Goal: Task Accomplishment & Management: Manage account settings

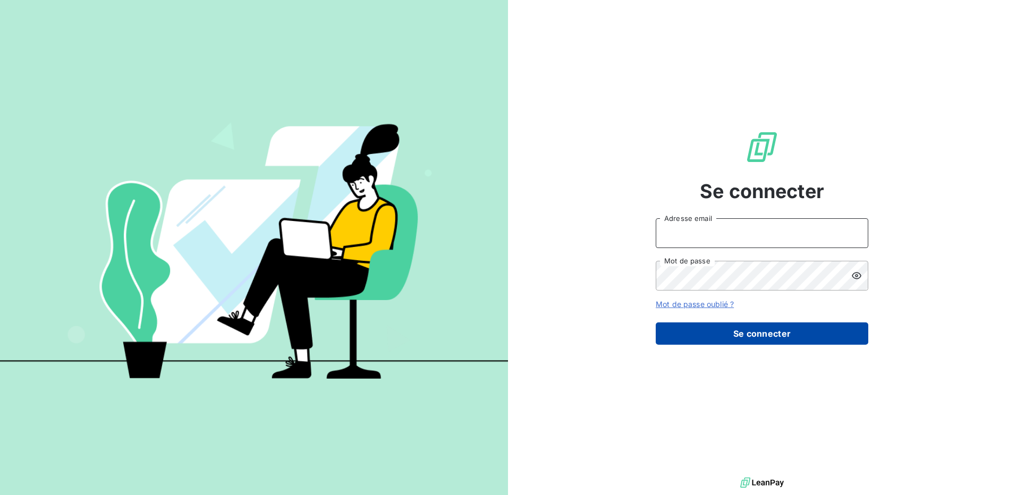
type input "[EMAIL_ADDRESS][DOMAIN_NAME]"
click at [700, 339] on button "Se connecter" at bounding box center [762, 334] width 213 height 22
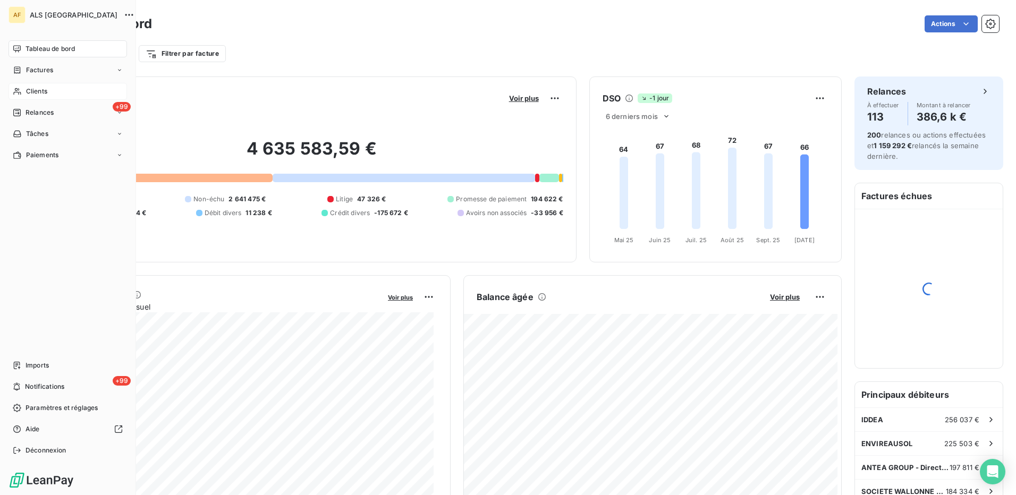
click at [28, 89] on span "Clients" at bounding box center [36, 92] width 21 height 10
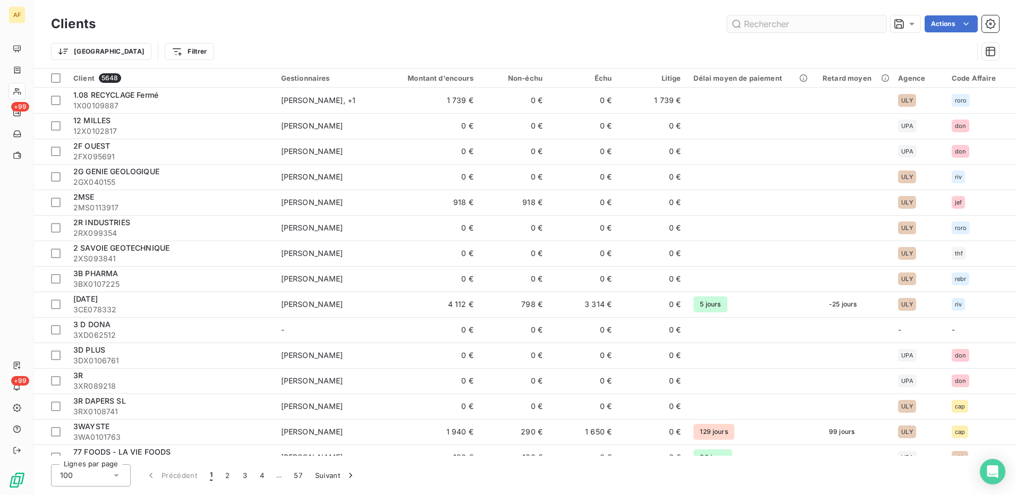
click at [806, 27] on input "text" at bounding box center [806, 23] width 159 height 17
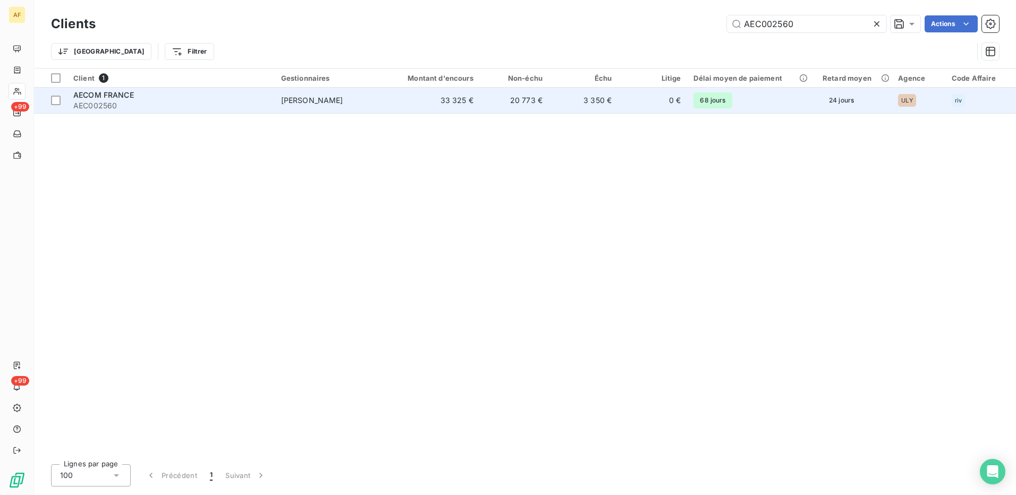
type input "AEC002560"
click at [170, 104] on span "AEC002560" at bounding box center [170, 105] width 195 height 11
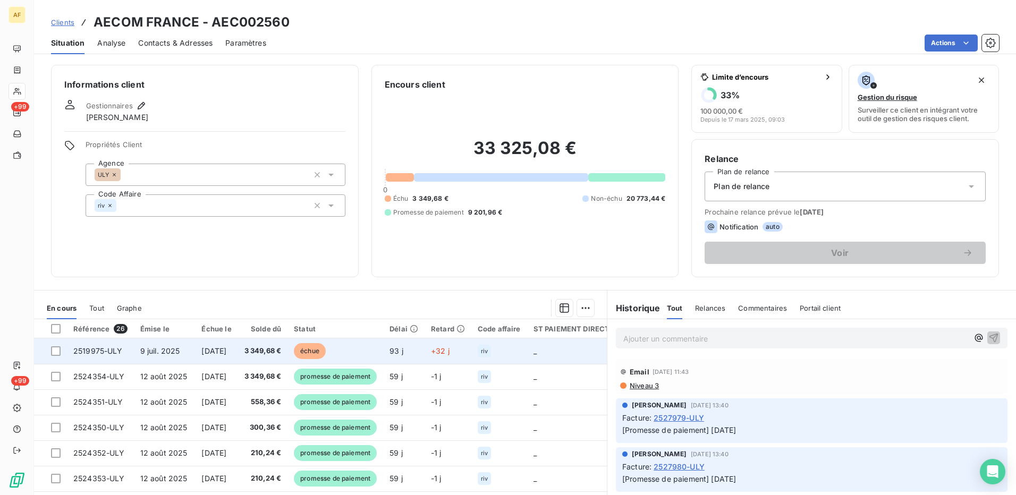
click at [56, 357] on td at bounding box center [50, 351] width 33 height 26
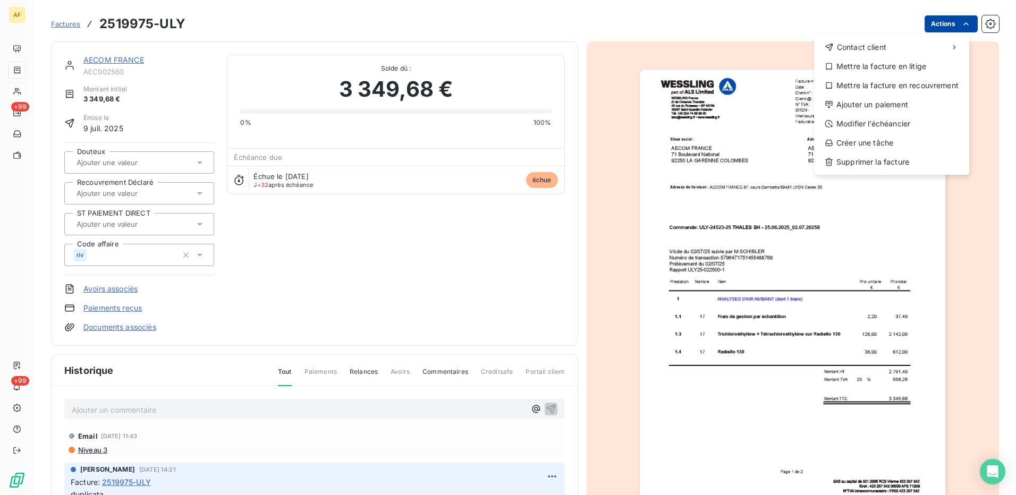
click at [940, 24] on html "AF +99 +99 Factures 2519975-ULY Actions Contact client Mettre la facture en lit…" at bounding box center [508, 247] width 1016 height 495
click at [874, 107] on div "Ajouter un paiement" at bounding box center [891, 104] width 147 height 17
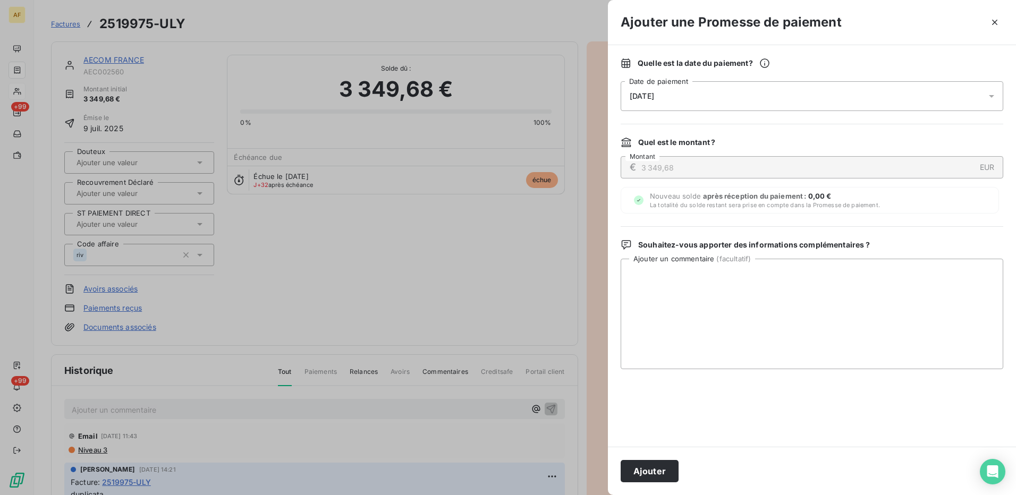
click at [686, 96] on div "[DATE]" at bounding box center [812, 96] width 383 height 30
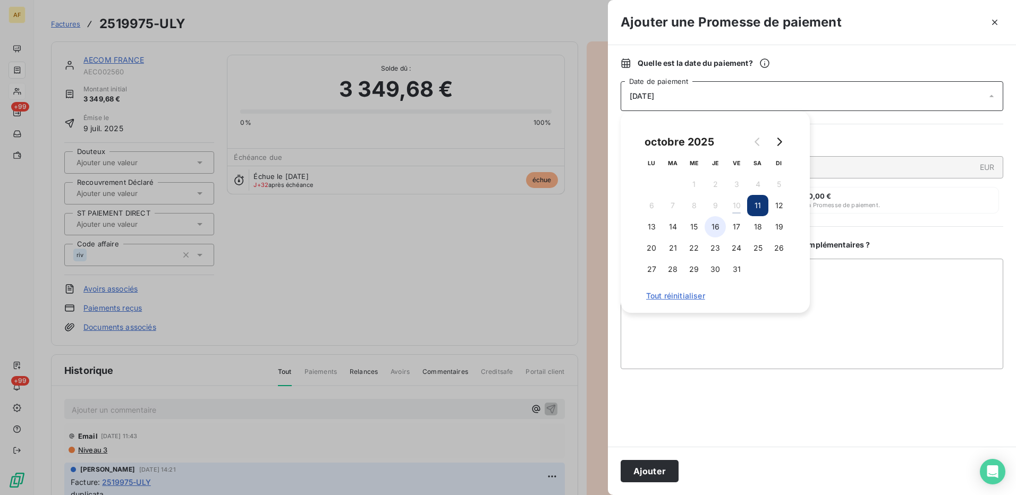
click at [715, 225] on button "16" at bounding box center [715, 226] width 21 height 21
click at [704, 326] on textarea "Ajouter un commentaire ( facultatif )" at bounding box center [812, 314] width 383 height 111
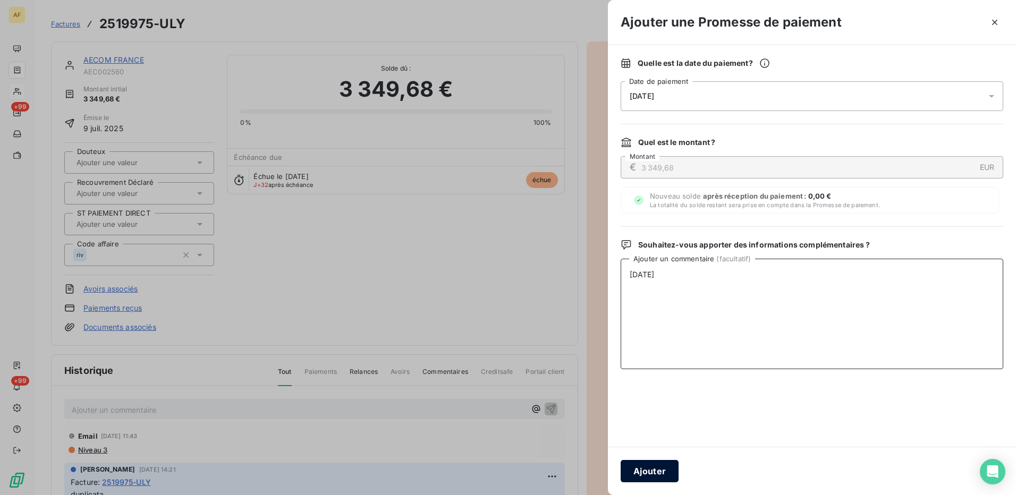
type textarea "[DATE]"
click at [646, 473] on button "Ajouter" at bounding box center [650, 471] width 58 height 22
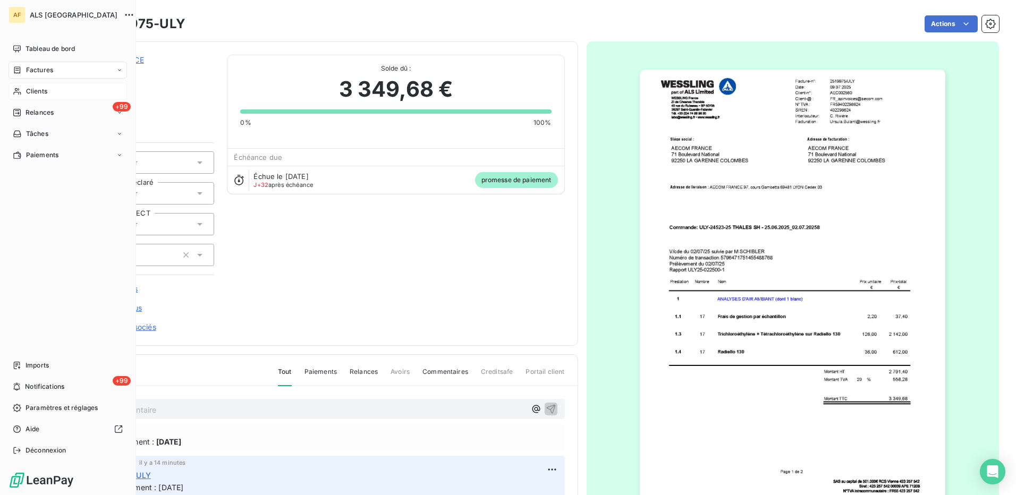
click at [31, 91] on span "Clients" at bounding box center [36, 92] width 21 height 10
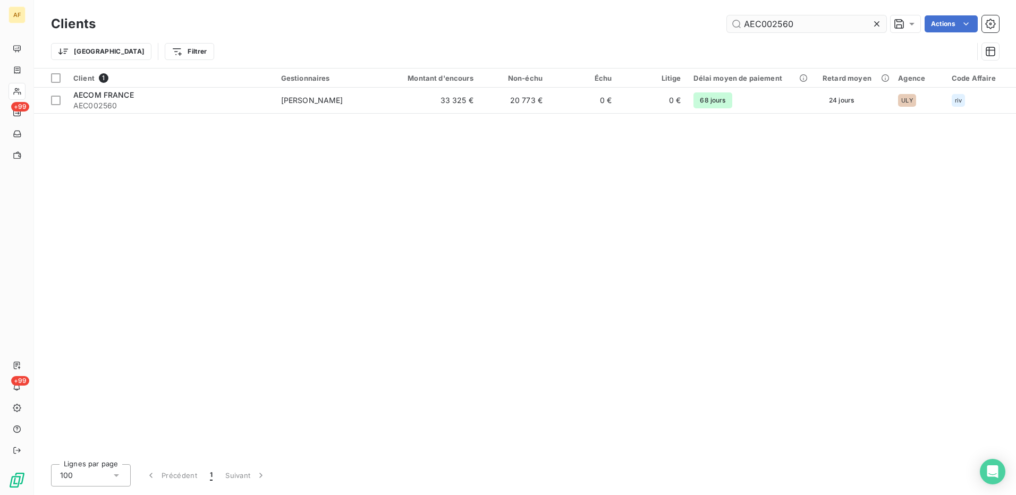
click at [797, 28] on input "AEC002560" at bounding box center [806, 23] width 159 height 17
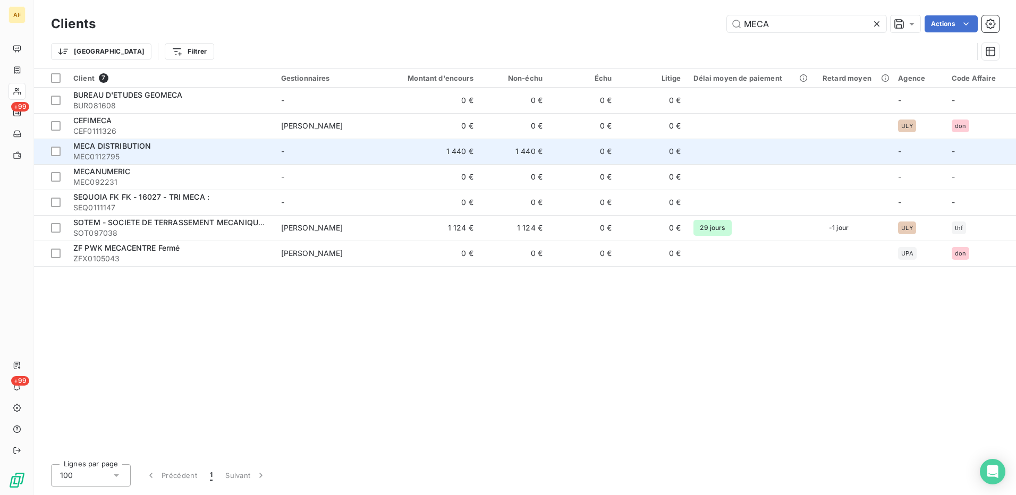
type input "MECA"
click at [150, 155] on span "MEC0112795" at bounding box center [170, 156] width 195 height 11
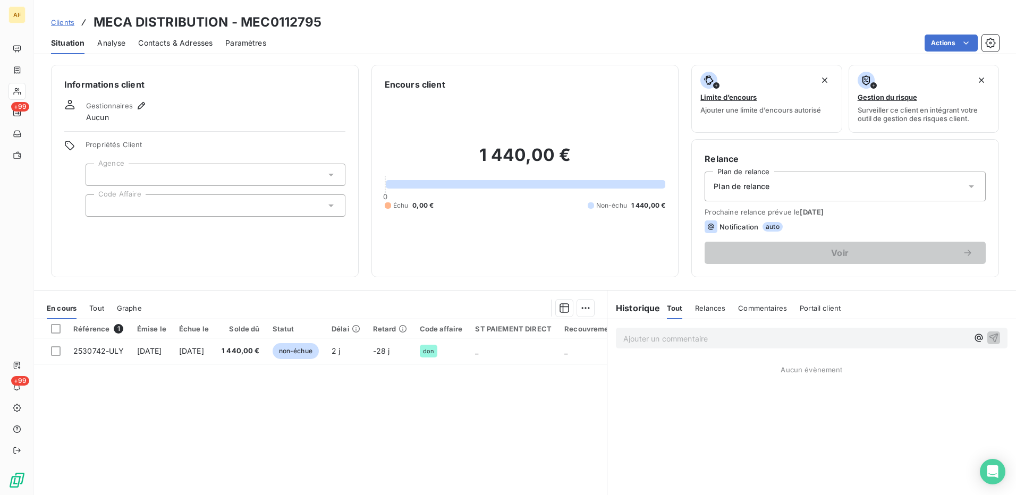
click at [112, 211] on div at bounding box center [216, 205] width 260 height 22
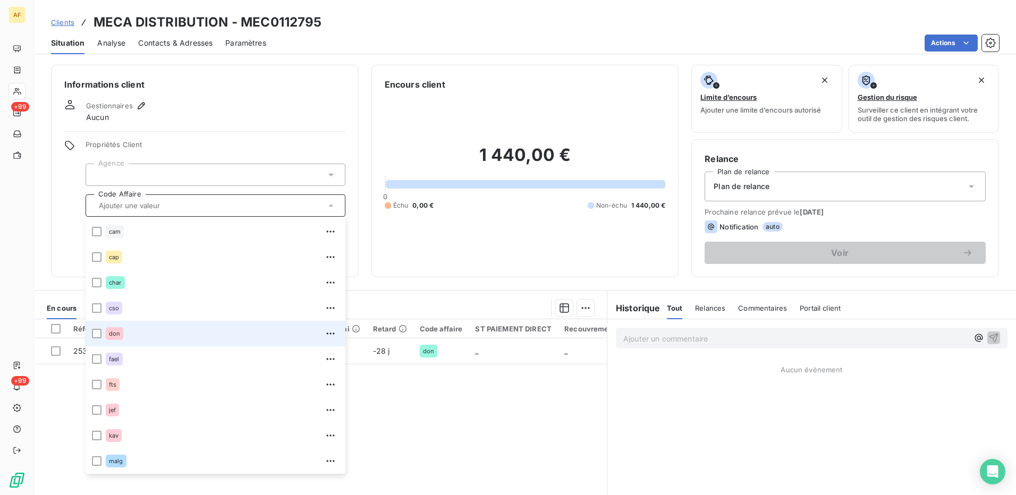
click at [107, 337] on div "don" at bounding box center [115, 333] width 18 height 13
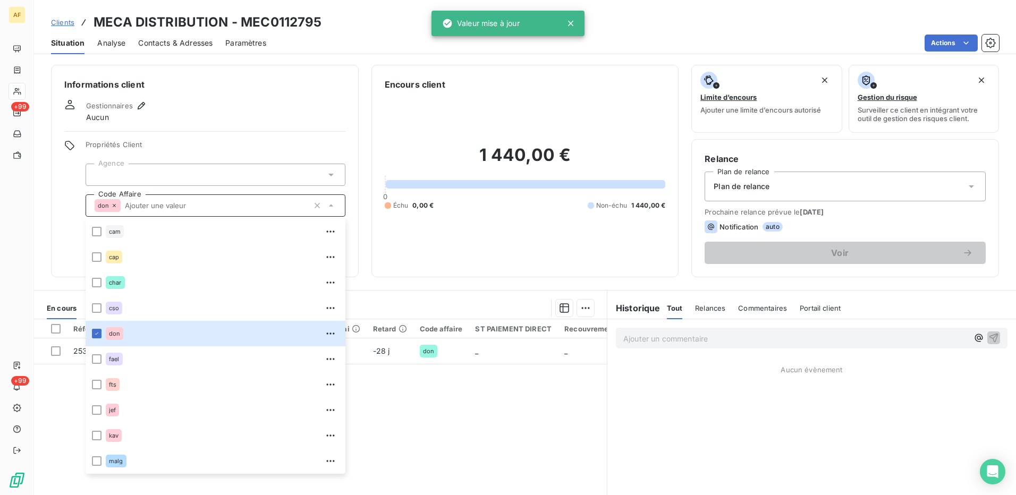
click at [128, 175] on div at bounding box center [216, 175] width 260 height 22
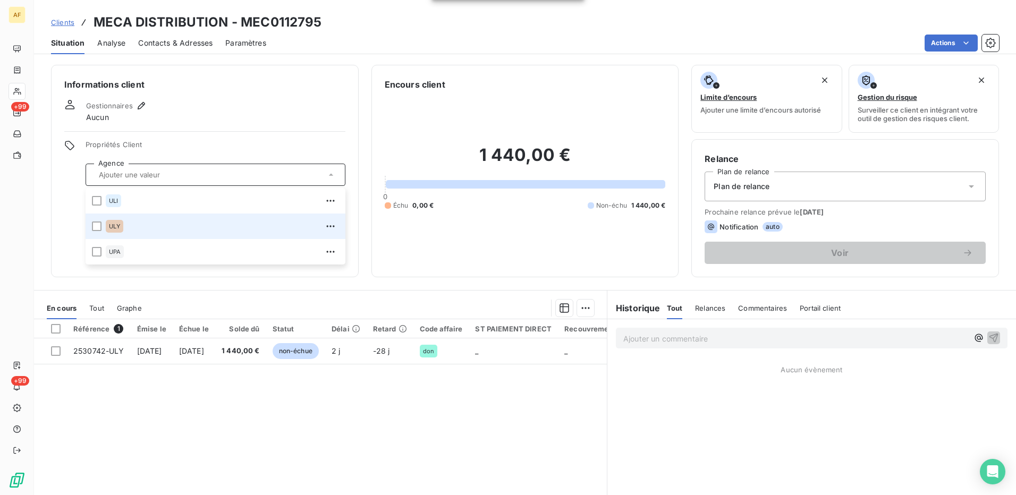
click at [115, 225] on span "ULY" at bounding box center [114, 226] width 11 height 6
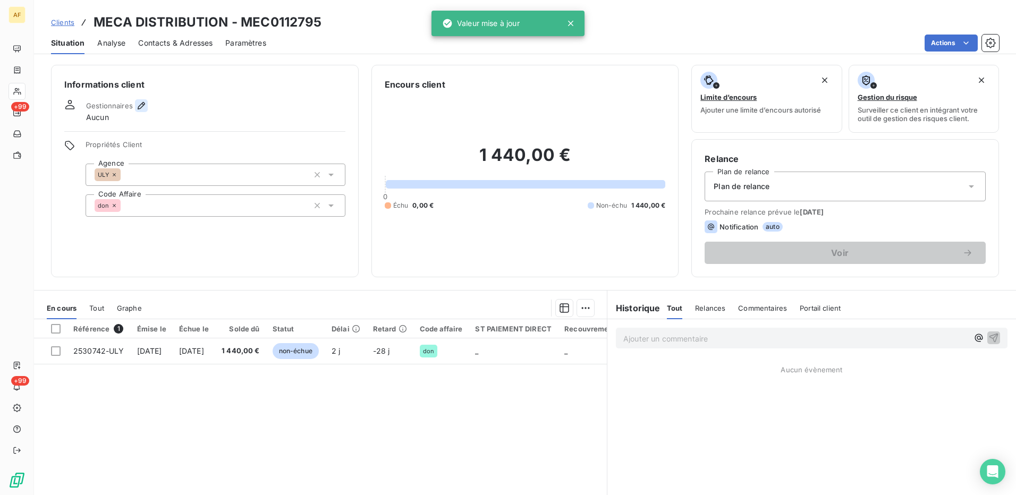
click at [138, 105] on icon "button" at bounding box center [141, 105] width 11 height 11
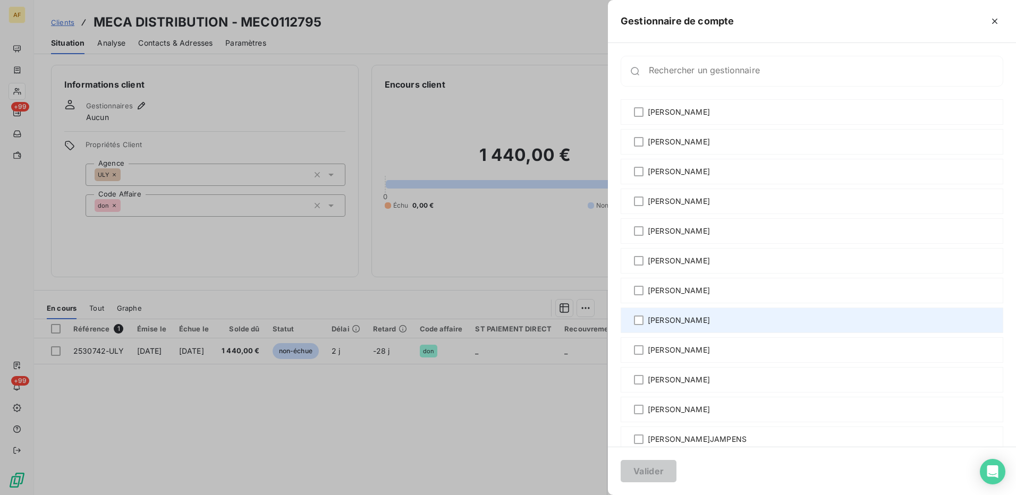
click at [676, 324] on span "[PERSON_NAME]" at bounding box center [679, 320] width 62 height 11
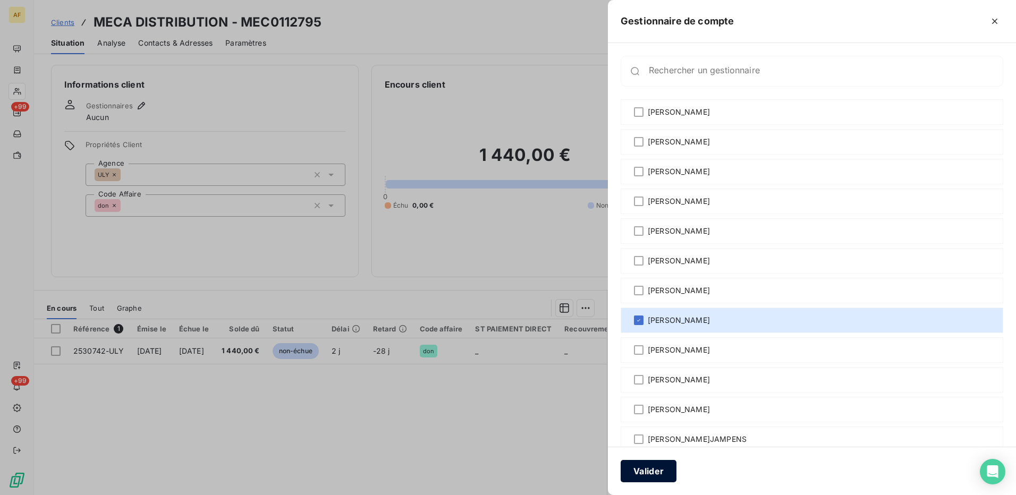
click at [659, 474] on button "Valider" at bounding box center [649, 471] width 56 height 22
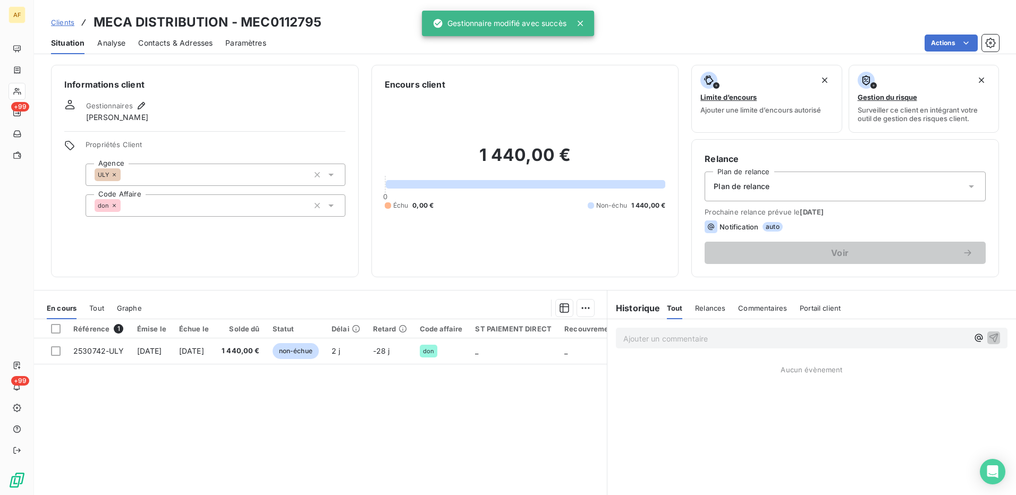
click at [150, 42] on span "Contacts & Adresses" at bounding box center [175, 43] width 74 height 11
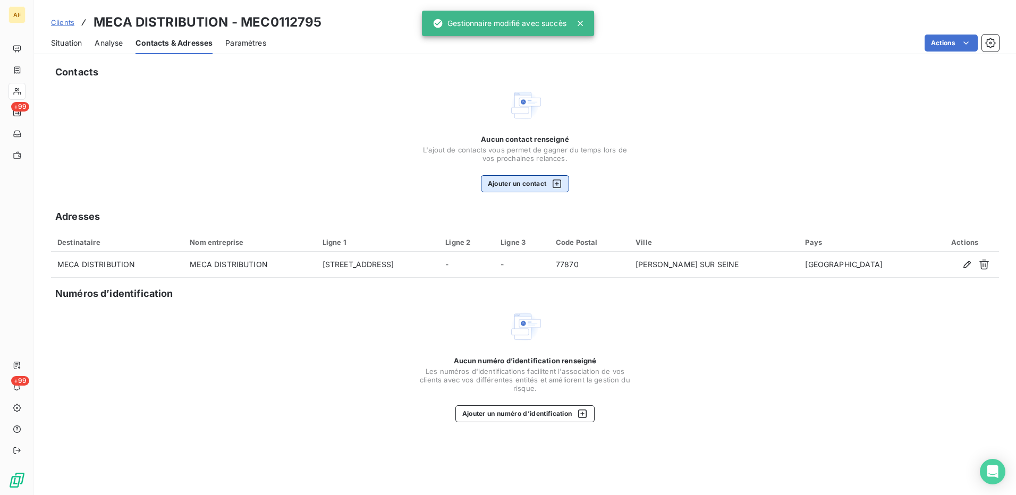
click at [540, 185] on button "Ajouter un contact" at bounding box center [525, 183] width 89 height 17
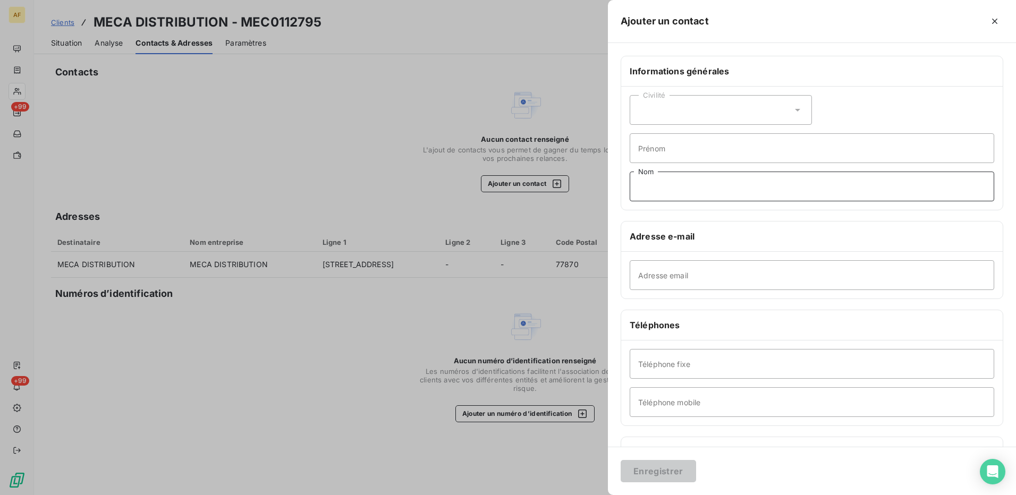
click at [661, 191] on input "Nom" at bounding box center [812, 187] width 365 height 30
type input "COMPTA"
click at [649, 363] on input "Téléphone fixe" at bounding box center [812, 364] width 365 height 30
click at [674, 283] on input "Adresse email" at bounding box center [812, 275] width 365 height 30
click at [994, 23] on icon "button" at bounding box center [994, 21] width 11 height 11
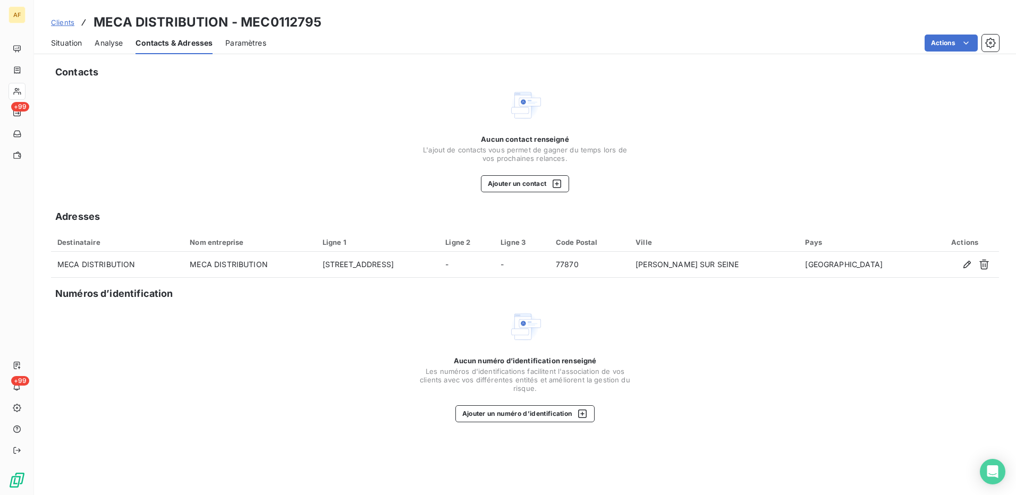
click at [275, 156] on div "Aucun contact renseigné L'ajout de contacts vous permet de gagner du temps lors…" at bounding box center [525, 140] width 948 height 104
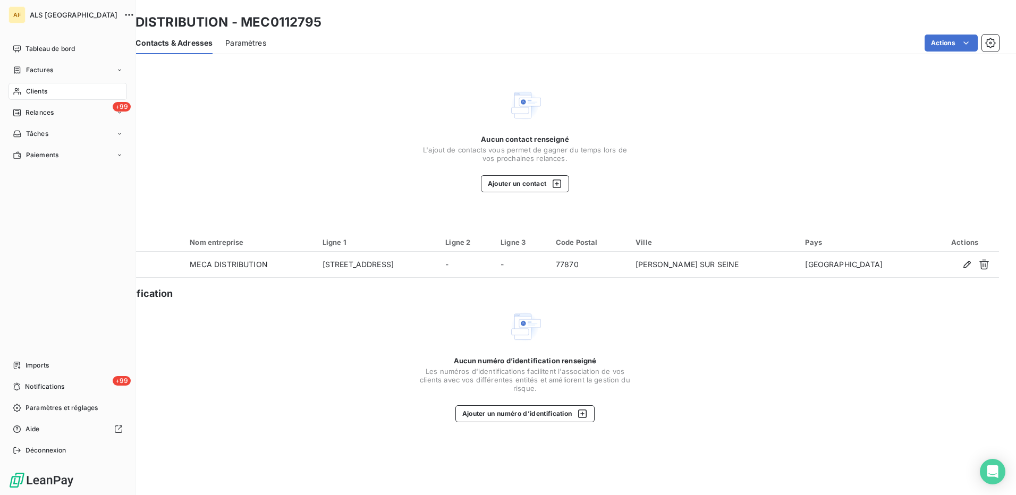
click at [55, 88] on div "Clients" at bounding box center [68, 91] width 118 height 17
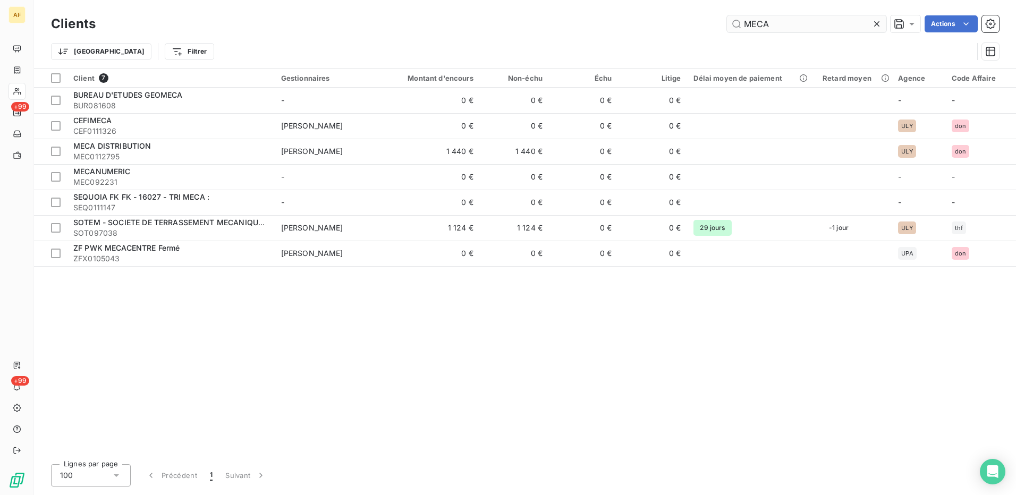
click at [773, 24] on input "MECA" at bounding box center [806, 23] width 159 height 17
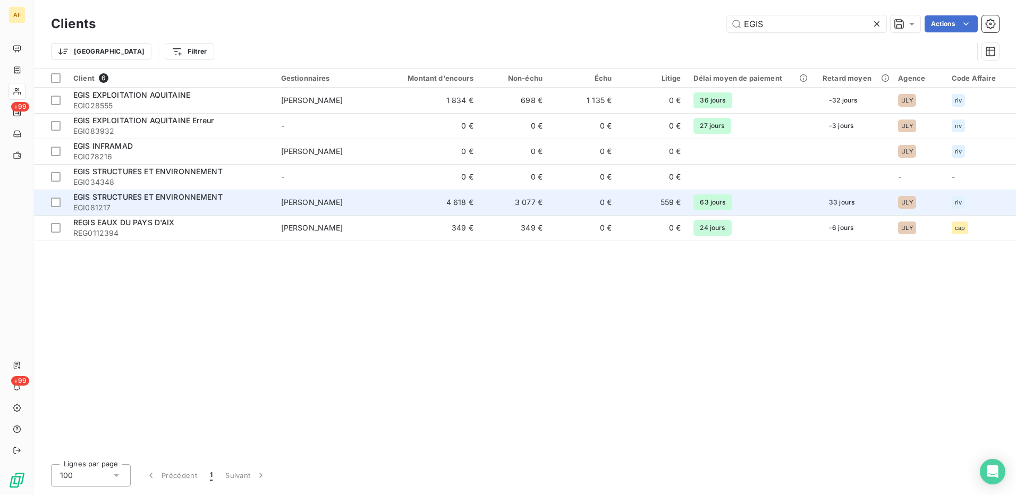
type input "EGIS"
click at [217, 204] on span "EGI081217" at bounding box center [170, 207] width 195 height 11
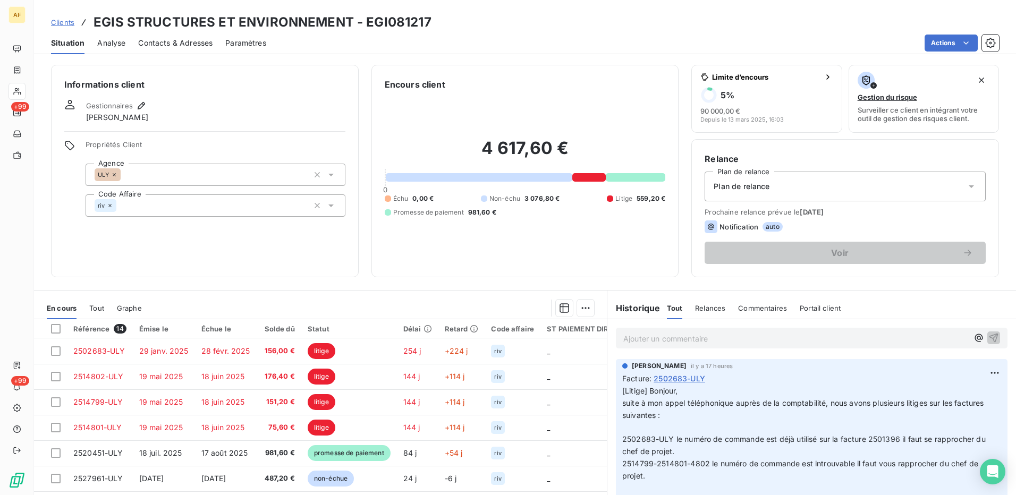
click at [169, 39] on span "Contacts & Adresses" at bounding box center [175, 43] width 74 height 11
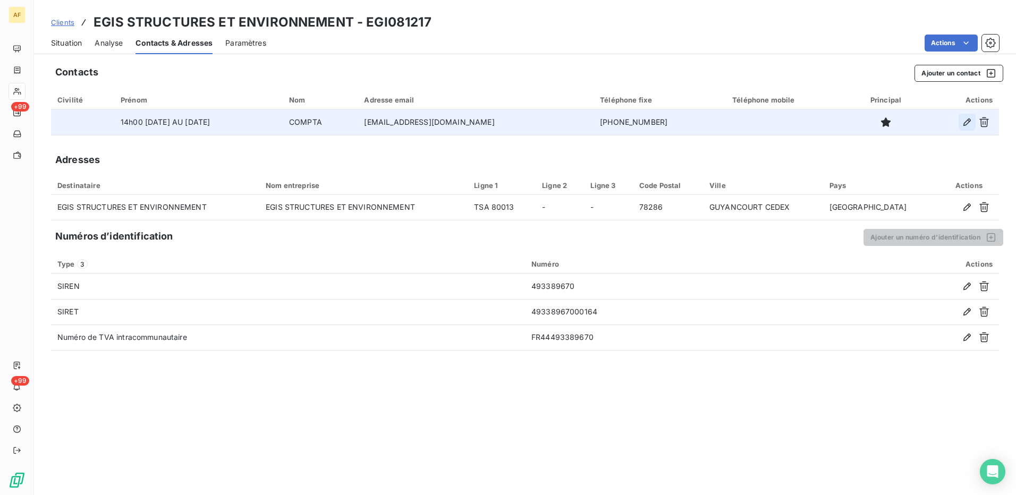
click at [968, 121] on icon "button" at bounding box center [967, 122] width 11 height 11
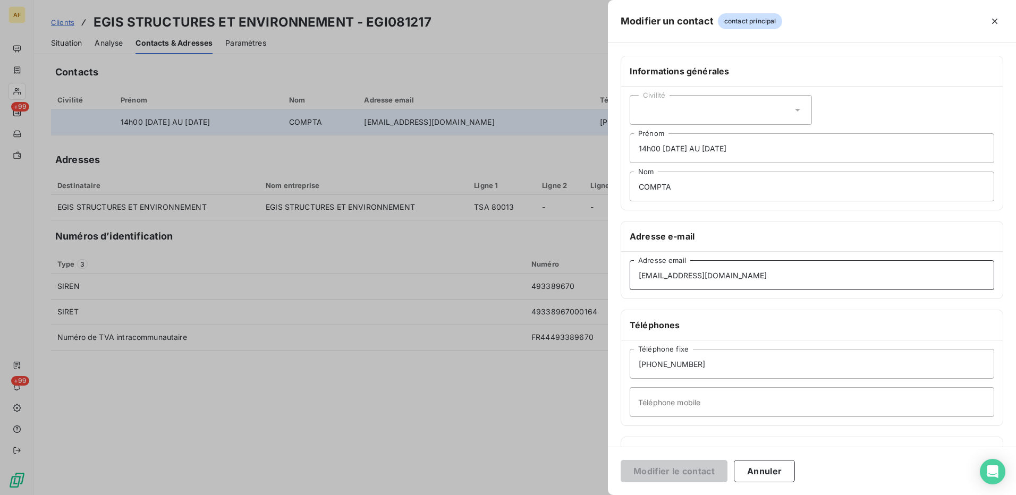
drag, startPoint x: 796, startPoint y: 277, endPoint x: 243, endPoint y: 360, distance: 559.2
click at [244, 495] on div "Modifier un contact contact principal Informations générales Civilité 14h00 [DA…" at bounding box center [508, 495] width 1016 height 0
paste input "fournisseurs.egis-structures-et-environnement"
type input "[EMAIL_ADDRESS][DOMAIN_NAME]"
click at [648, 470] on button "Modifier le contact" at bounding box center [674, 471] width 107 height 22
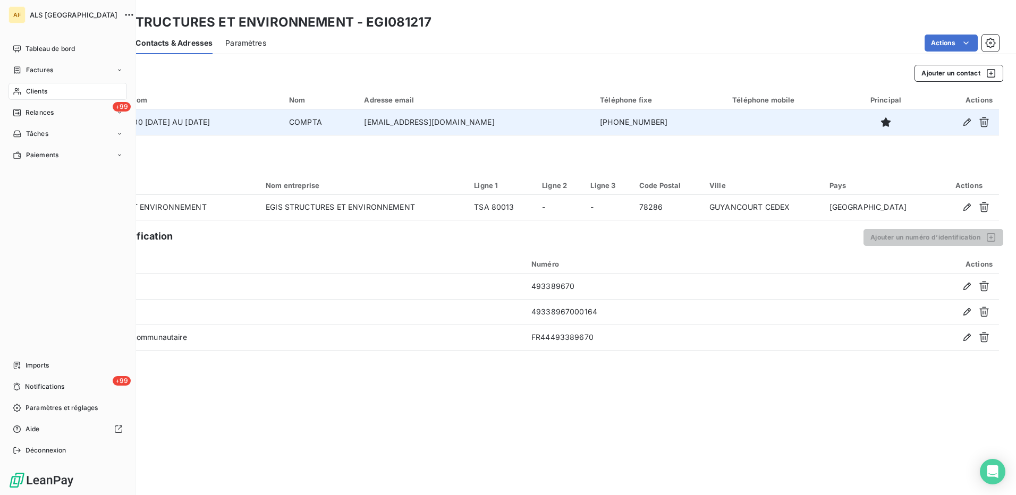
click at [28, 91] on span "Clients" at bounding box center [36, 92] width 21 height 10
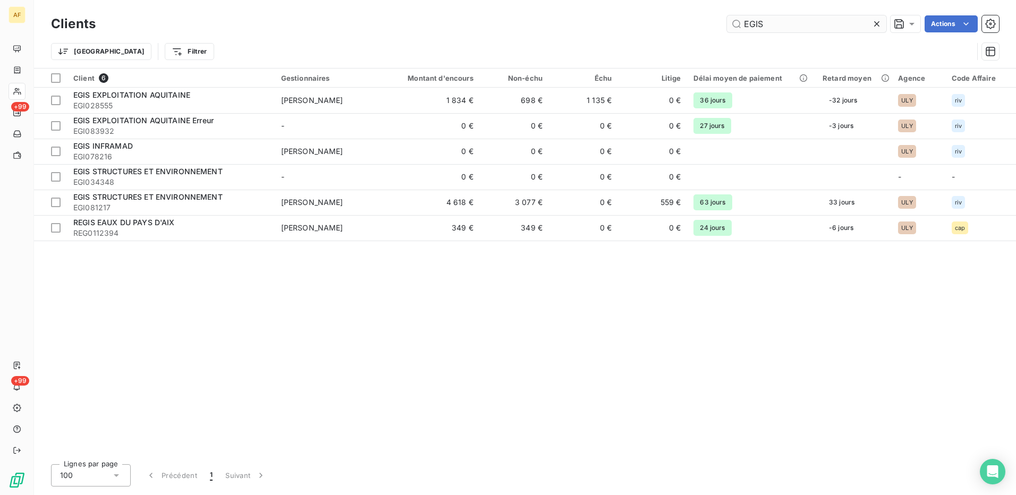
click at [749, 26] on input "EGIS" at bounding box center [806, 23] width 159 height 17
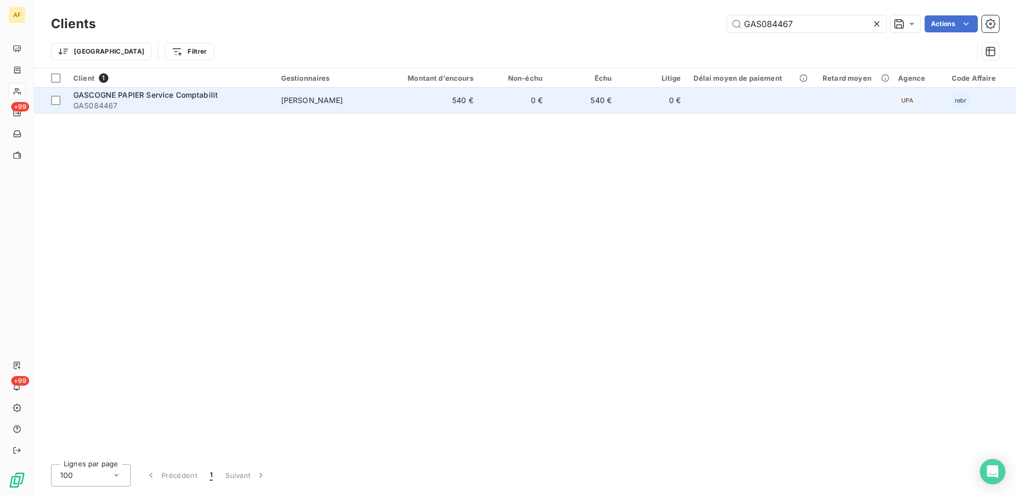
type input "GAS084467"
click at [128, 101] on span "GAS084467" at bounding box center [170, 105] width 195 height 11
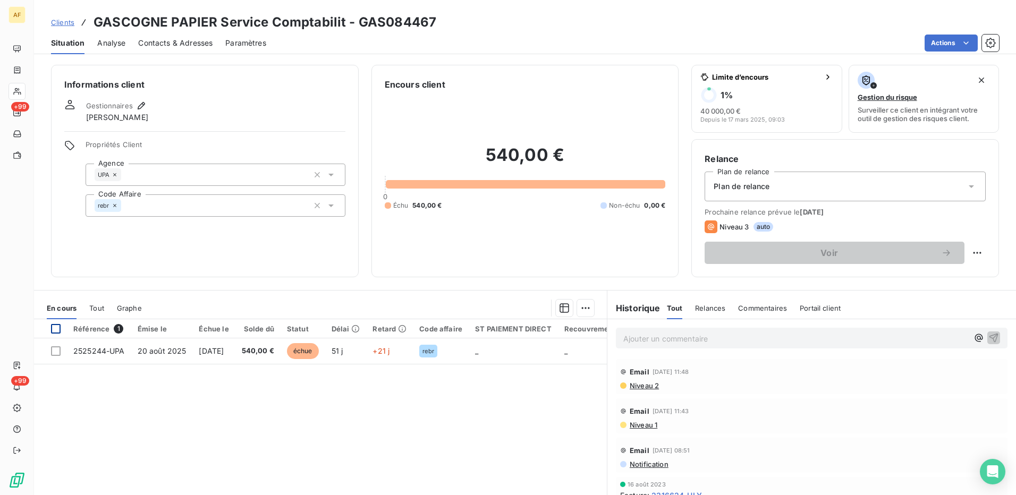
click at [57, 332] on div at bounding box center [56, 329] width 10 height 10
click at [584, 308] on html "AF +99 +99 Clients GASCOGNE PAPIER Service Comptabilit - GAS084467 Situation An…" at bounding box center [508, 247] width 1016 height 495
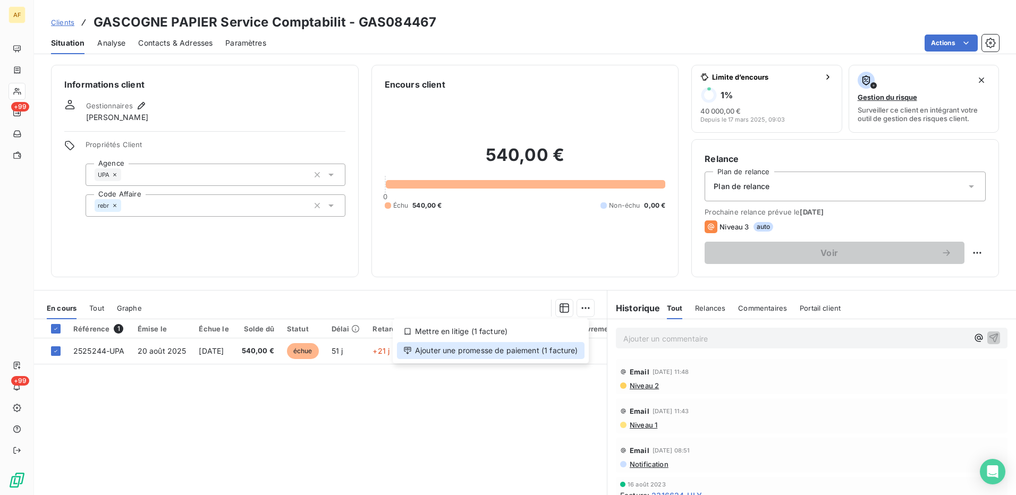
click at [561, 353] on div "Ajouter une promesse de paiement (1 facture)" at bounding box center [491, 350] width 188 height 17
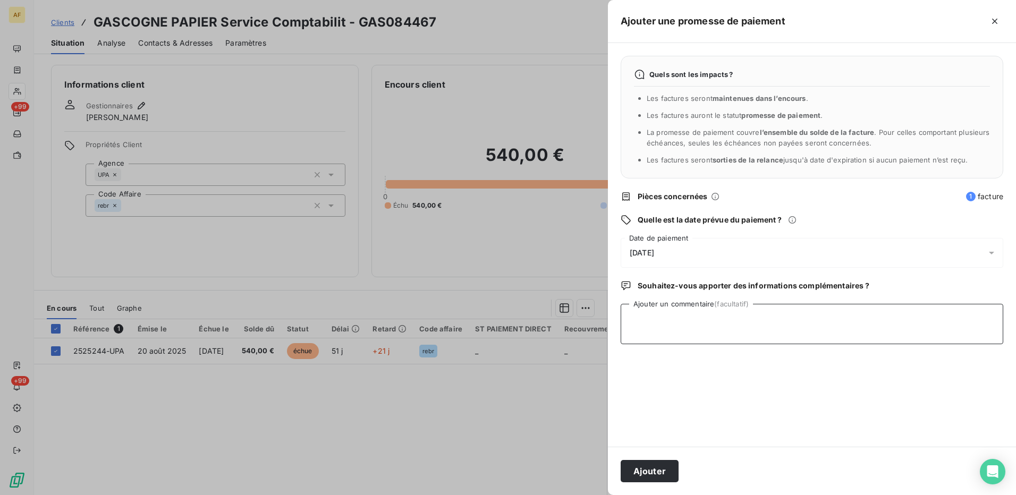
click at [697, 336] on textarea "Ajouter un commentaire (facultatif)" at bounding box center [812, 324] width 383 height 40
type textarea "[DATE]"
click at [654, 251] on span "[DATE]" at bounding box center [642, 253] width 24 height 9
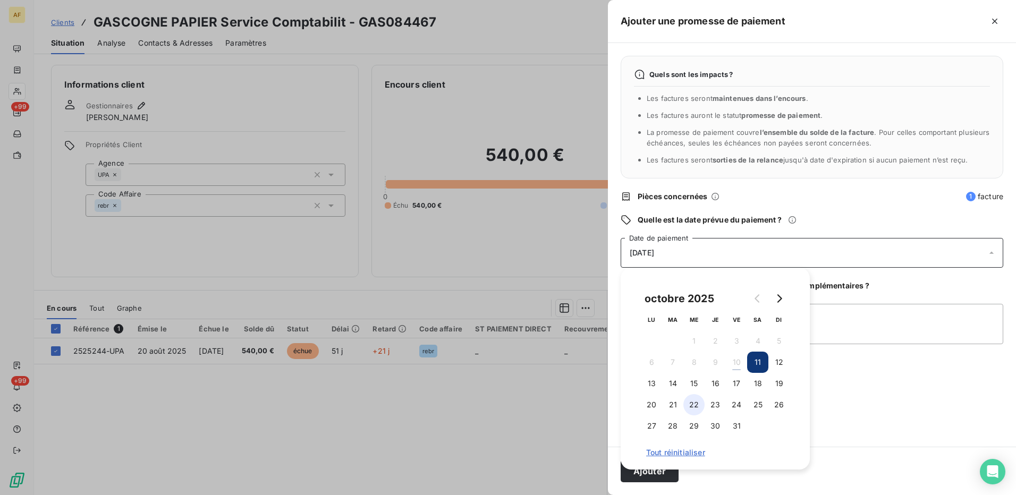
click at [692, 409] on button "22" at bounding box center [693, 404] width 21 height 21
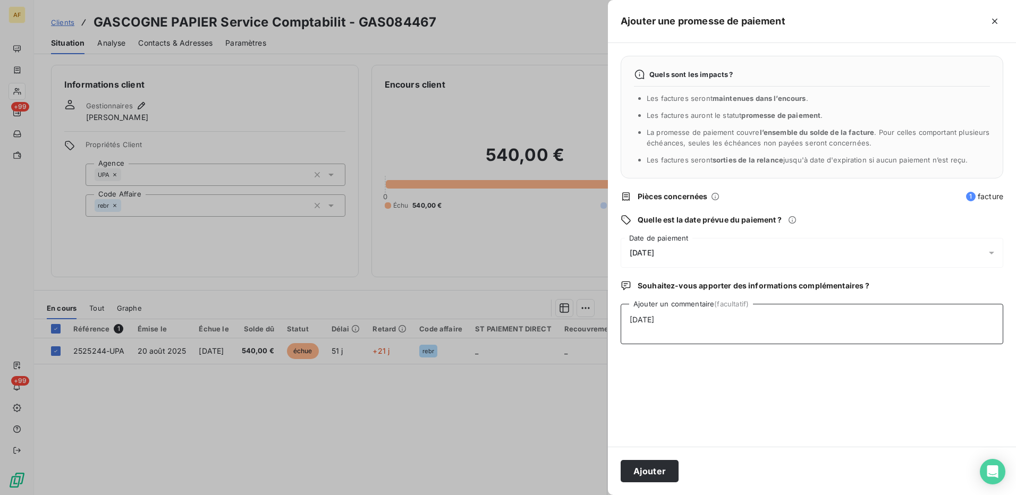
click at [862, 334] on textarea "[DATE]" at bounding box center [812, 324] width 383 height 40
click at [643, 465] on button "Ajouter" at bounding box center [650, 471] width 58 height 22
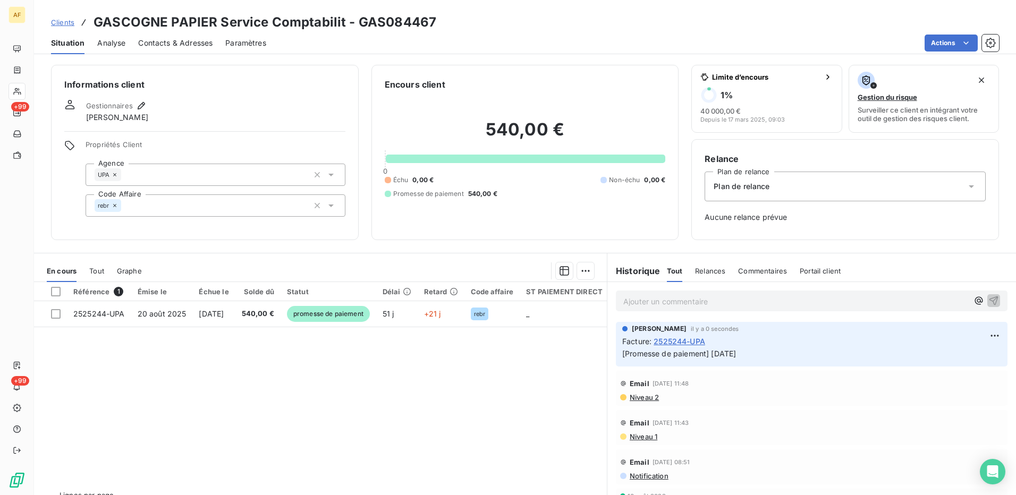
click at [372, 372] on div "Référence 1 Émise le Échue le Solde dû Statut Délai Retard Code affaire ST PAIE…" at bounding box center [320, 384] width 573 height 205
click at [269, 87] on h6 "Informations client" at bounding box center [204, 84] width 281 height 13
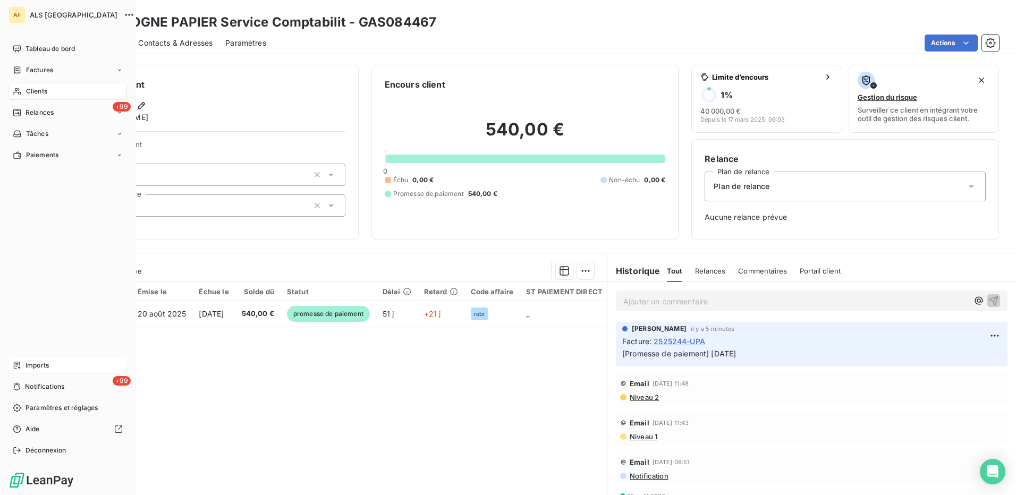
click at [30, 358] on div "Imports" at bounding box center [68, 365] width 118 height 17
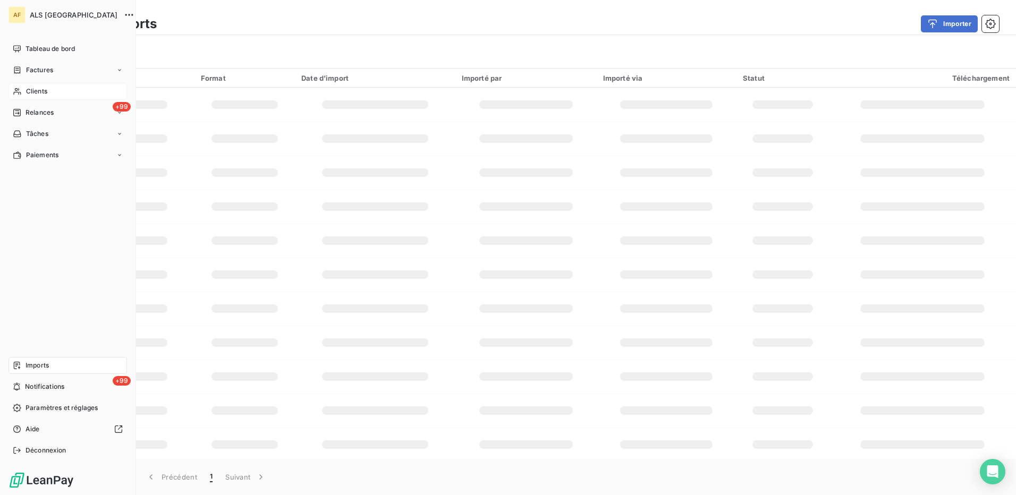
click at [33, 368] on span "Imports" at bounding box center [37, 366] width 23 height 10
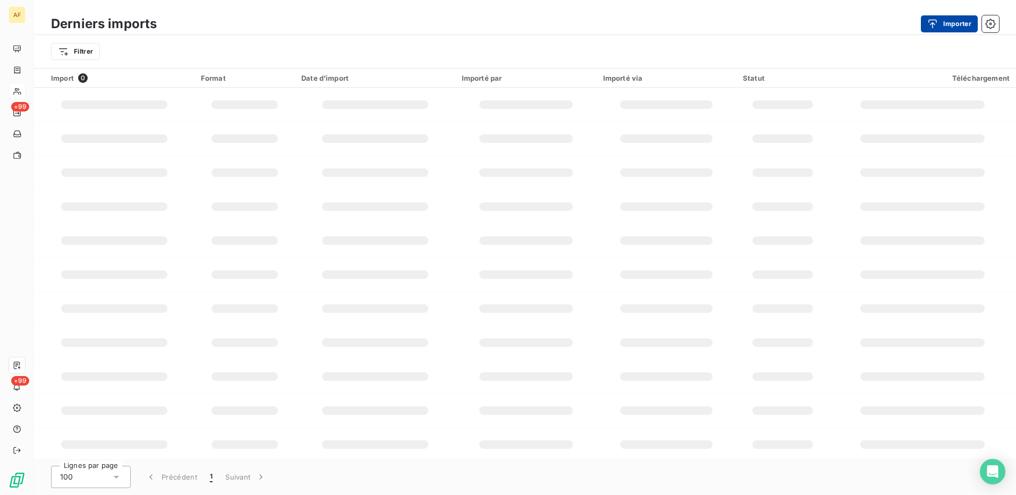
click at [945, 22] on button "Importer" at bounding box center [949, 23] width 57 height 17
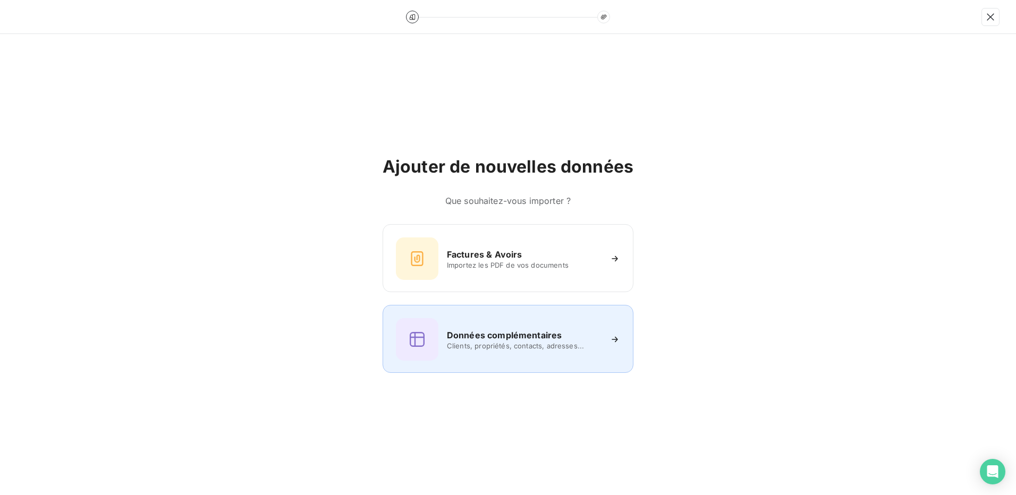
click at [509, 345] on span "Clients, propriétés, contacts, adresses..." at bounding box center [524, 346] width 154 height 9
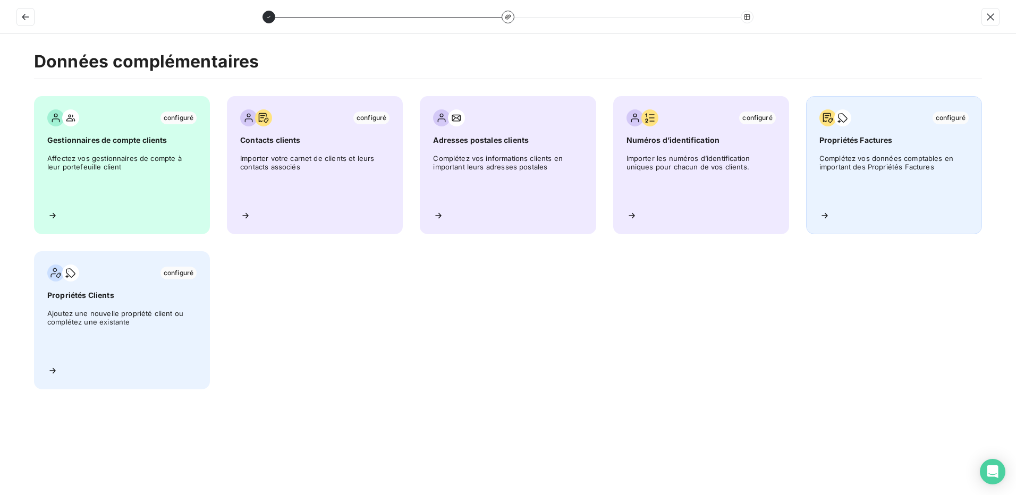
click at [846, 149] on div "configuré Propriétés Factures Complétez vos données comptables en important des…" at bounding box center [894, 165] width 176 height 138
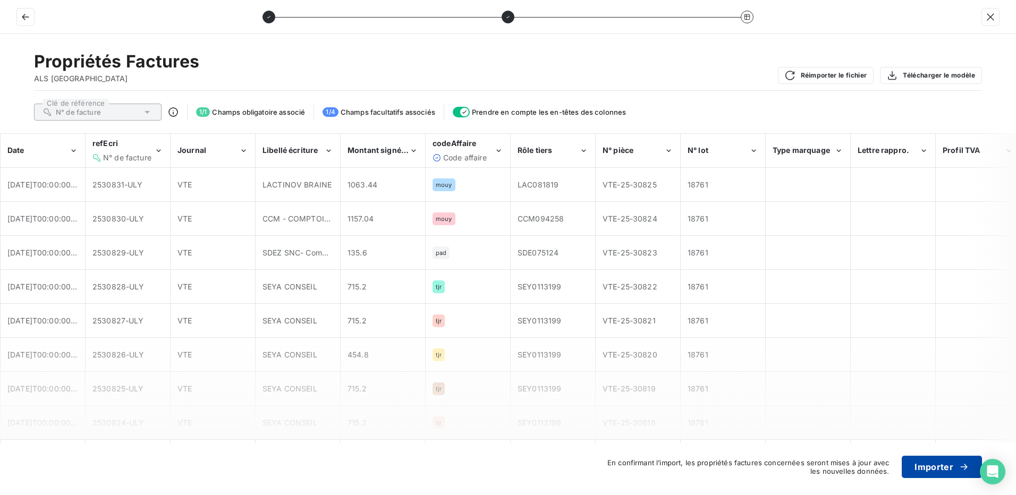
click at [917, 467] on button "Importer" at bounding box center [942, 467] width 80 height 22
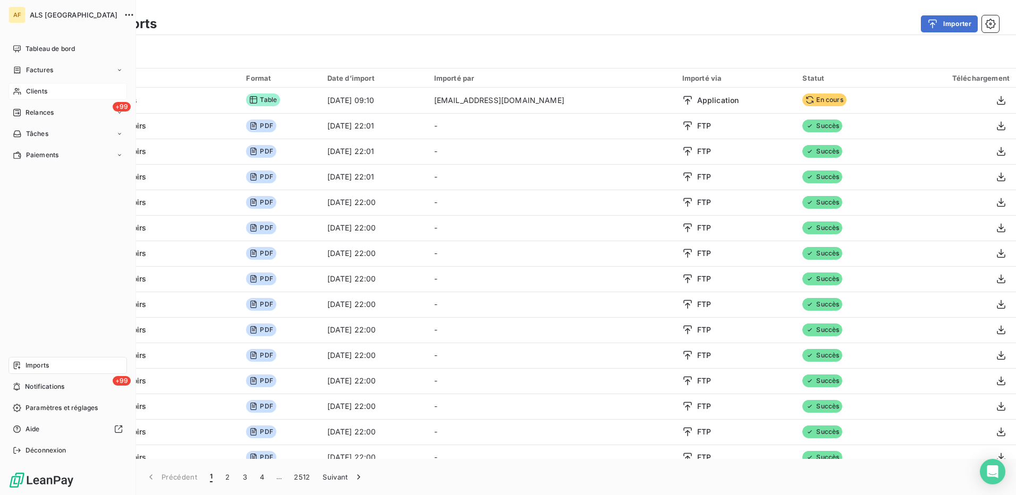
click at [51, 91] on div "Clients" at bounding box center [68, 91] width 118 height 17
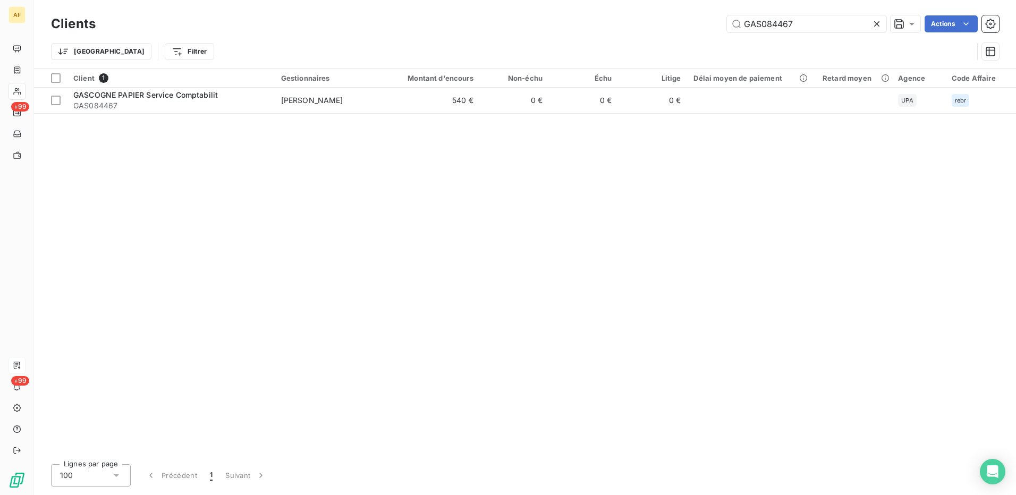
click at [248, 31] on div "GAS084467 Actions" at bounding box center [553, 23] width 891 height 17
click at [115, 147] on div "Client 1 Gestionnaires Montant d'encours Non-échu Échu Litige Délai moyen de pa…" at bounding box center [525, 262] width 982 height 387
click at [109, 204] on div "Client 1 Gestionnaires Montant d'encours Non-échu Échu Litige Délai moyen de pa…" at bounding box center [525, 262] width 982 height 387
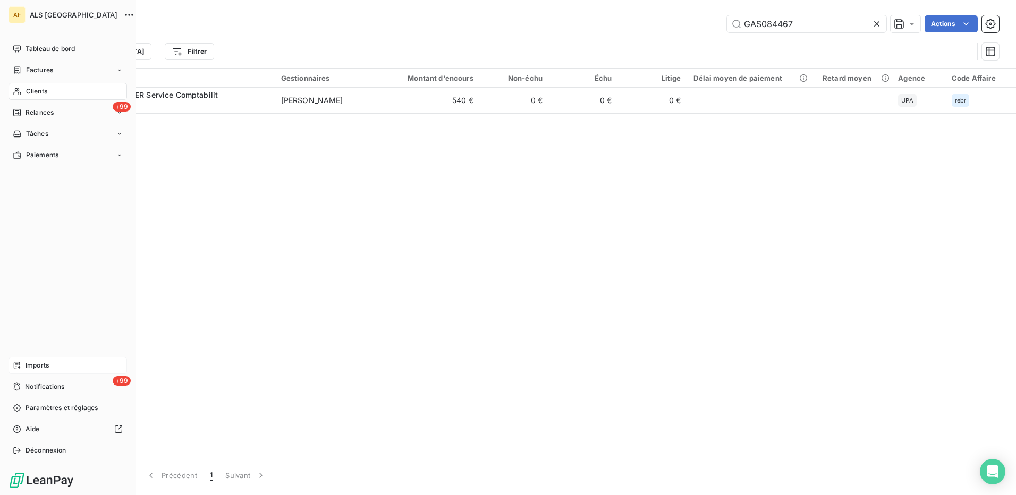
click at [28, 94] on span "Clients" at bounding box center [36, 92] width 21 height 10
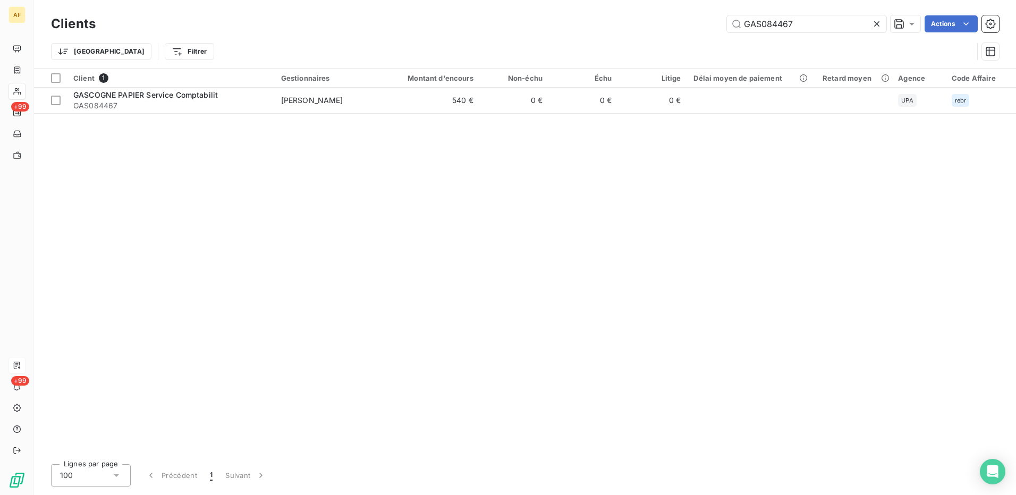
click at [876, 28] on icon at bounding box center [876, 24] width 11 height 11
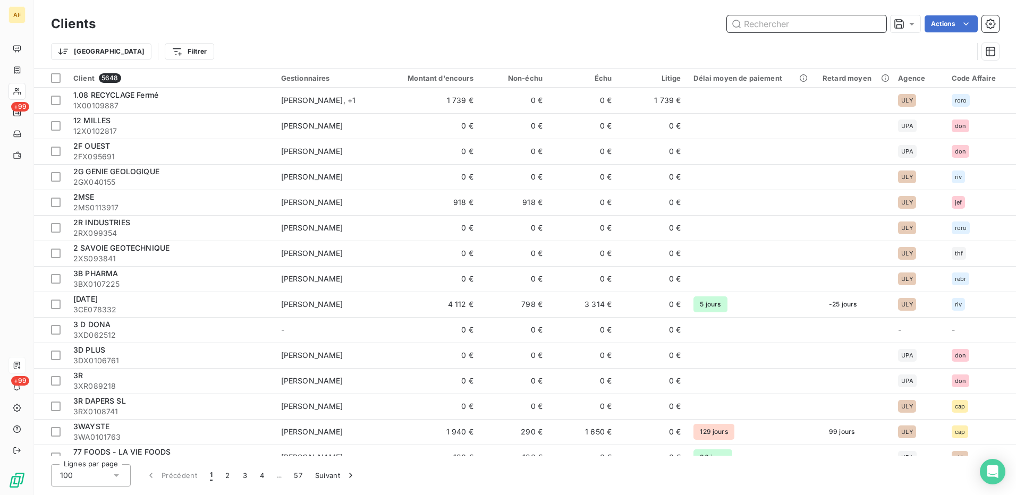
click at [762, 25] on input "text" at bounding box center [806, 23] width 159 height 17
paste input "BATHYS"
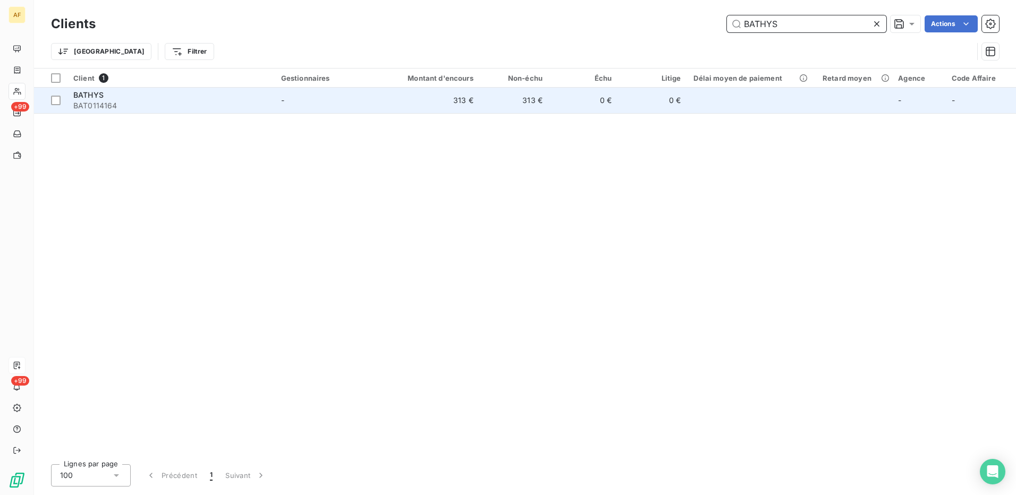
type input "BATHYS"
click at [141, 98] on div "BATHYS" at bounding box center [170, 95] width 195 height 11
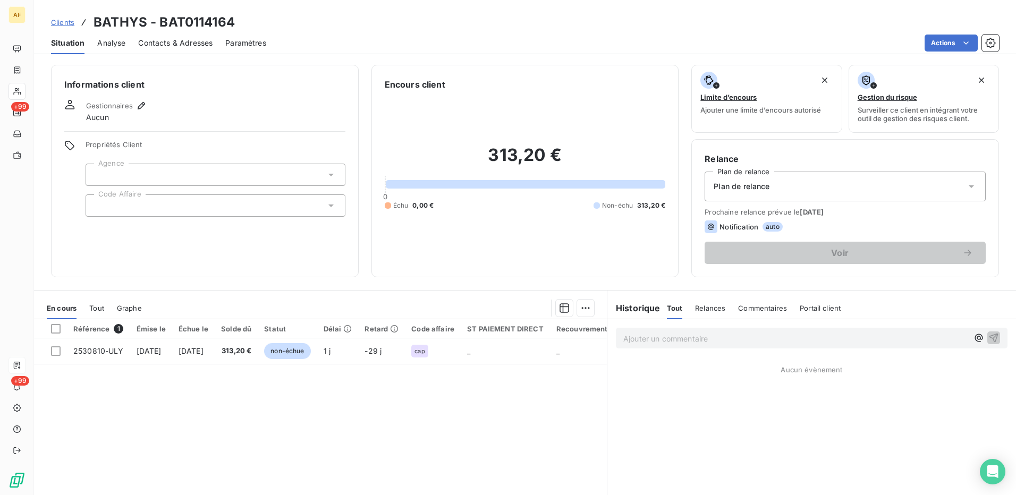
click at [89, 213] on div at bounding box center [216, 205] width 260 height 22
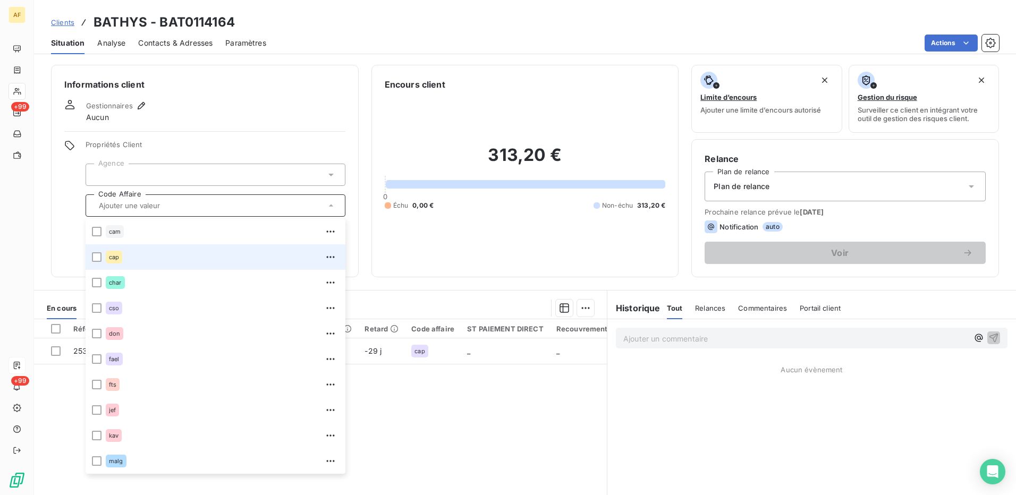
click at [104, 259] on li "cap" at bounding box center [216, 257] width 260 height 26
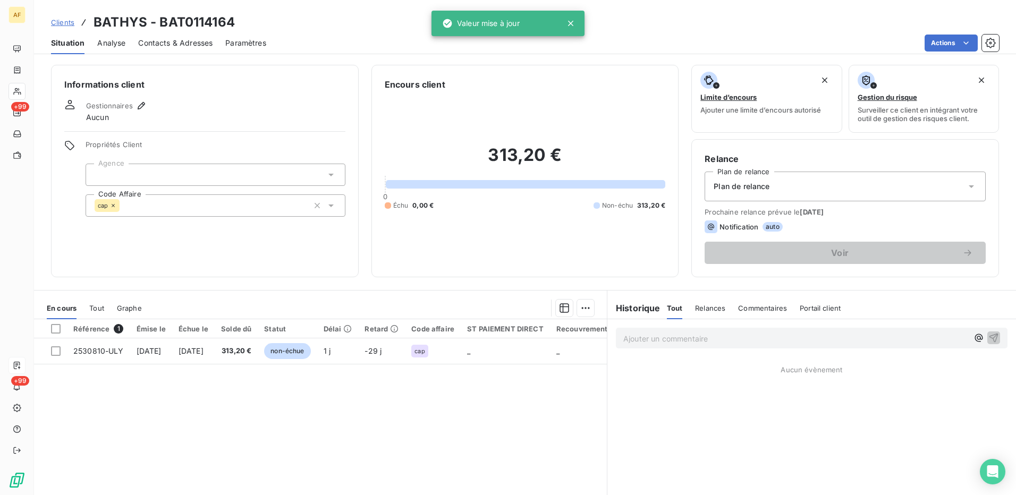
click at [126, 169] on div at bounding box center [216, 175] width 260 height 22
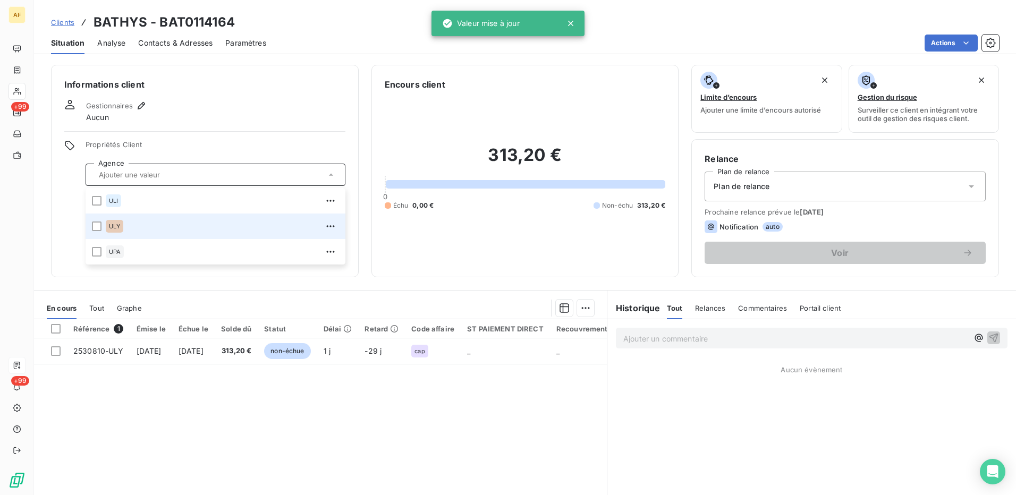
click at [118, 226] on span "ULY" at bounding box center [114, 226] width 11 height 6
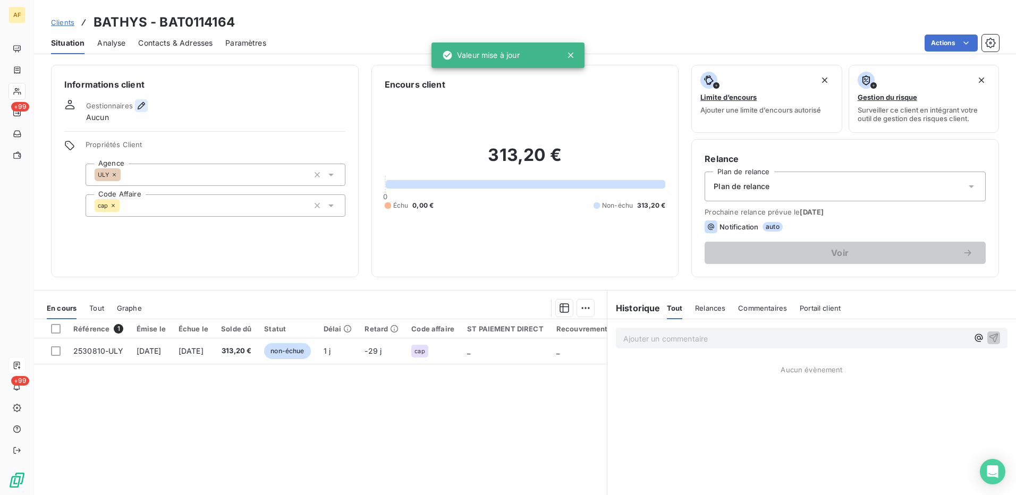
click at [138, 108] on icon "button" at bounding box center [141, 105] width 11 height 11
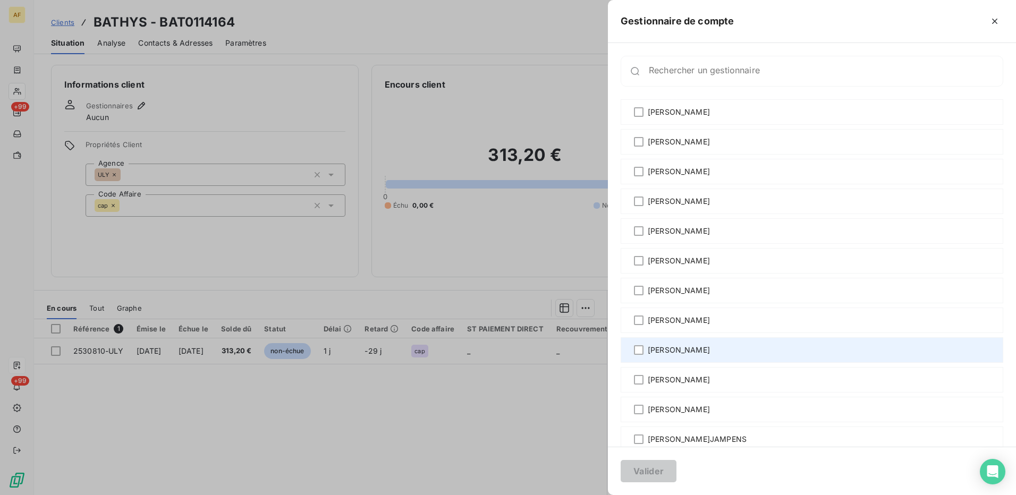
click at [647, 354] on div "[PERSON_NAME]" at bounding box center [812, 350] width 383 height 26
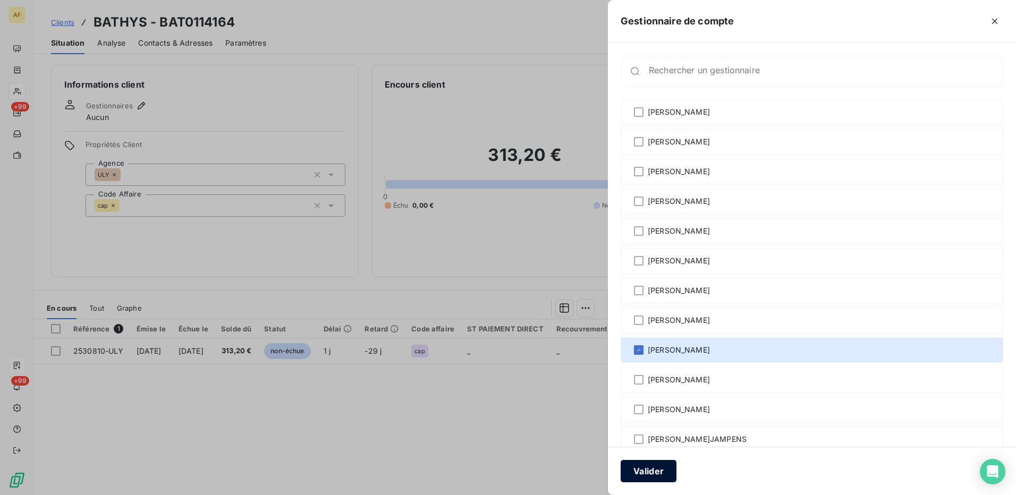
click at [657, 474] on button "Valider" at bounding box center [649, 471] width 56 height 22
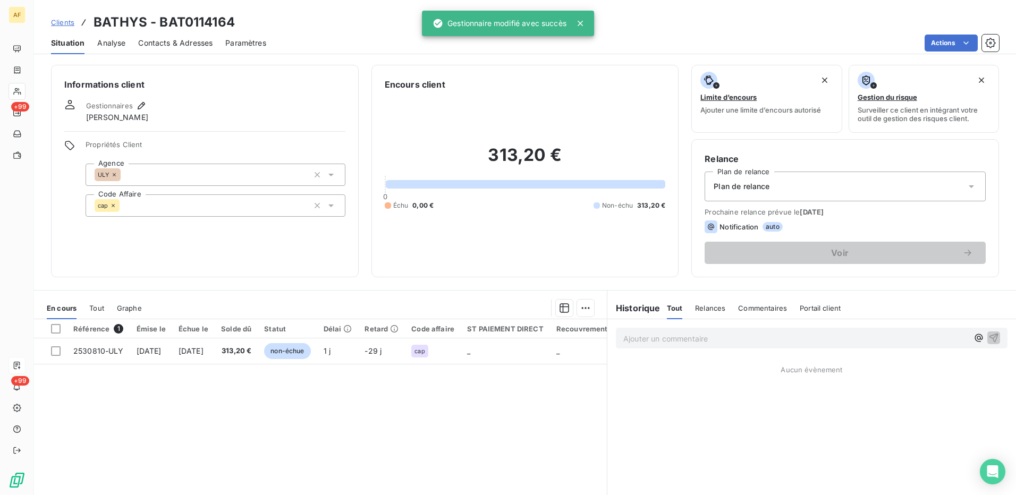
click at [104, 41] on span "Analyse" at bounding box center [111, 43] width 28 height 11
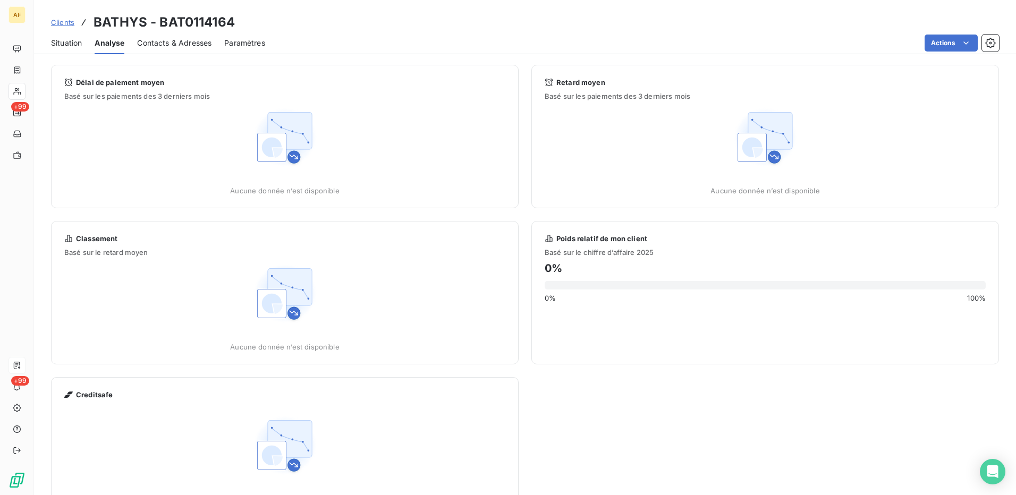
click at [173, 49] on div "Contacts & Adresses" at bounding box center [174, 43] width 74 height 22
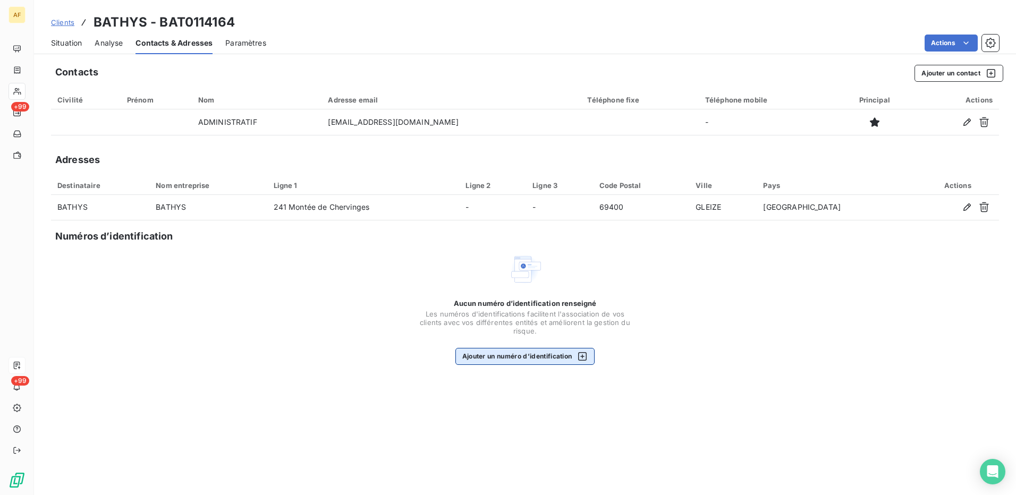
click at [464, 356] on button "Ajouter un numéro d’identification" at bounding box center [525, 356] width 140 height 17
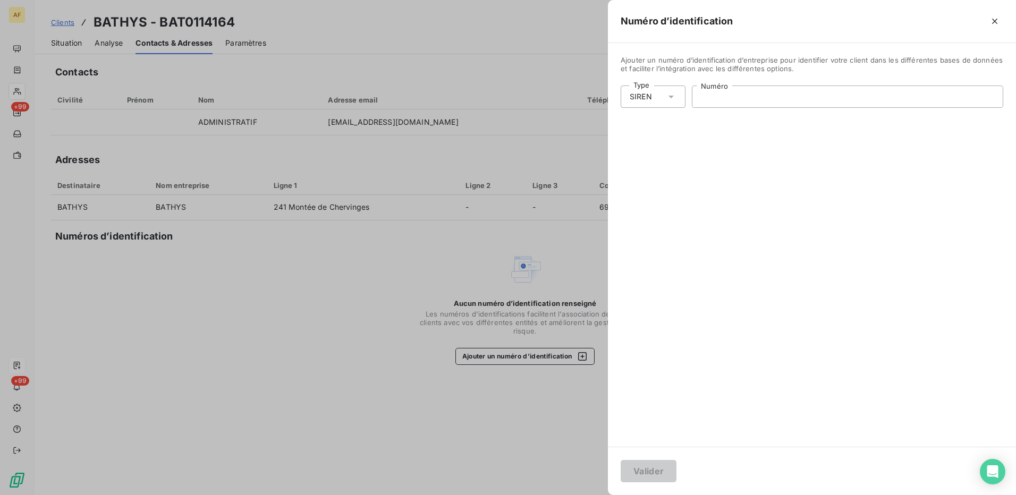
click at [730, 97] on input "Numéro" at bounding box center [847, 96] width 310 height 21
paste input "482 136 884"
type input "482 136 884"
click at [644, 470] on button "Valider" at bounding box center [649, 471] width 56 height 22
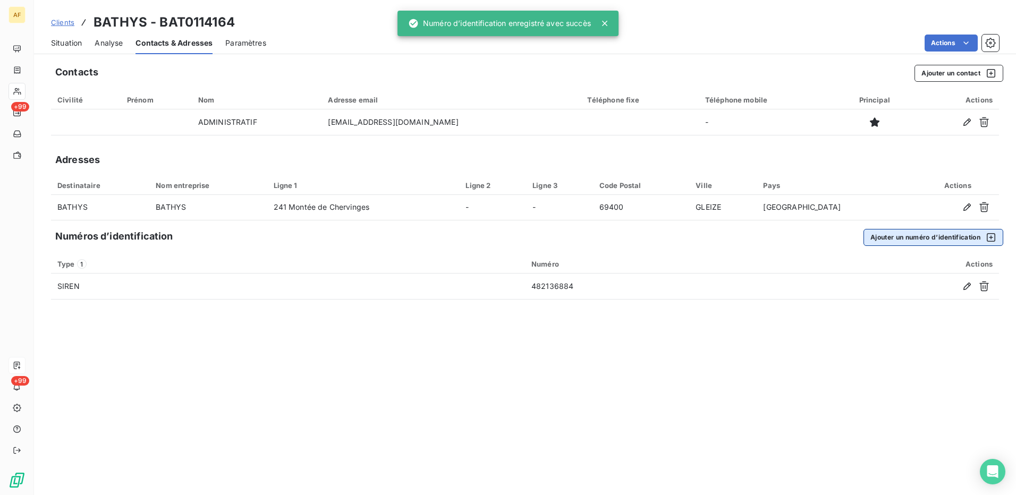
click at [915, 239] on button "Ajouter un numéro d’identification" at bounding box center [933, 237] width 140 height 17
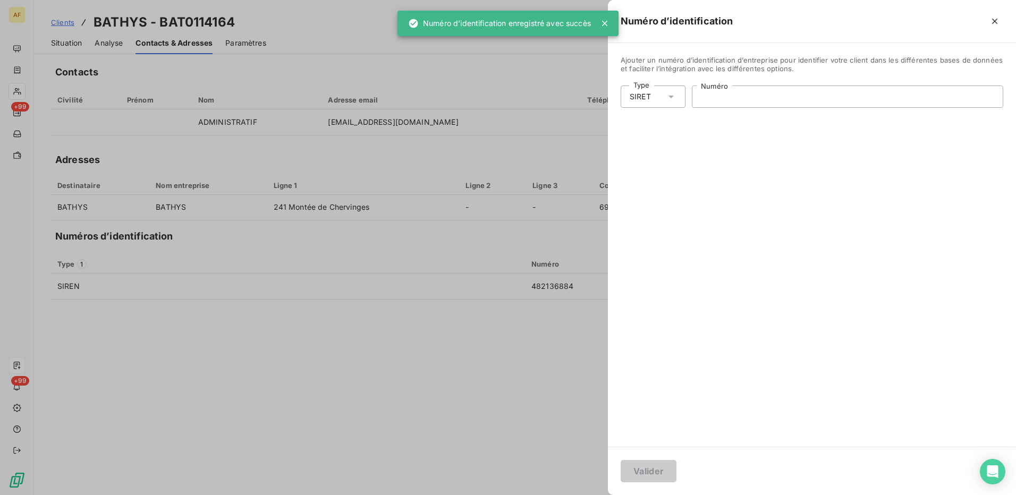
click at [751, 101] on input "Numéro" at bounding box center [847, 96] width 310 height 21
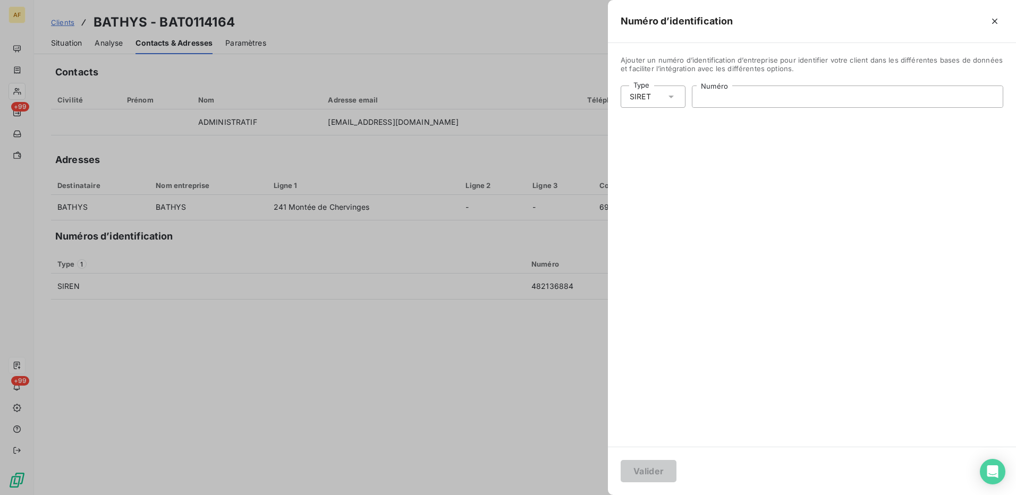
paste input "482 136 884 00038"
type input "482 136 884 00038"
click at [633, 474] on button "Valider" at bounding box center [649, 471] width 56 height 22
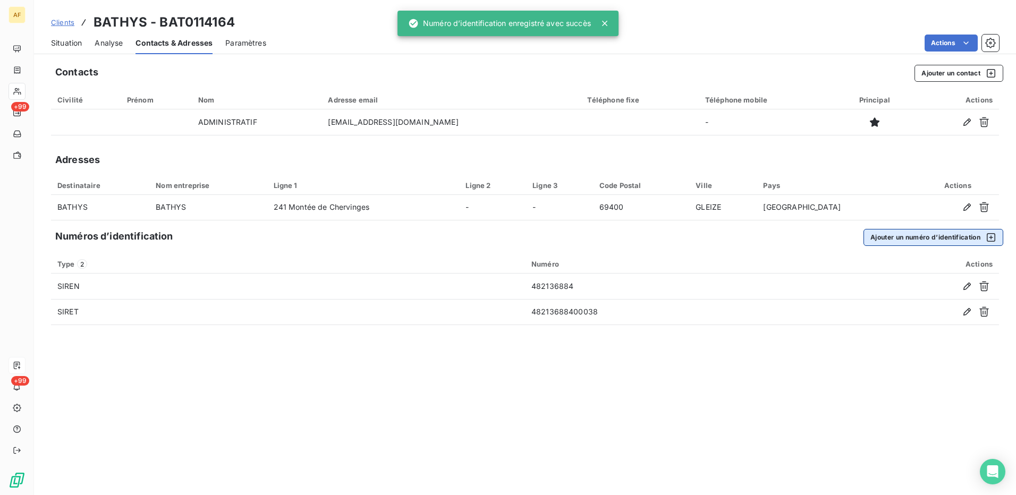
click at [926, 234] on button "Ajouter un numéro d’identification" at bounding box center [933, 237] width 140 height 17
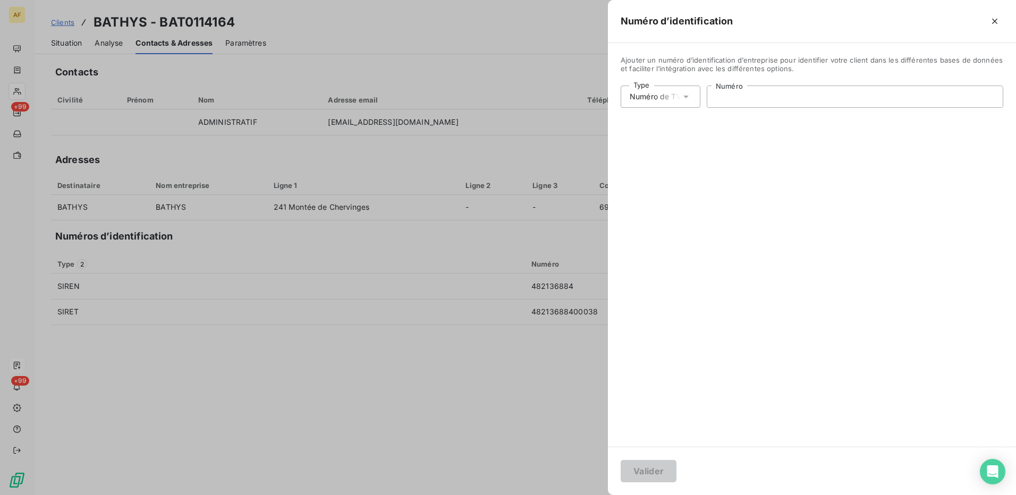
click at [755, 99] on input "Numéro" at bounding box center [854, 96] width 295 height 21
paste input "FR14482136884"
type input "FR14482136884"
click at [642, 466] on button "Valider" at bounding box center [649, 471] width 56 height 22
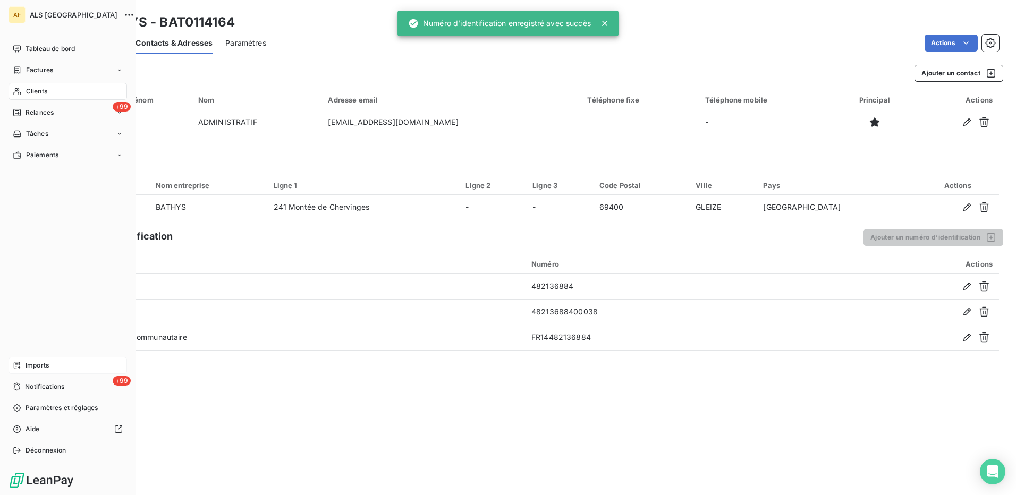
click at [31, 90] on span "Clients" at bounding box center [36, 92] width 21 height 10
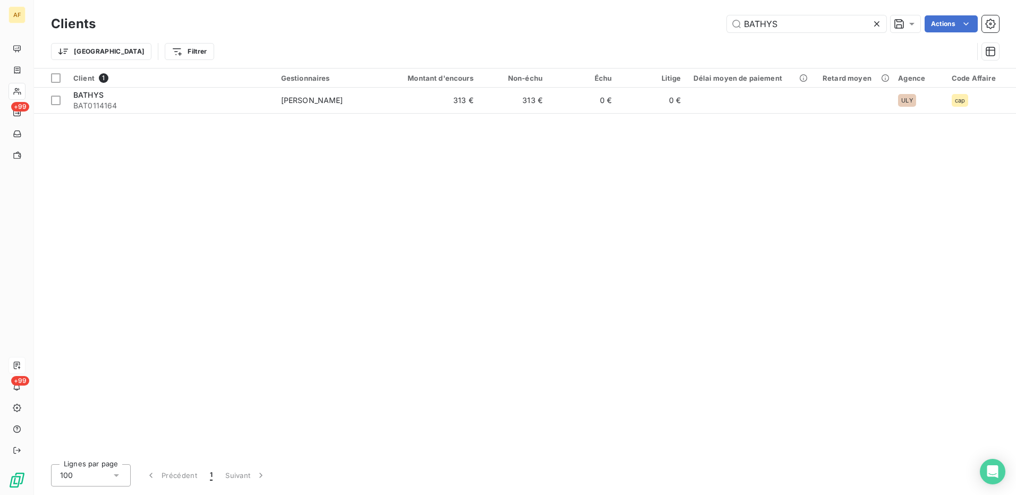
click at [447, 196] on div "Client 1 Gestionnaires Montant d'encours Non-échu Échu Litige Délai moyen de pa…" at bounding box center [525, 262] width 982 height 387
click at [801, 27] on input "BATHYS" at bounding box center [806, 23] width 159 height 17
paste input "[PERSON_NAME]"
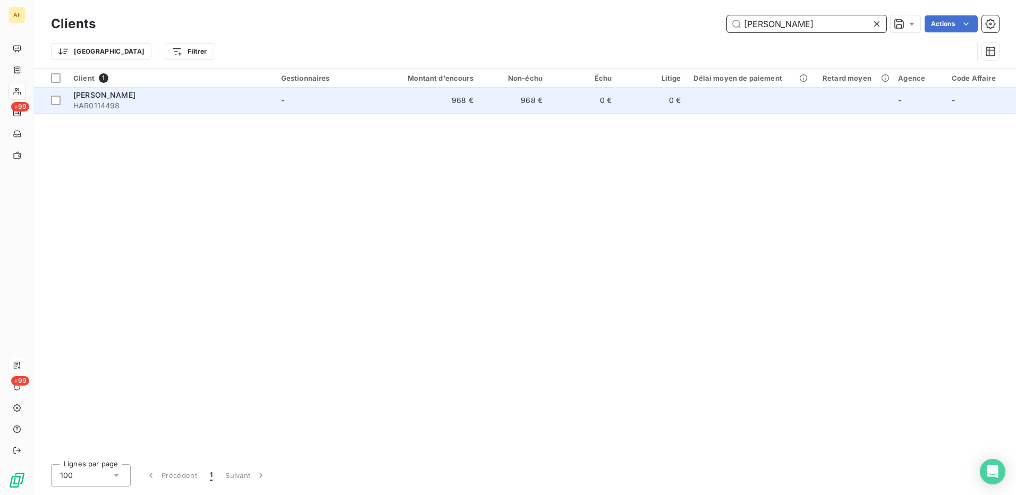
type input "[PERSON_NAME]"
click at [167, 105] on span "HAR0114498" at bounding box center [170, 105] width 195 height 11
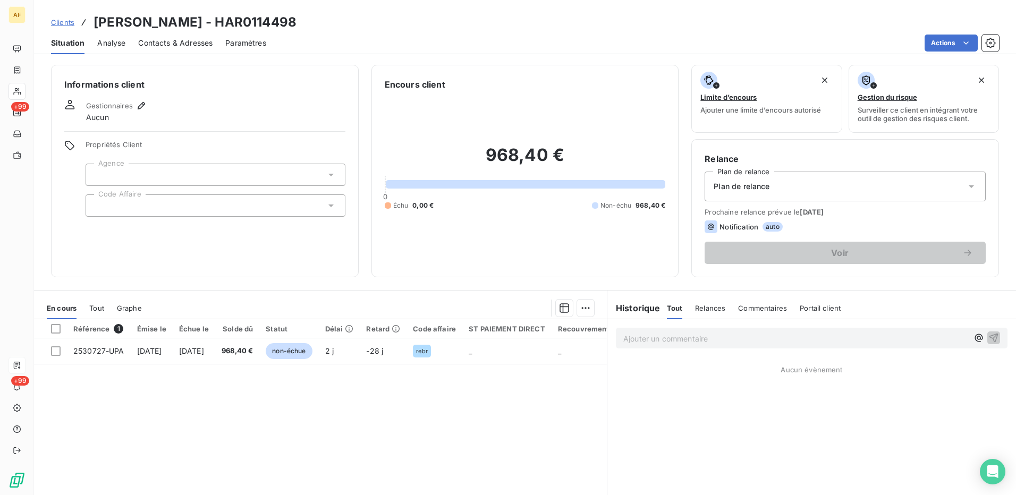
click at [120, 212] on div at bounding box center [216, 205] width 260 height 22
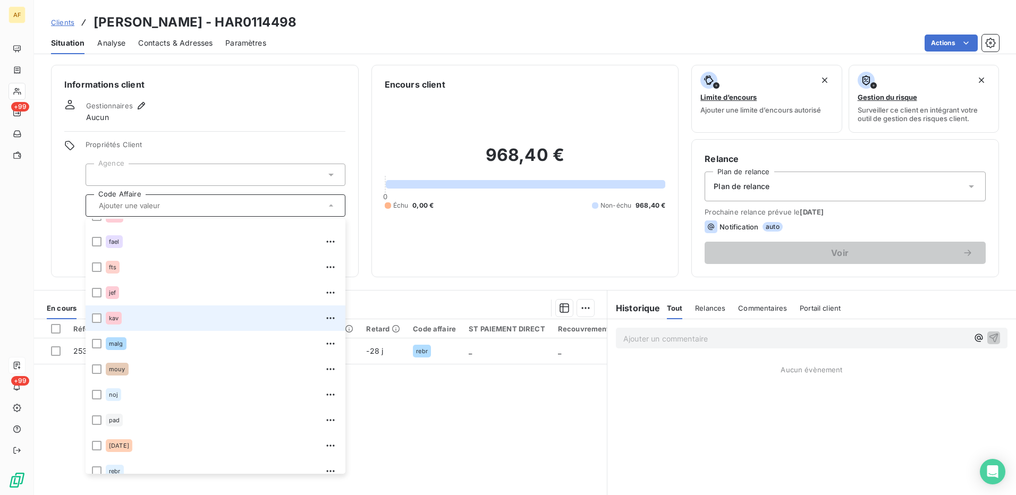
scroll to position [159, 0]
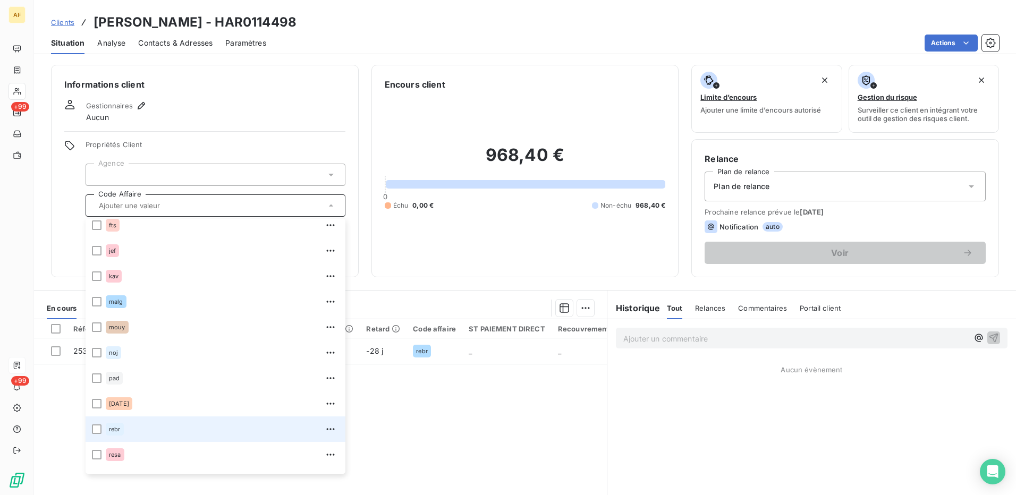
click at [120, 431] on span "rebr" at bounding box center [115, 429] width 12 height 6
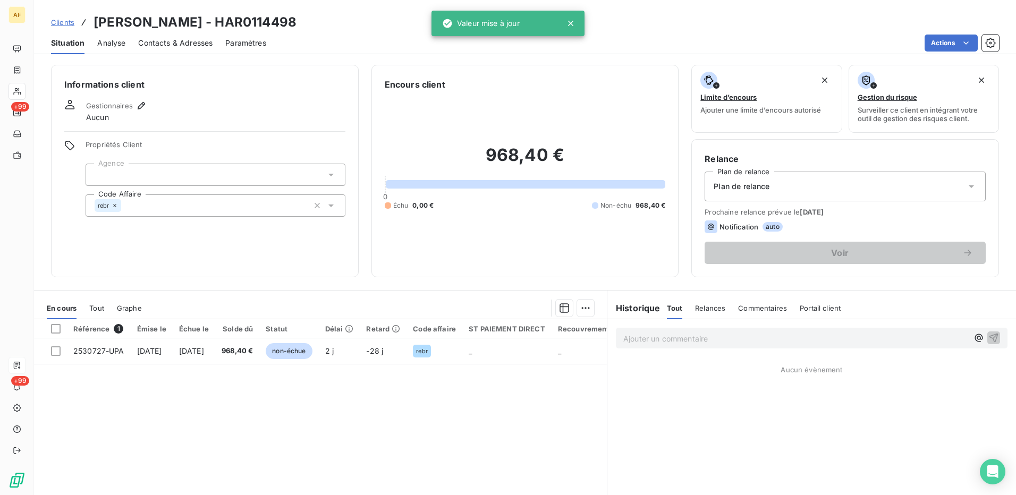
click at [171, 174] on div at bounding box center [216, 175] width 260 height 22
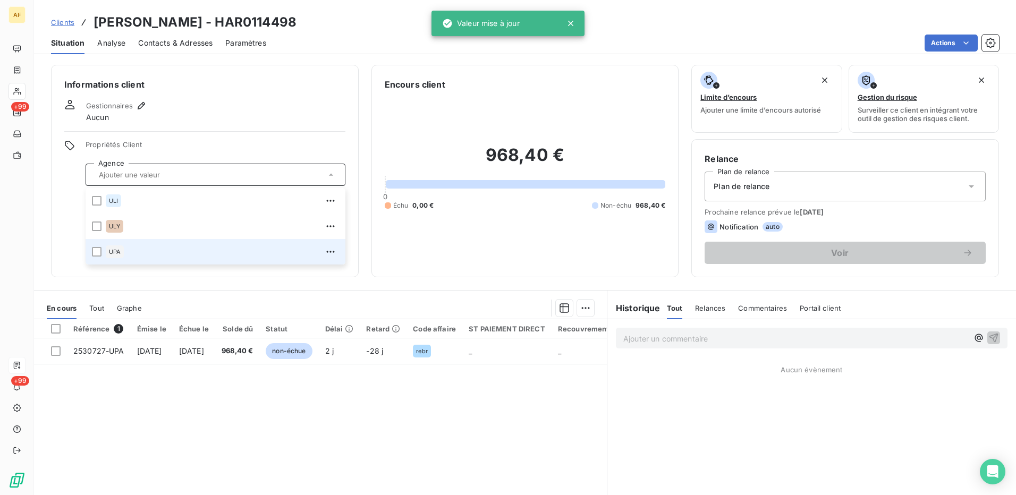
click at [126, 255] on div "UPA" at bounding box center [222, 251] width 233 height 17
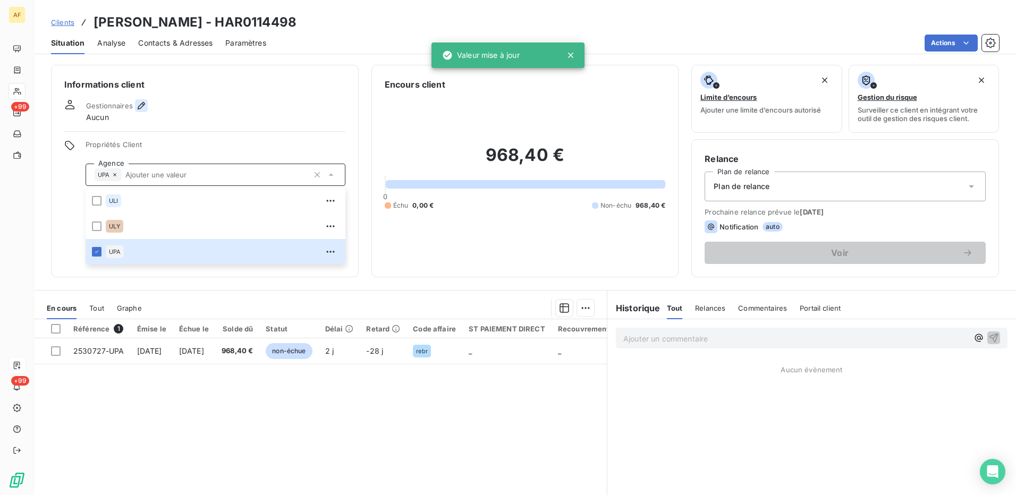
click at [139, 105] on icon "button" at bounding box center [141, 105] width 11 height 11
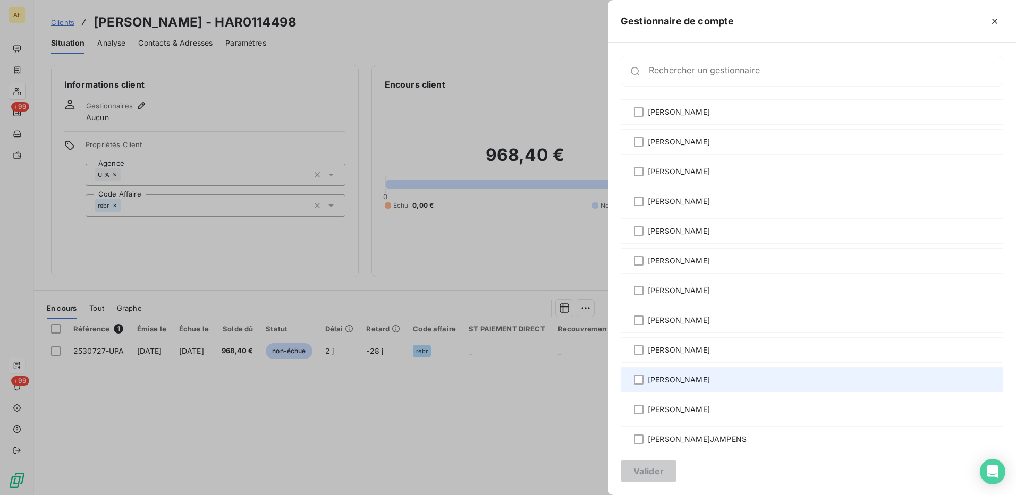
click at [649, 383] on span "[PERSON_NAME]" at bounding box center [679, 380] width 62 height 11
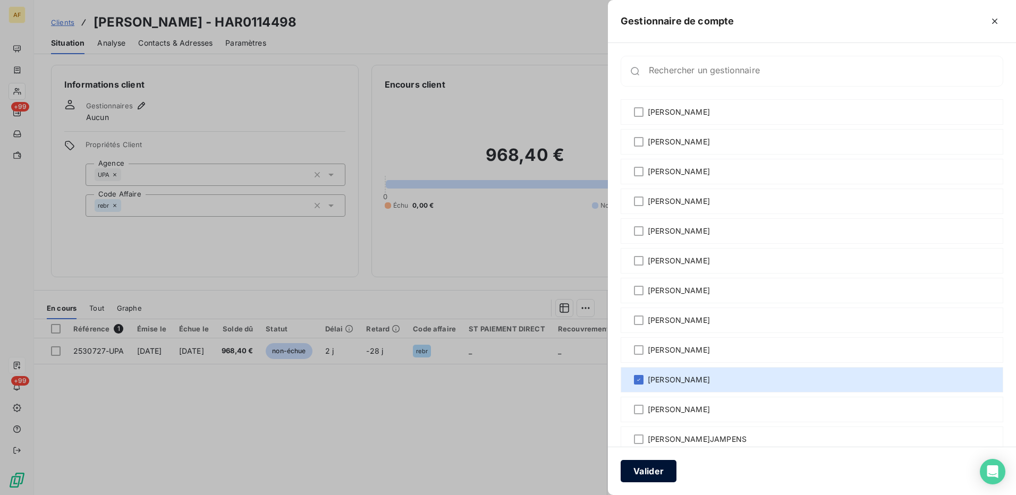
click at [638, 473] on button "Valider" at bounding box center [649, 471] width 56 height 22
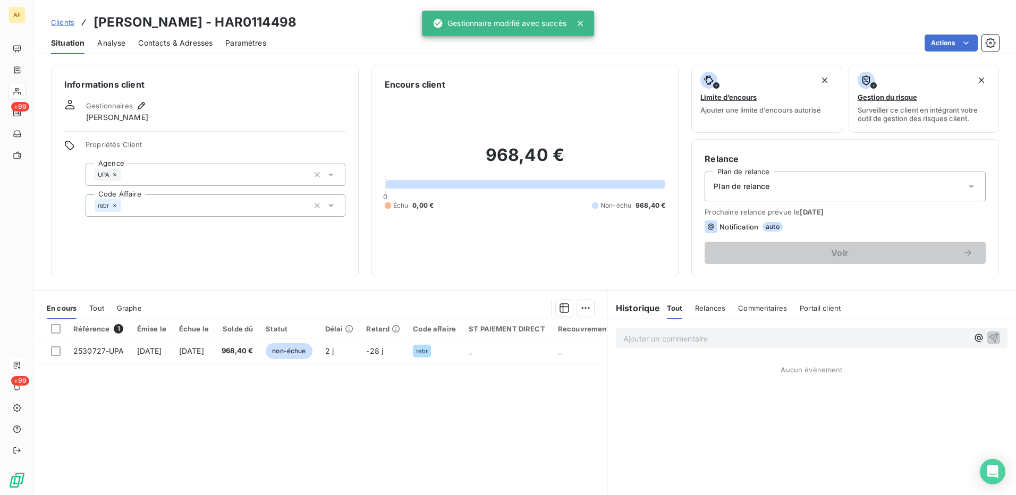
click at [144, 44] on span "Contacts & Adresses" at bounding box center [175, 43] width 74 height 11
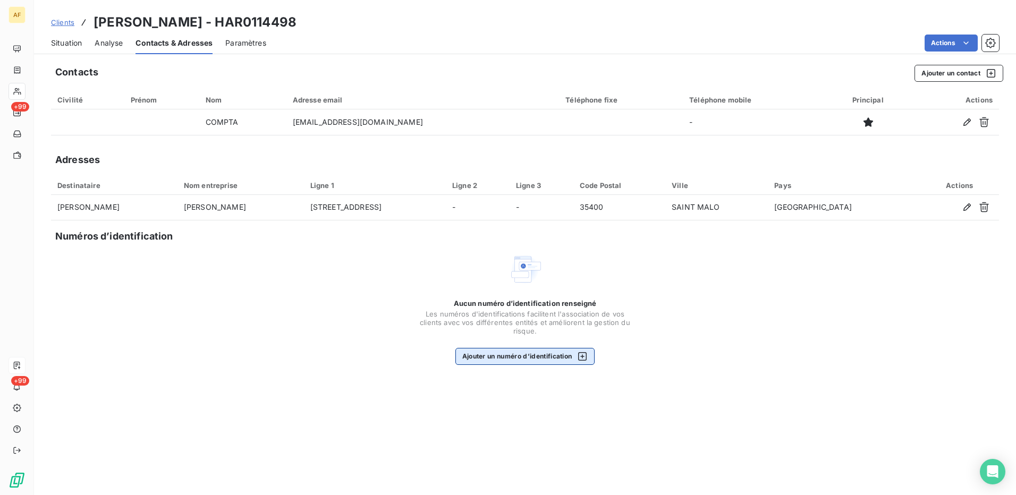
click at [500, 359] on button "Ajouter un numéro d’identification" at bounding box center [525, 356] width 140 height 17
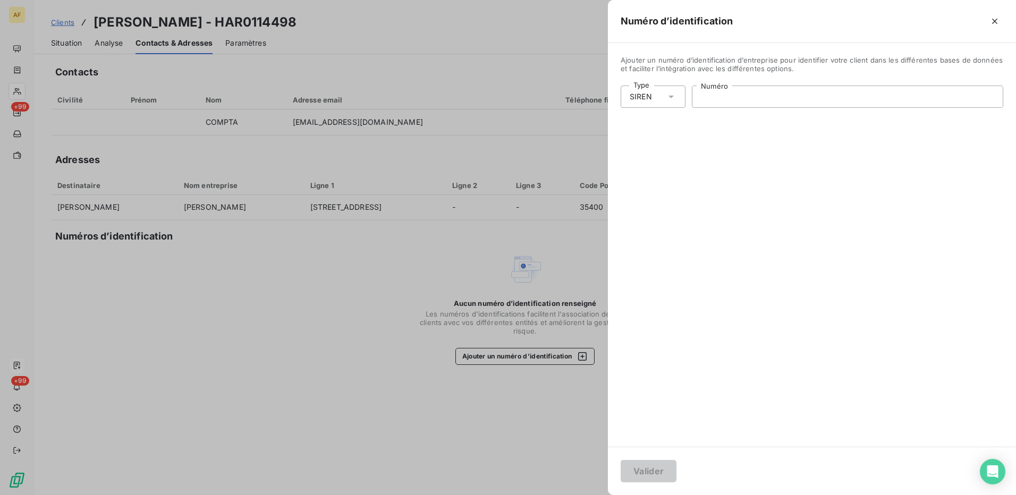
click at [739, 99] on input "Numéro" at bounding box center [847, 96] width 310 height 21
paste input "377 826 136"
type input "377 826 136"
click at [638, 470] on button "Valider" at bounding box center [649, 471] width 56 height 22
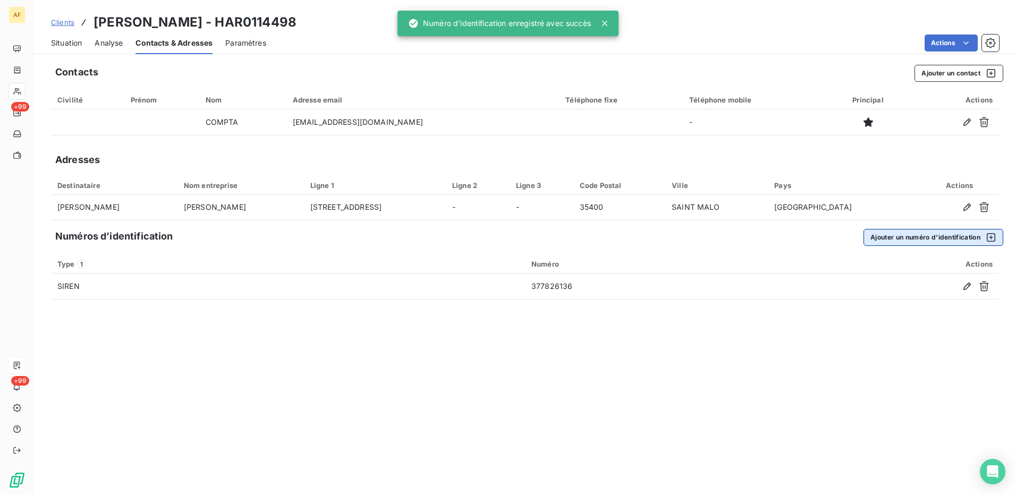
click at [945, 236] on button "Ajouter un numéro d’identification" at bounding box center [933, 237] width 140 height 17
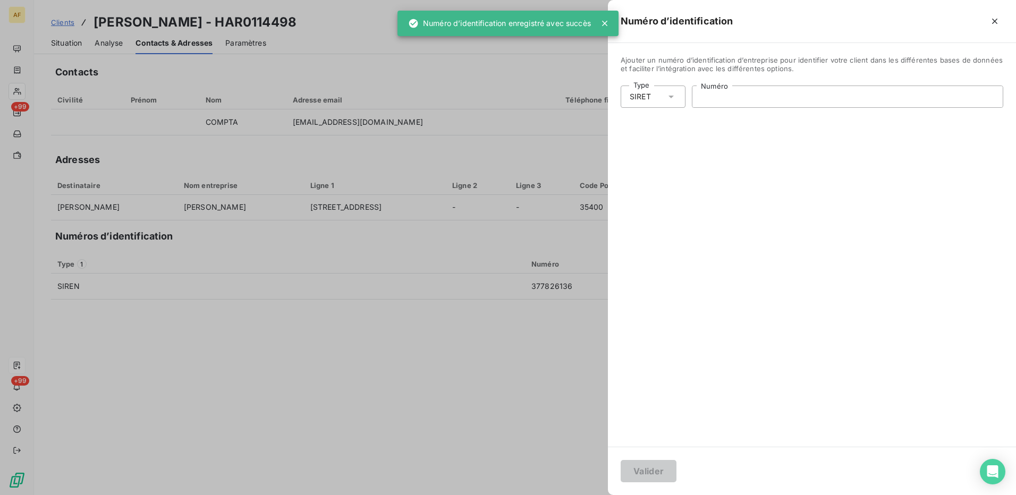
click at [771, 100] on input "Numéro" at bounding box center [847, 96] width 310 height 21
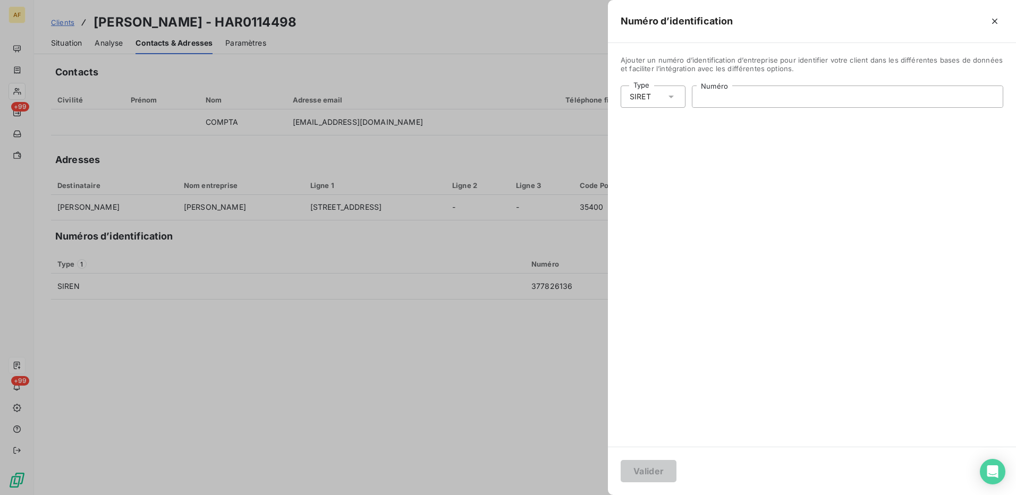
paste input "377 826 136 00063"
type input "377 826 136 00063"
click at [634, 474] on button "Valider" at bounding box center [649, 471] width 56 height 22
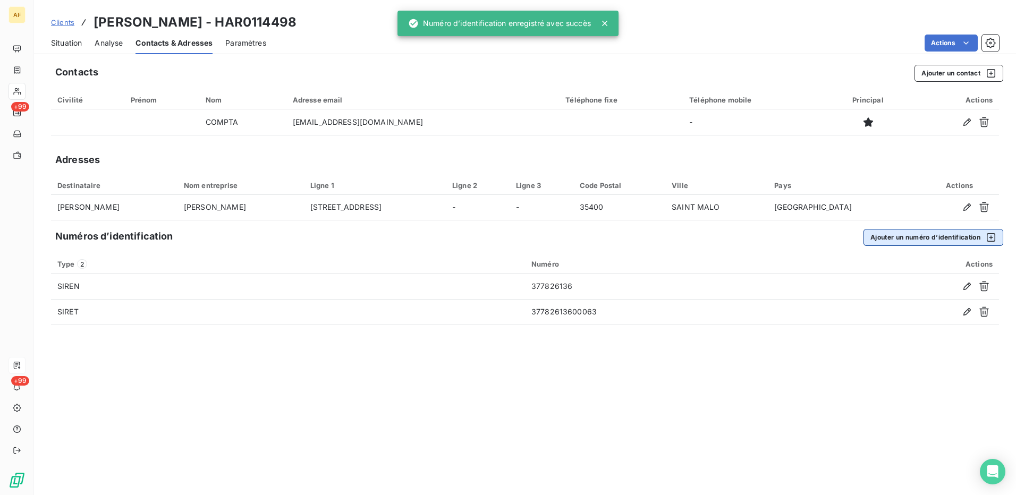
click at [914, 239] on button "Ajouter un numéro d’identification" at bounding box center [933, 237] width 140 height 17
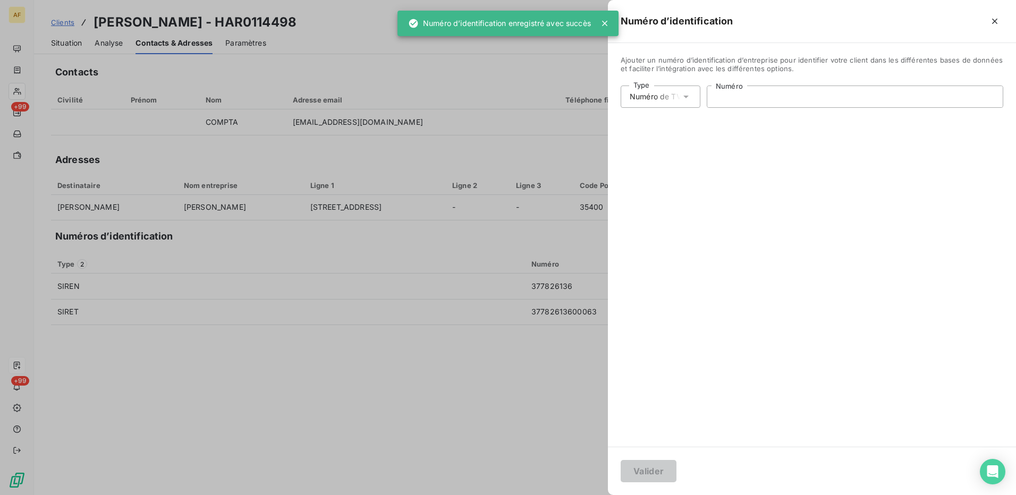
click at [781, 101] on input "Numéro" at bounding box center [854, 96] width 295 height 21
paste input "FR52377826136"
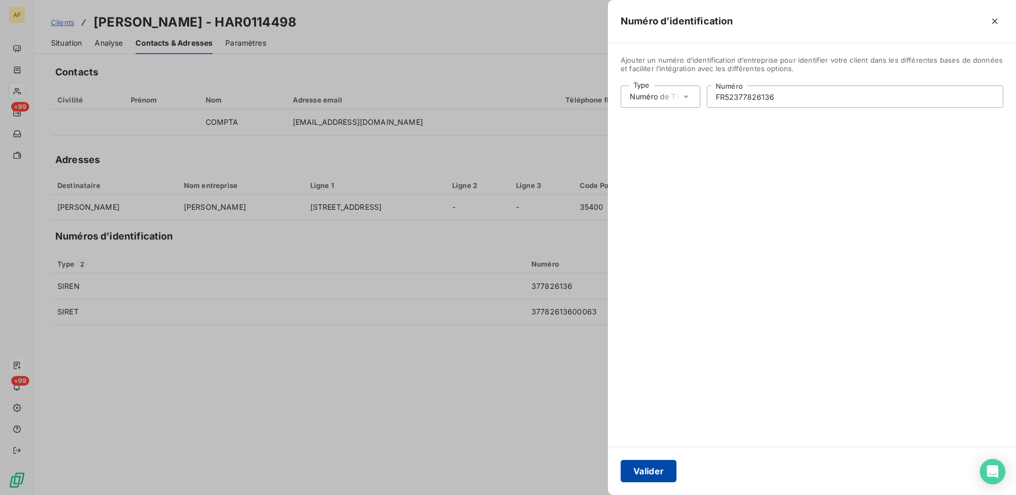
type input "FR52377826136"
click at [656, 473] on button "Valider" at bounding box center [649, 471] width 56 height 22
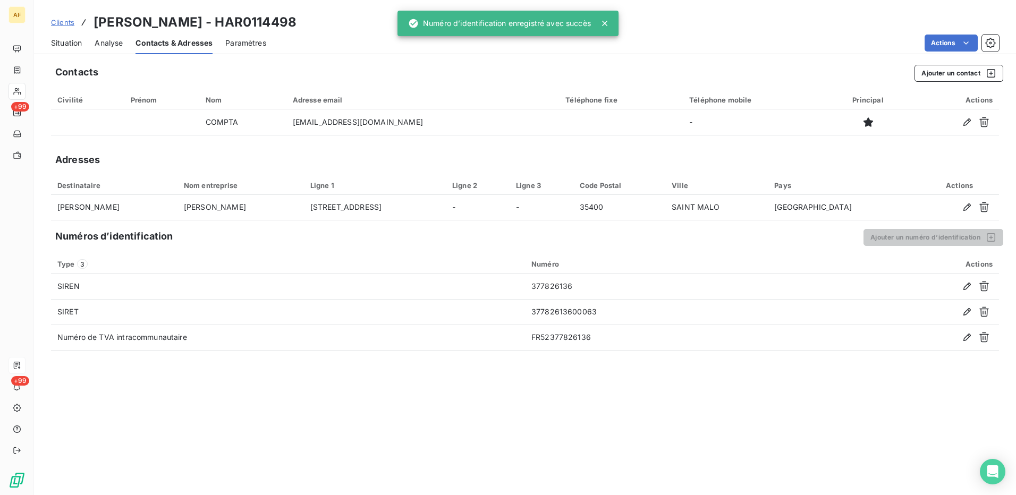
click at [348, 464] on div "Contacts Ajouter un contact Civilité Prénom Nom Adresse email Téléphone fixe Té…" at bounding box center [525, 276] width 982 height 437
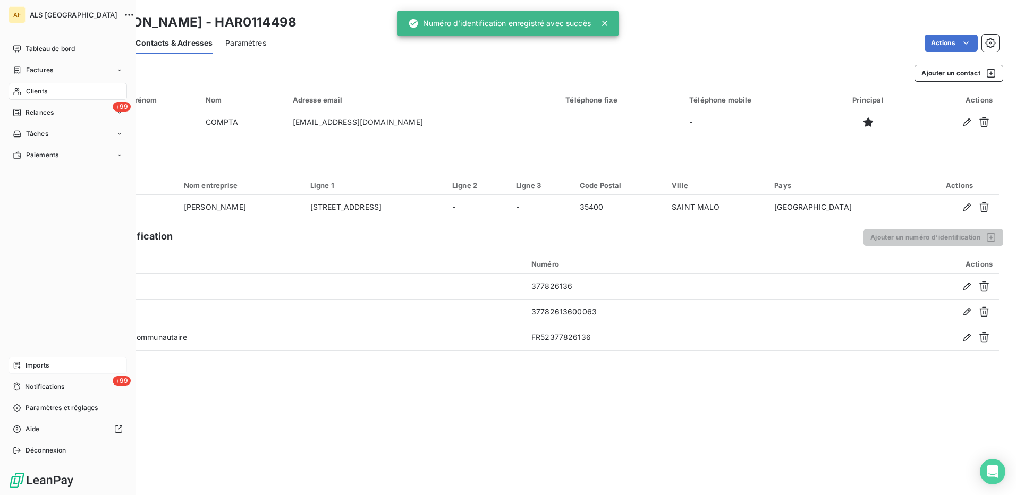
click at [23, 94] on div "Clients" at bounding box center [68, 91] width 118 height 17
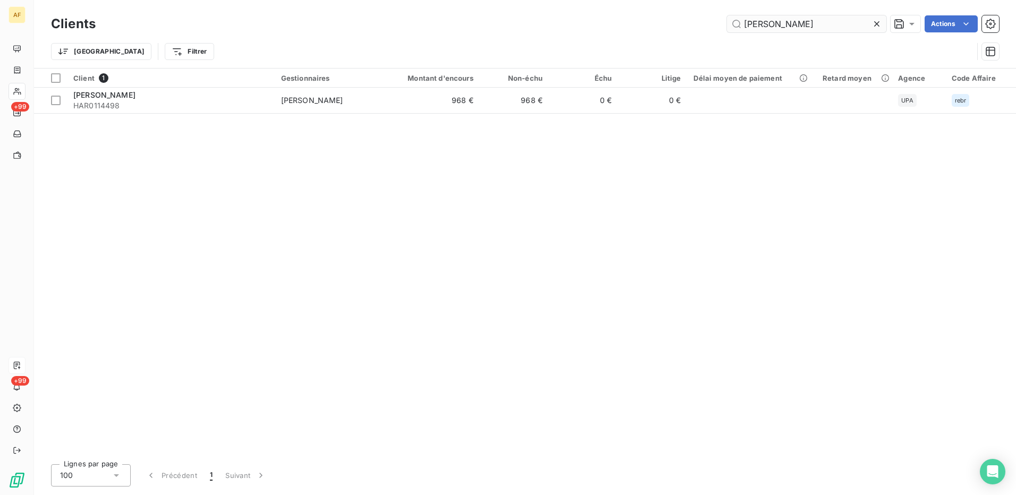
click at [874, 25] on icon at bounding box center [876, 24] width 11 height 11
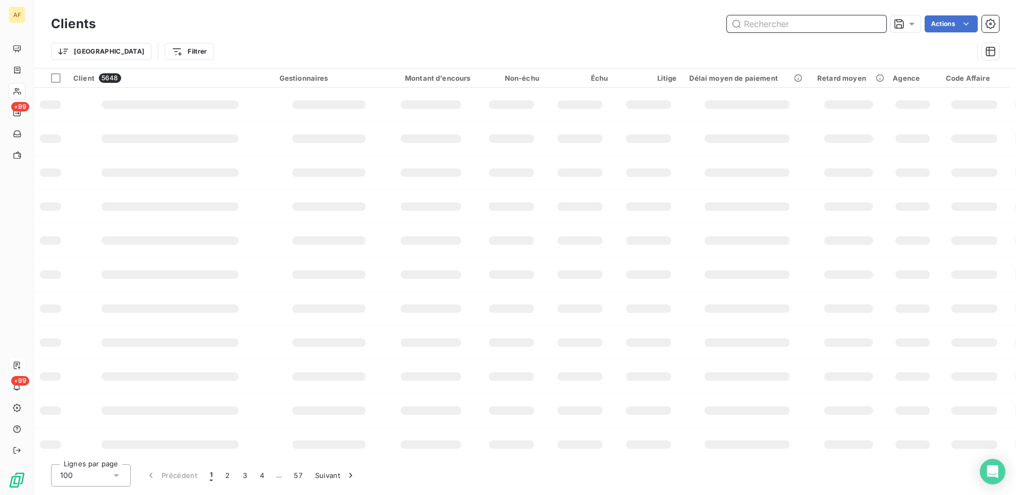
click at [772, 25] on input "text" at bounding box center [806, 23] width 159 height 17
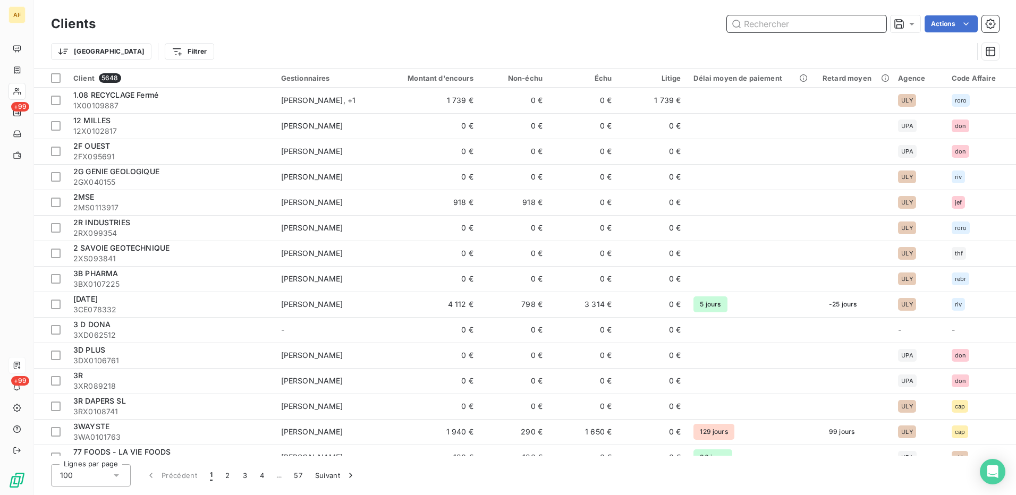
paste input "GYMAP STE"
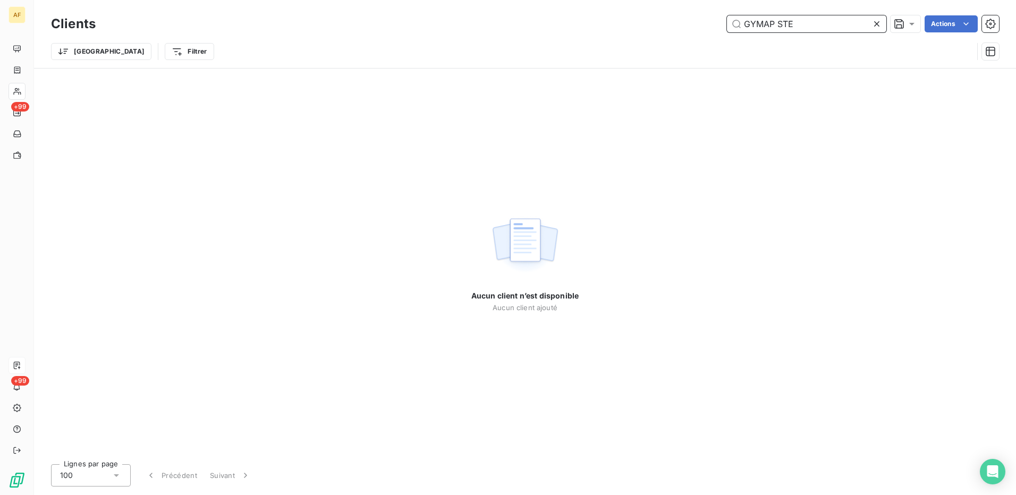
drag, startPoint x: 793, startPoint y: 21, endPoint x: 773, endPoint y: 29, distance: 21.7
click at [773, 29] on input "GYMAP STE" at bounding box center [806, 23] width 159 height 17
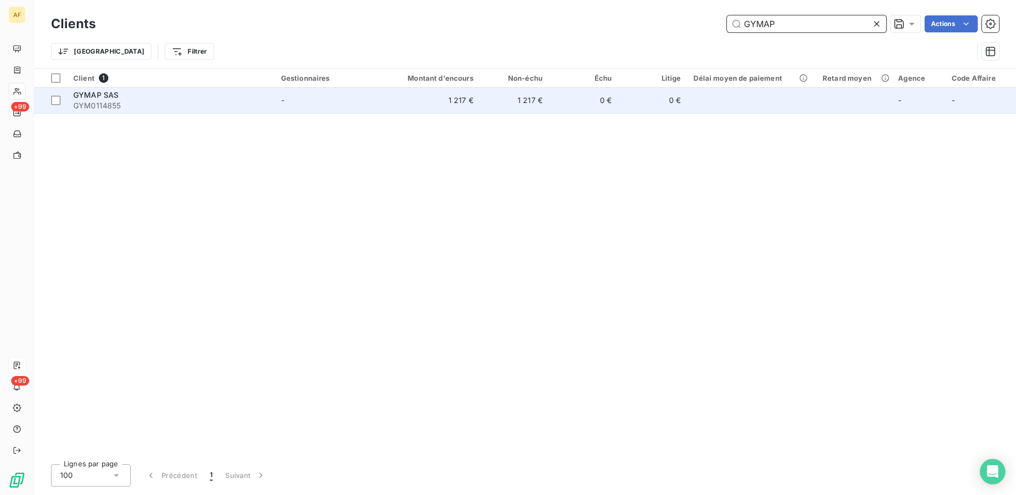
type input "GYMAP"
click at [124, 99] on div "GYMAP SAS" at bounding box center [170, 95] width 195 height 11
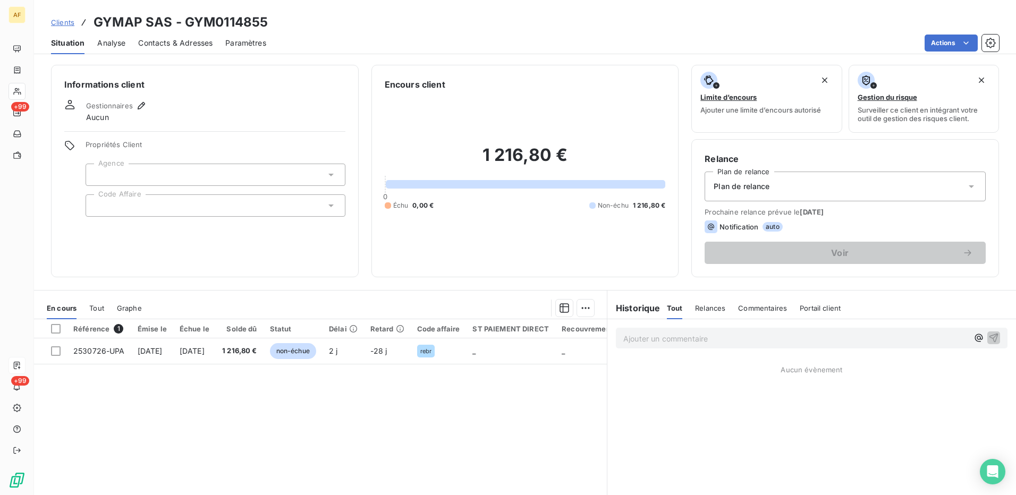
click at [141, 202] on div at bounding box center [216, 205] width 260 height 22
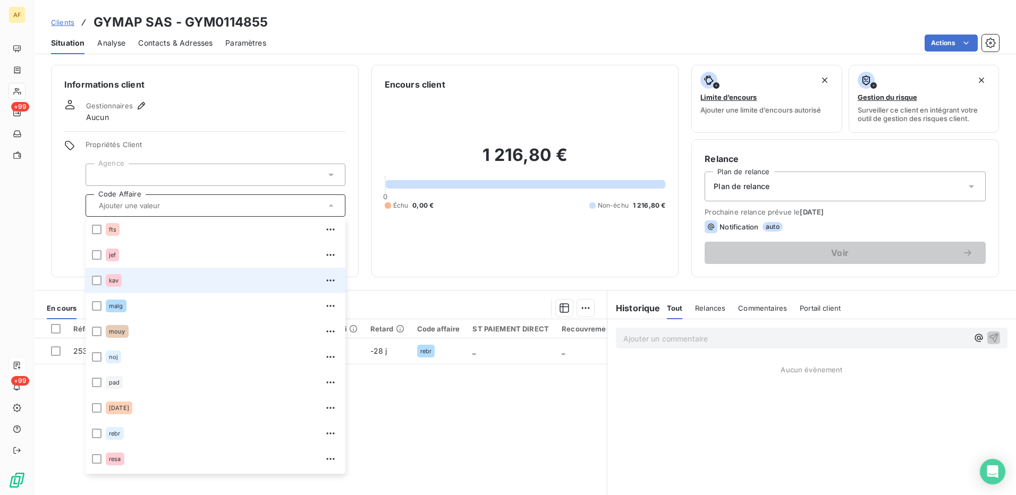
scroll to position [213, 0]
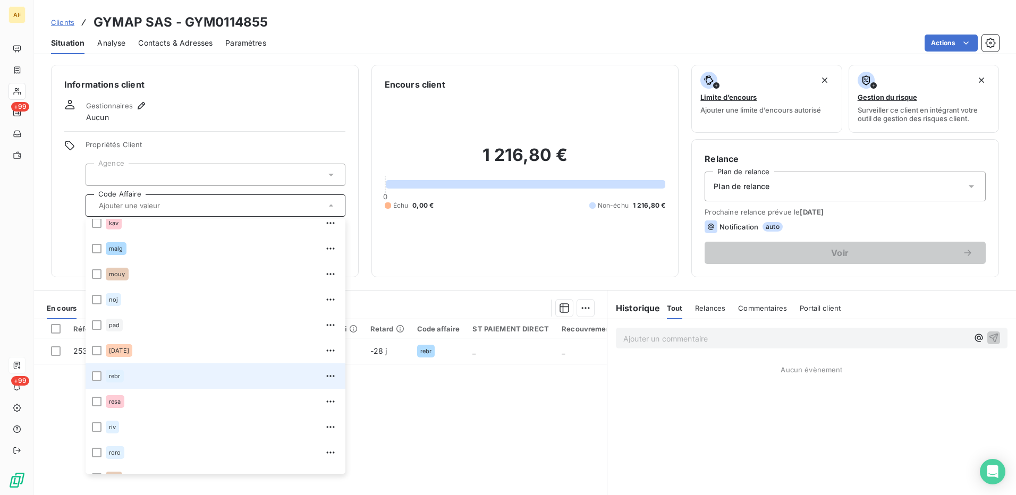
click at [109, 375] on span "rebr" at bounding box center [115, 376] width 12 height 6
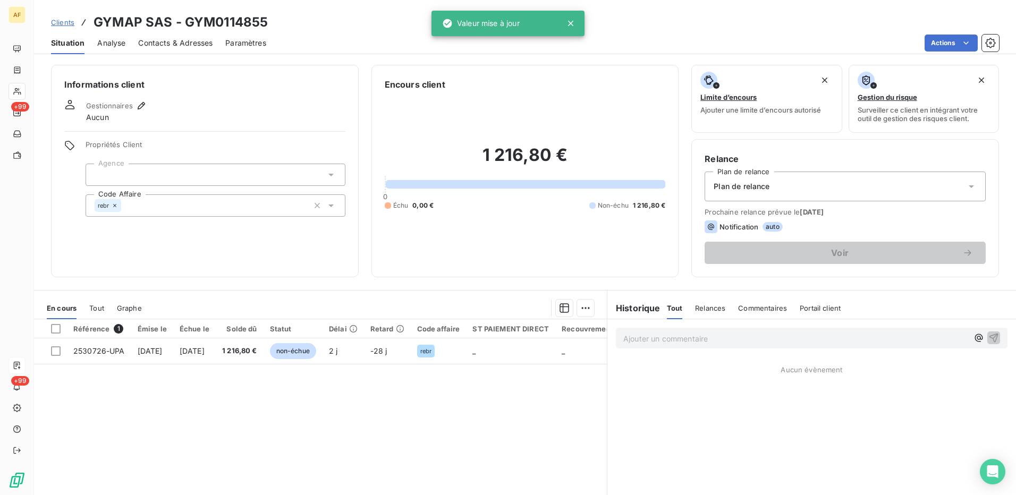
click at [131, 173] on div at bounding box center [216, 175] width 260 height 22
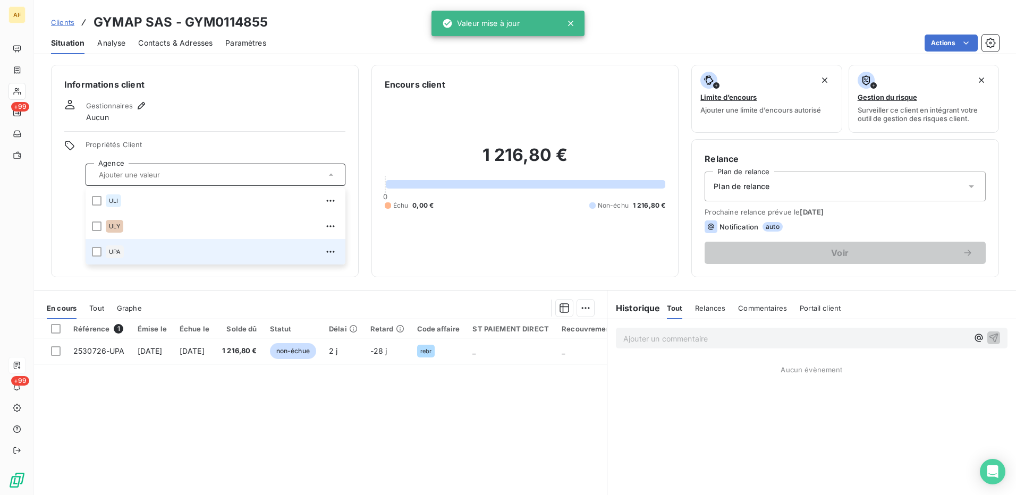
click at [125, 256] on div "UPA" at bounding box center [222, 251] width 233 height 17
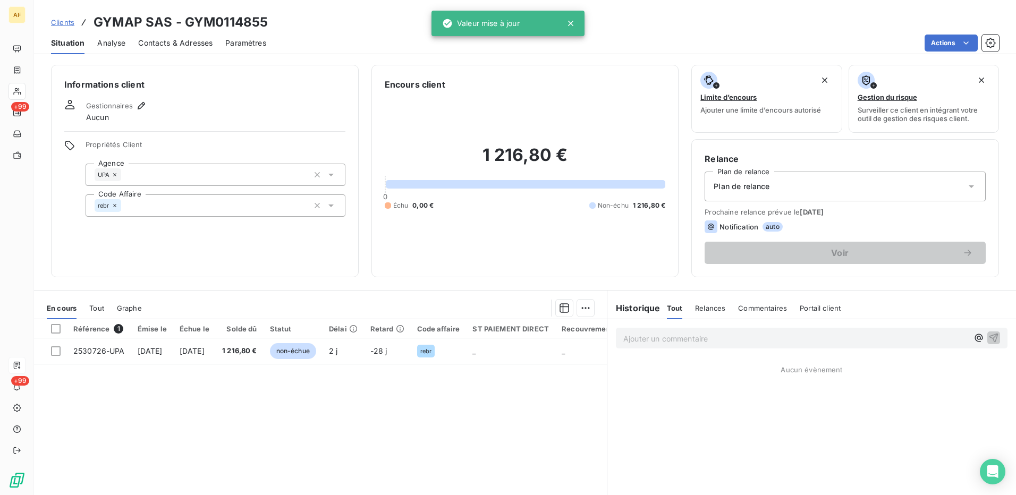
click at [147, 101] on div "Gestionnaires Aucun" at bounding box center [204, 110] width 281 height 23
click at [145, 104] on icon "button" at bounding box center [141, 105] width 11 height 11
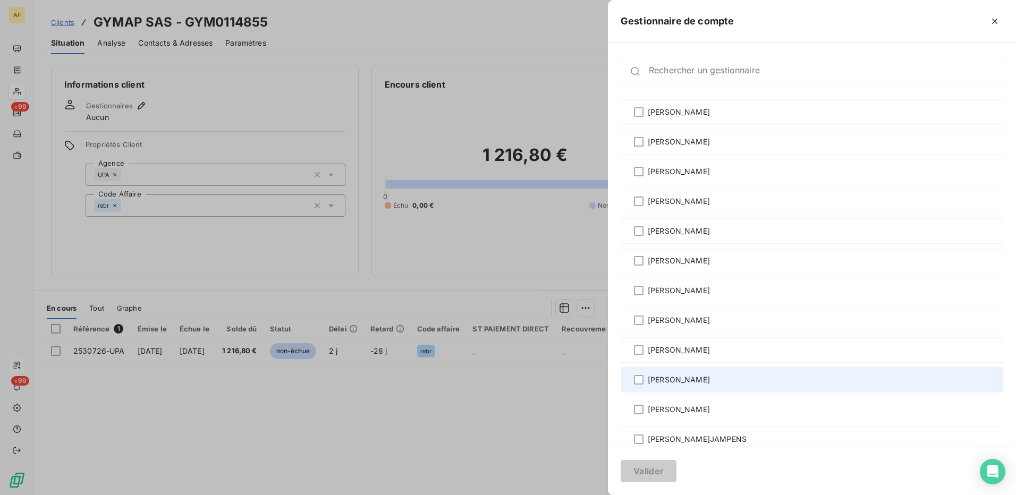
click at [664, 379] on span "[PERSON_NAME]" at bounding box center [679, 380] width 62 height 11
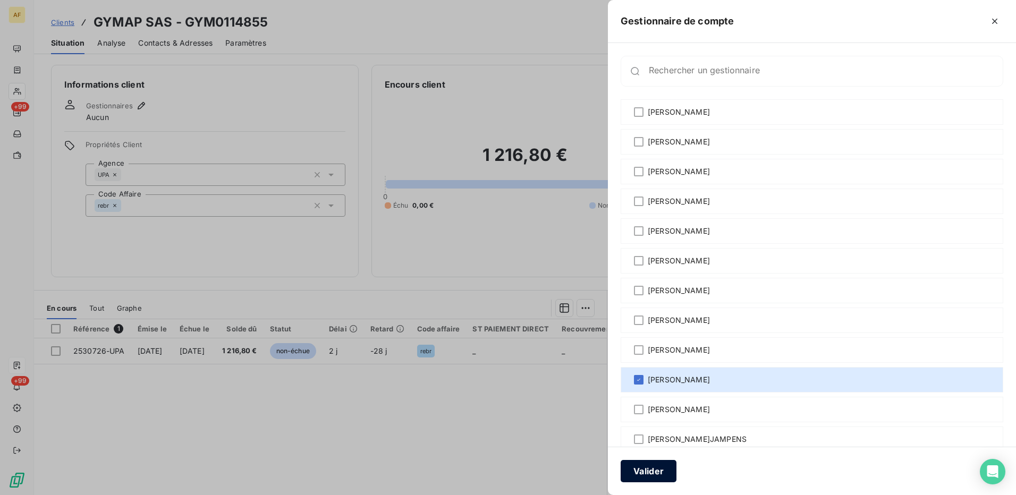
click at [633, 479] on button "Valider" at bounding box center [649, 471] width 56 height 22
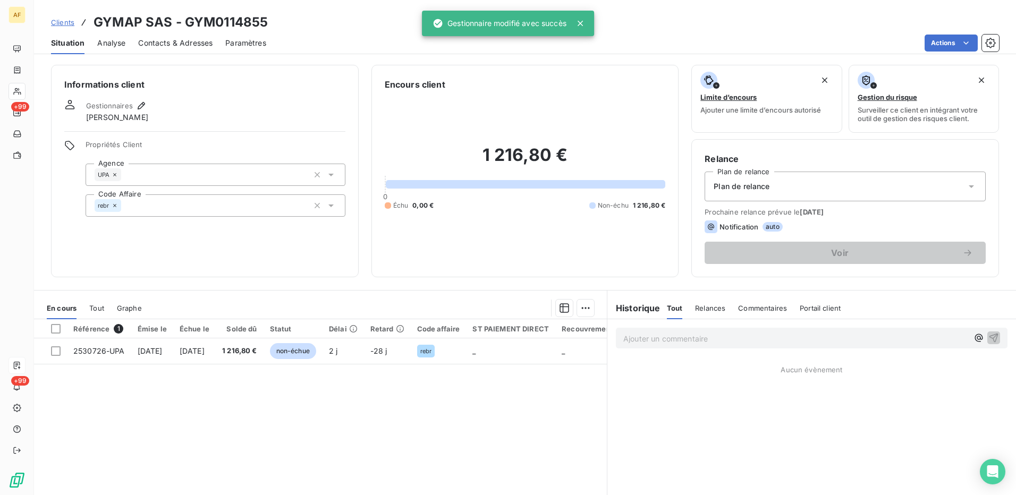
click at [165, 45] on span "Contacts & Adresses" at bounding box center [175, 43] width 74 height 11
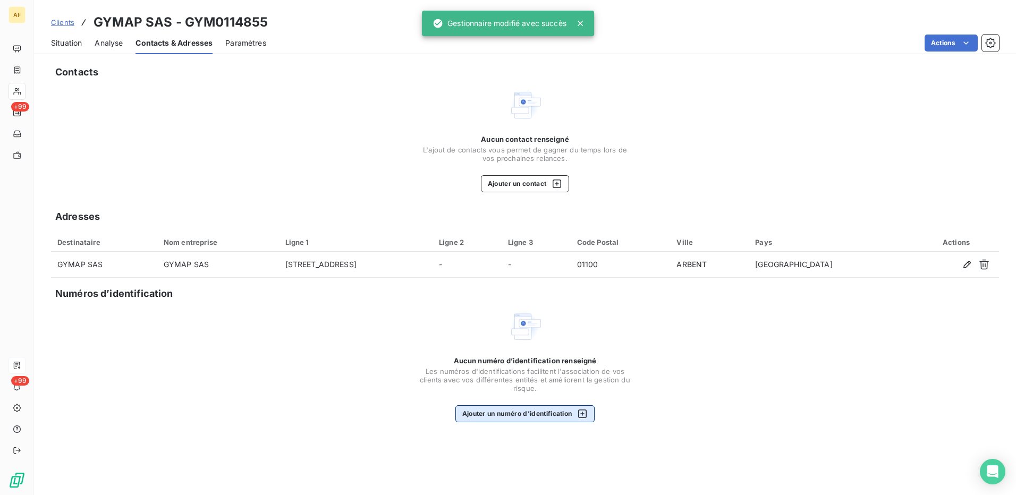
click at [517, 421] on button "Ajouter un numéro d’identification" at bounding box center [525, 413] width 140 height 17
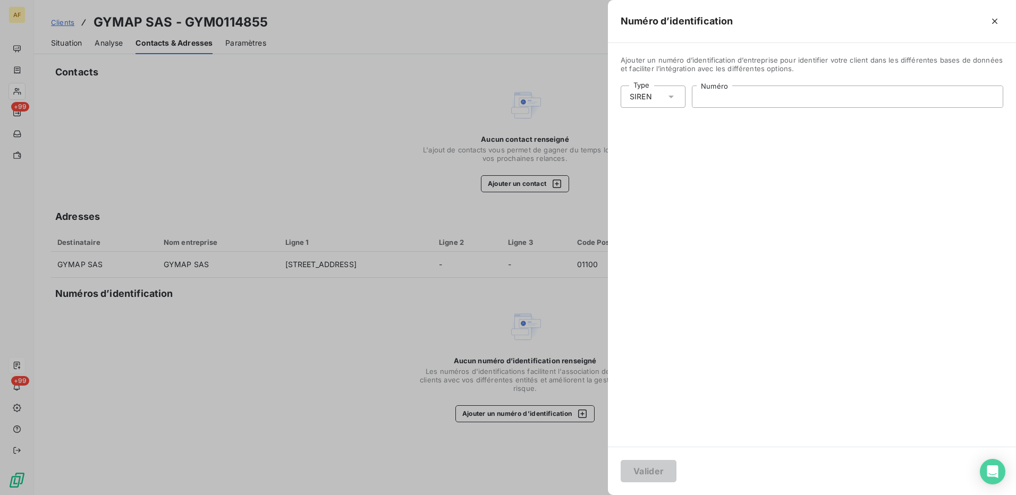
click at [766, 92] on input "Numéro" at bounding box center [847, 96] width 310 height 21
paste input "312 537 079"
type input "312 537 079"
click at [636, 467] on button "Valider" at bounding box center [649, 471] width 56 height 22
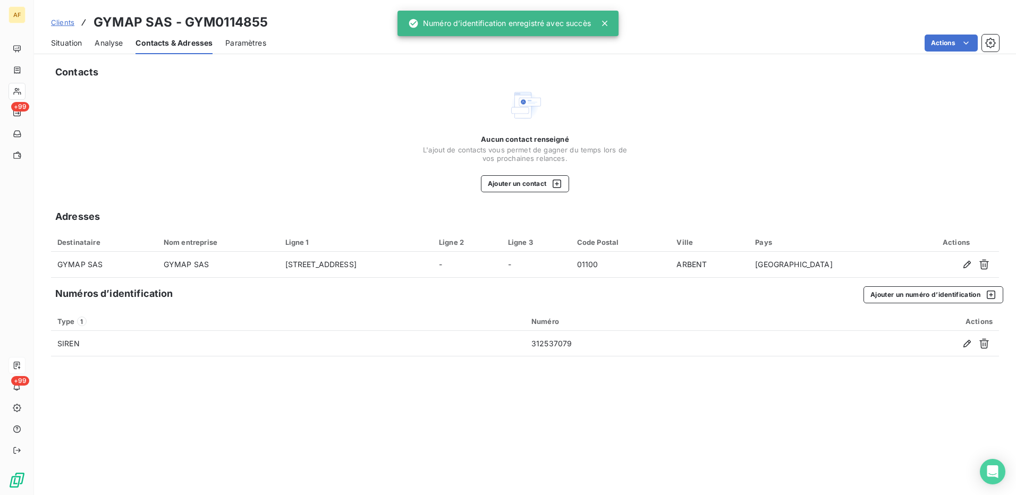
click at [920, 304] on div "Contacts Aucun contact renseigné L'ajout de contacts vous permet de gagner du t…" at bounding box center [525, 276] width 982 height 437
click at [909, 298] on button "Ajouter un numéro d’identification" at bounding box center [933, 294] width 140 height 17
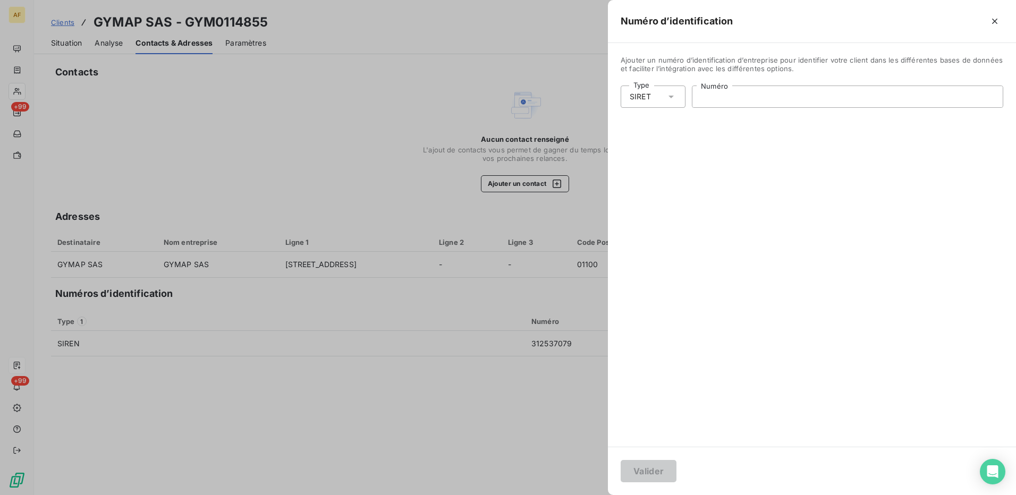
click at [748, 94] on input "Numéro" at bounding box center [847, 96] width 310 height 21
paste input "312 537 079 00047"
type input "312 537 079 00047"
click at [644, 473] on button "Valider" at bounding box center [649, 471] width 56 height 22
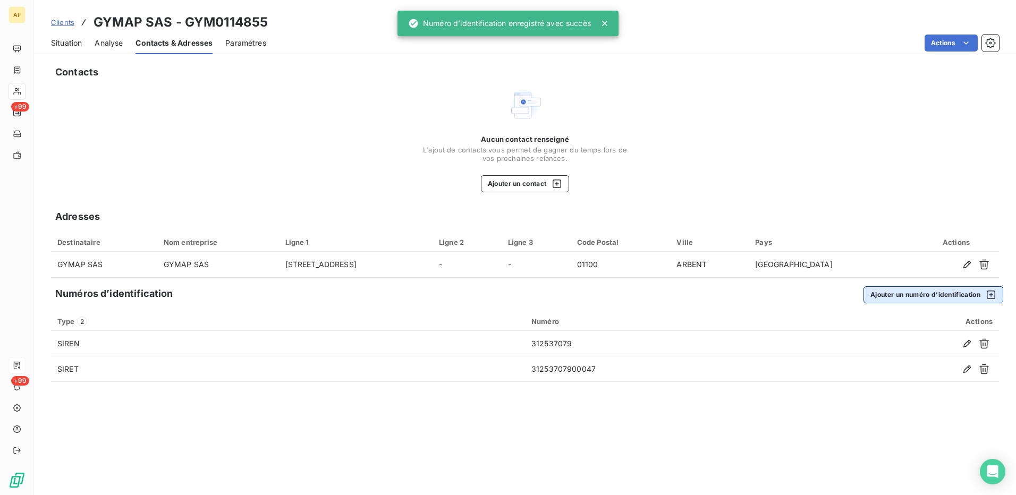
click at [931, 302] on button "Ajouter un numéro d’identification" at bounding box center [933, 294] width 140 height 17
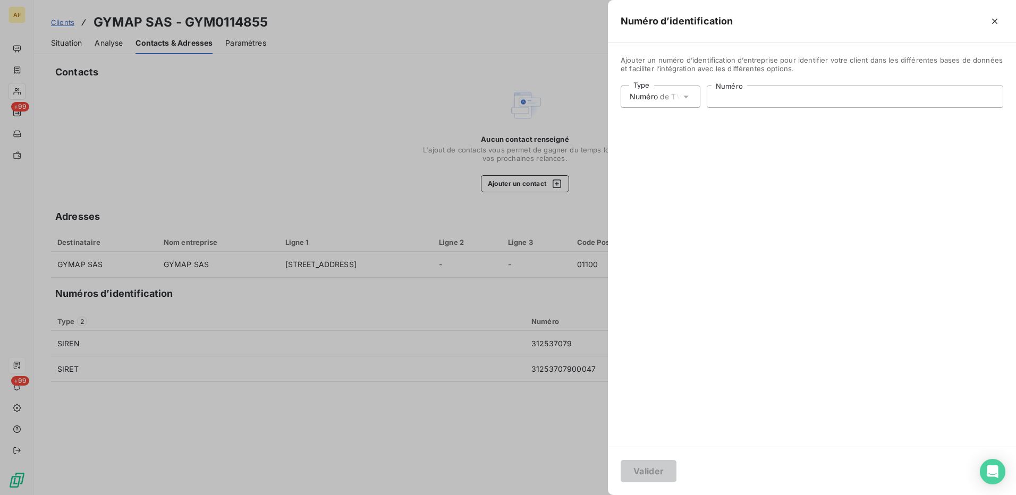
click at [749, 104] on input "Numéro" at bounding box center [854, 96] width 295 height 21
paste input "FR34312537079"
type input "FR34312537079"
click at [637, 467] on button "Valider" at bounding box center [649, 471] width 56 height 22
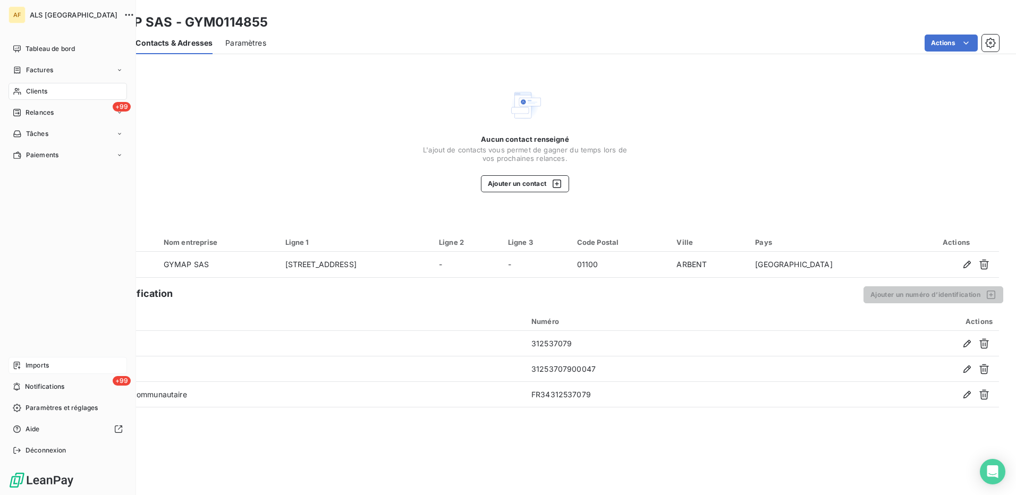
click at [29, 89] on span "Clients" at bounding box center [36, 92] width 21 height 10
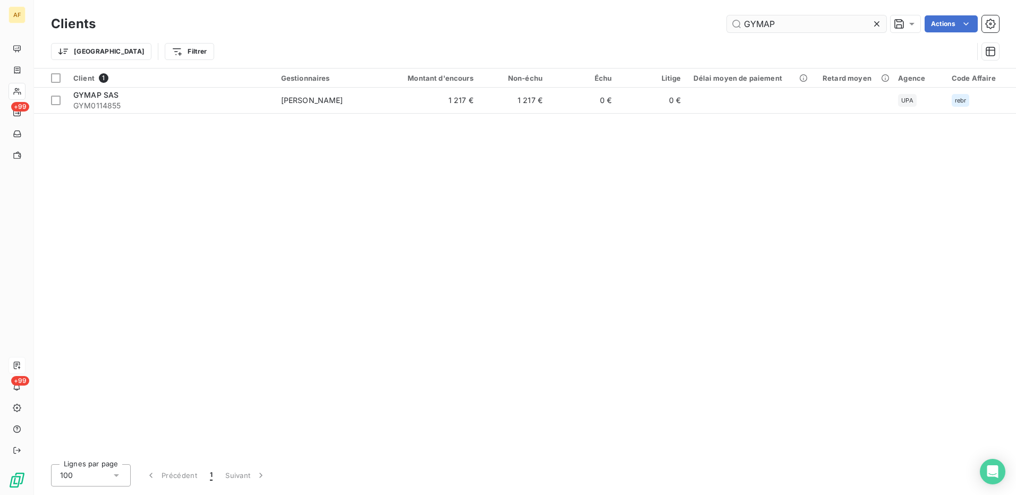
click at [759, 22] on input "GYMAP" at bounding box center [806, 23] width 159 height 17
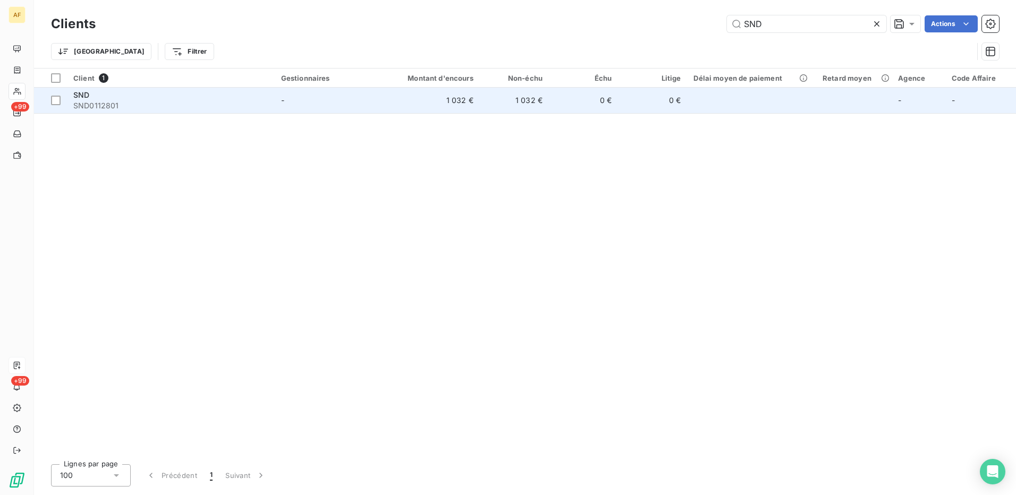
type input "SND"
click at [496, 94] on td "1 032 €" at bounding box center [514, 101] width 69 height 26
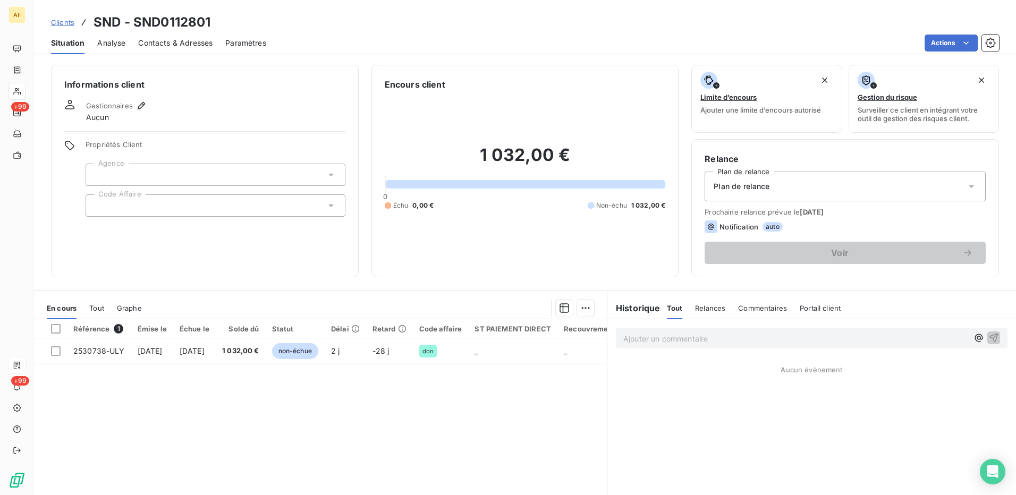
click at [100, 214] on div at bounding box center [216, 205] width 260 height 22
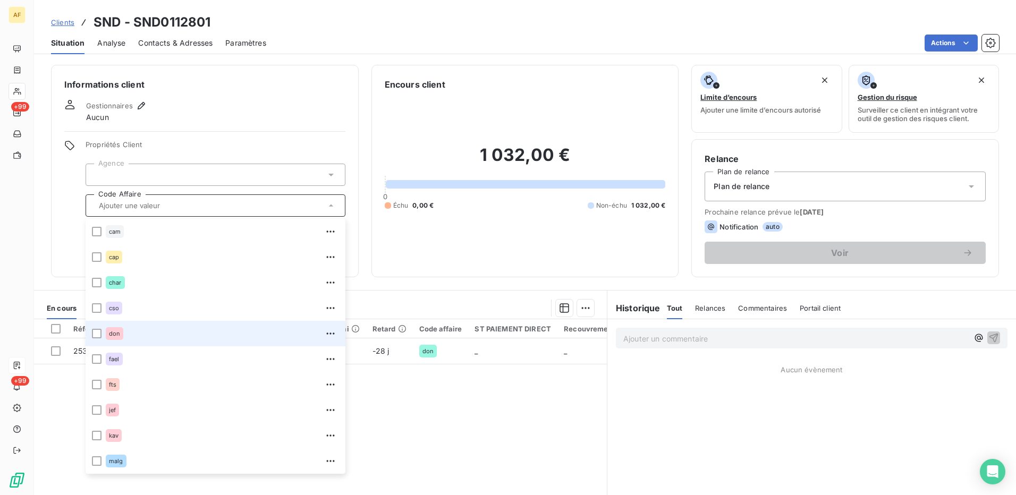
click at [118, 337] on div "don" at bounding box center [115, 333] width 18 height 13
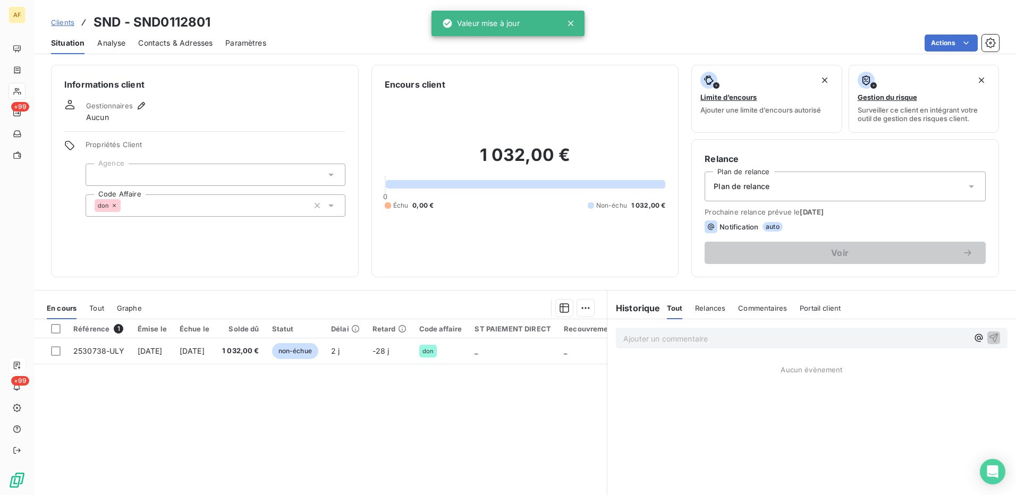
click at [131, 171] on div at bounding box center [216, 175] width 260 height 22
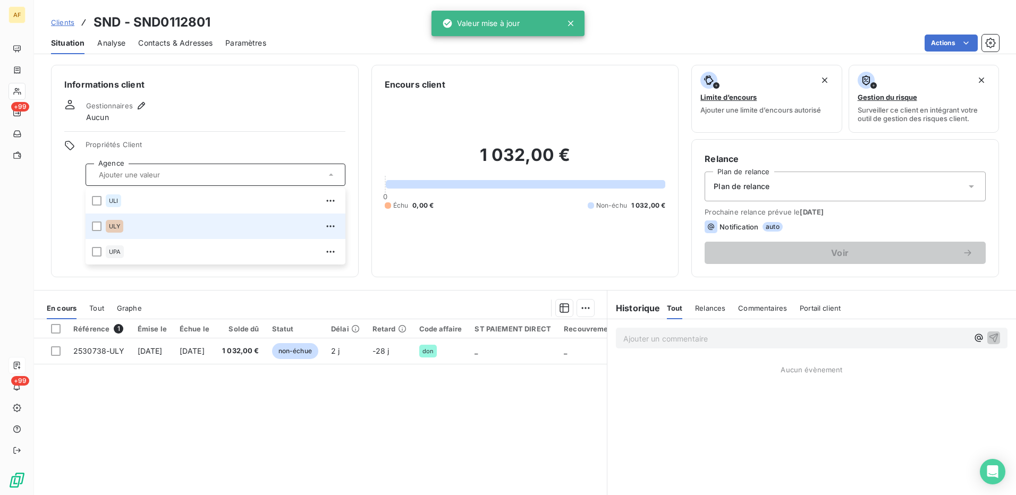
click at [106, 229] on div "ULY" at bounding box center [115, 226] width 18 height 13
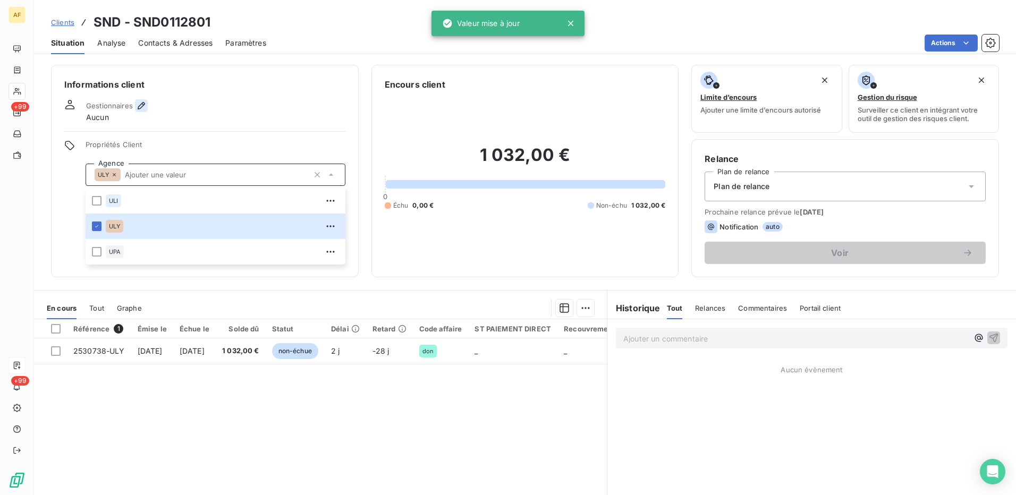
click at [139, 106] on icon "button" at bounding box center [141, 105] width 11 height 11
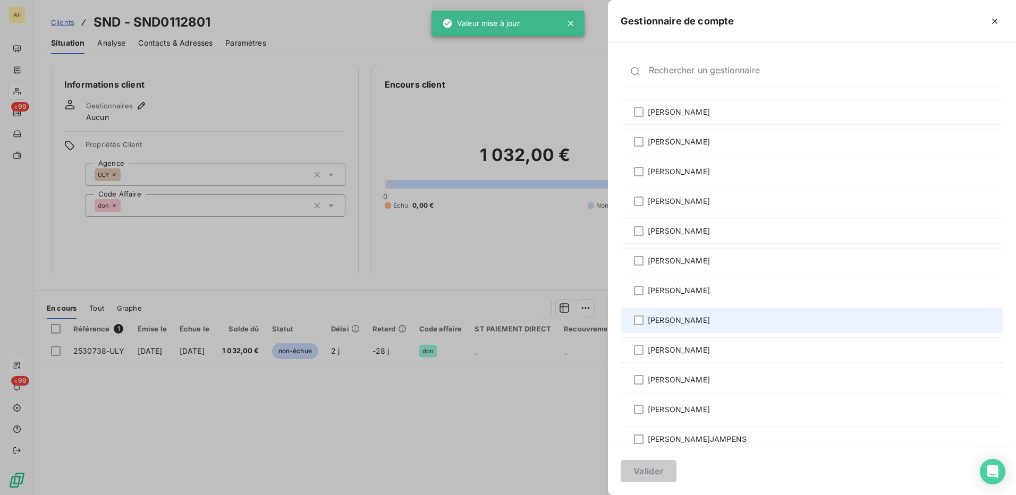
click at [681, 322] on span "[PERSON_NAME]" at bounding box center [679, 320] width 62 height 11
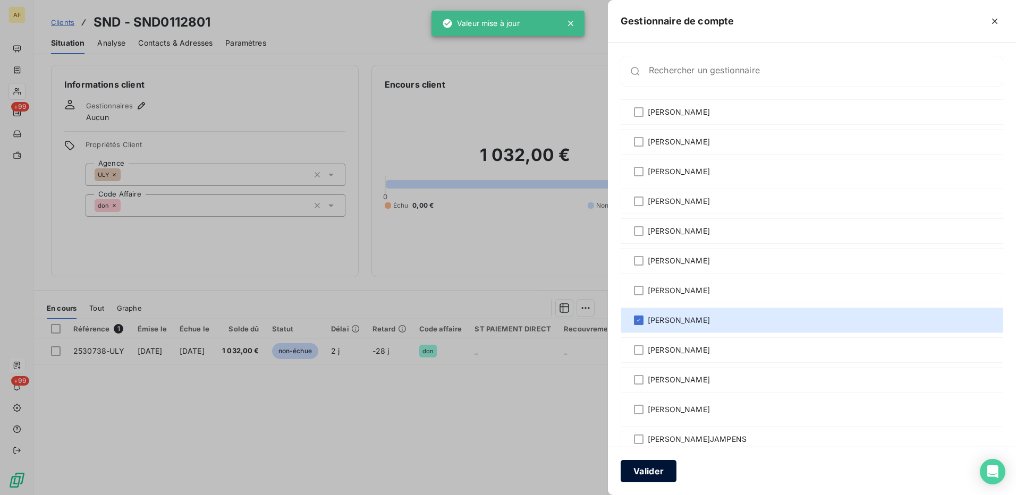
click at [641, 471] on button "Valider" at bounding box center [649, 471] width 56 height 22
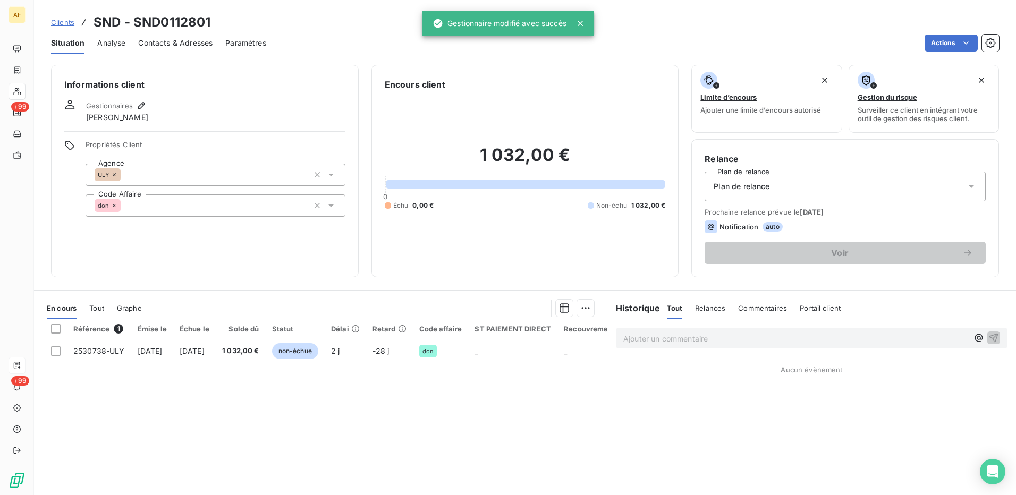
click at [158, 41] on span "Contacts & Adresses" at bounding box center [175, 43] width 74 height 11
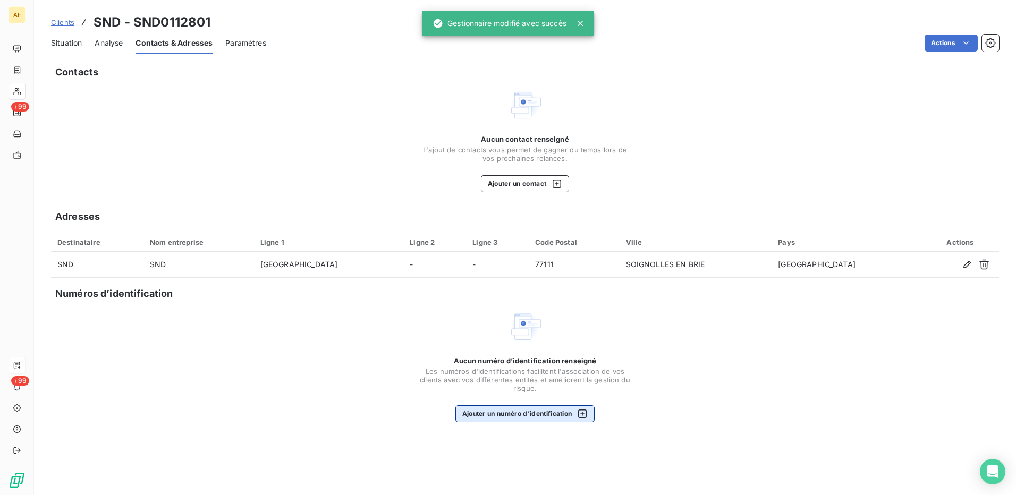
click at [556, 412] on button "Ajouter un numéro d’identification" at bounding box center [525, 413] width 140 height 17
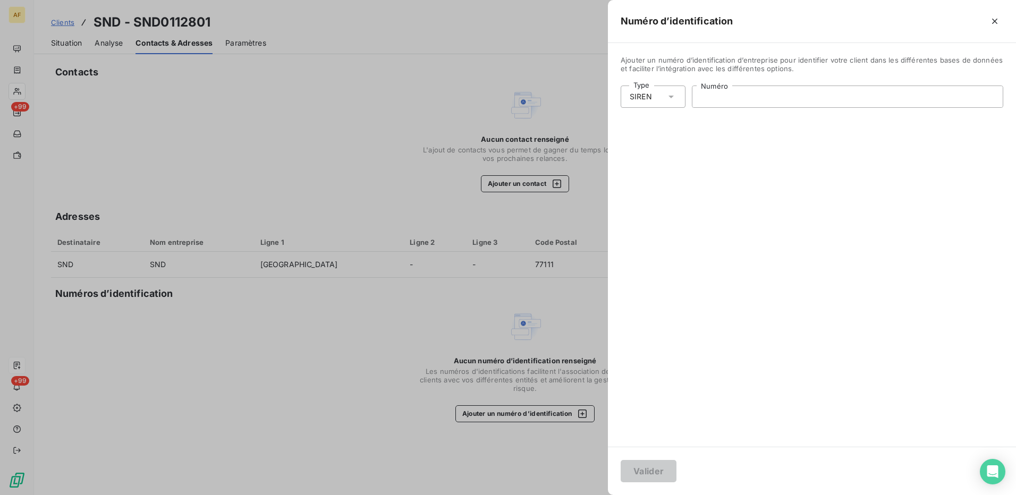
click at [736, 100] on input "Numéro" at bounding box center [847, 96] width 310 height 21
paste input "401 790 423"
type input "401 790 423"
click at [643, 476] on button "Valider" at bounding box center [649, 471] width 56 height 22
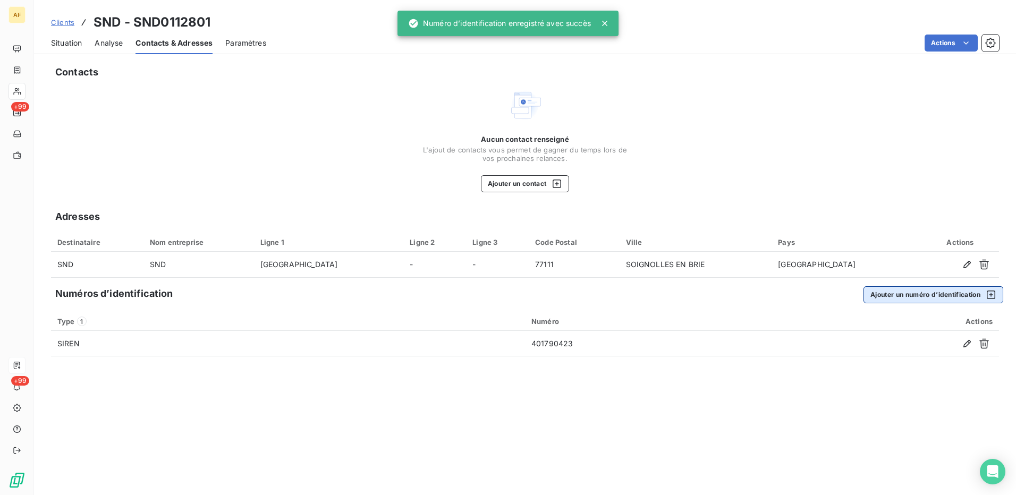
click at [877, 296] on button "Ajouter un numéro d’identification" at bounding box center [933, 294] width 140 height 17
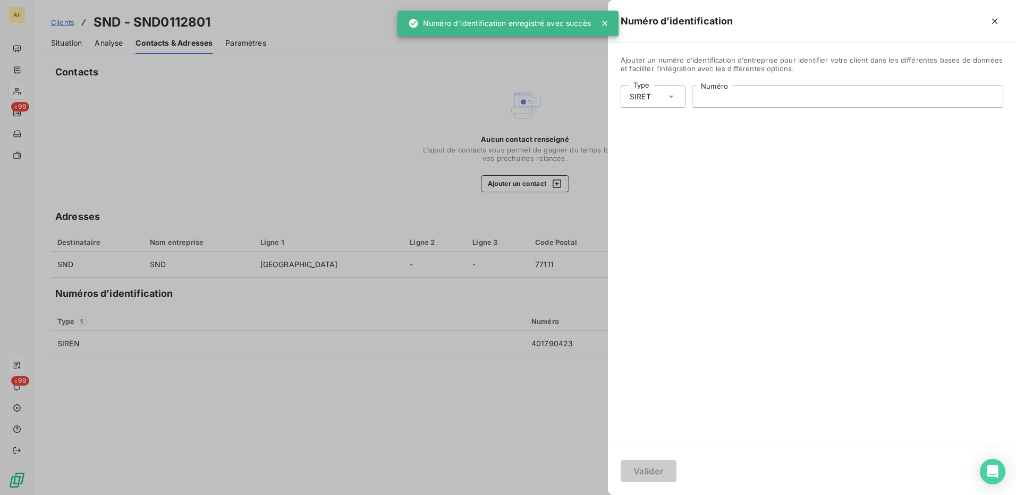
click at [721, 89] on input "Numéro" at bounding box center [847, 96] width 310 height 21
paste input "401 790 423 00016"
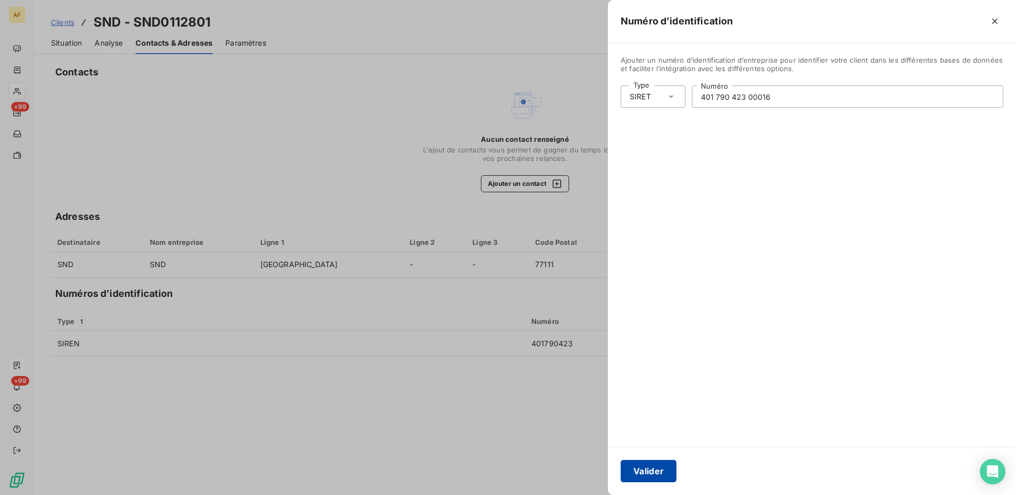
type input "401 790 423 00016"
click at [647, 474] on button "Valider" at bounding box center [649, 471] width 56 height 22
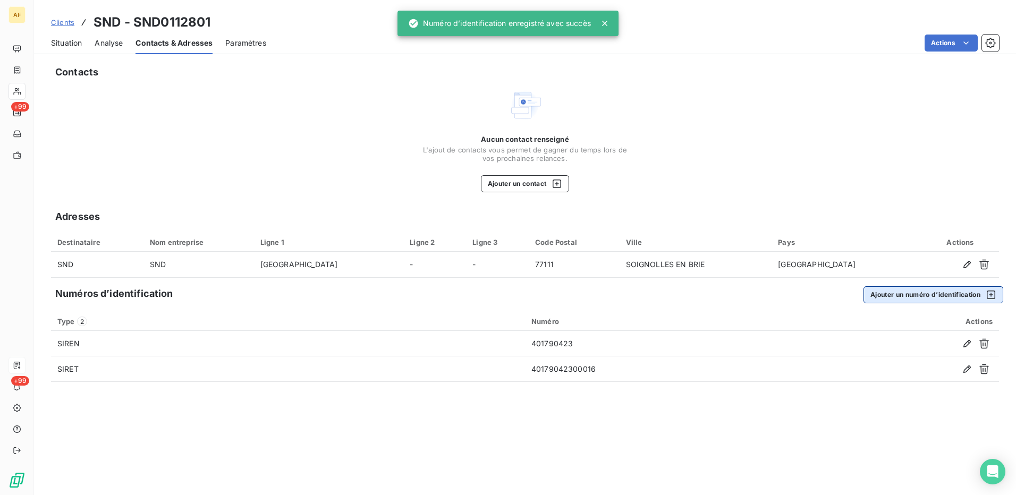
click at [872, 299] on button "Ajouter un numéro d’identification" at bounding box center [933, 294] width 140 height 17
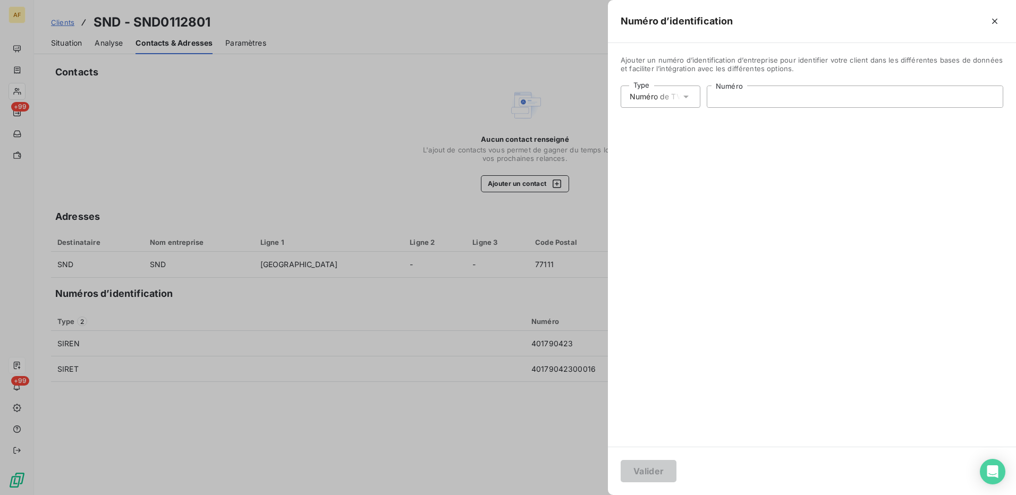
click at [738, 95] on input "Numéro" at bounding box center [854, 96] width 295 height 21
paste input "FR05401790423"
type input "FR05401790423"
click at [639, 471] on button "Valider" at bounding box center [649, 471] width 56 height 22
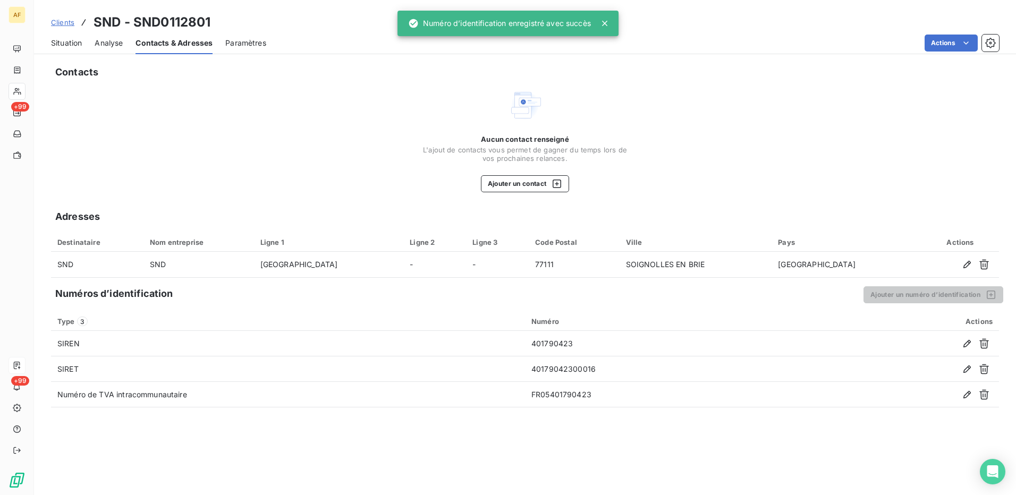
click at [181, 92] on div "Aucun contact renseigné L'ajout de contacts vous permet de gagner du temps lors…" at bounding box center [525, 140] width 948 height 104
click at [71, 44] on span "Situation" at bounding box center [66, 43] width 31 height 11
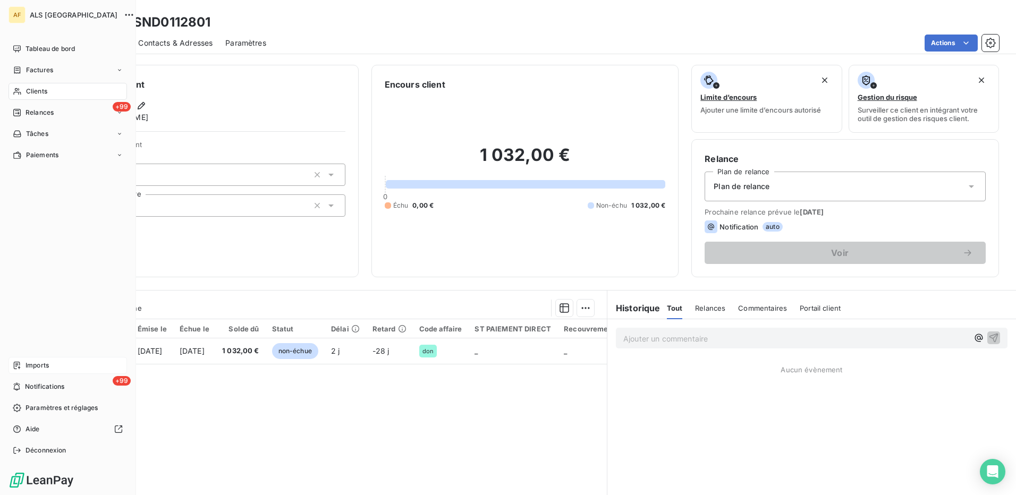
drag, startPoint x: 25, startPoint y: 88, endPoint x: 58, endPoint y: 95, distance: 34.1
click at [27, 90] on div "Clients" at bounding box center [68, 91] width 118 height 17
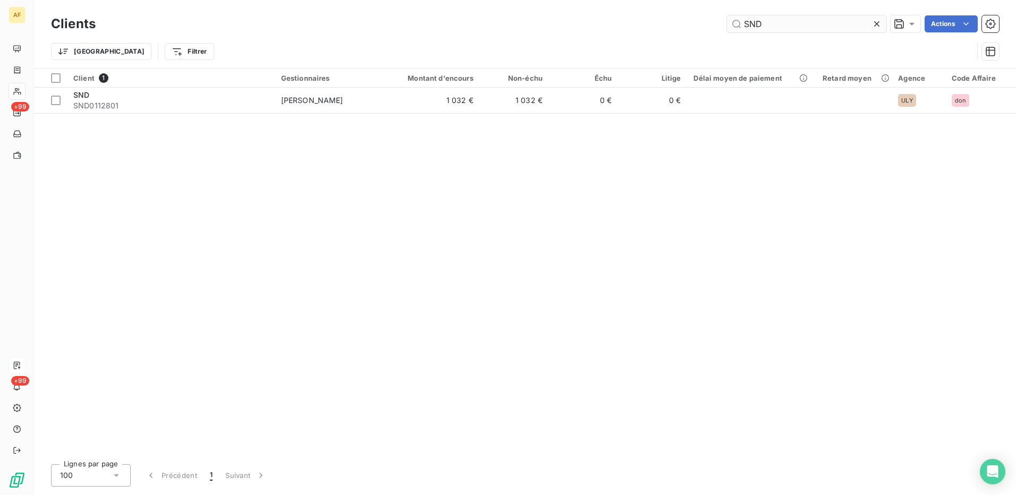
click at [775, 29] on input "SND" at bounding box center [806, 23] width 159 height 17
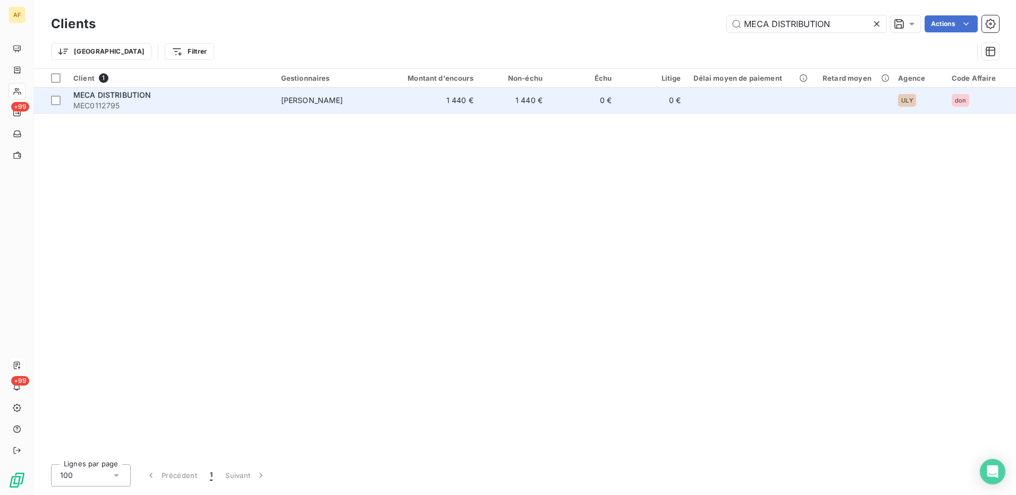
type input "MECA DISTRIBUTION"
click at [132, 91] on span "MECA DISTRIBUTION" at bounding box center [112, 94] width 78 height 9
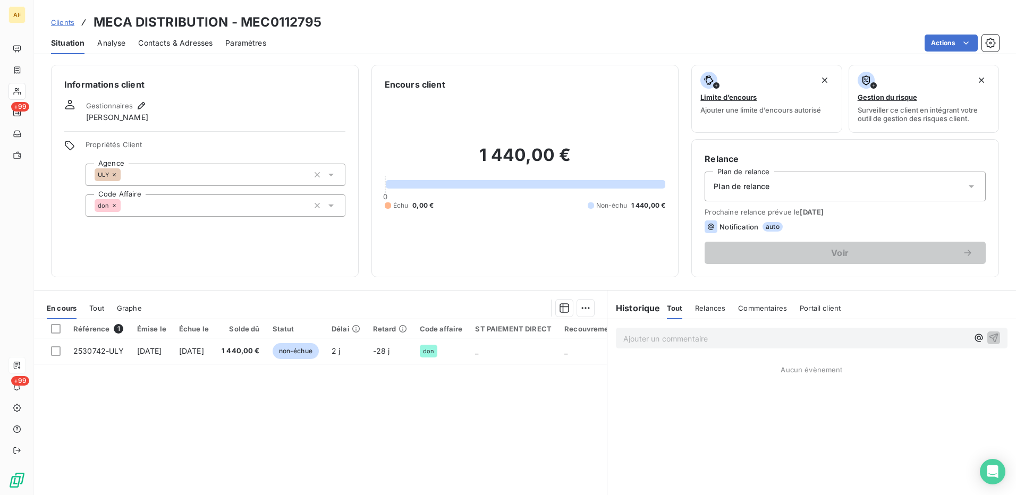
click at [190, 47] on span "Contacts & Adresses" at bounding box center [175, 43] width 74 height 11
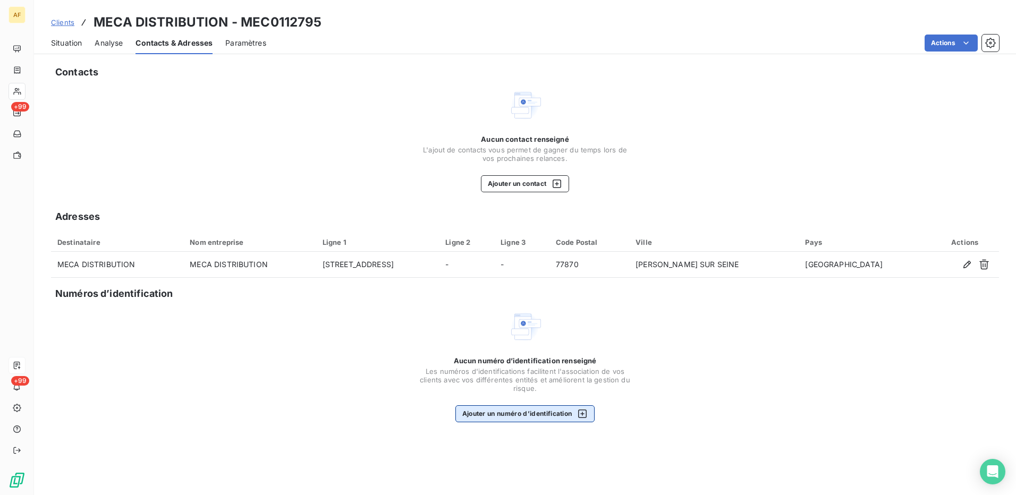
click at [517, 421] on button "Ajouter un numéro d’identification" at bounding box center [525, 413] width 140 height 17
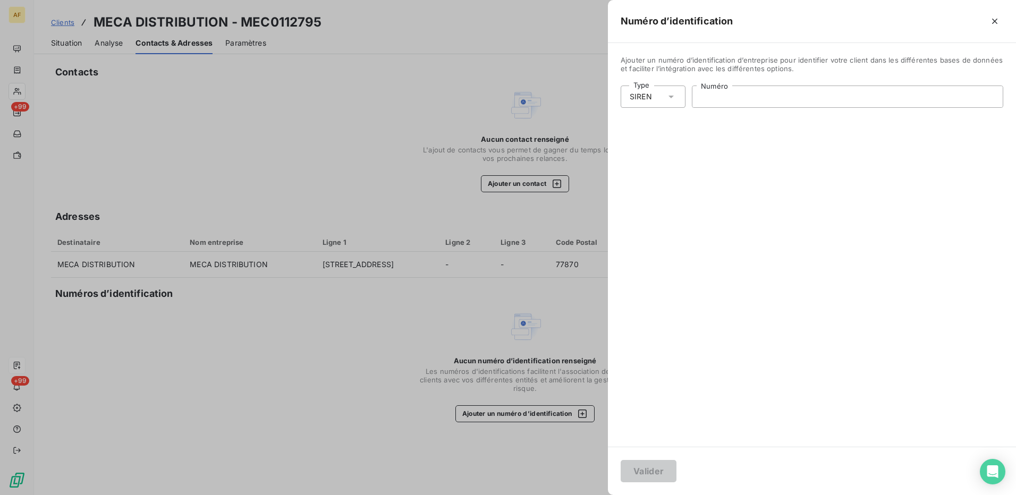
click at [770, 96] on input "Numéro" at bounding box center [847, 96] width 310 height 21
paste input "327 999 389"
type input "327 999 389"
click at [631, 472] on button "Valider" at bounding box center [649, 471] width 56 height 22
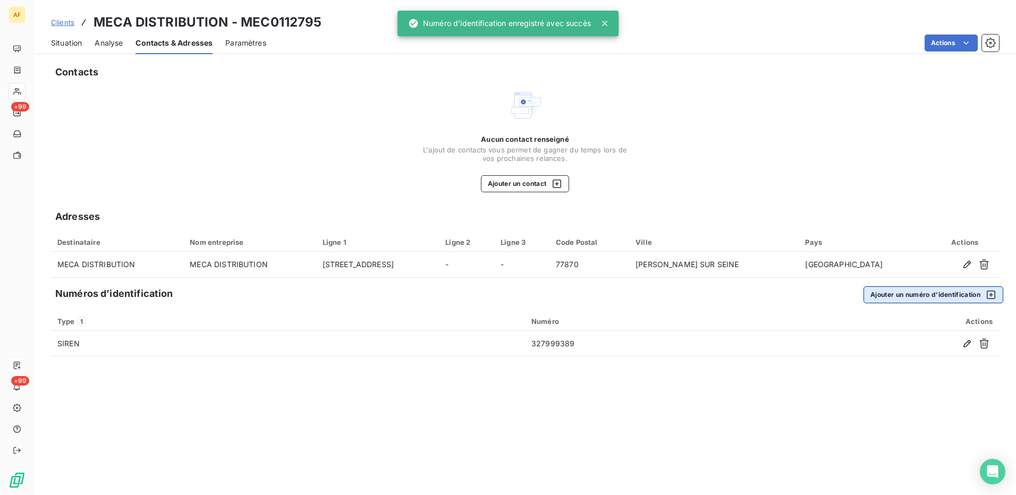
click at [911, 300] on button "Ajouter un numéro d’identification" at bounding box center [933, 294] width 140 height 17
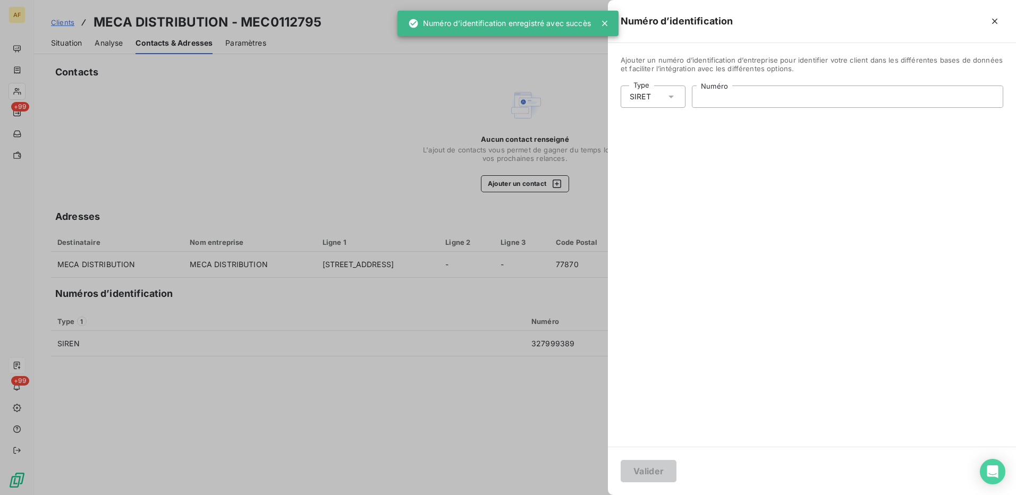
click at [751, 103] on input "Numéro" at bounding box center [847, 96] width 310 height 21
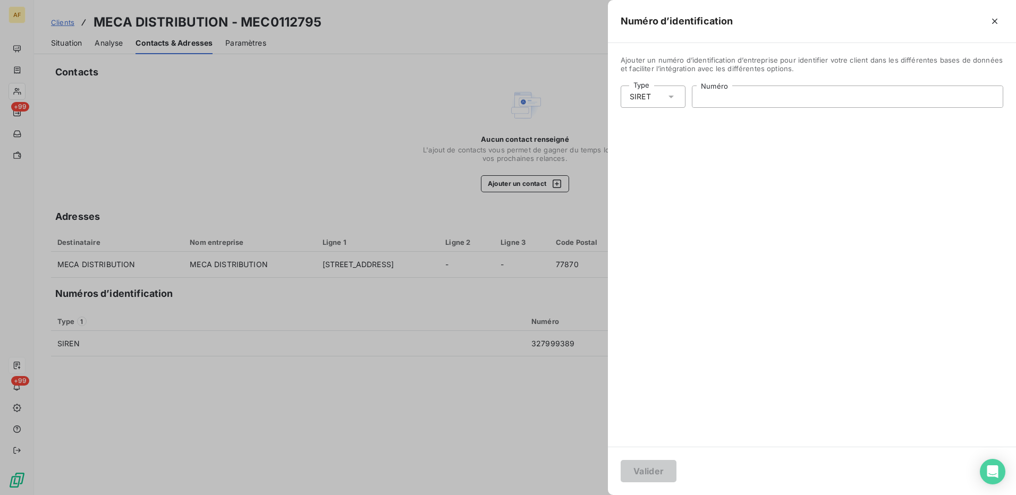
paste input "327 999 389 00049"
type input "327 999 389 00049"
click at [666, 472] on button "Valider" at bounding box center [649, 471] width 56 height 22
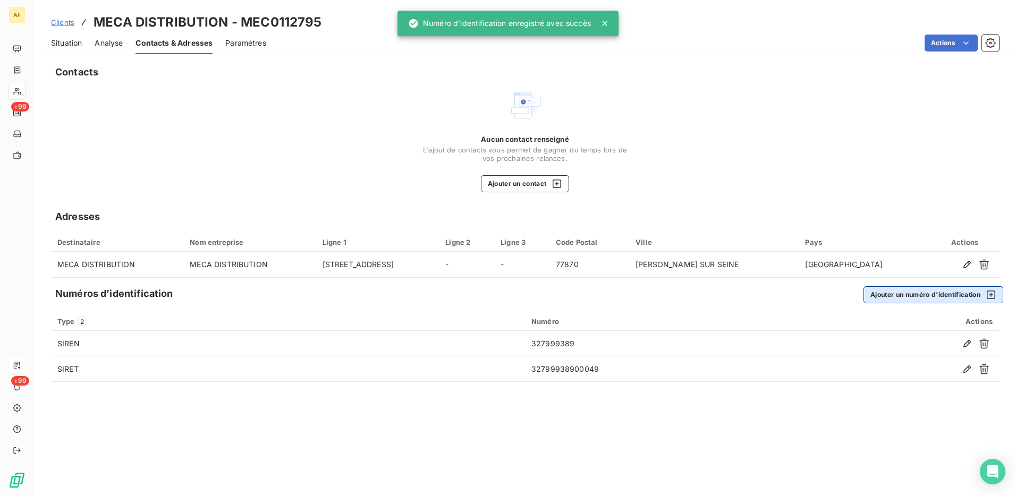
click at [940, 295] on button "Ajouter un numéro d’identification" at bounding box center [933, 294] width 140 height 17
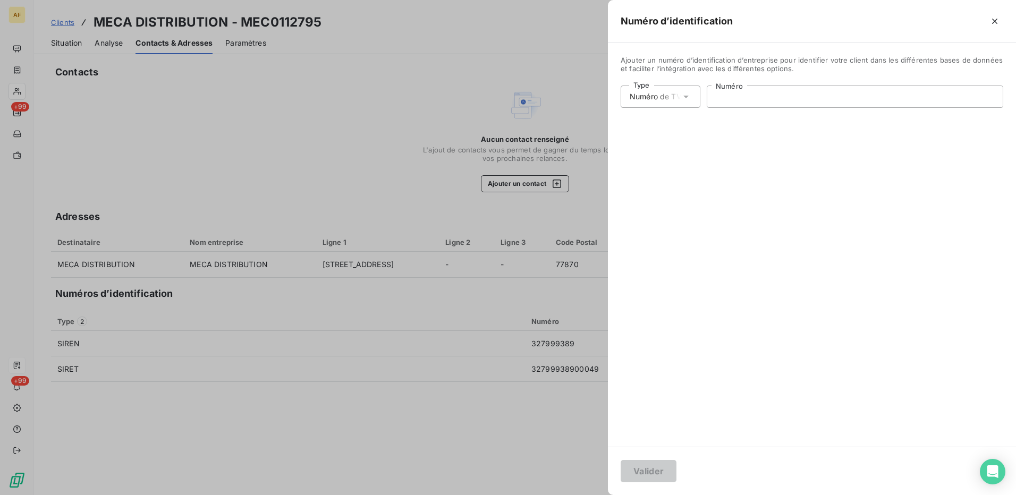
click at [768, 100] on input "Numéro" at bounding box center [854, 96] width 295 height 21
paste input "FR12327999389"
type input "FR12327999389"
click at [648, 470] on button "Valider" at bounding box center [649, 471] width 56 height 22
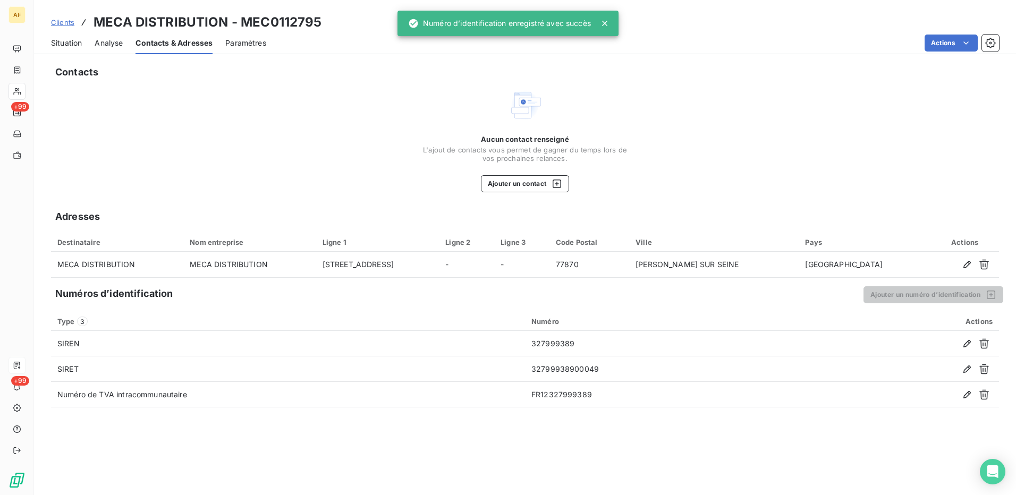
click at [413, 450] on div "Contacts Aucun contact renseigné L'ajout de contacts vous permet de gagner du t…" at bounding box center [525, 276] width 982 height 437
drag, startPoint x: 202, startPoint y: 96, endPoint x: 157, endPoint y: 79, distance: 47.6
click at [201, 95] on div "Aucun contact renseigné L'ajout de contacts vous permet de gagner du temps lors…" at bounding box center [525, 140] width 948 height 104
click at [69, 42] on span "Situation" at bounding box center [66, 43] width 31 height 11
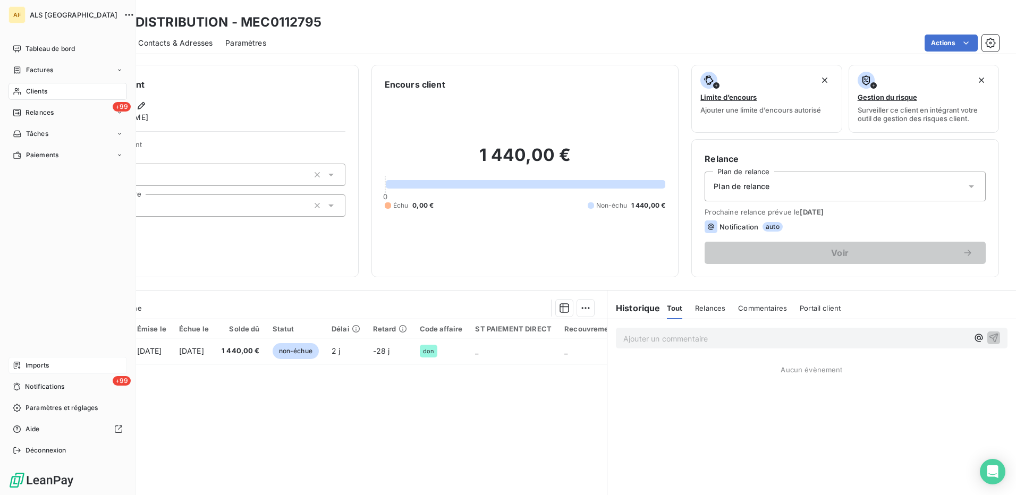
drag, startPoint x: 36, startPoint y: 89, endPoint x: 125, endPoint y: 90, distance: 88.7
click at [37, 89] on span "Clients" at bounding box center [36, 92] width 21 height 10
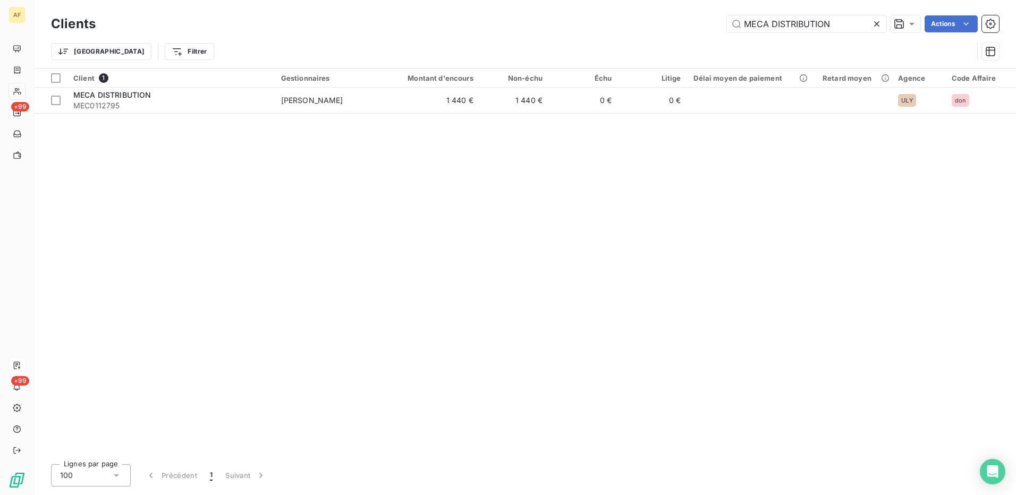
click at [876, 24] on icon at bounding box center [876, 24] width 11 height 11
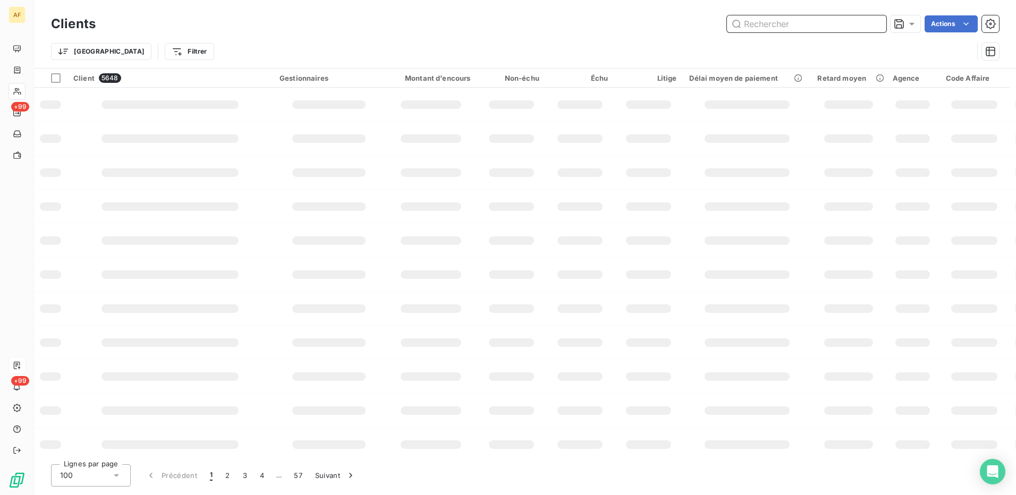
click at [758, 27] on input "text" at bounding box center [806, 23] width 159 height 17
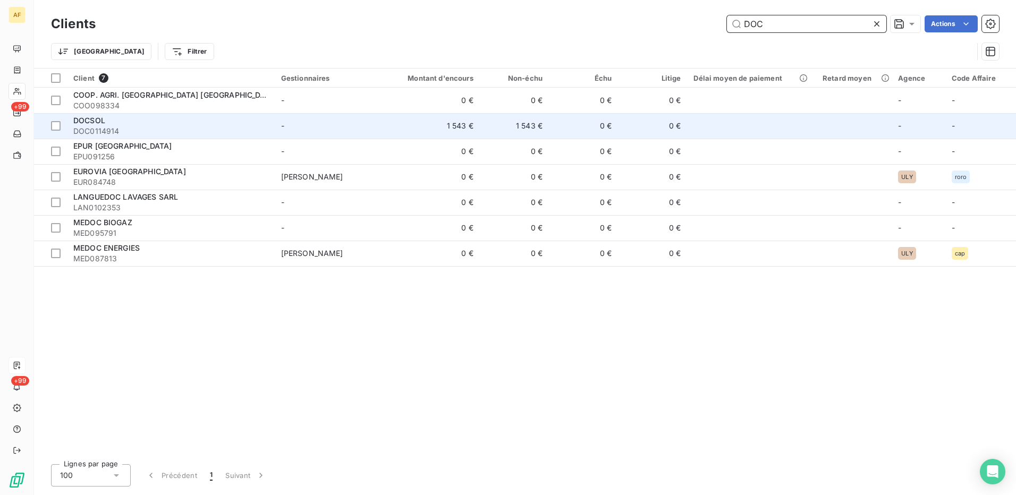
type input "DOC"
click at [284, 122] on span "-" at bounding box center [282, 125] width 3 height 9
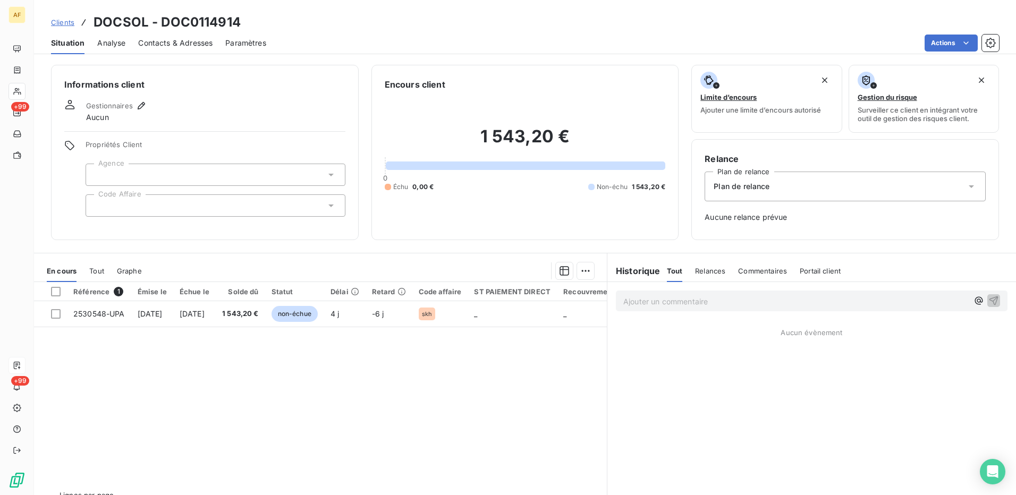
click at [120, 209] on div at bounding box center [216, 205] width 260 height 22
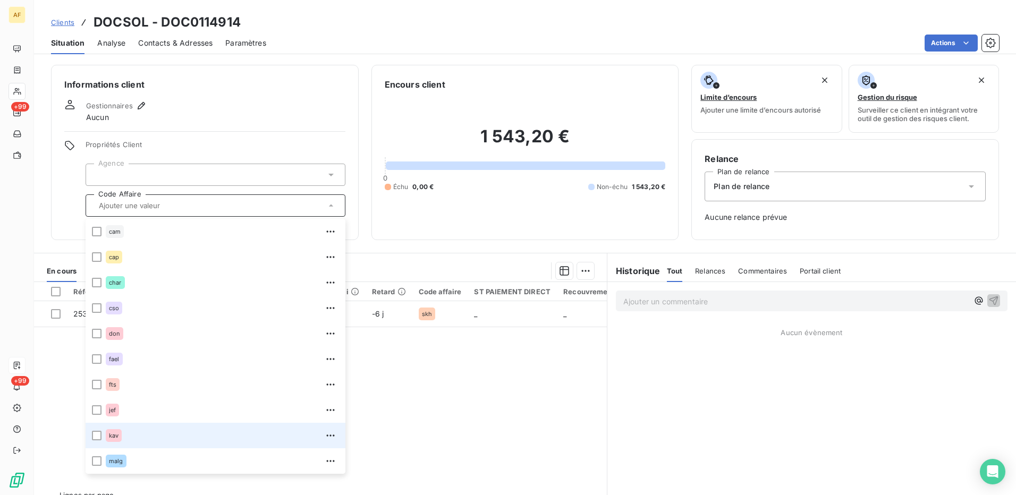
scroll to position [281, 0]
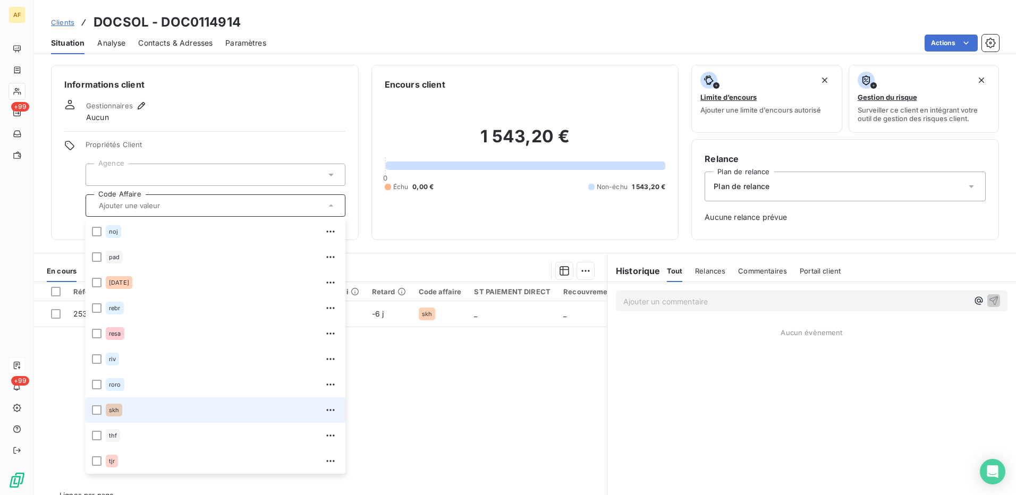
click at [124, 410] on div "skh" at bounding box center [222, 410] width 233 height 17
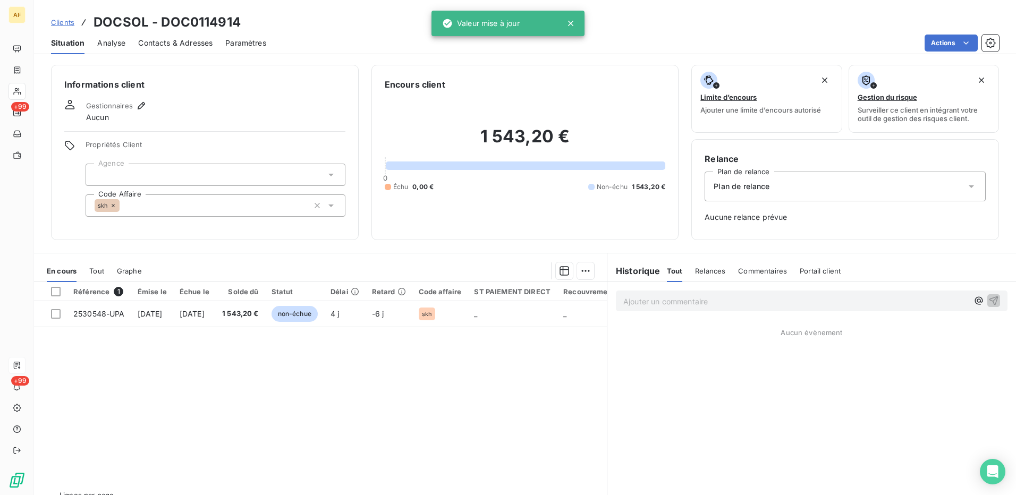
click at [139, 174] on div at bounding box center [216, 175] width 260 height 22
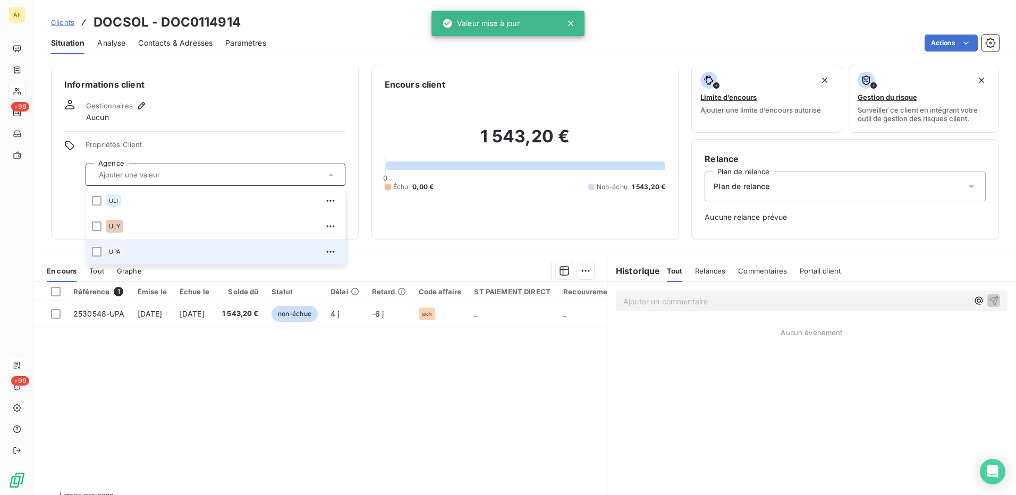
click at [118, 256] on div "UPA" at bounding box center [115, 251] width 18 height 13
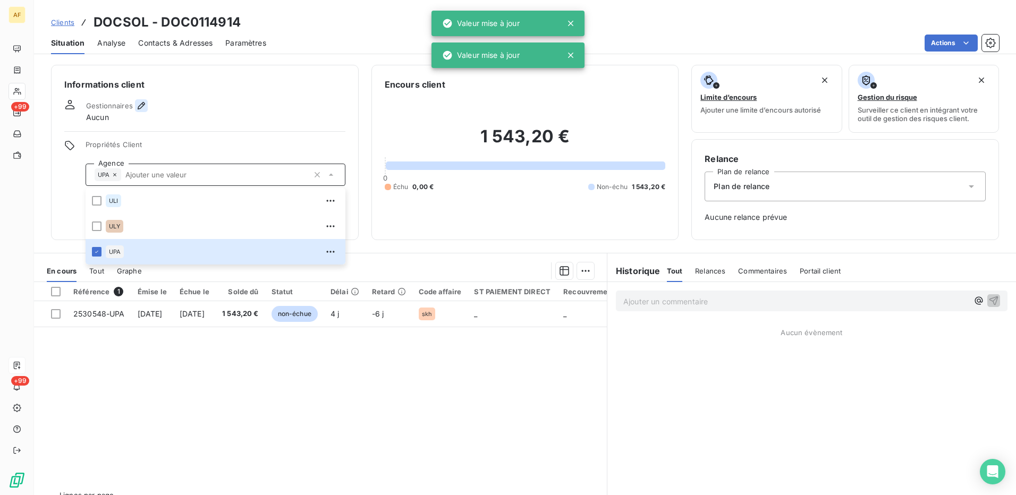
drag, startPoint x: 141, startPoint y: 99, endPoint x: 142, endPoint y: 108, distance: 9.1
click at [141, 101] on div "Informations client Gestionnaires Aucun Propriétés Client Agence UPA ULI ULY UP…" at bounding box center [205, 152] width 308 height 175
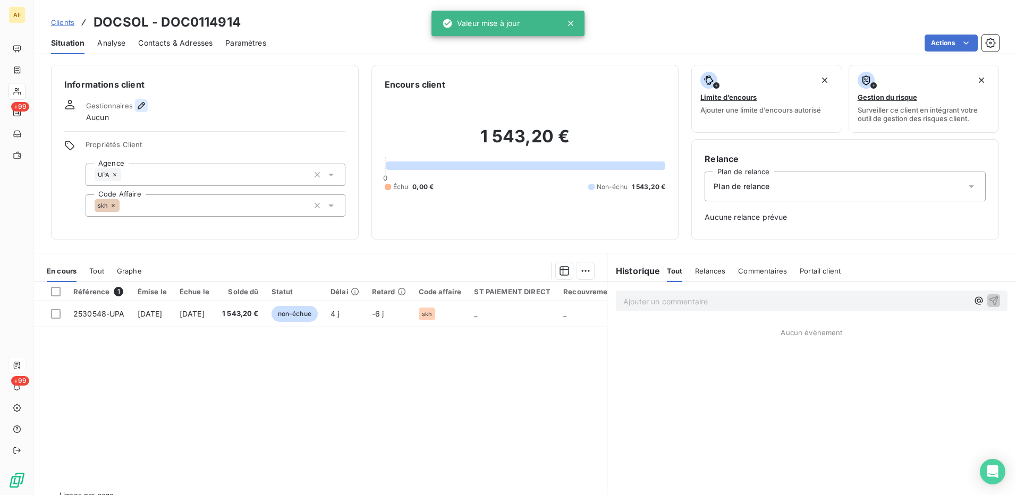
click at [143, 107] on icon "button" at bounding box center [141, 105] width 11 height 11
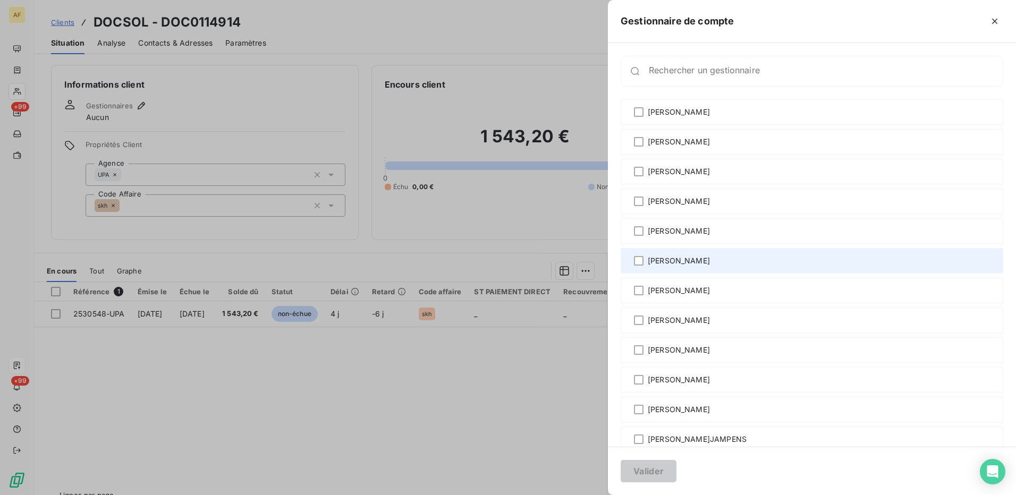
click at [681, 262] on span "[PERSON_NAME]" at bounding box center [679, 261] width 62 height 11
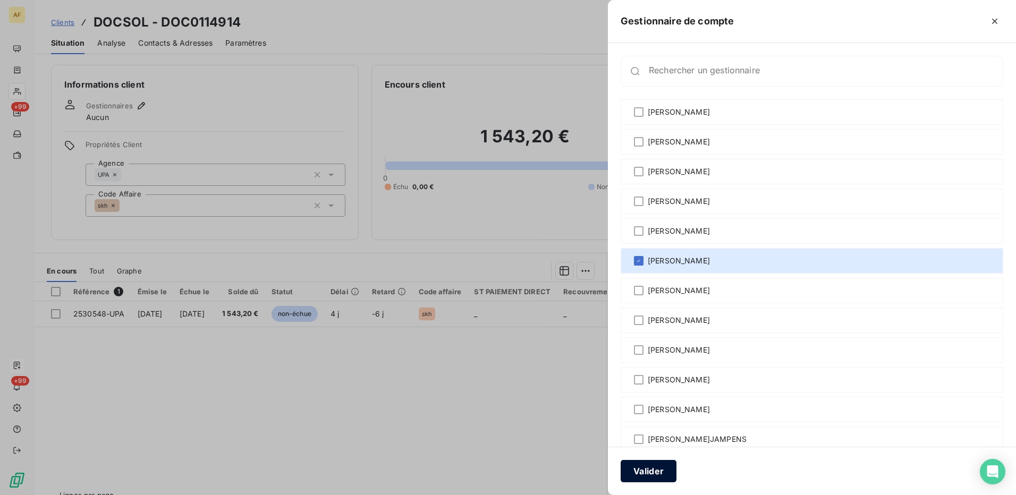
click at [649, 469] on button "Valider" at bounding box center [649, 471] width 56 height 22
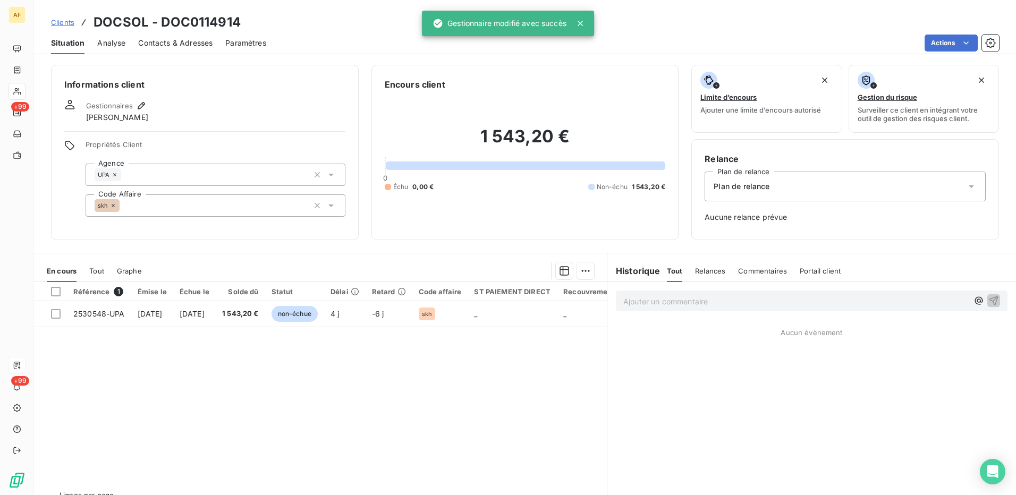
click at [144, 44] on span "Contacts & Adresses" at bounding box center [175, 43] width 74 height 11
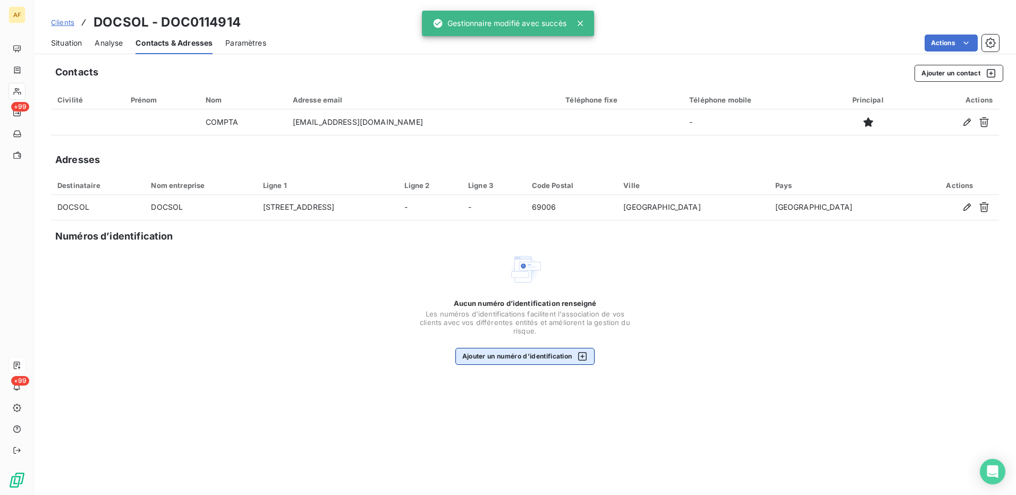
click at [536, 357] on button "Ajouter un numéro d’identification" at bounding box center [525, 356] width 140 height 17
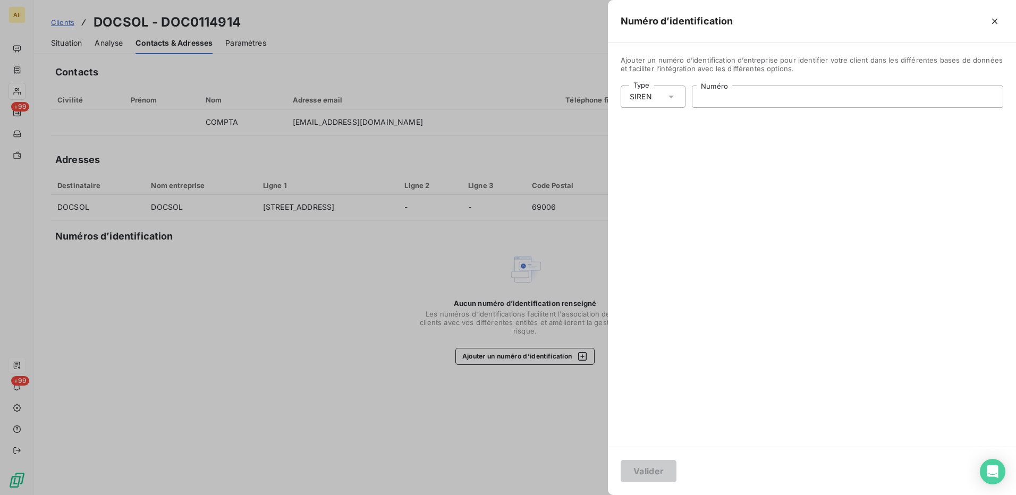
click at [731, 101] on input "Numéro" at bounding box center [847, 96] width 310 height 21
paste input "987 996 691"
type input "987 996 691"
click at [655, 468] on button "Valider" at bounding box center [649, 471] width 56 height 22
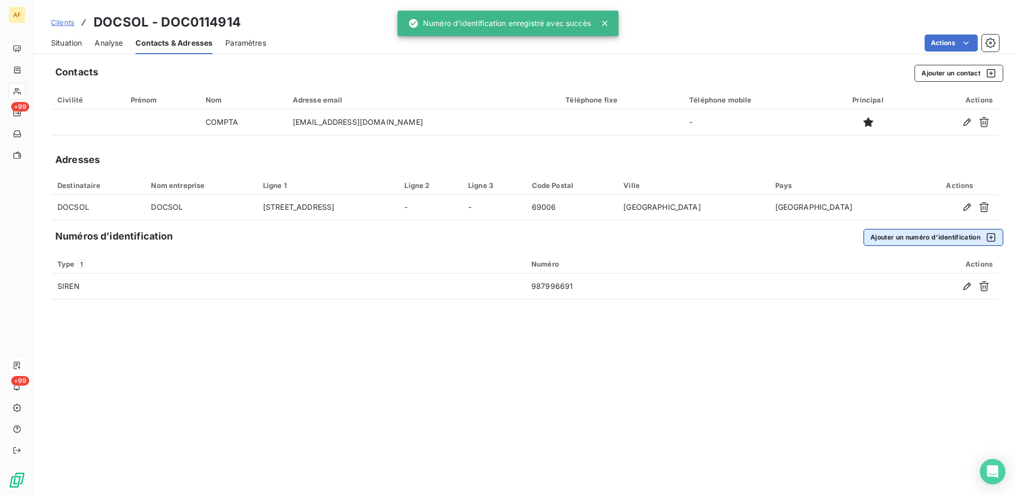
click at [943, 240] on button "Ajouter un numéro d’identification" at bounding box center [933, 237] width 140 height 17
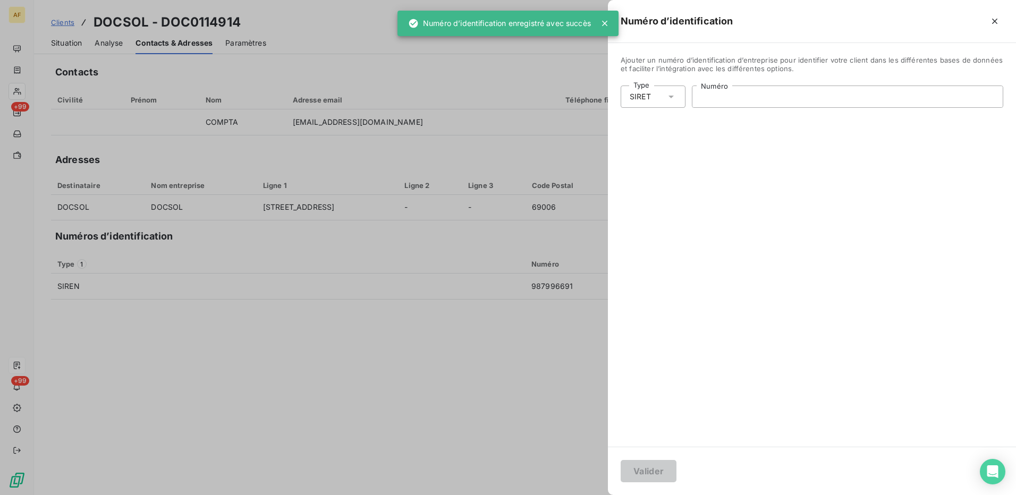
click at [721, 101] on input "Numéro" at bounding box center [847, 96] width 310 height 21
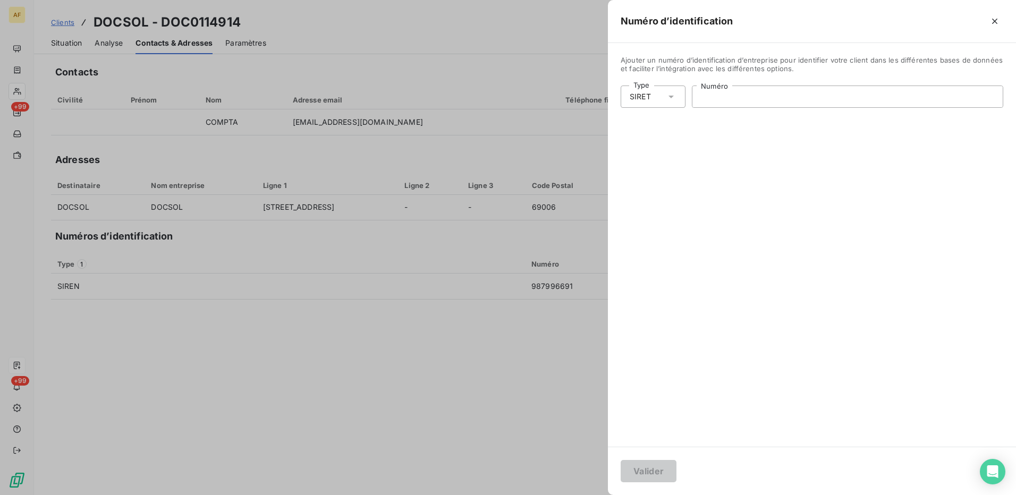
paste input "987 996 691 00018"
type input "987 996 691 00018"
click at [654, 468] on button "Valider" at bounding box center [649, 471] width 56 height 22
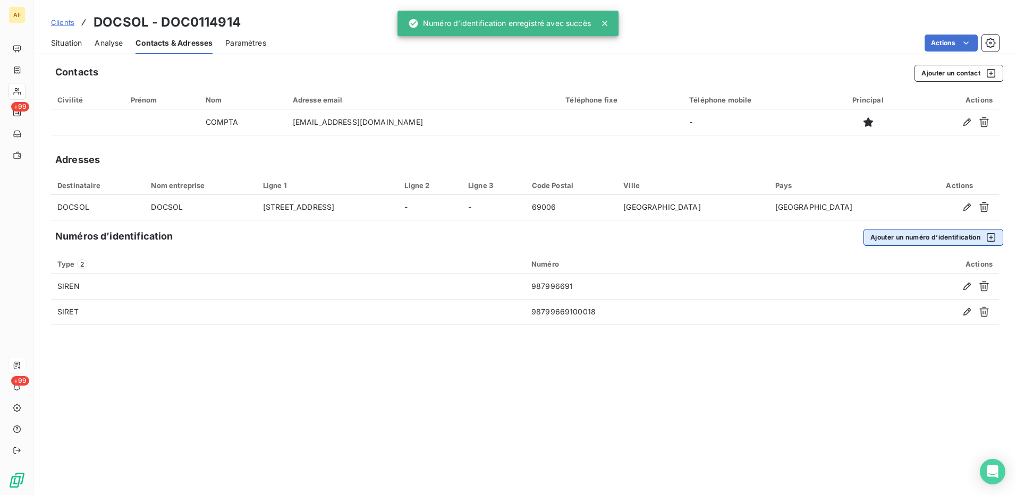
click at [935, 241] on button "Ajouter un numéro d’identification" at bounding box center [933, 237] width 140 height 17
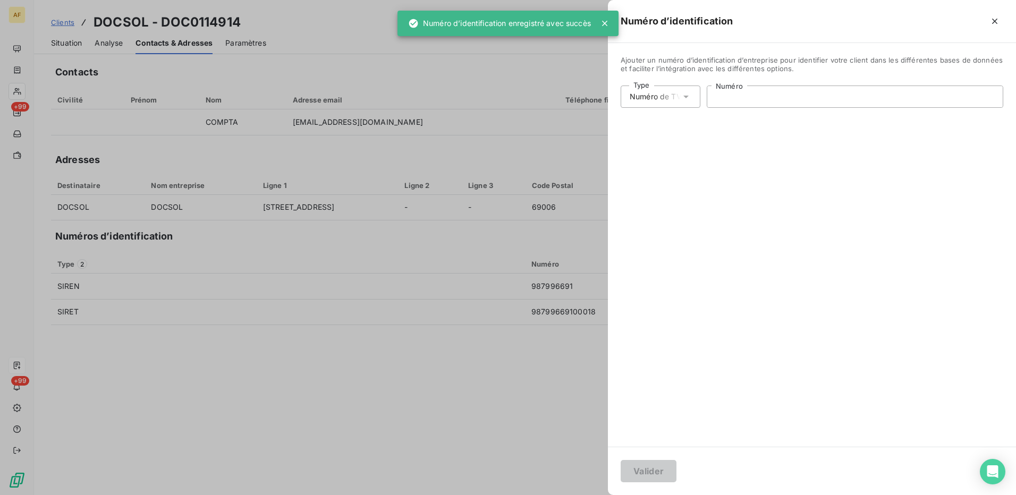
click at [741, 95] on input "Numéro" at bounding box center [854, 96] width 295 height 21
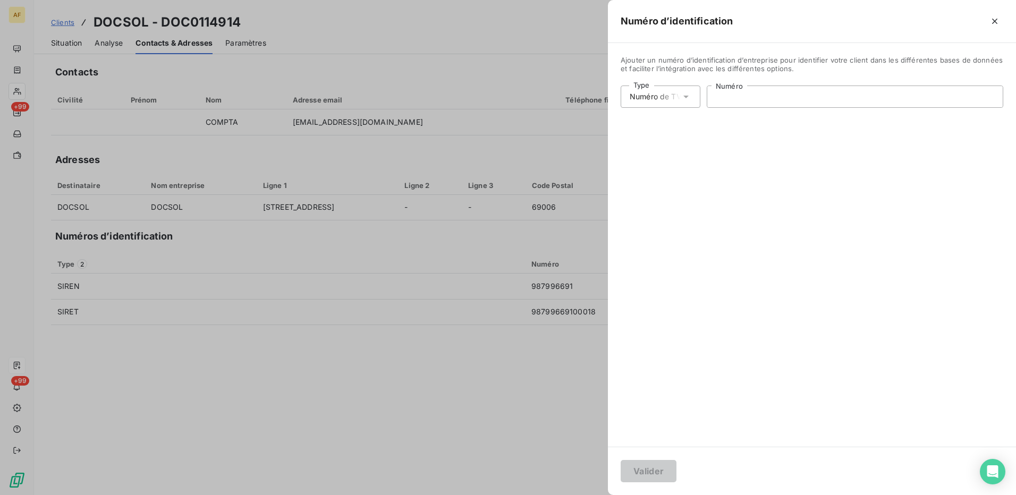
click at [741, 98] on input "Numéro" at bounding box center [854, 96] width 295 height 21
paste input "FR79987996691"
type input "FR79987996691"
click at [637, 476] on button "Valider" at bounding box center [649, 471] width 56 height 22
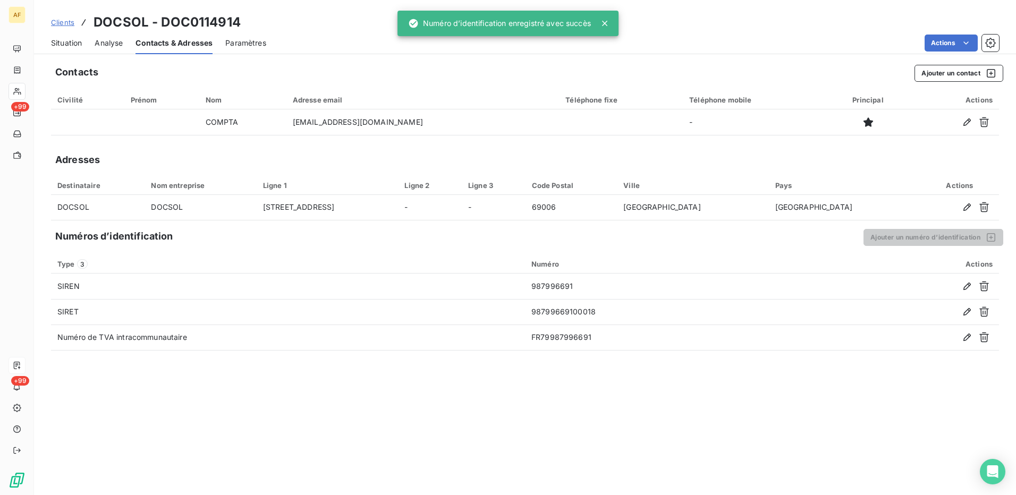
click at [427, 427] on div "Contacts Ajouter un contact Civilité Prénom Nom Adresse email Téléphone fixe Té…" at bounding box center [525, 276] width 982 height 437
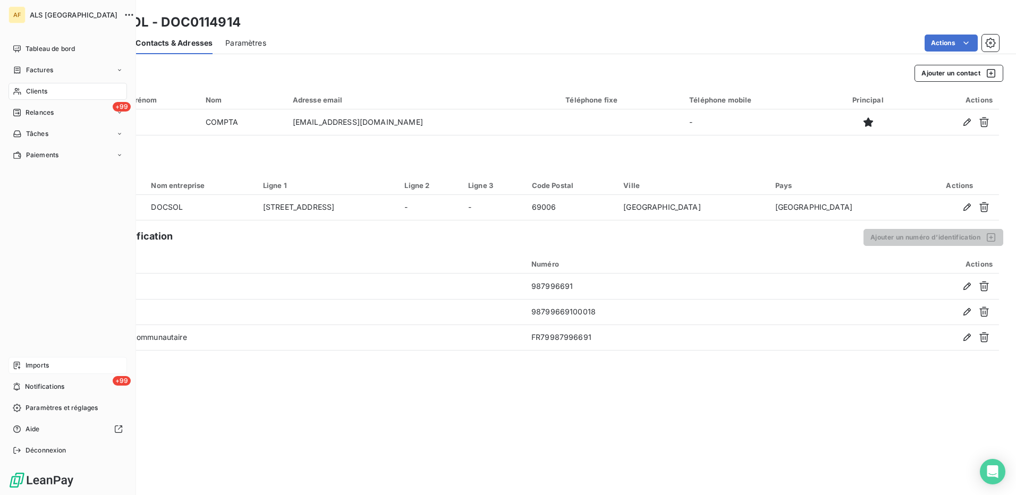
drag, startPoint x: 35, startPoint y: 91, endPoint x: 123, endPoint y: 94, distance: 87.7
click at [35, 91] on span "Clients" at bounding box center [36, 92] width 21 height 10
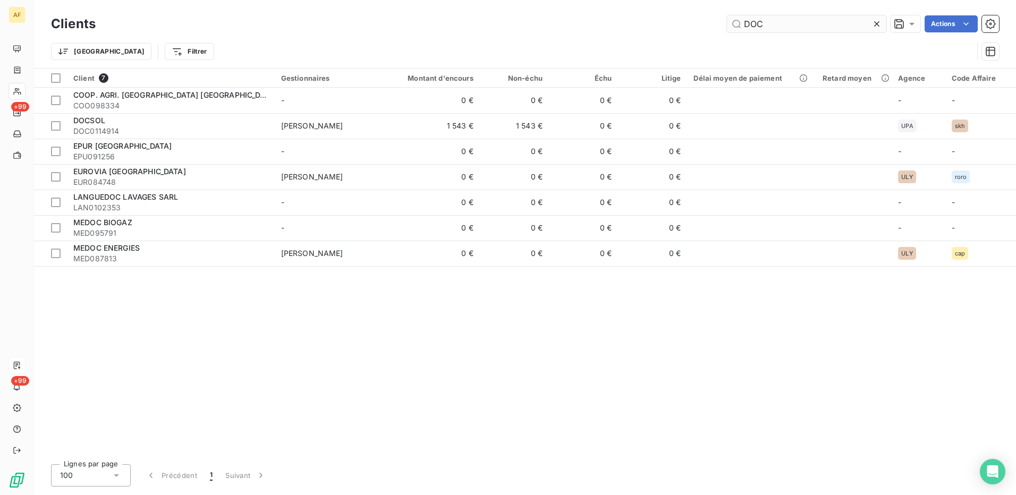
click at [770, 26] on input "DOC" at bounding box center [806, 23] width 159 height 17
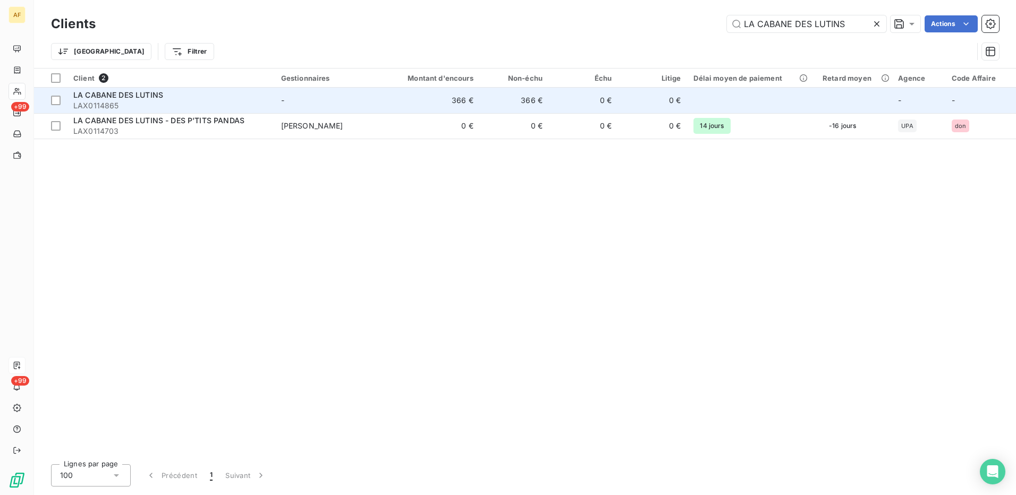
type input "LA CABANE DES LUTINS"
click at [173, 98] on div "LA CABANE DES LUTINS" at bounding box center [170, 95] width 195 height 11
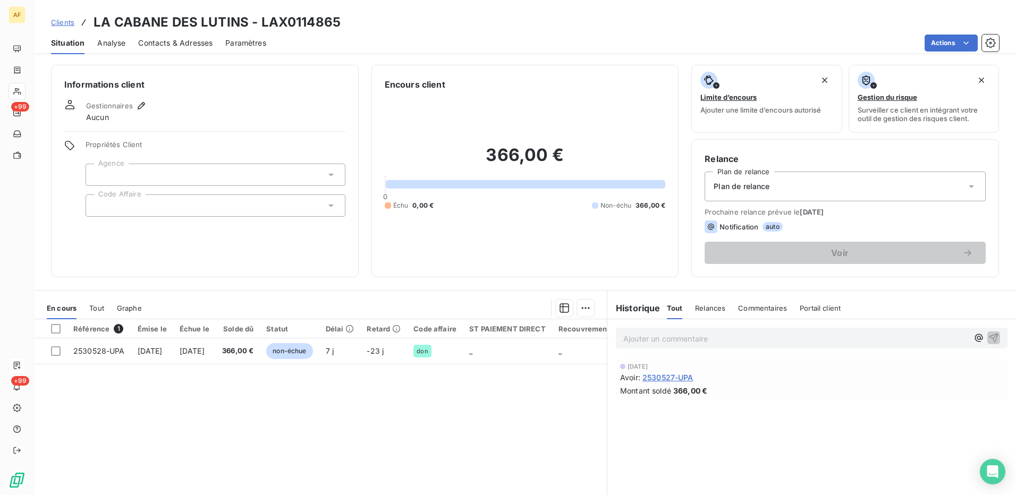
click at [188, 206] on div at bounding box center [216, 205] width 260 height 22
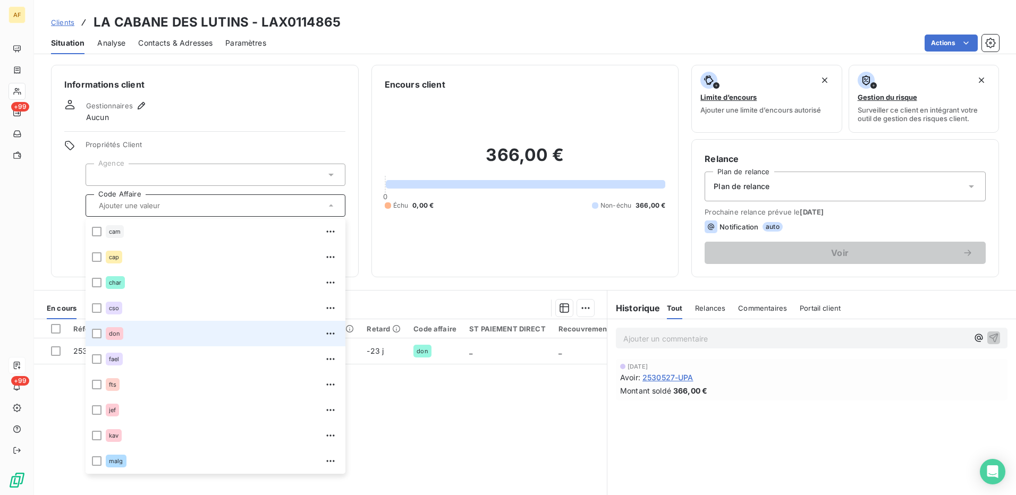
click at [109, 328] on div "don" at bounding box center [115, 333] width 18 height 13
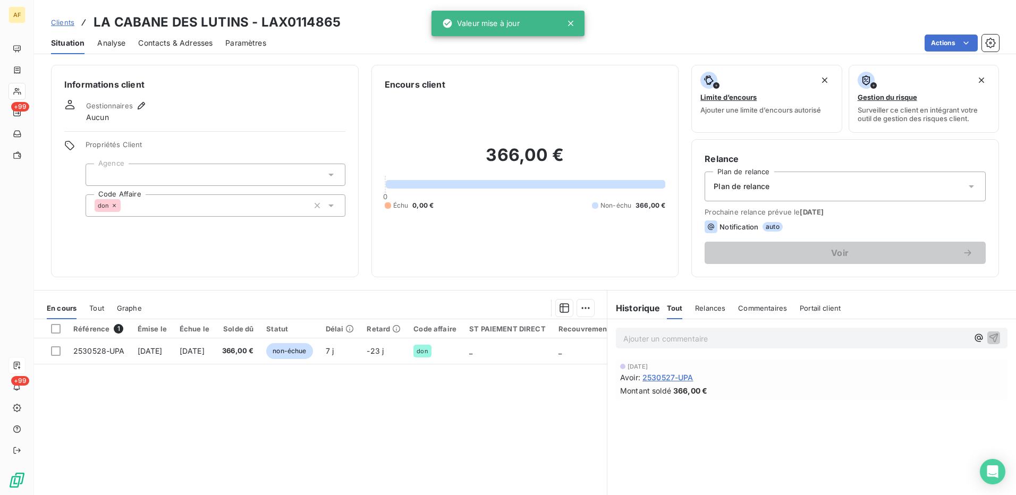
click at [157, 165] on div at bounding box center [216, 175] width 260 height 22
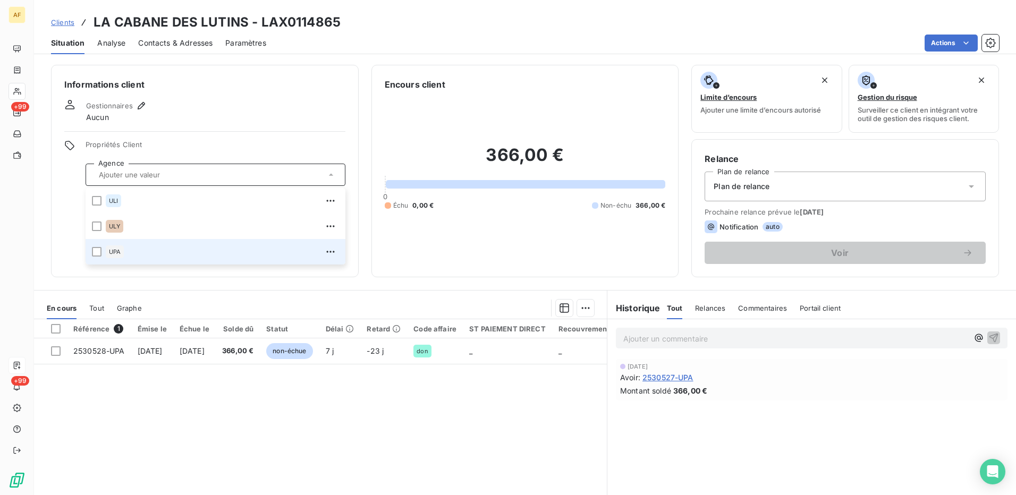
click at [112, 253] on span "UPA" at bounding box center [115, 252] width 12 height 6
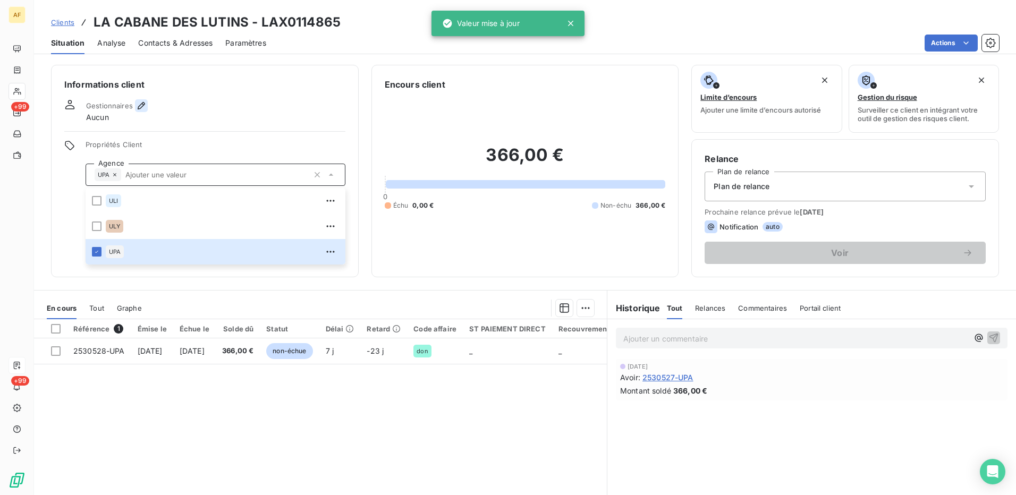
click at [142, 104] on icon "button" at bounding box center [141, 105] width 11 height 11
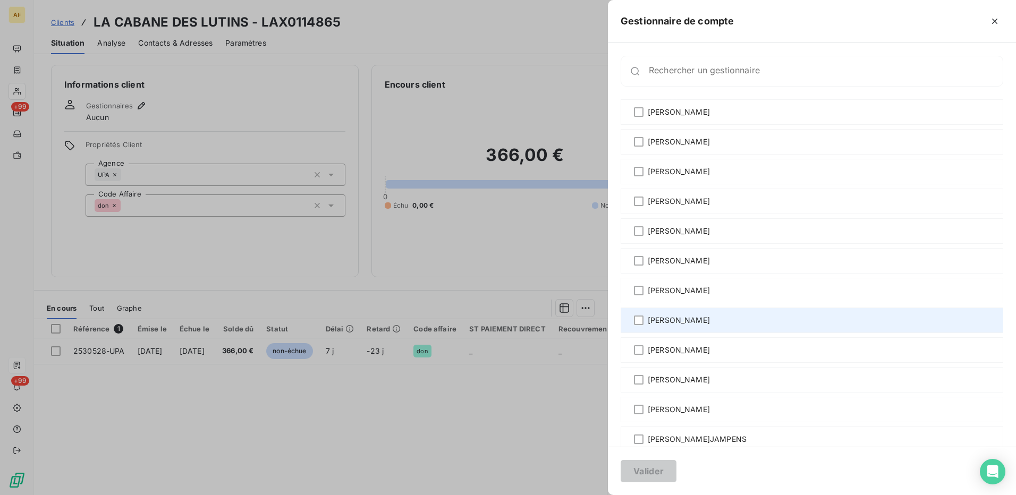
click at [669, 317] on span "[PERSON_NAME]" at bounding box center [679, 320] width 62 height 11
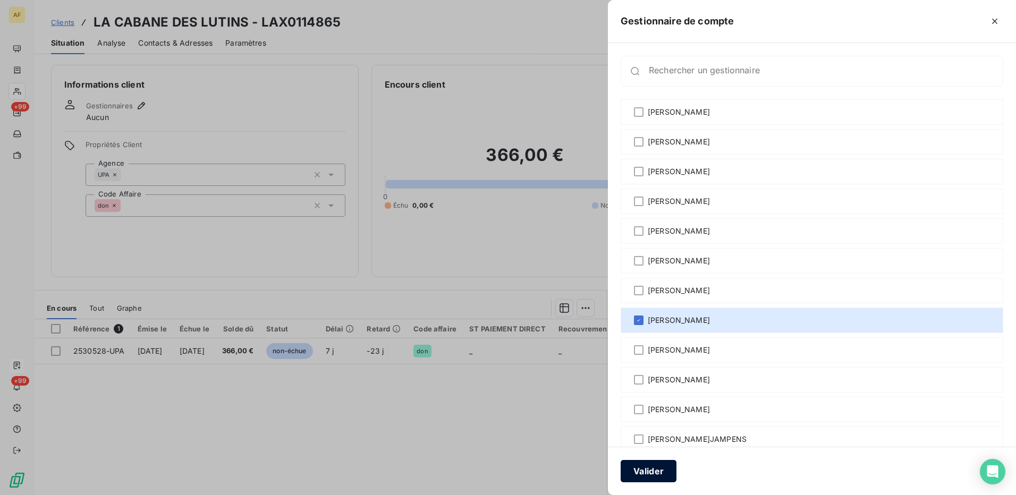
click at [642, 470] on button "Valider" at bounding box center [649, 471] width 56 height 22
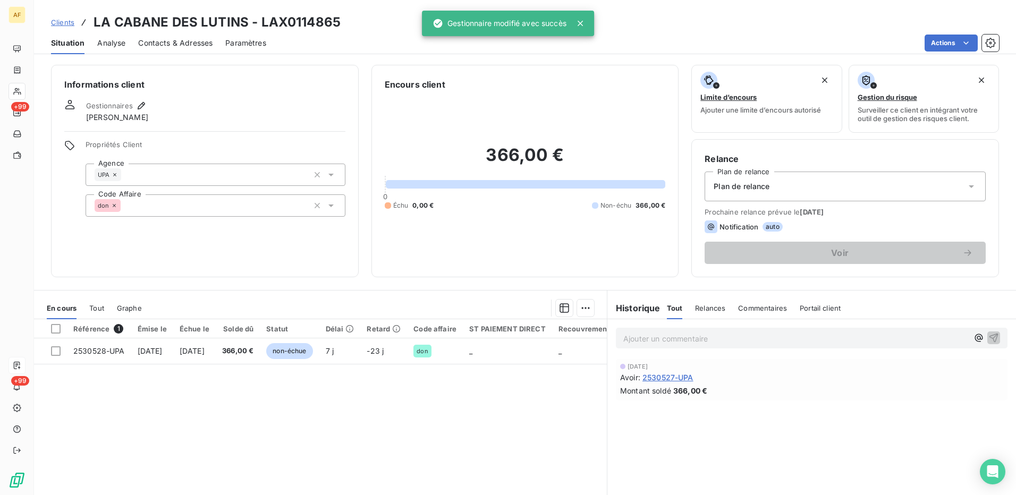
click at [160, 43] on span "Contacts & Adresses" at bounding box center [175, 43] width 74 height 11
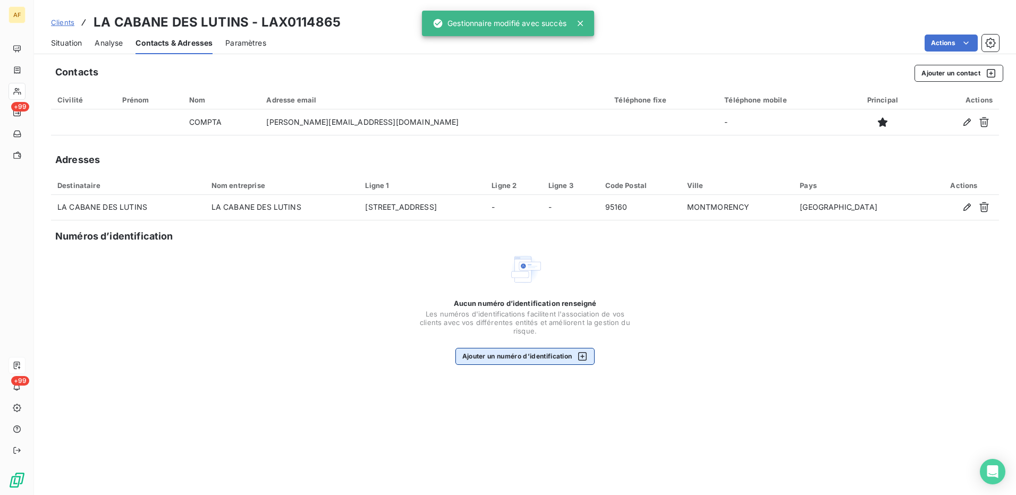
click at [527, 358] on button "Ajouter un numéro d’identification" at bounding box center [525, 356] width 140 height 17
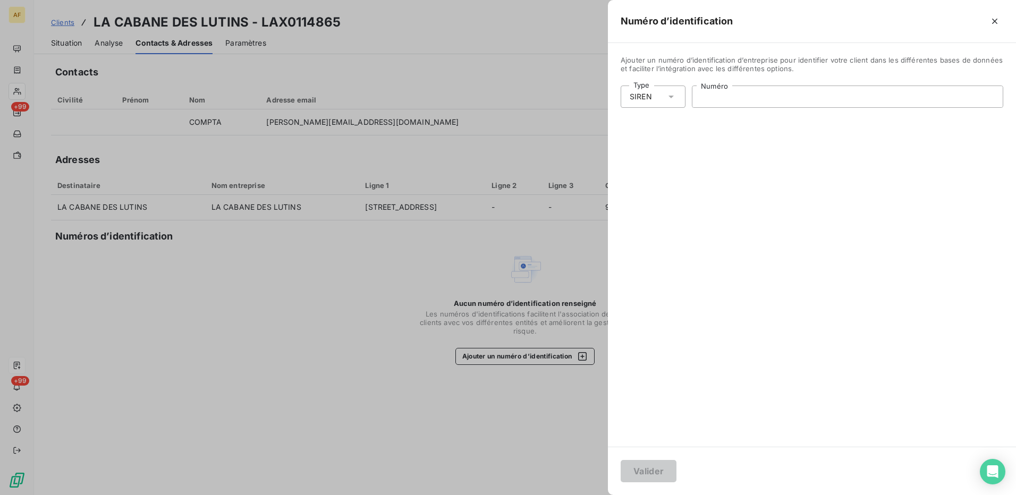
click at [728, 101] on input "Numéro" at bounding box center [847, 96] width 310 height 21
paste input "text"
click at [755, 96] on input "Numéro" at bounding box center [847, 96] width 310 height 21
paste input "831 743 380"
type input "831 743 380"
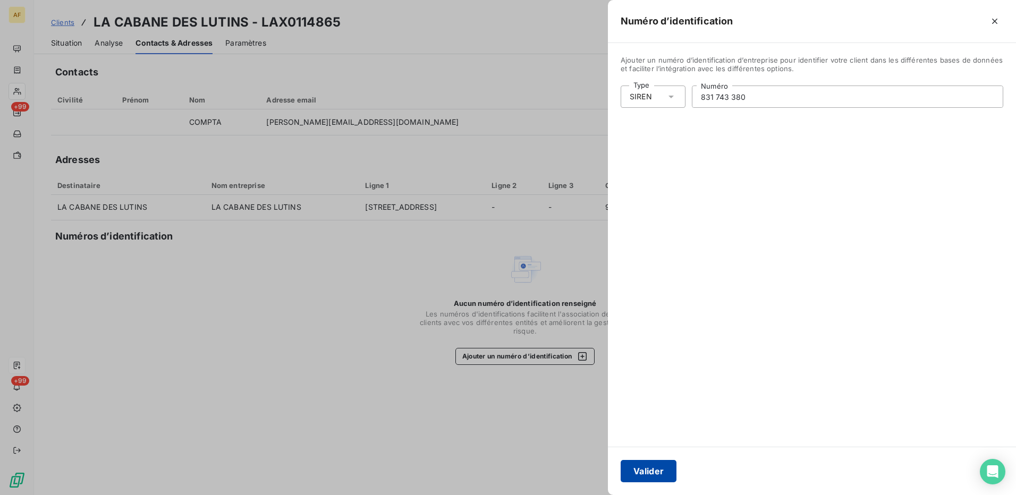
click at [654, 467] on button "Valider" at bounding box center [649, 471] width 56 height 22
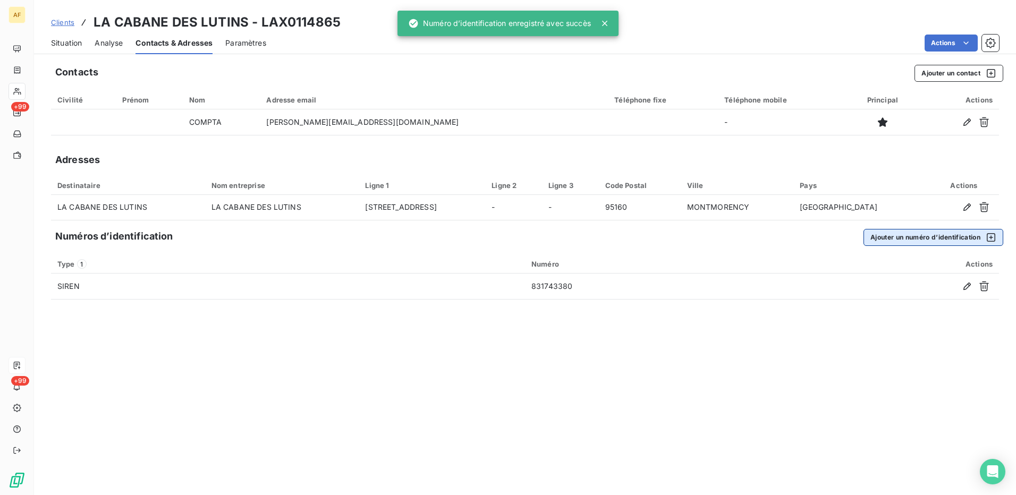
click at [877, 239] on button "Ajouter un numéro d’identification" at bounding box center [933, 237] width 140 height 17
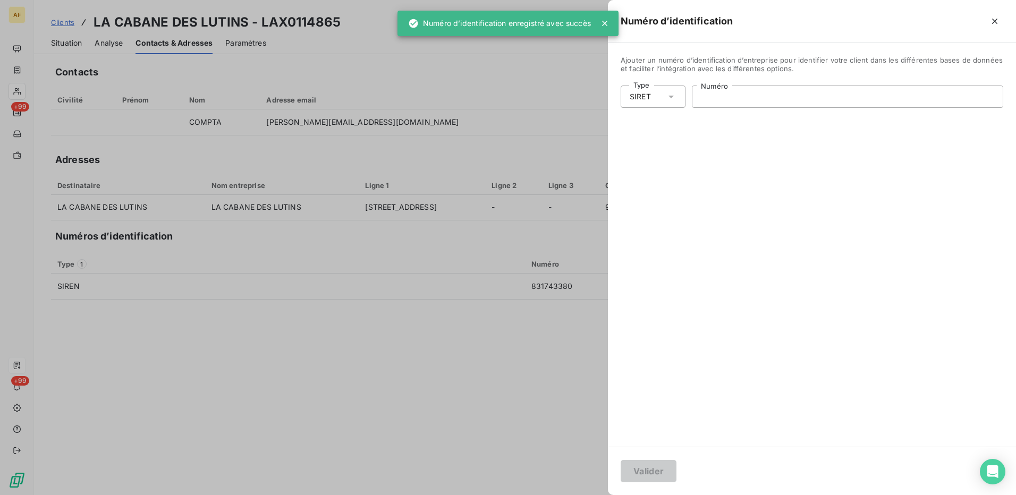
click at [743, 95] on input "Numéro" at bounding box center [847, 96] width 310 height 21
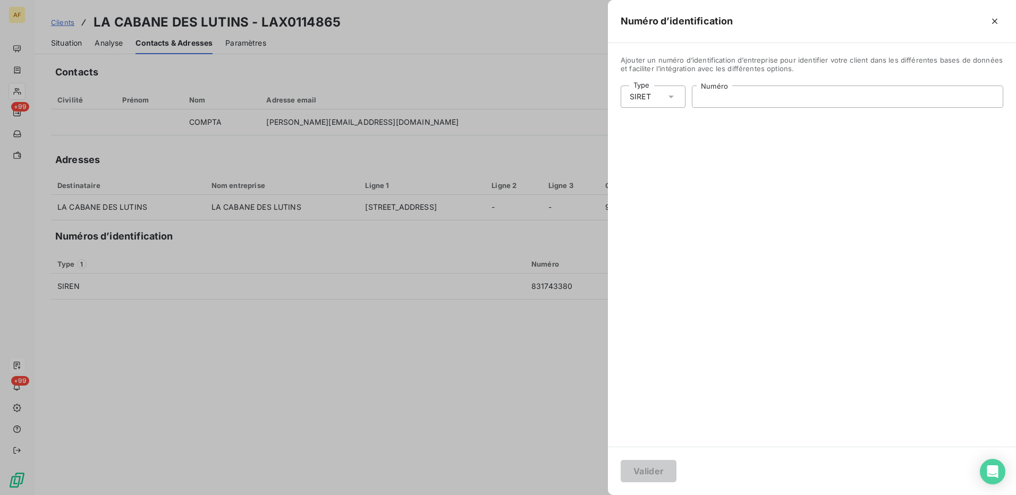
paste input "831 743 380 00014"
type input "831 743 380 00014"
click at [648, 479] on button "Valider" at bounding box center [649, 471] width 56 height 22
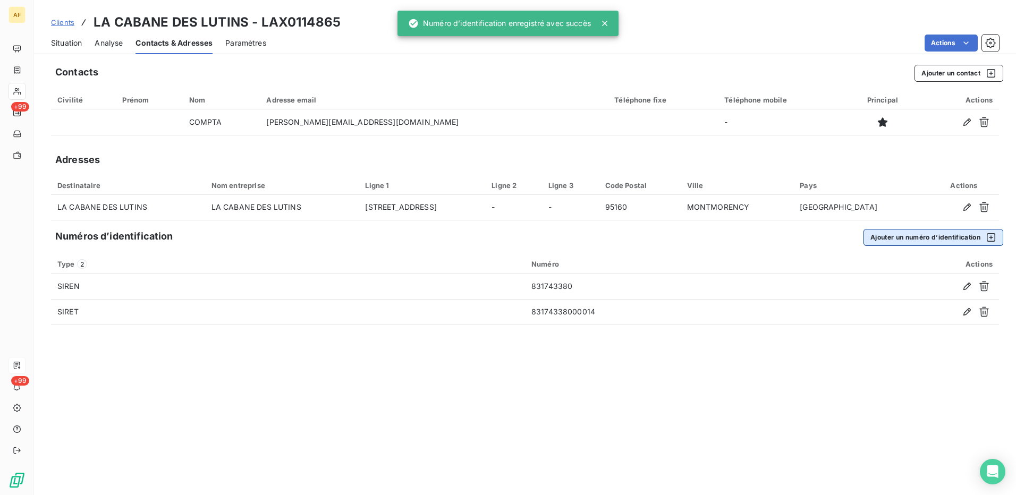
click at [938, 236] on button "Ajouter un numéro d’identification" at bounding box center [933, 237] width 140 height 17
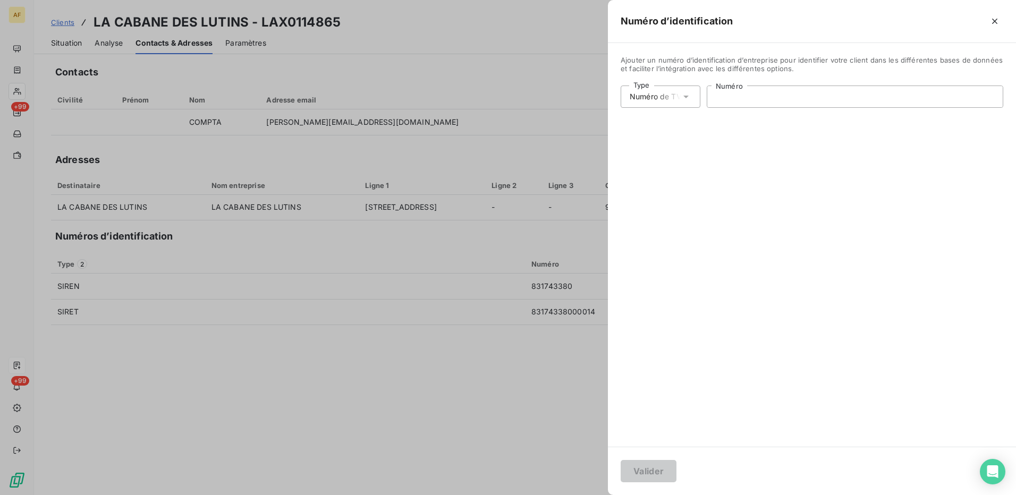
click at [731, 100] on input "Numéro" at bounding box center [854, 96] width 295 height 21
paste input "FR18831743380"
type input "FR18831743380"
click at [625, 468] on button "Valider" at bounding box center [649, 471] width 56 height 22
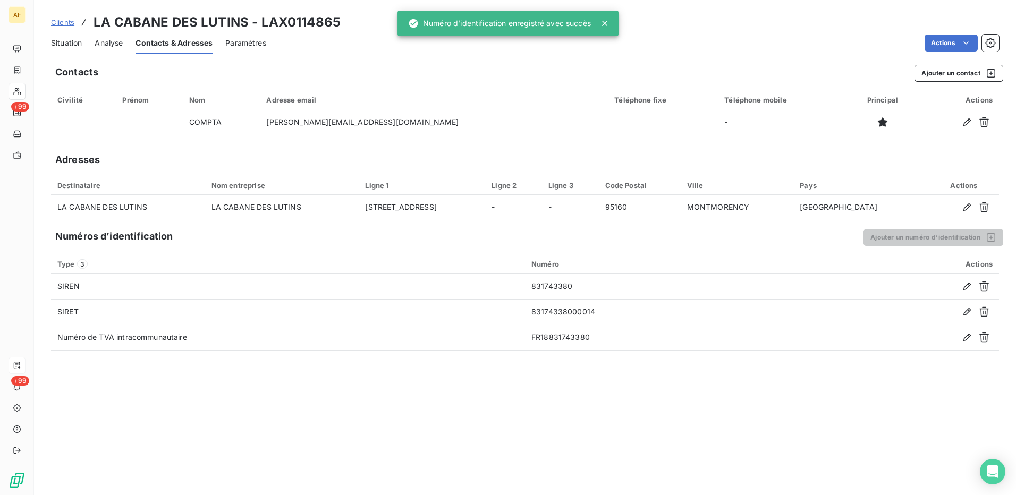
click at [397, 439] on div "Contacts Ajouter un contact Civilité Prénom Nom Adresse email Téléphone fixe Té…" at bounding box center [525, 276] width 982 height 437
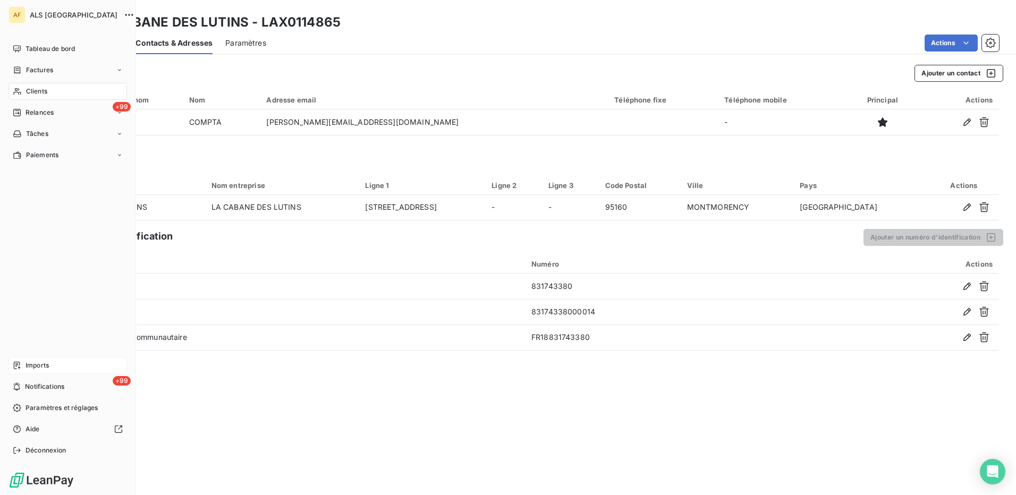
click at [52, 88] on div "Clients" at bounding box center [68, 91] width 118 height 17
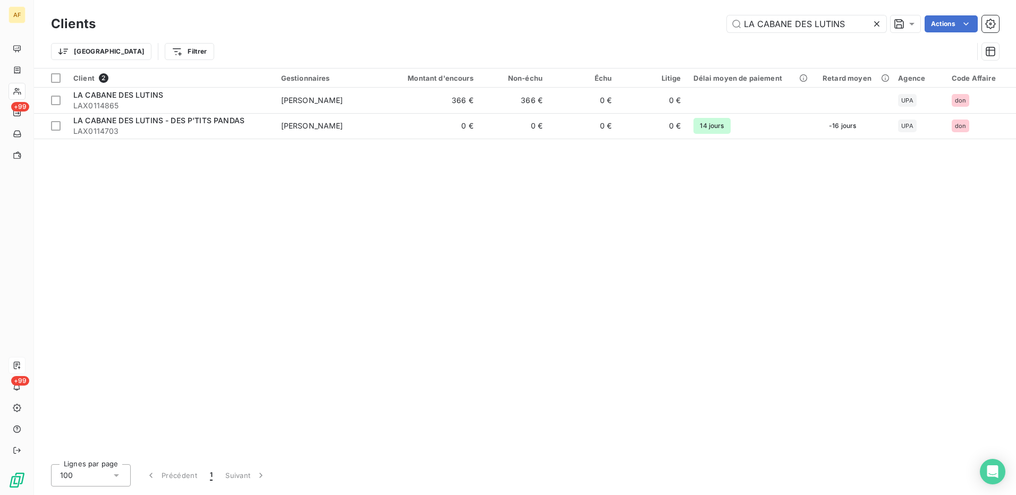
click at [402, 191] on div "Client 2 Gestionnaires Montant d'encours Non-échu Échu Litige Délai moyen de pa…" at bounding box center [525, 262] width 982 height 387
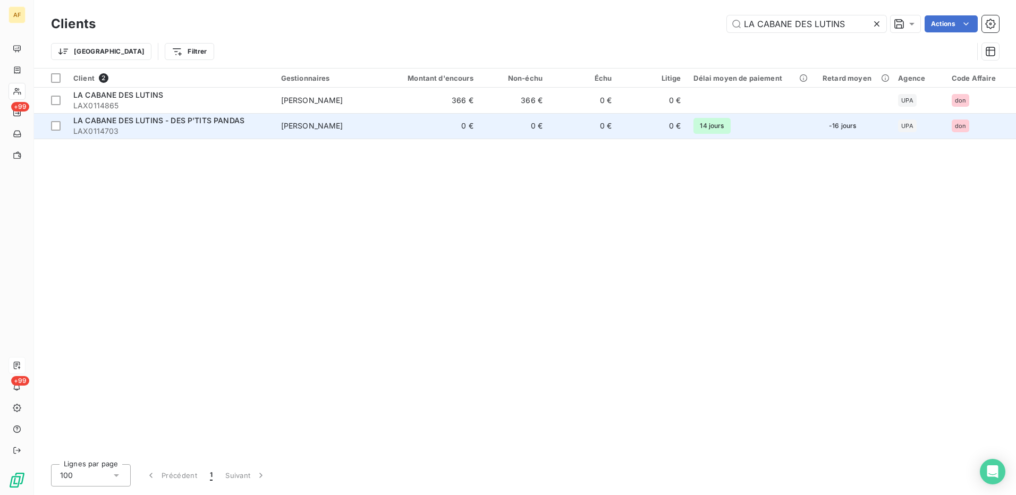
click at [215, 122] on span "LA CABANE DES LUTINS - DES P'TITS PANDAS" at bounding box center [158, 120] width 171 height 9
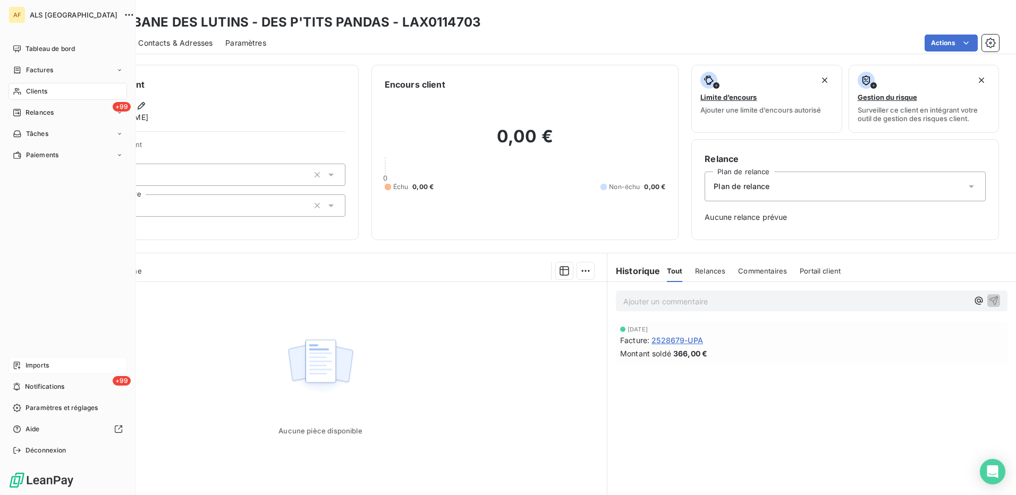
click at [53, 90] on div "Clients" at bounding box center [68, 91] width 118 height 17
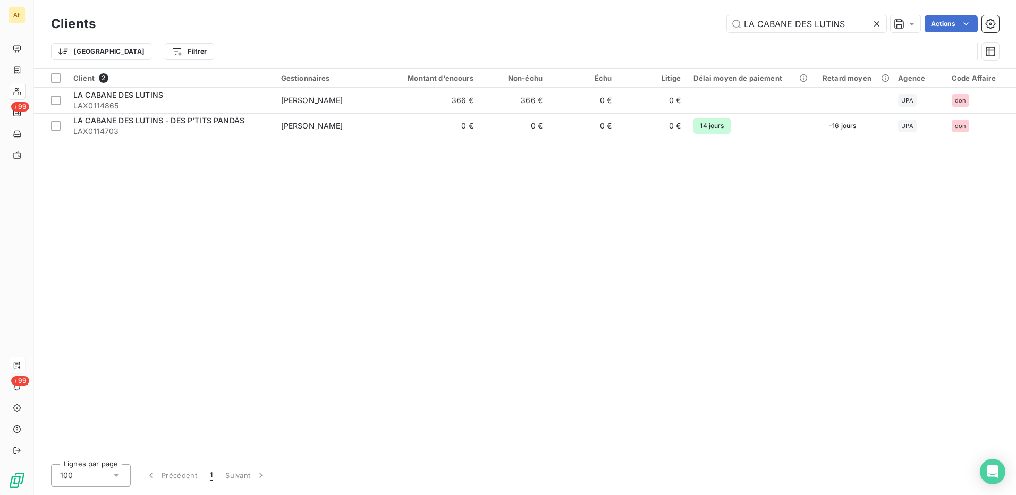
click at [879, 24] on icon at bounding box center [876, 24] width 11 height 11
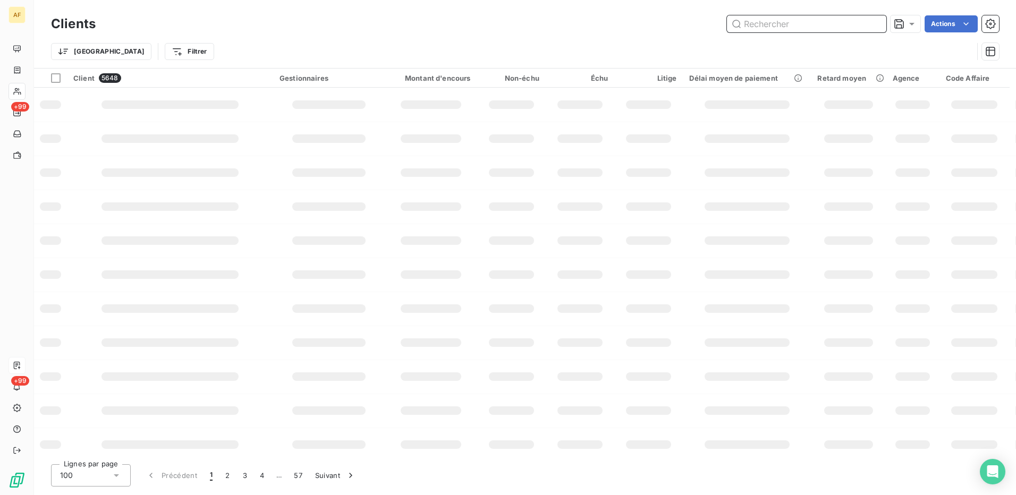
click at [770, 30] on input "text" at bounding box center [806, 23] width 159 height 17
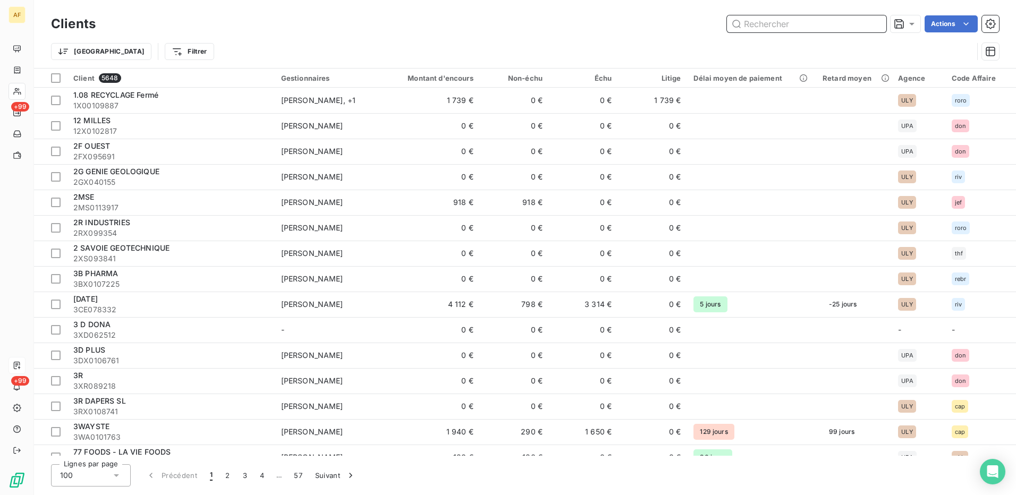
paste input "IDEA LOGISTIQUE"
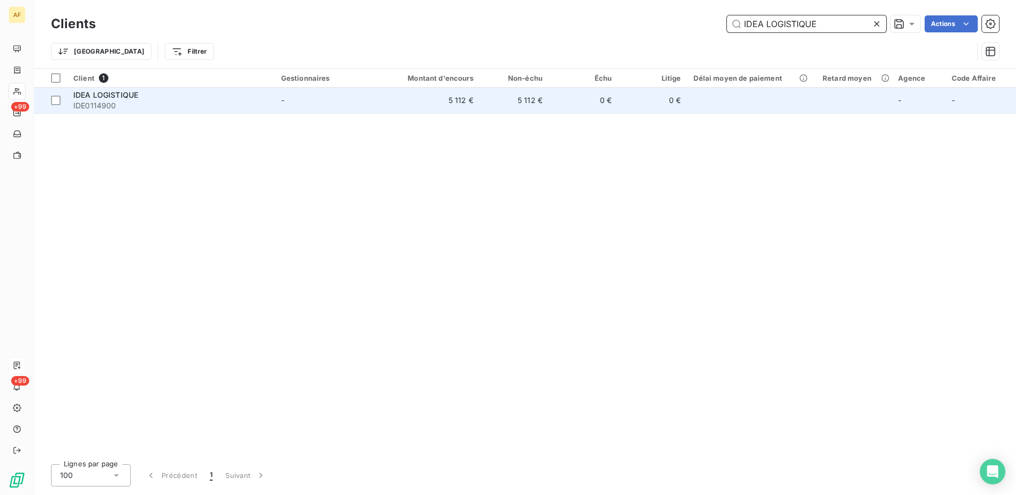
type input "IDEA LOGISTIQUE"
click at [121, 105] on span "IDE0114900" at bounding box center [170, 105] width 195 height 11
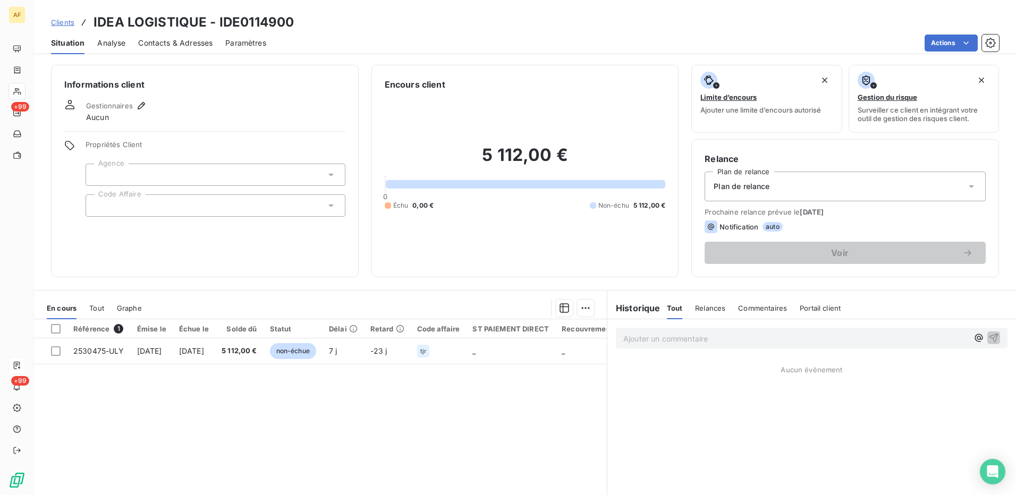
click at [107, 202] on div at bounding box center [216, 205] width 260 height 22
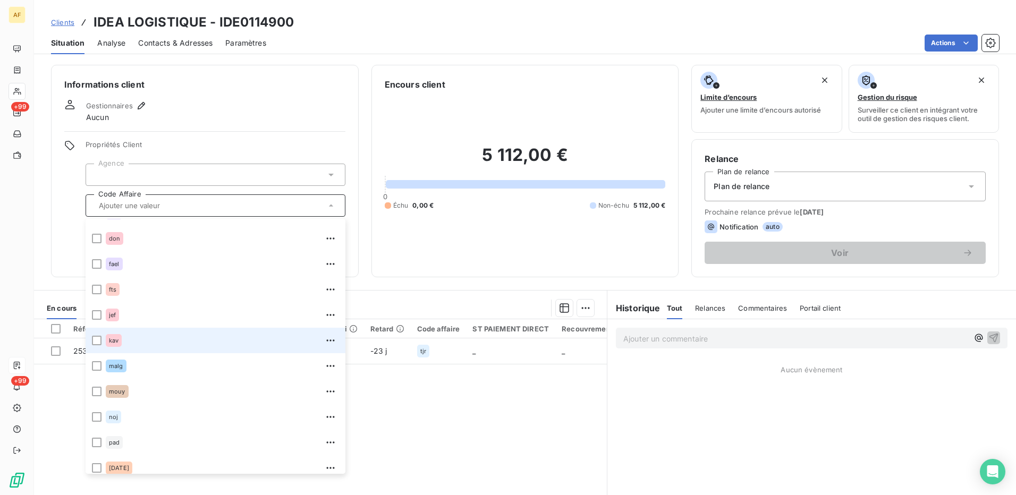
scroll to position [281, 0]
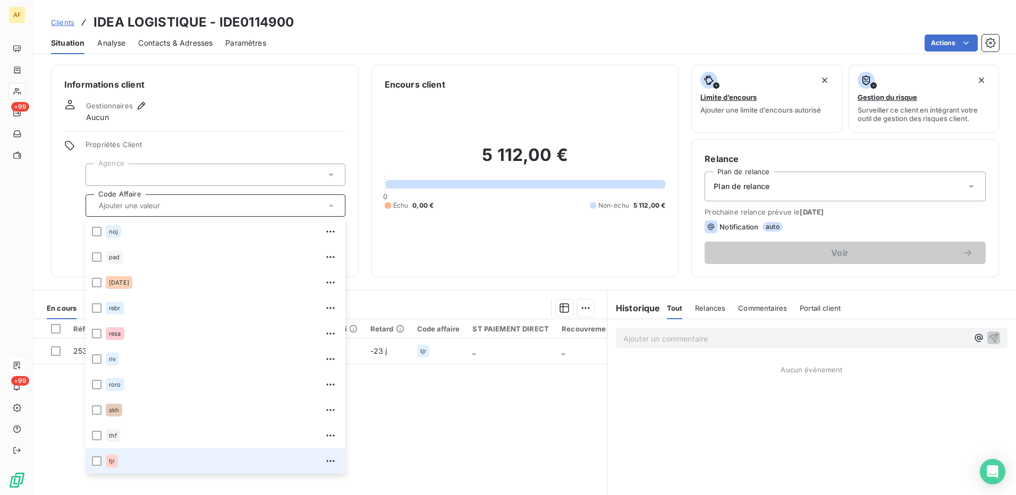
click at [109, 458] on span "tjr" at bounding box center [112, 461] width 6 height 6
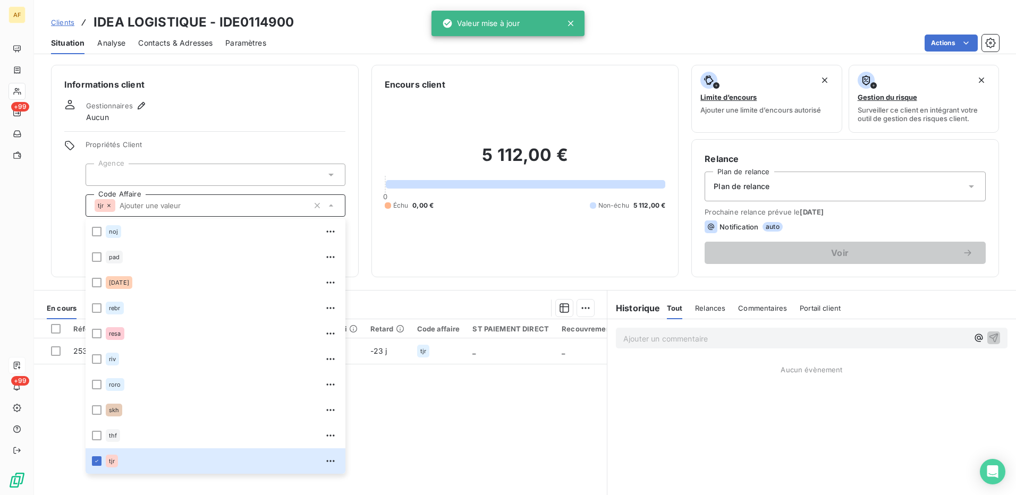
click at [131, 171] on div at bounding box center [216, 175] width 260 height 22
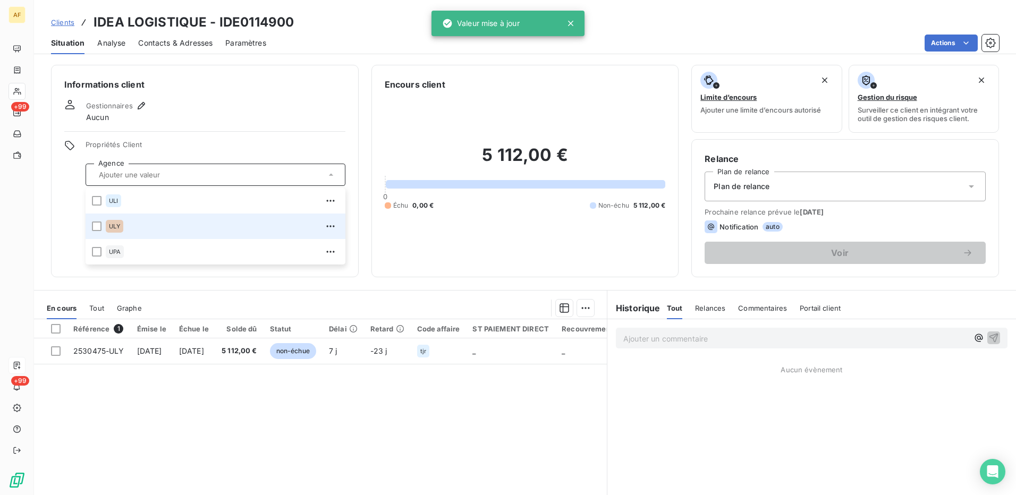
click at [126, 227] on div "ULY" at bounding box center [222, 226] width 233 height 17
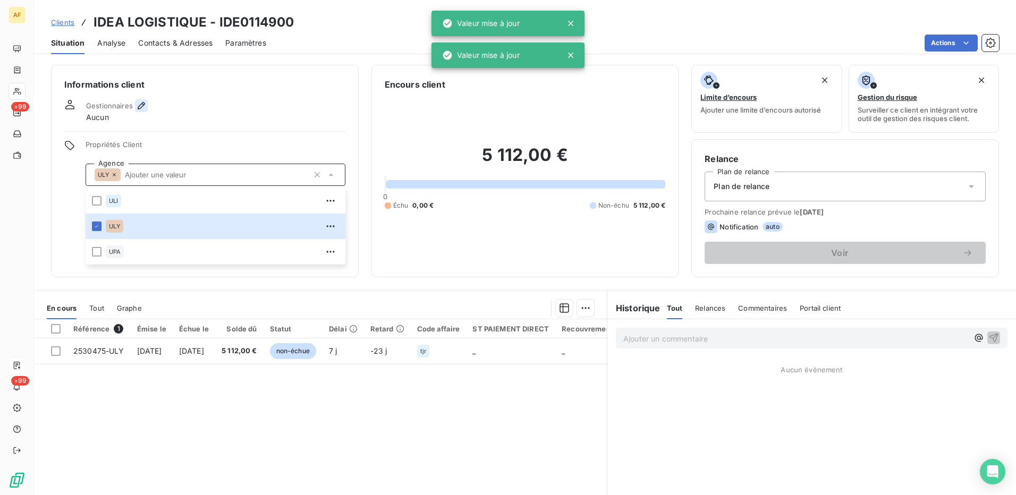
click at [146, 107] on icon "button" at bounding box center [141, 105] width 11 height 11
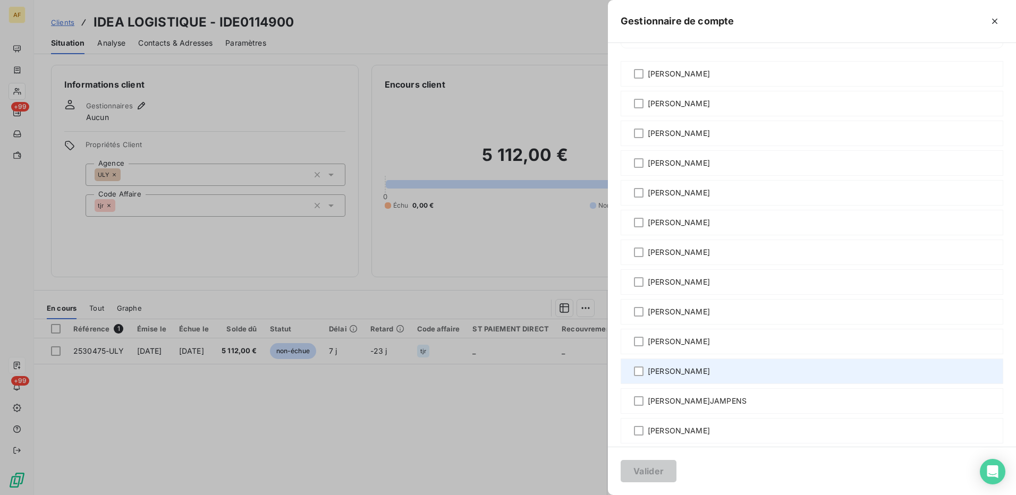
scroll to position [78, 0]
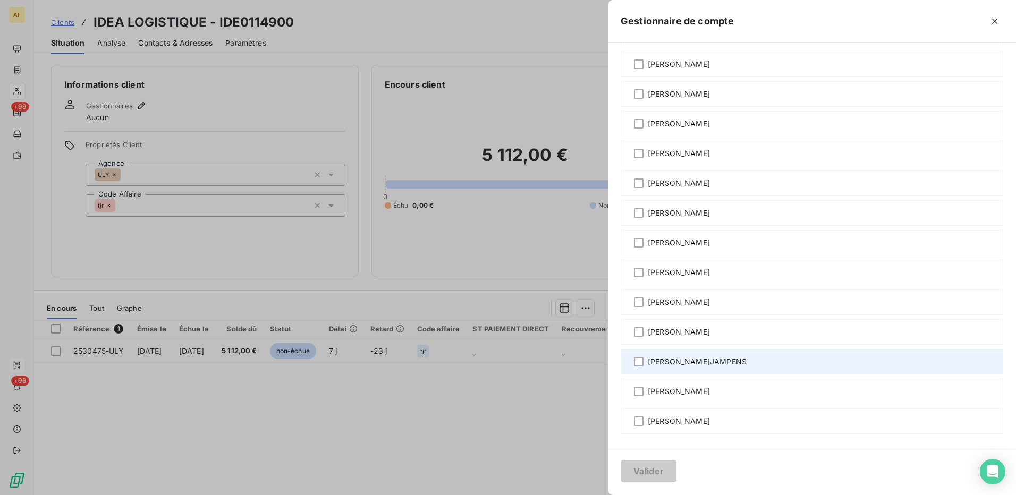
click at [671, 358] on span "[PERSON_NAME]JAMPENS" at bounding box center [697, 362] width 99 height 11
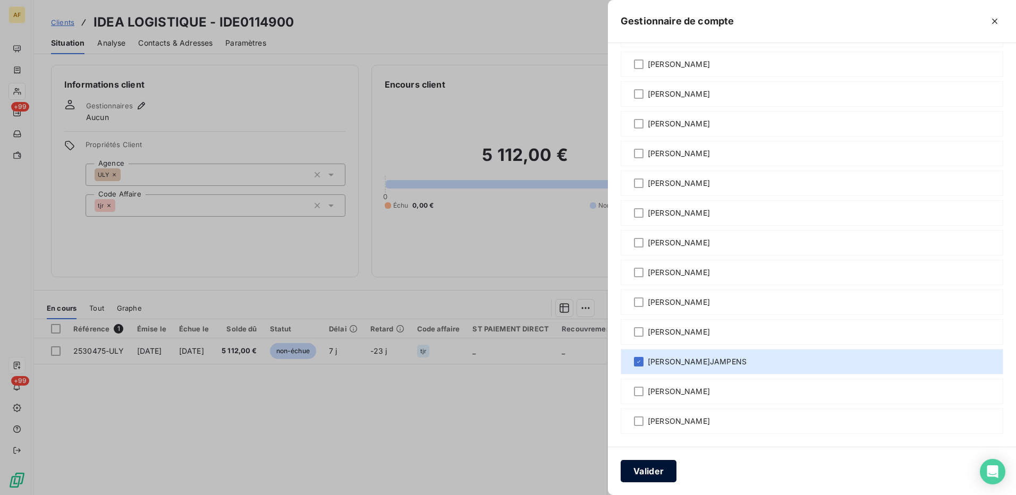
click at [643, 479] on button "Valider" at bounding box center [649, 471] width 56 height 22
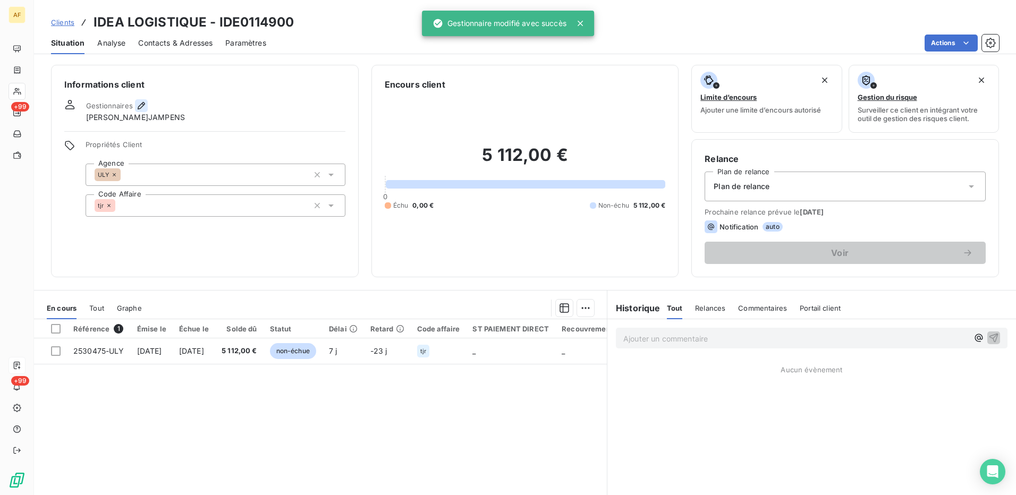
click at [145, 103] on icon "button" at bounding box center [141, 105] width 11 height 11
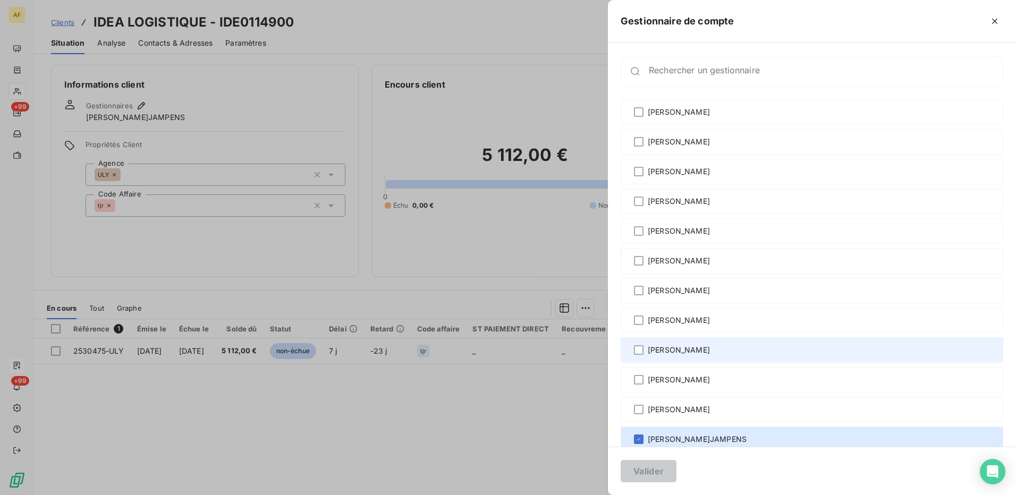
click at [671, 347] on span "[PERSON_NAME]" at bounding box center [679, 350] width 62 height 11
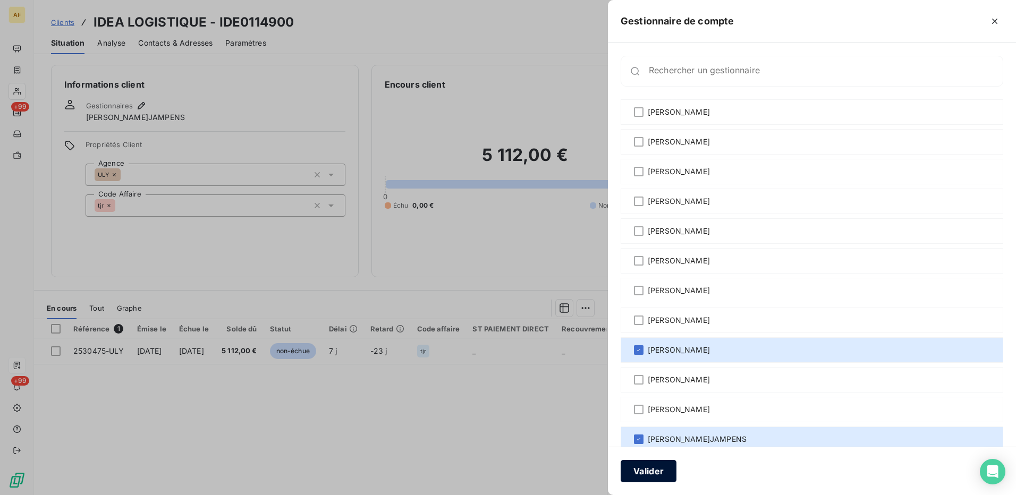
click at [642, 473] on button "Valider" at bounding box center [649, 471] width 56 height 22
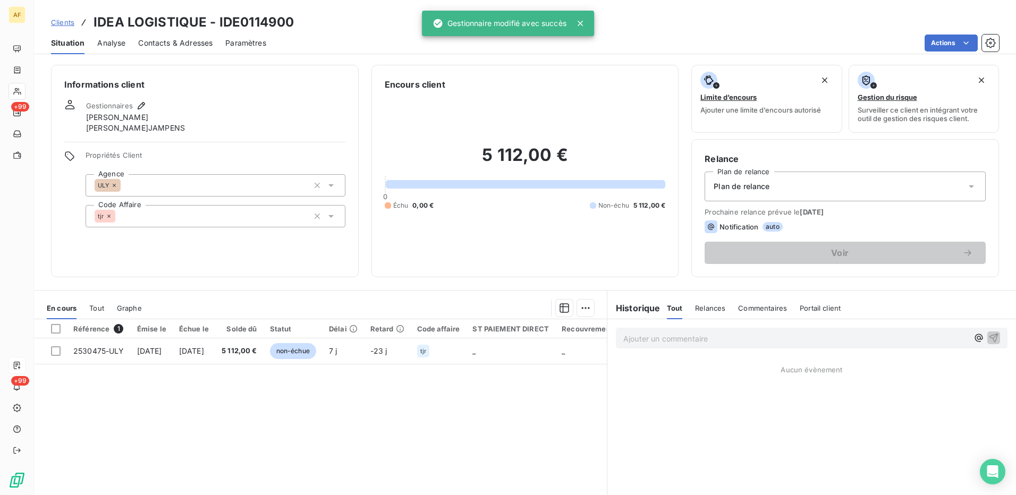
click at [152, 46] on span "Contacts & Adresses" at bounding box center [175, 43] width 74 height 11
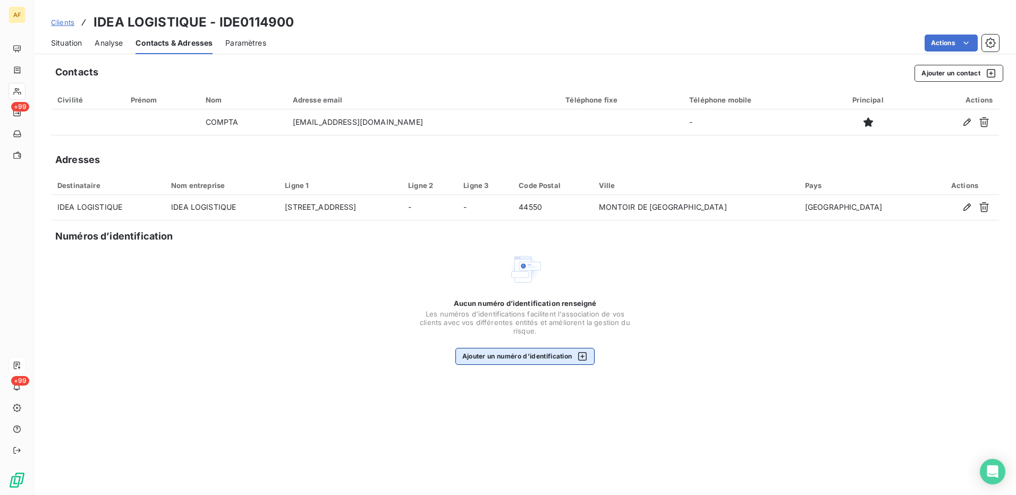
click at [481, 365] on button "Ajouter un numéro d’identification" at bounding box center [525, 356] width 140 height 17
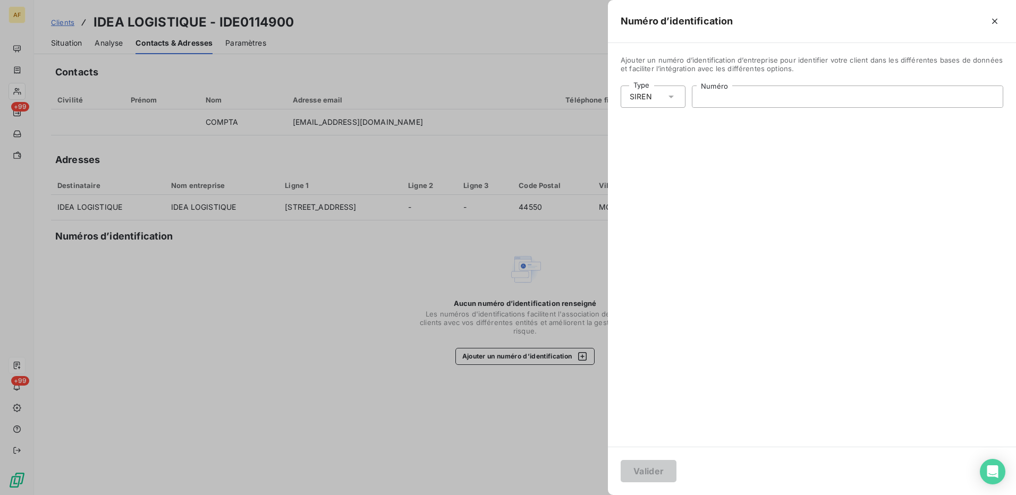
click at [742, 98] on input "Numéro" at bounding box center [847, 96] width 310 height 21
click at [721, 94] on input "Numéro" at bounding box center [847, 96] width 310 height 21
paste input "422 149 617"
type input "422 149 617"
click at [652, 475] on button "Valider" at bounding box center [649, 471] width 56 height 22
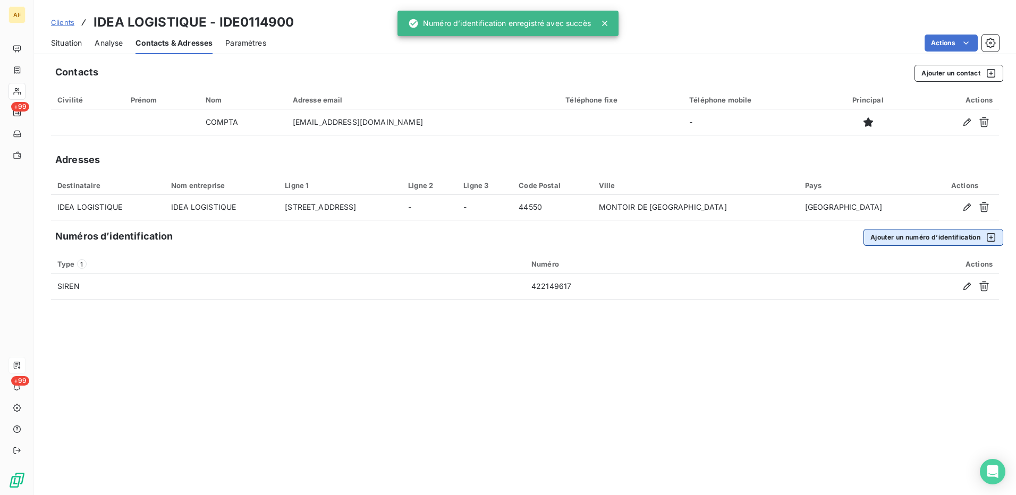
click at [940, 230] on button "Ajouter un numéro d’identification" at bounding box center [933, 237] width 140 height 17
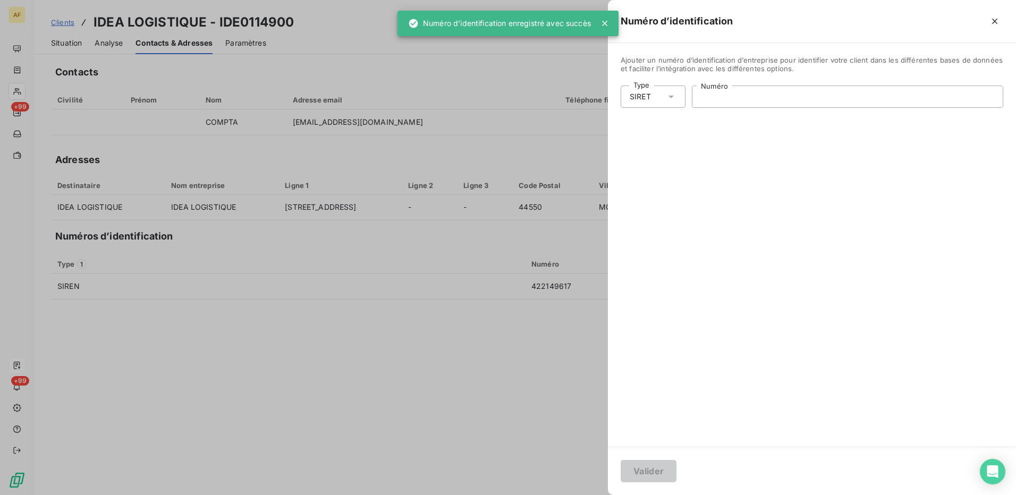
click at [766, 103] on input "Numéro" at bounding box center [847, 96] width 310 height 21
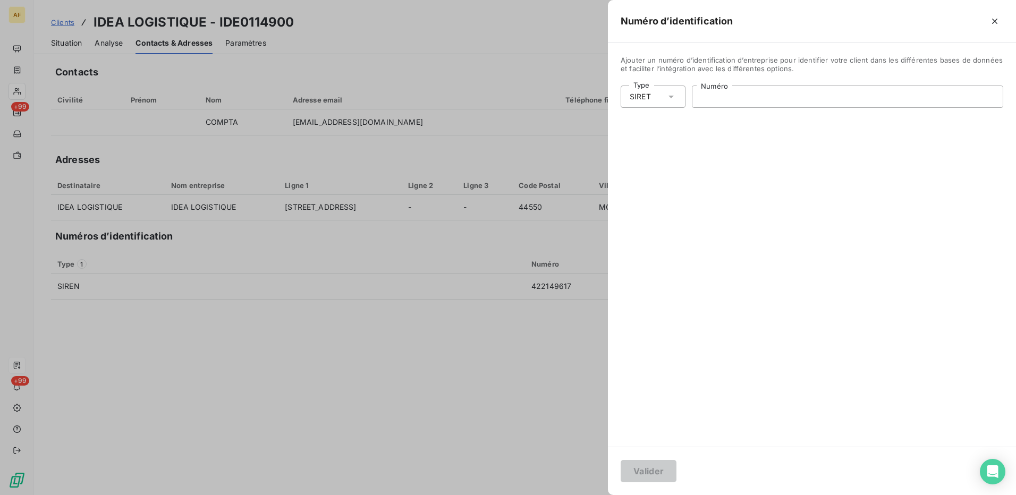
paste input "422 149 617 00025"
type input "422 149 617 00025"
click at [639, 470] on button "Valider" at bounding box center [649, 471] width 56 height 22
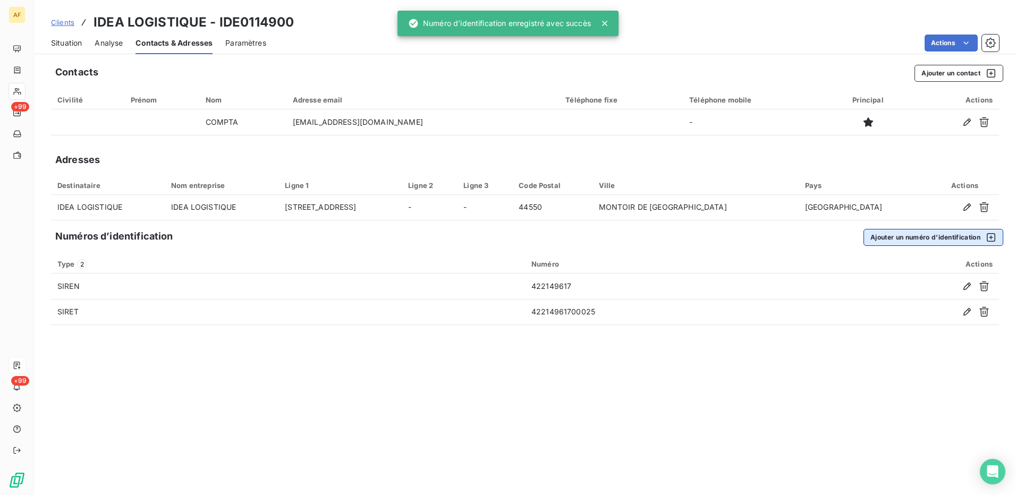
click at [889, 233] on button "Ajouter un numéro d’identification" at bounding box center [933, 237] width 140 height 17
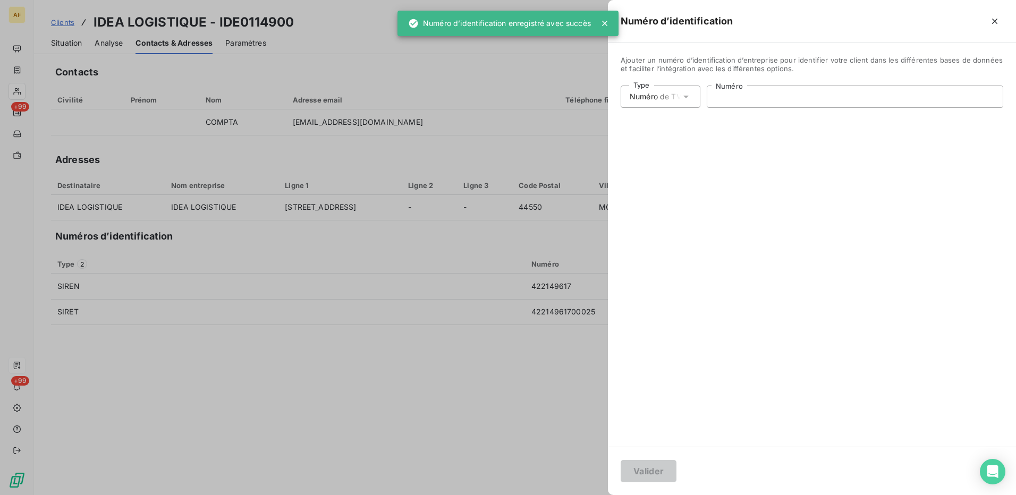
click at [721, 94] on input "Numéro" at bounding box center [854, 96] width 295 height 21
paste input "FR82422149617"
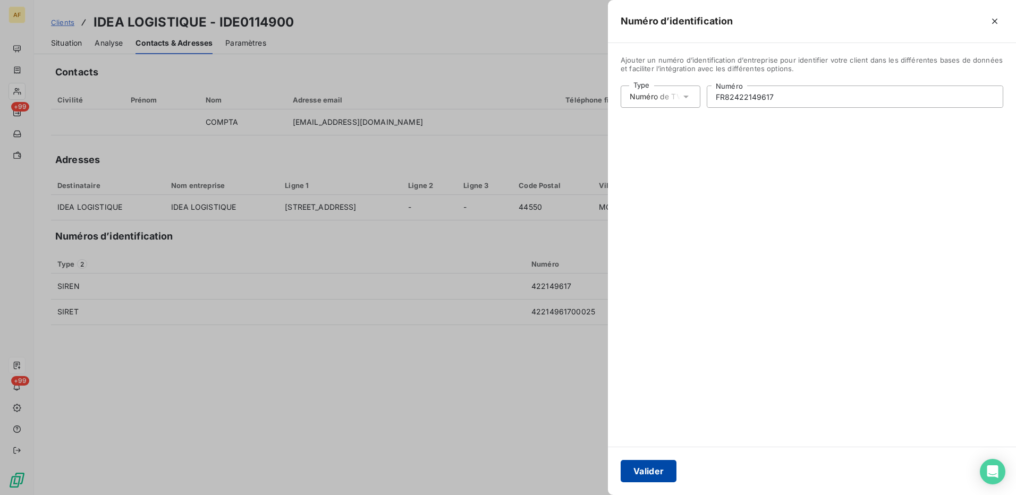
type input "FR82422149617"
click at [648, 477] on button "Valider" at bounding box center [649, 471] width 56 height 22
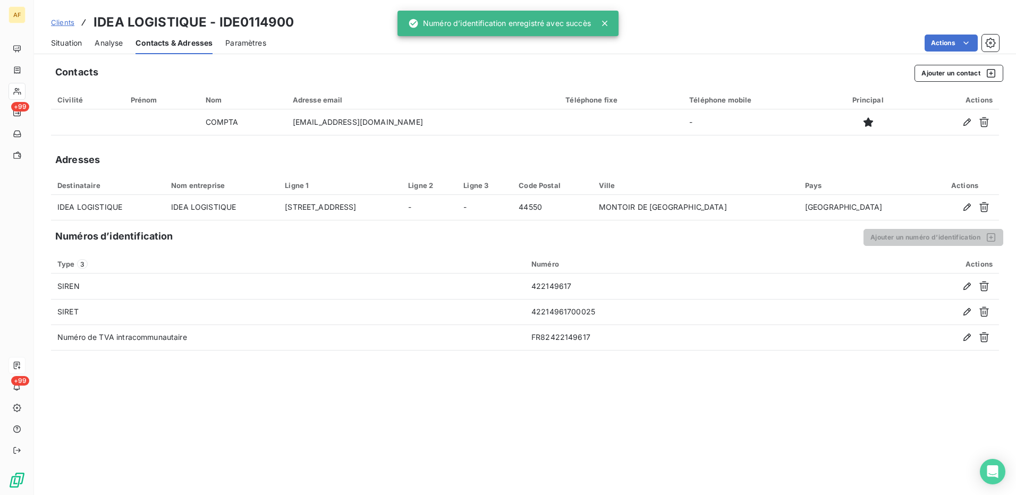
click at [394, 430] on div "Contacts Ajouter un contact Civilité Prénom Nom Adresse email Téléphone fixe Té…" at bounding box center [525, 276] width 982 height 437
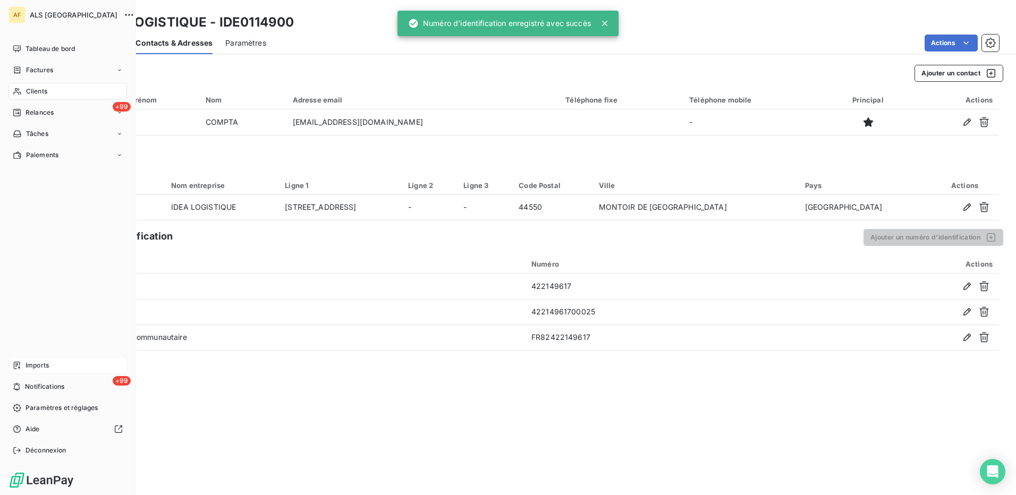
click at [27, 91] on span "Clients" at bounding box center [36, 92] width 21 height 10
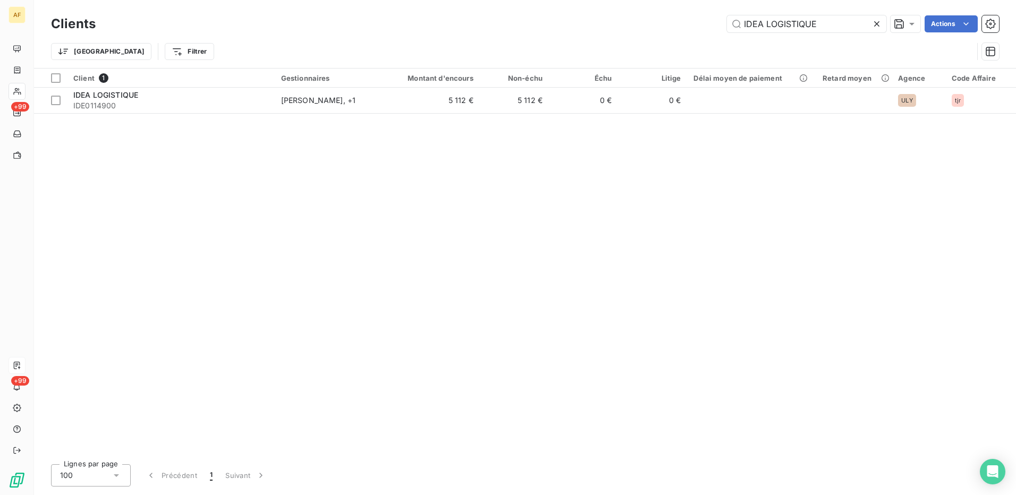
click at [352, 219] on div "Client 1 Gestionnaires Montant d'encours Non-échu Échu Litige Délai moyen de pa…" at bounding box center [525, 262] width 982 height 387
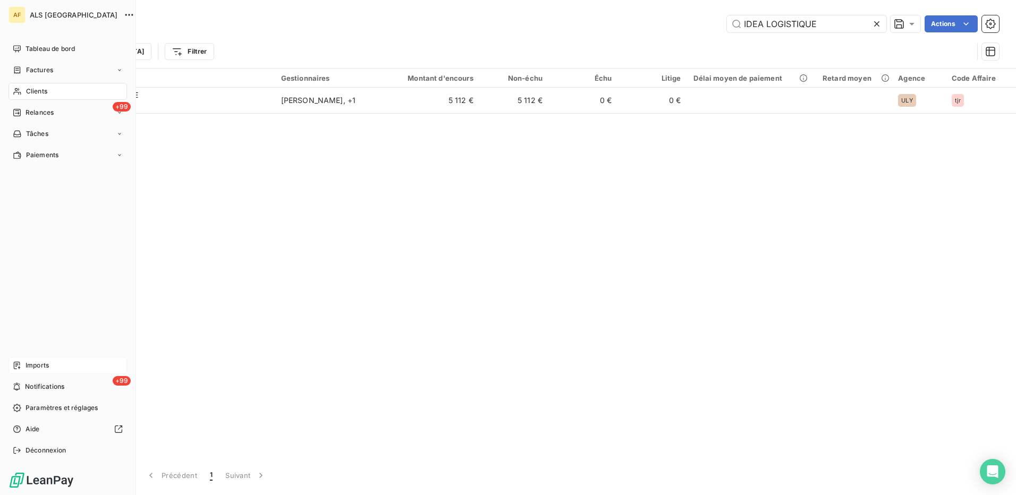
drag, startPoint x: 27, startPoint y: 90, endPoint x: 41, endPoint y: 93, distance: 14.1
click at [28, 90] on span "Clients" at bounding box center [36, 92] width 21 height 10
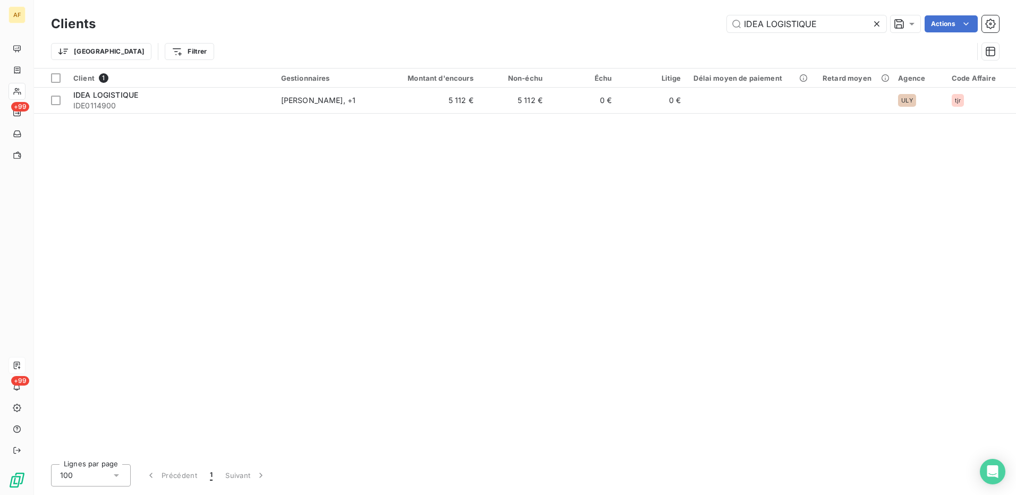
click at [875, 25] on icon at bounding box center [876, 23] width 5 height 5
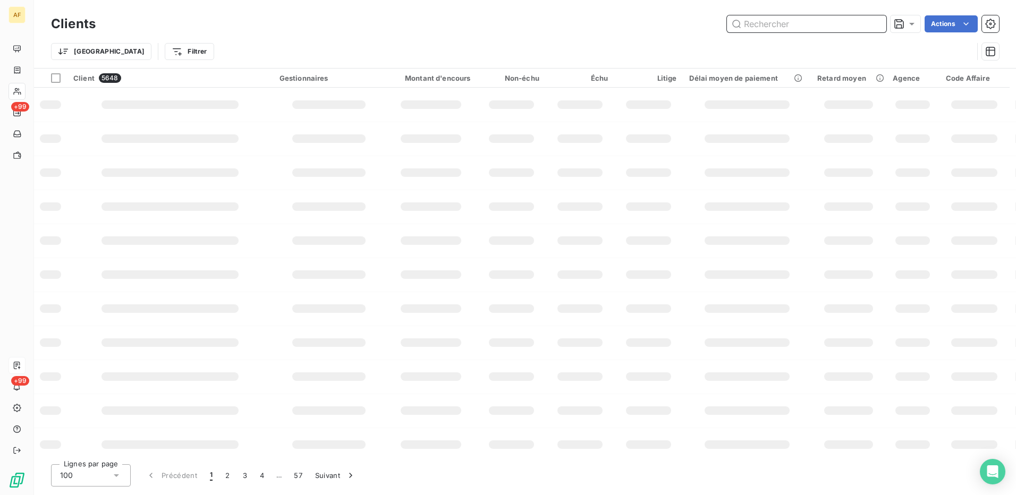
click at [756, 27] on input "text" at bounding box center [806, 23] width 159 height 17
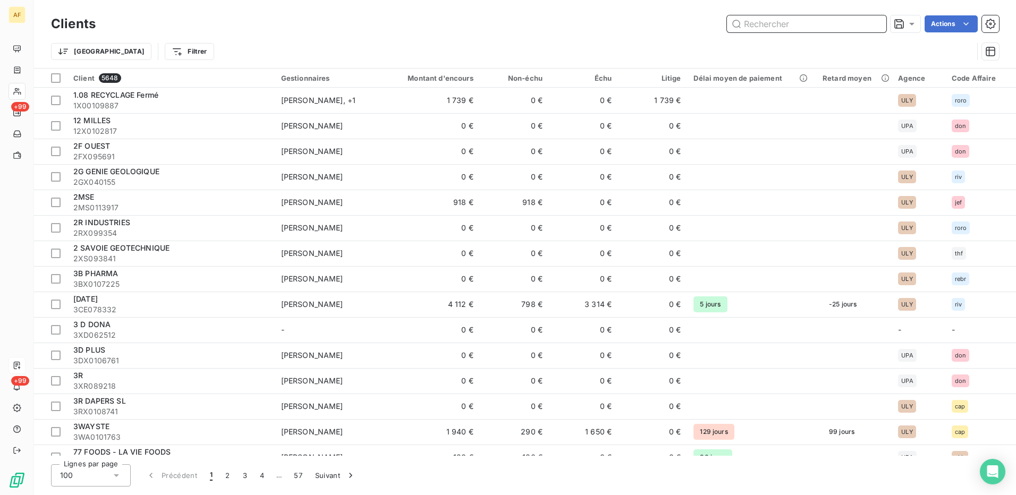
paste input "CERTY'SOL NORD PAS DE [GEOGRAPHIC_DATA]"
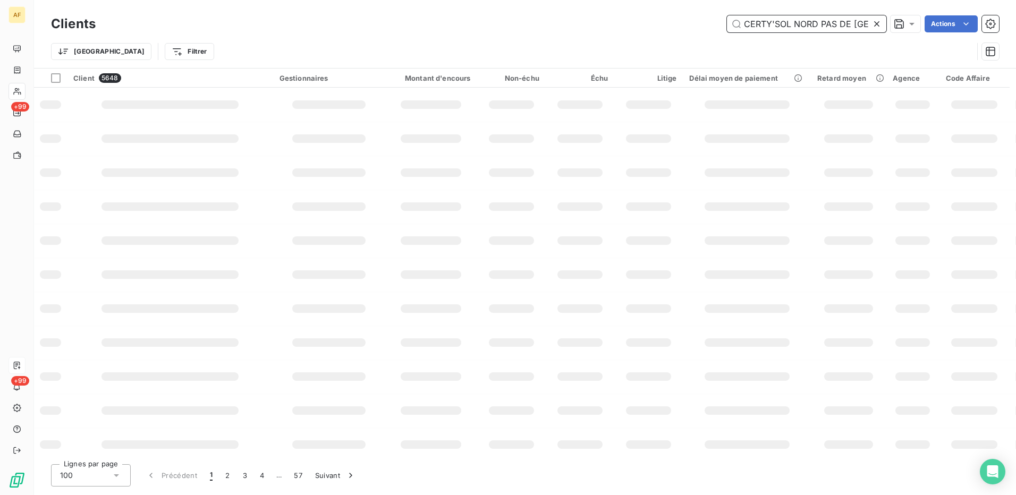
scroll to position [0, 14]
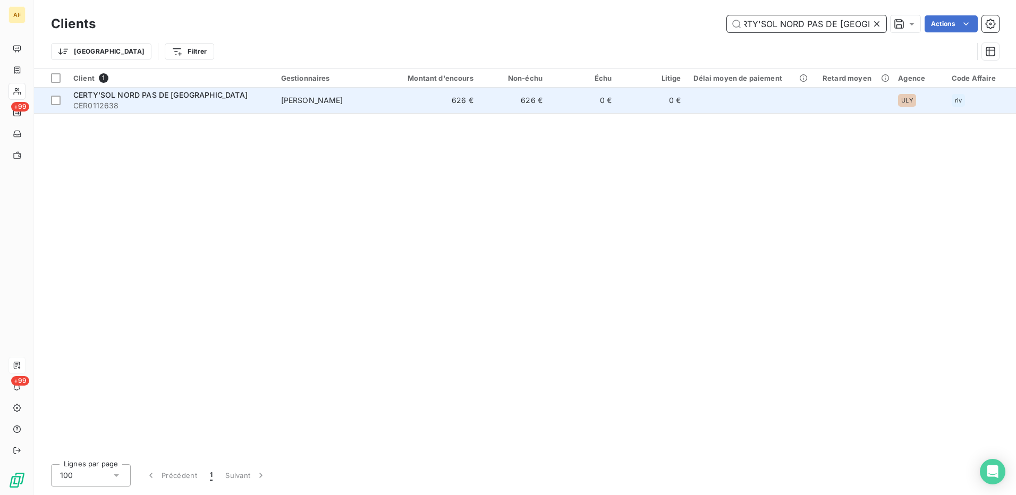
type input "CERTY'SOL NORD PAS DE [GEOGRAPHIC_DATA]"
click at [209, 98] on div "CERTY'SOL NORD PAS DE [GEOGRAPHIC_DATA]" at bounding box center [170, 95] width 195 height 11
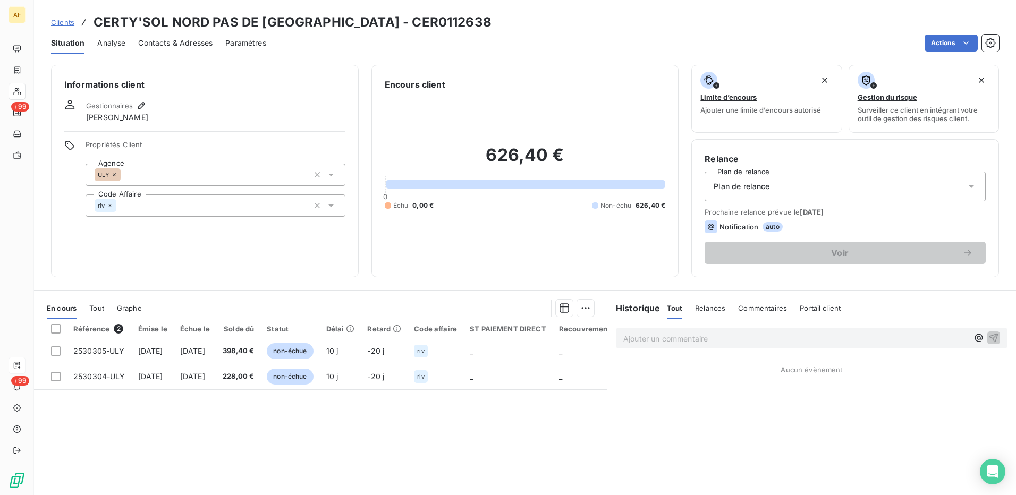
click at [180, 48] on div "Contacts & Adresses" at bounding box center [175, 43] width 74 height 22
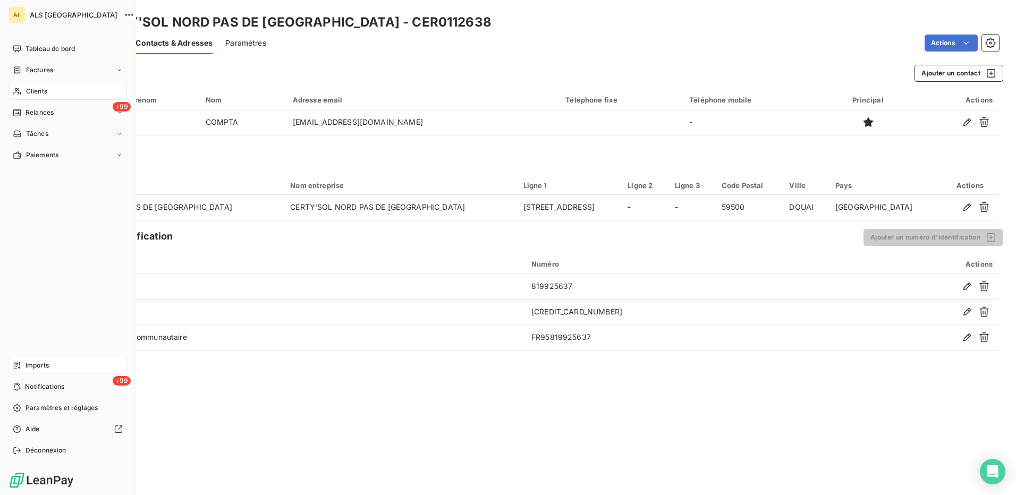
click at [38, 90] on span "Clients" at bounding box center [36, 92] width 21 height 10
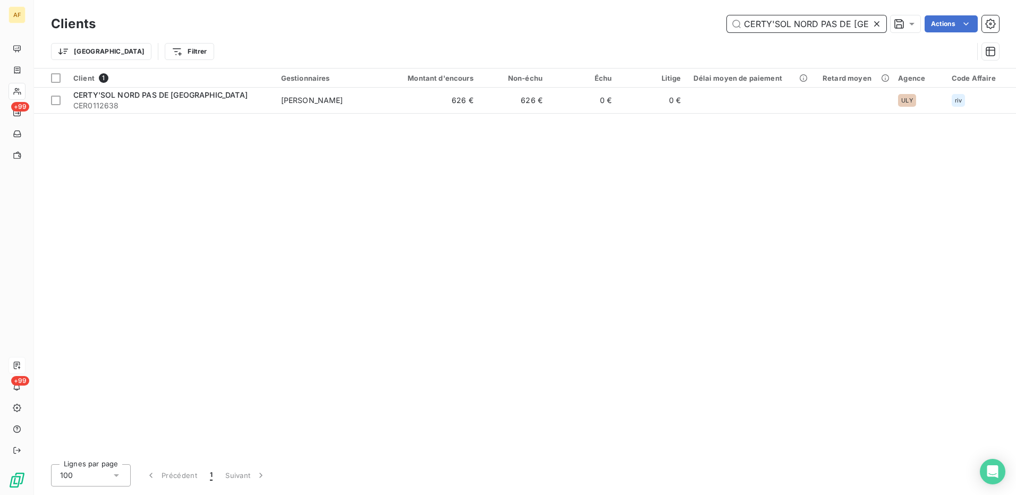
click at [793, 24] on input "CERTY'SOL NORD PAS DE [GEOGRAPHIC_DATA]" at bounding box center [806, 23] width 159 height 17
paste input "ASSOCIATION DE RECHERCHE SOUTERRAINE DU HAUT LEZ"
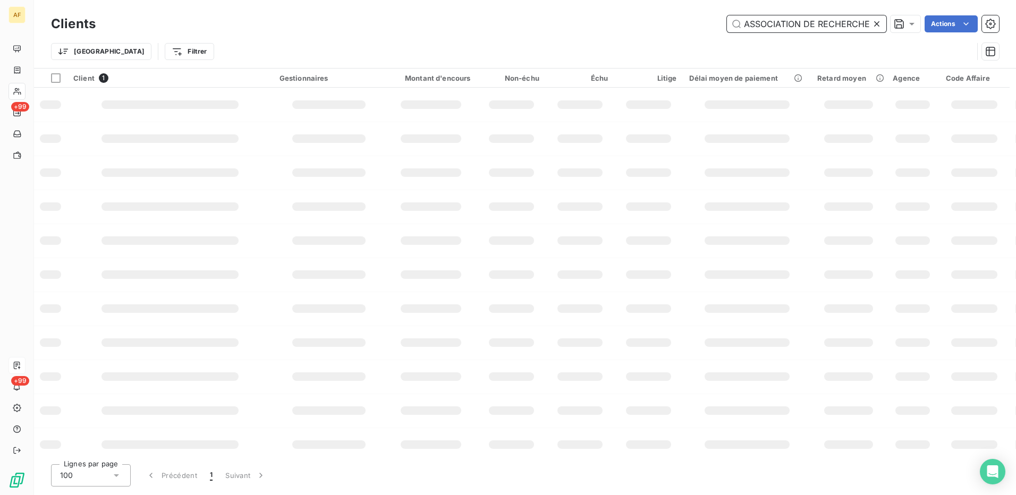
scroll to position [0, 122]
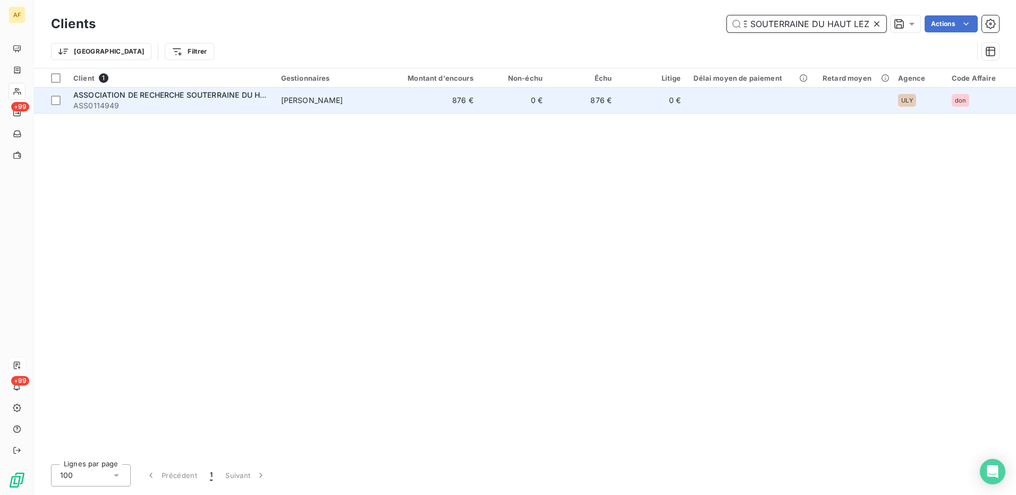
type input "ASSOCIATION DE RECHERCHE SOUTERRAINE DU HAUT LEZ"
click at [187, 96] on span "ASSOCIATION DE RECHERCHE SOUTERRAINE DU HAUT LEZ" at bounding box center [182, 94] width 218 height 9
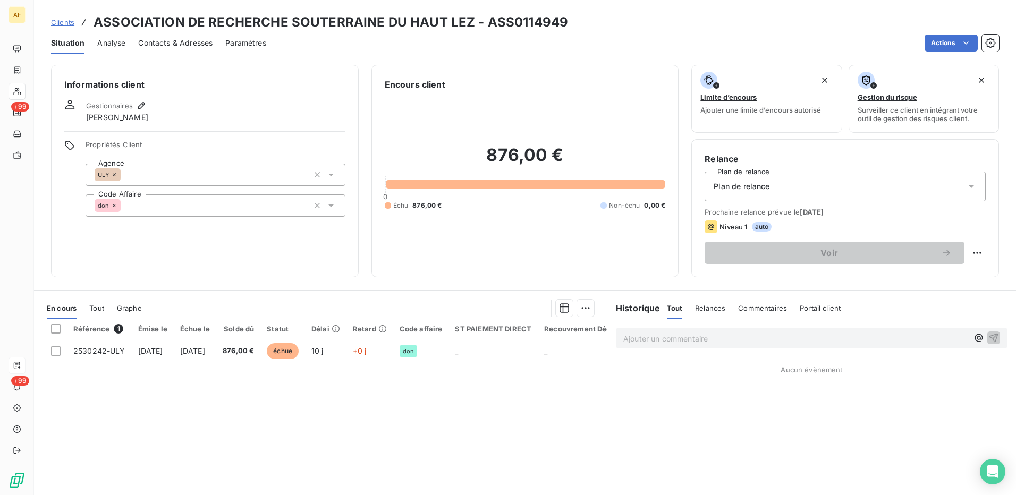
click at [177, 40] on span "Contacts & Adresses" at bounding box center [175, 43] width 74 height 11
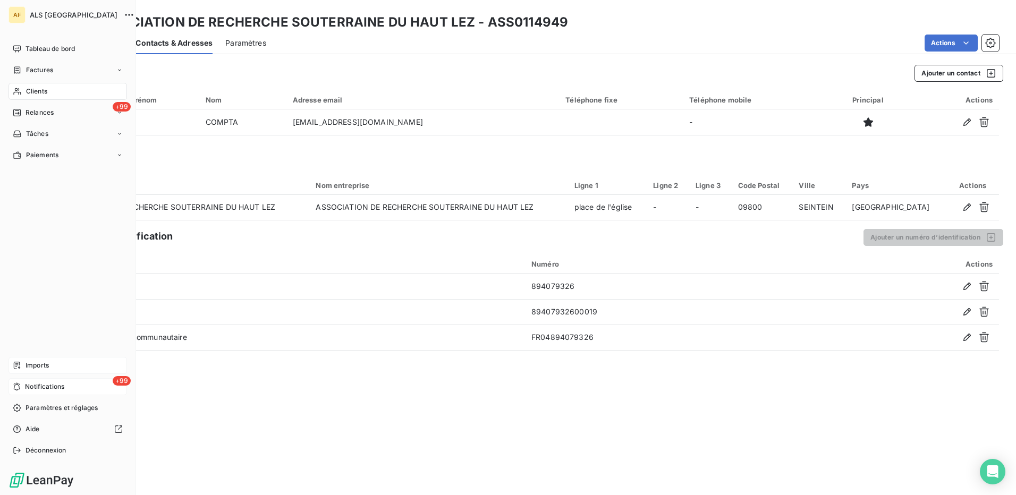
click at [38, 386] on span "Notifications" at bounding box center [44, 387] width 39 height 10
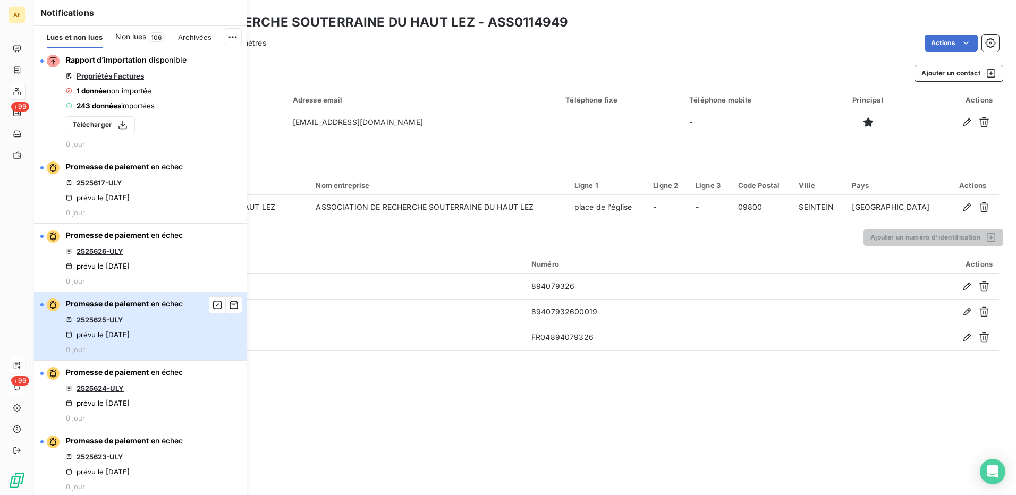
click at [175, 354] on div "Promesse de paiement en échec 2525625-ULY prévu le [DATE] 0 jour" at bounding box center [124, 326] width 117 height 55
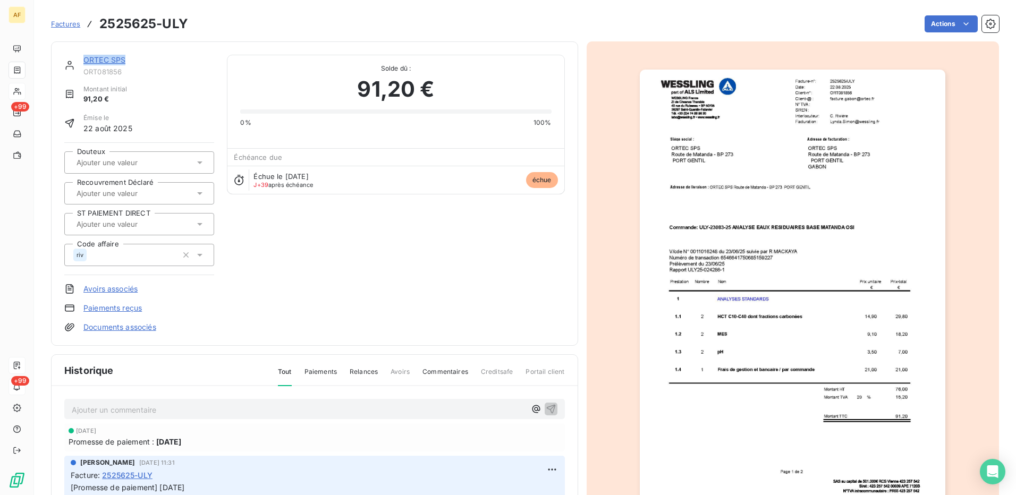
drag, startPoint x: 133, startPoint y: 60, endPoint x: 80, endPoint y: 63, distance: 53.2
click at [80, 63] on div "ORTEC SPS ORT081856" at bounding box center [139, 65] width 150 height 21
drag, startPoint x: 80, startPoint y: 63, endPoint x: 86, endPoint y: 60, distance: 6.9
copy link "ORTEC SPS"
click at [245, 16] on div "Actions" at bounding box center [600, 23] width 798 height 17
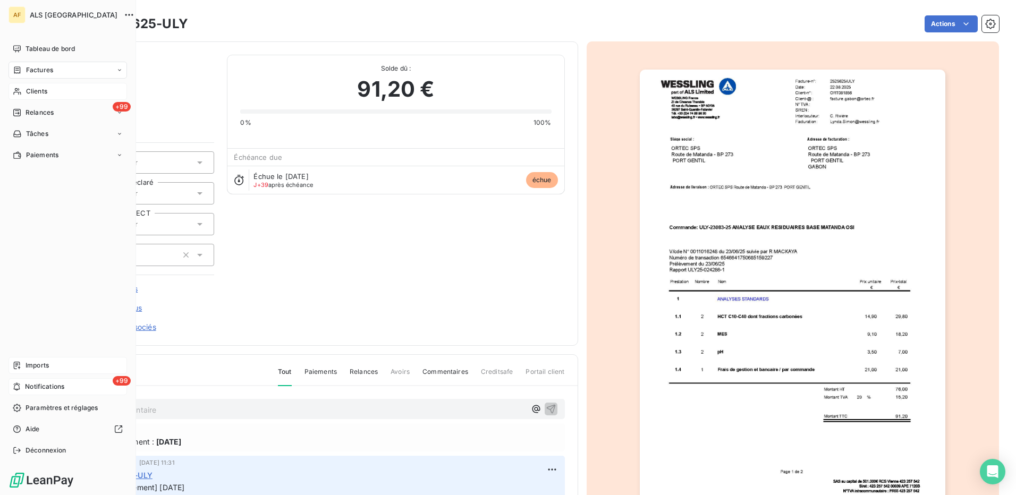
click at [33, 91] on span "Clients" at bounding box center [36, 92] width 21 height 10
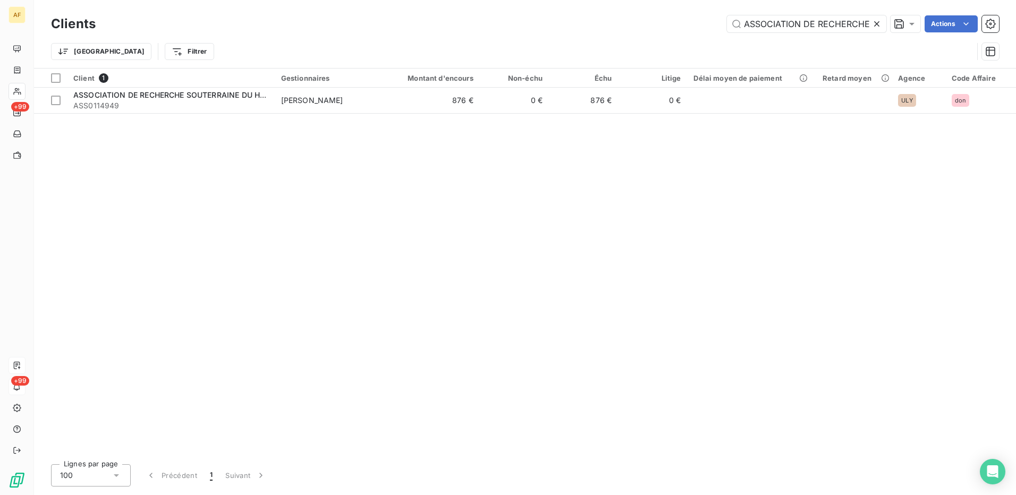
click at [877, 23] on icon at bounding box center [876, 23] width 5 height 5
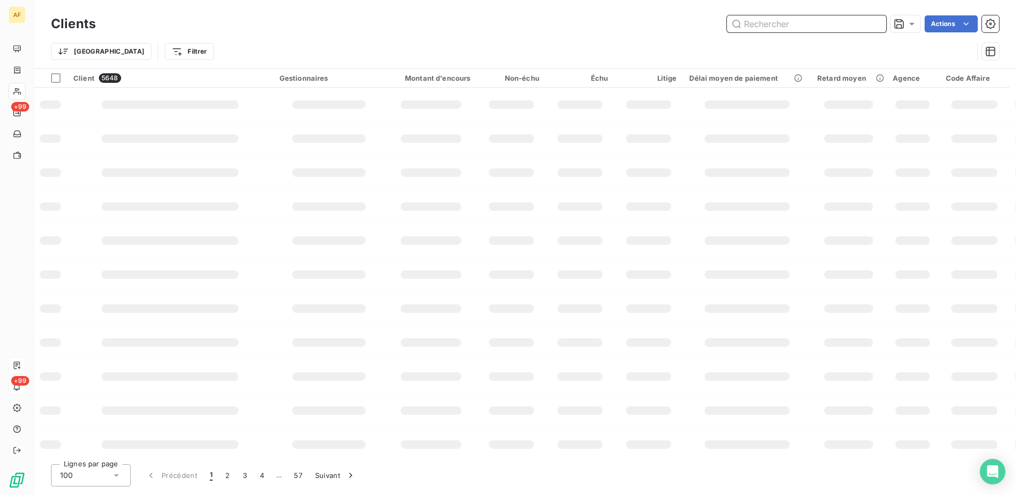
click at [785, 29] on input "text" at bounding box center [806, 23] width 159 height 17
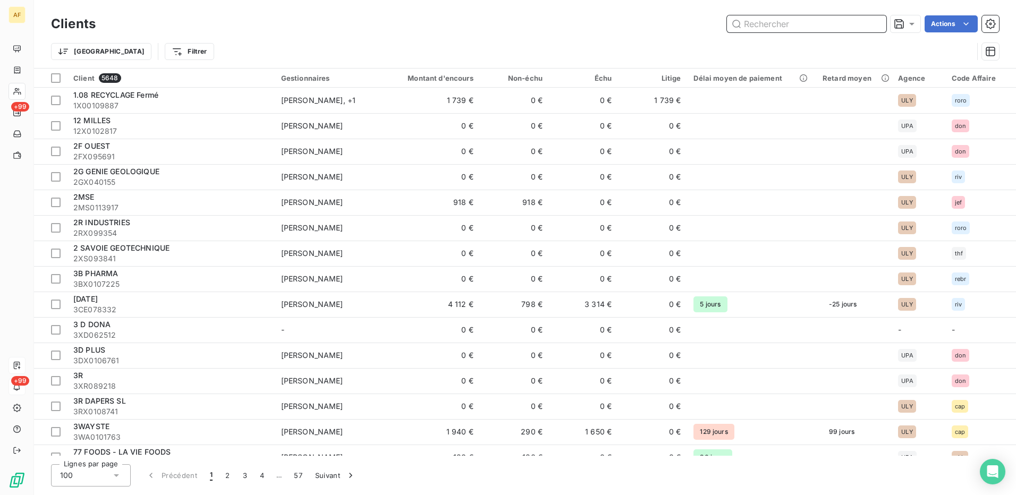
paste input "ORTEC SPS"
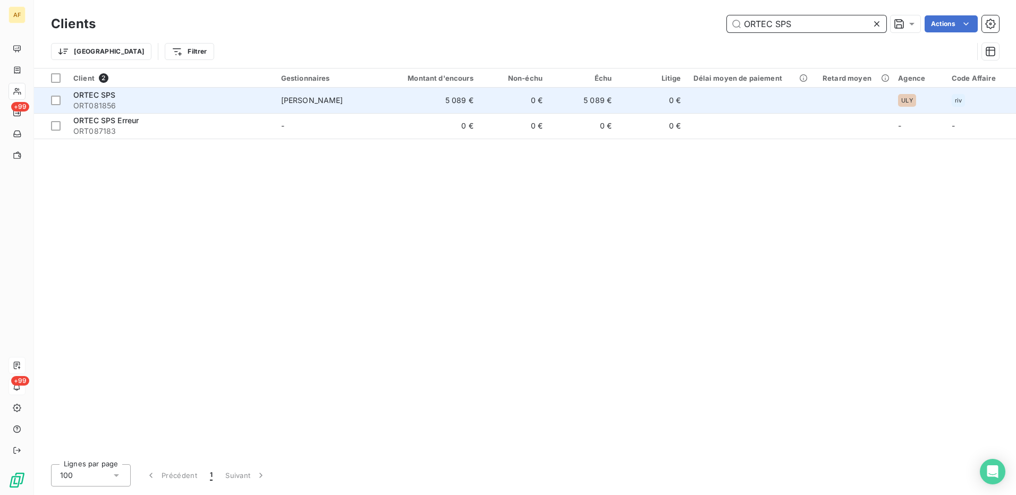
type input "ORTEC SPS"
click at [464, 99] on td "5 089 €" at bounding box center [433, 101] width 93 height 26
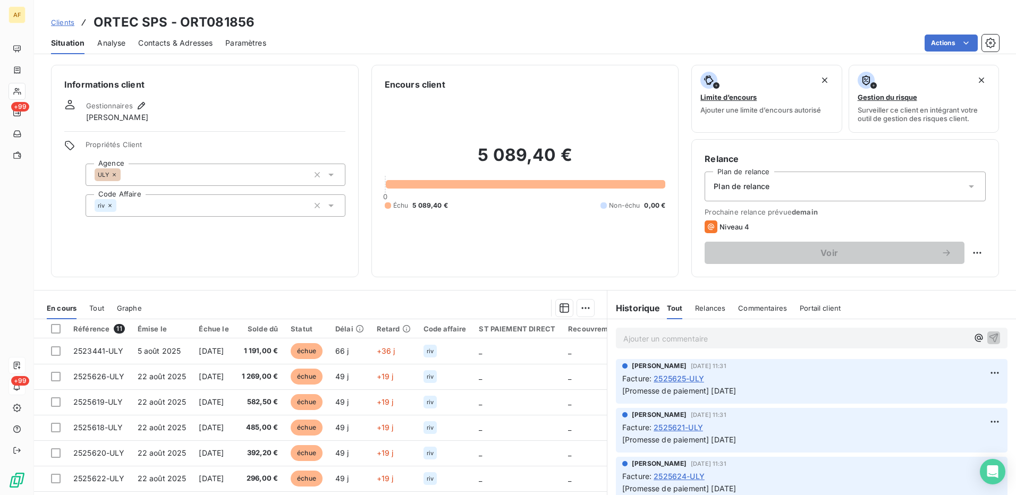
click at [230, 19] on h3 "ORTEC SPS - ORT081856" at bounding box center [174, 22] width 161 height 19
copy h3 "ORT081856"
click at [57, 327] on div at bounding box center [56, 329] width 10 height 10
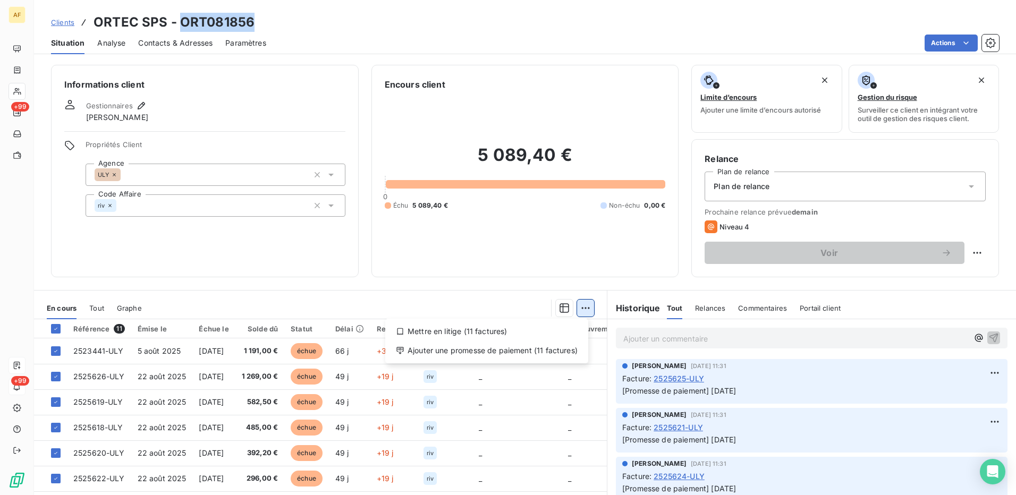
click at [578, 310] on html "AF +99 +99 Clients ORTEC SPS - ORT081856 Situation Analyse Contacts & Adresses …" at bounding box center [508, 247] width 1016 height 495
click at [566, 349] on div "Ajouter une promesse de paiement (11 factures)" at bounding box center [486, 350] width 194 height 17
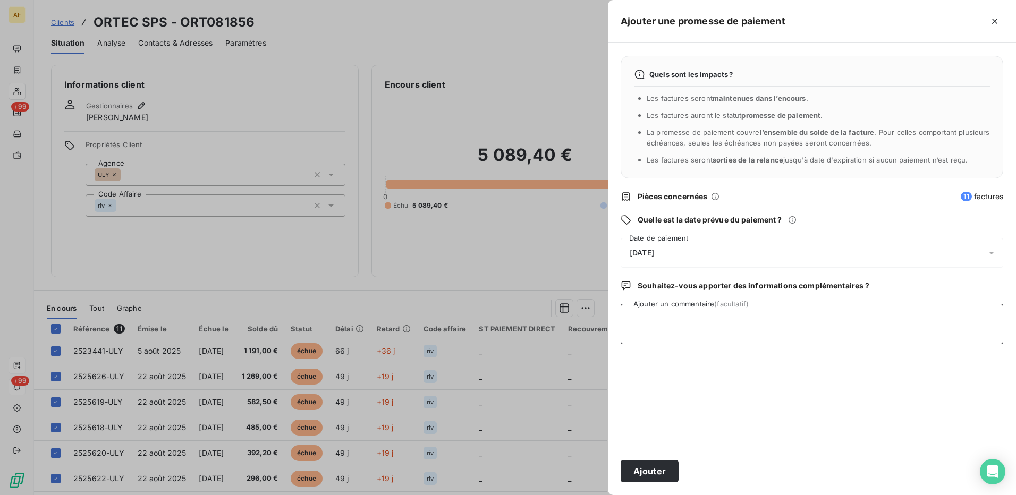
click at [690, 327] on textarea "Ajouter un commentaire (facultatif)" at bounding box center [812, 324] width 383 height 40
click at [668, 247] on div "[DATE]" at bounding box center [812, 253] width 383 height 30
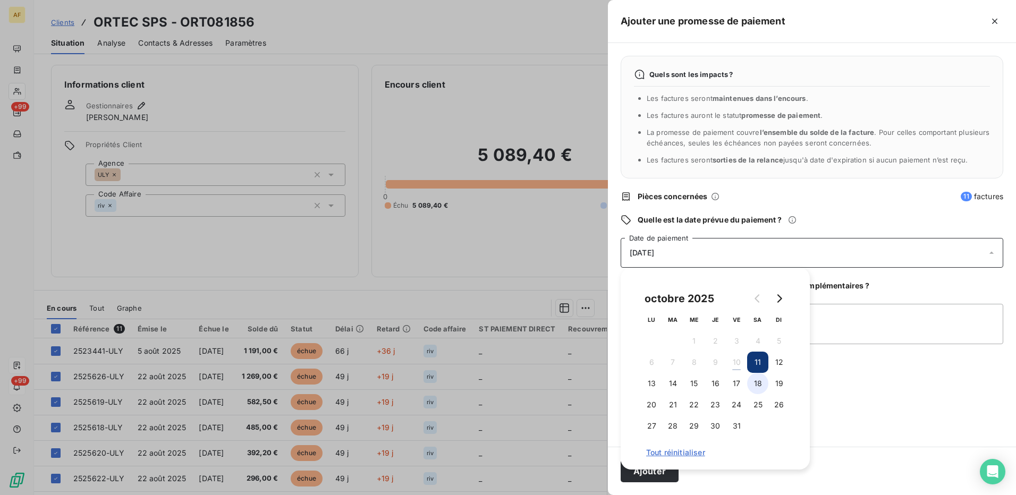
click at [759, 380] on button "18" at bounding box center [757, 383] width 21 height 21
click at [878, 316] on textarea "Ajouter un commentaire (facultatif)" at bounding box center [812, 324] width 383 height 40
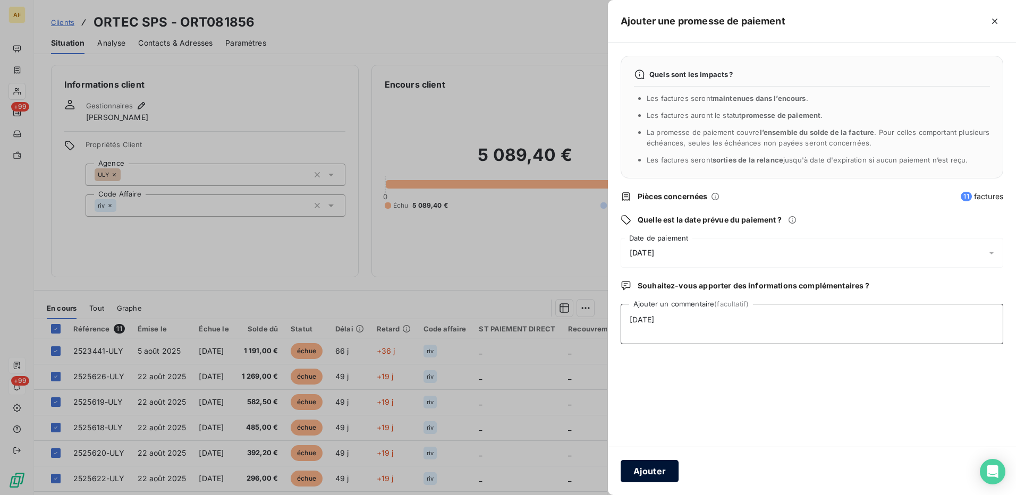
type textarea "[DATE]"
click at [633, 474] on button "Ajouter" at bounding box center [650, 471] width 58 height 22
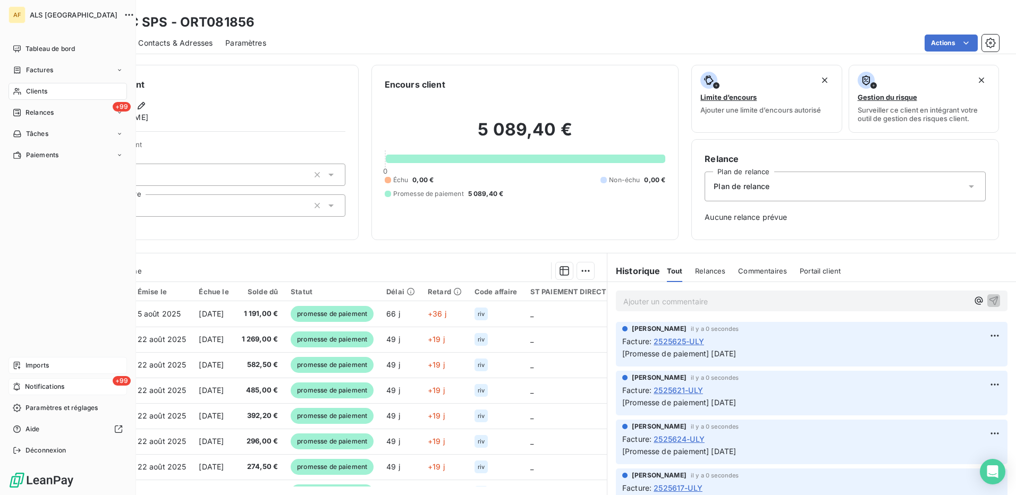
click at [30, 389] on span "Notifications" at bounding box center [44, 387] width 39 height 10
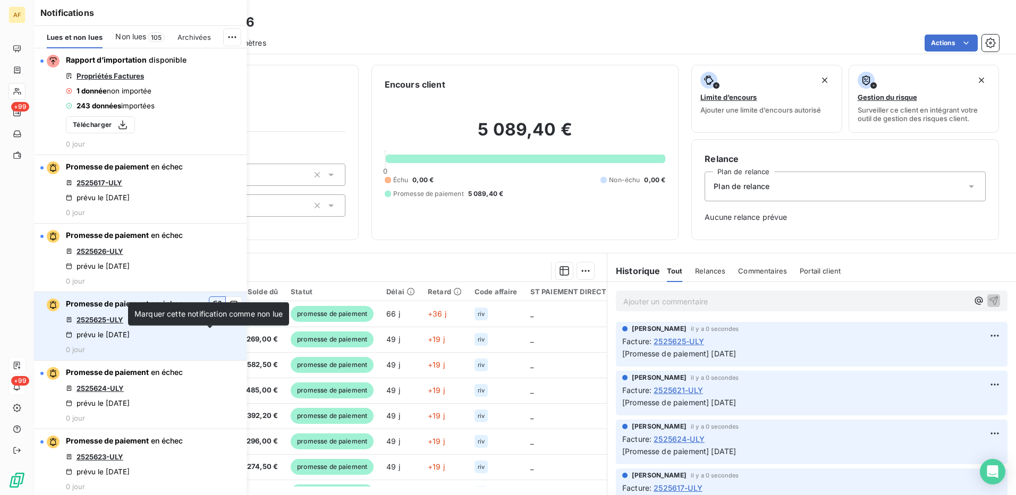
click at [213, 310] on icon "button" at bounding box center [218, 305] width 10 height 11
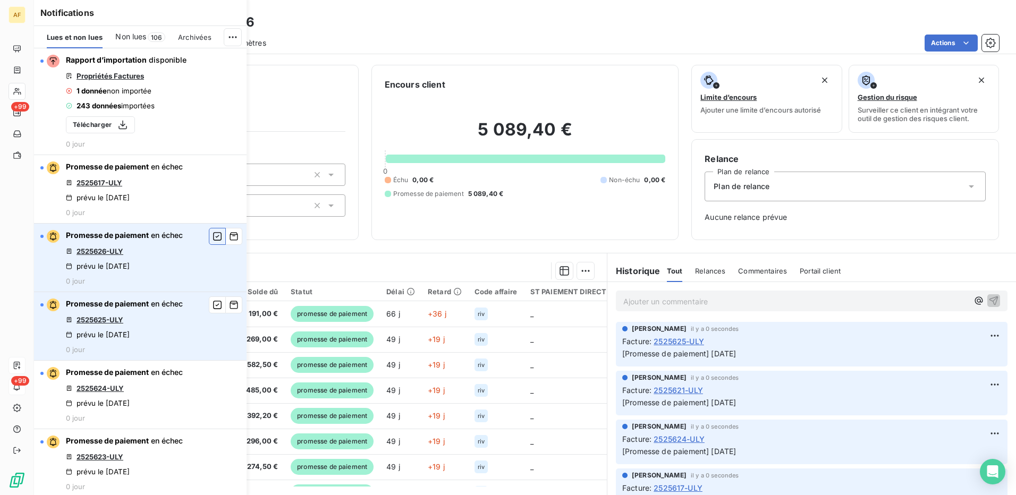
click at [213, 242] on icon "button" at bounding box center [218, 236] width 10 height 11
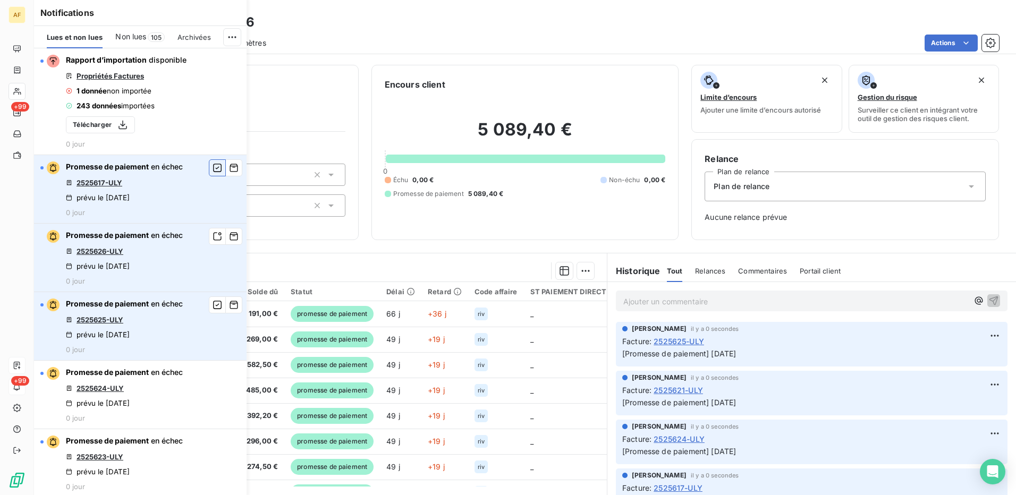
click at [213, 173] on icon "button" at bounding box center [218, 168] width 10 height 11
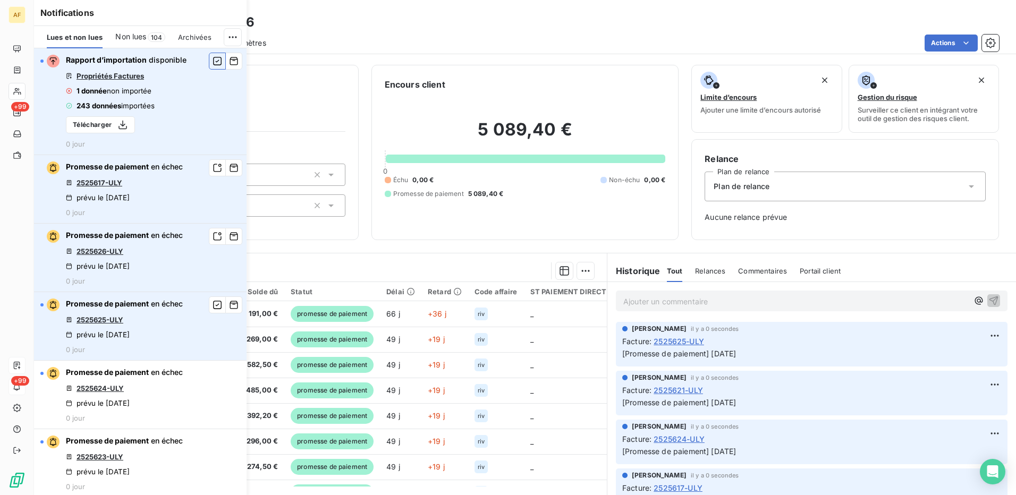
click at [213, 62] on icon "button" at bounding box center [217, 61] width 9 height 9
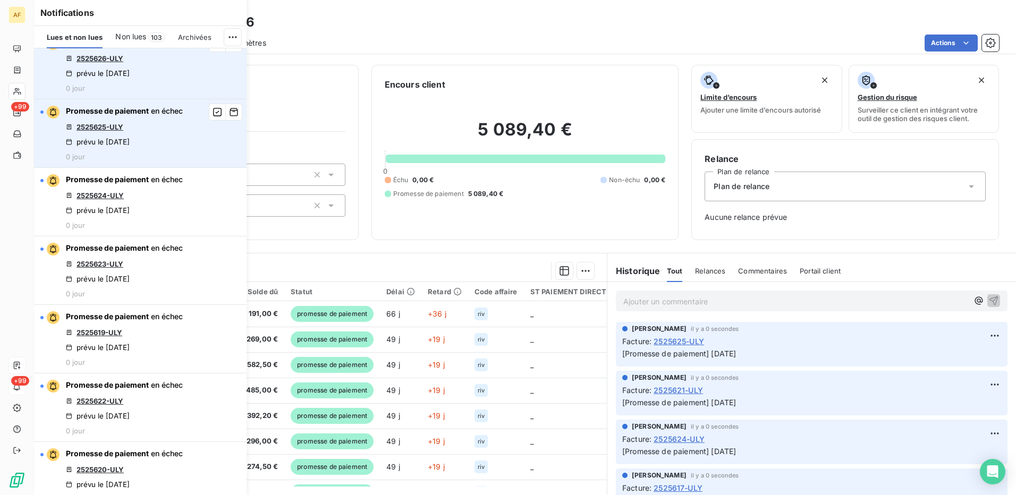
scroll to position [213, 0]
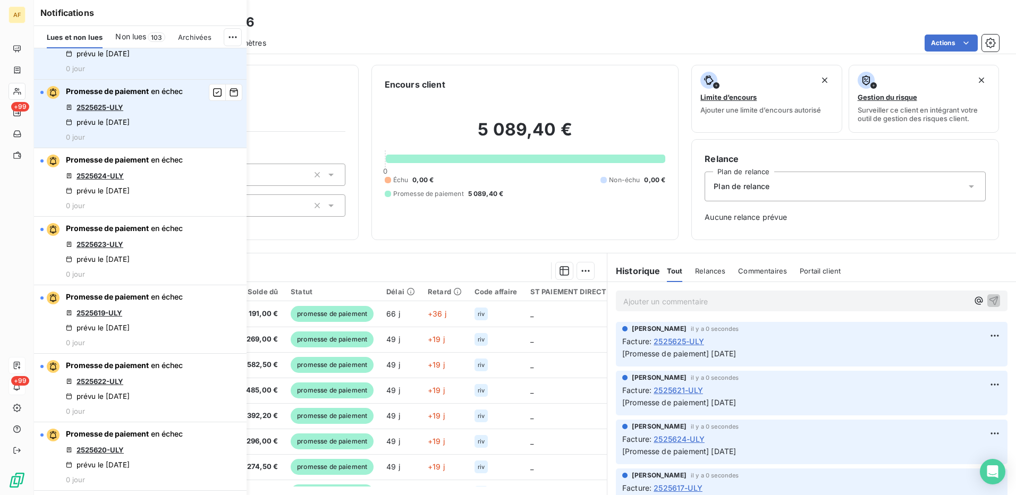
click at [136, 38] on span "Non lues" at bounding box center [130, 36] width 31 height 11
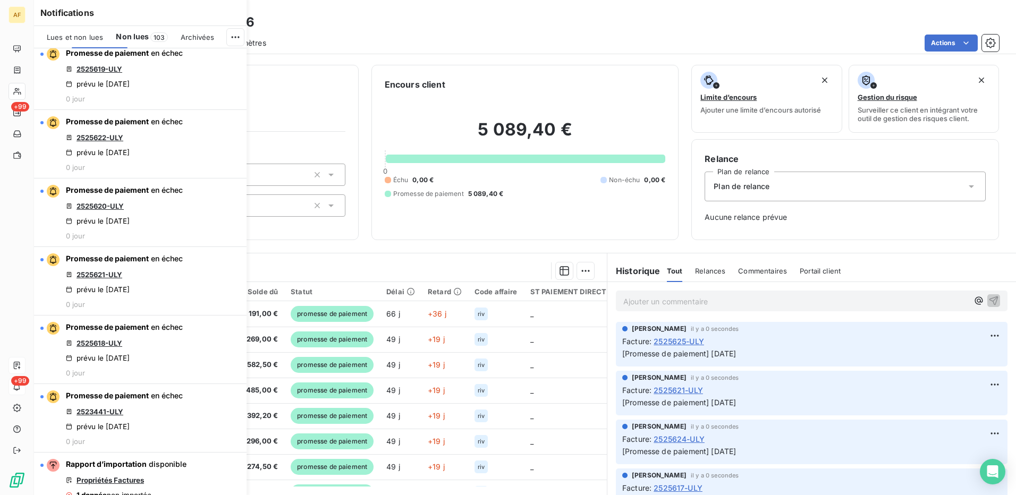
scroll to position [0, 0]
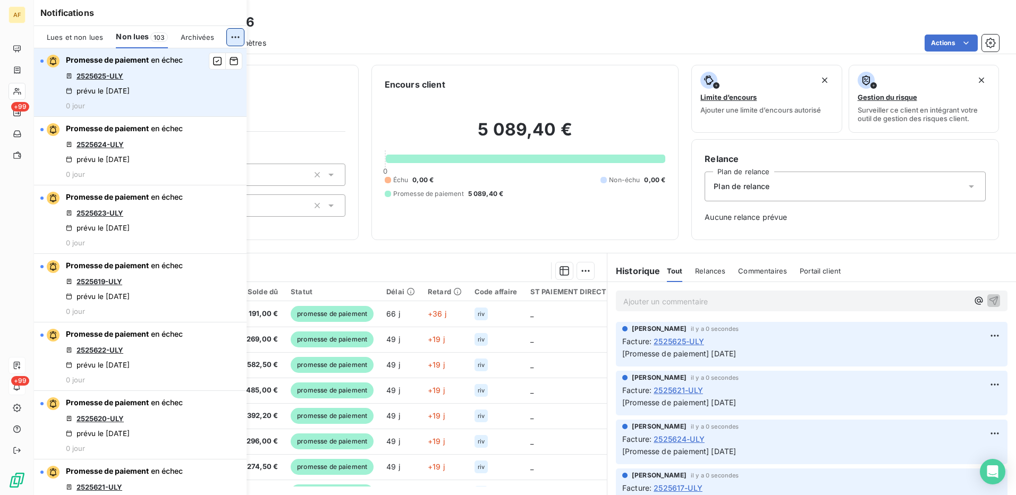
click at [231, 38] on html "AF +99 +99 Clients ORTEC SPS - ORT081856 Situation Analyse Contacts & Adresses …" at bounding box center [508, 247] width 1016 height 495
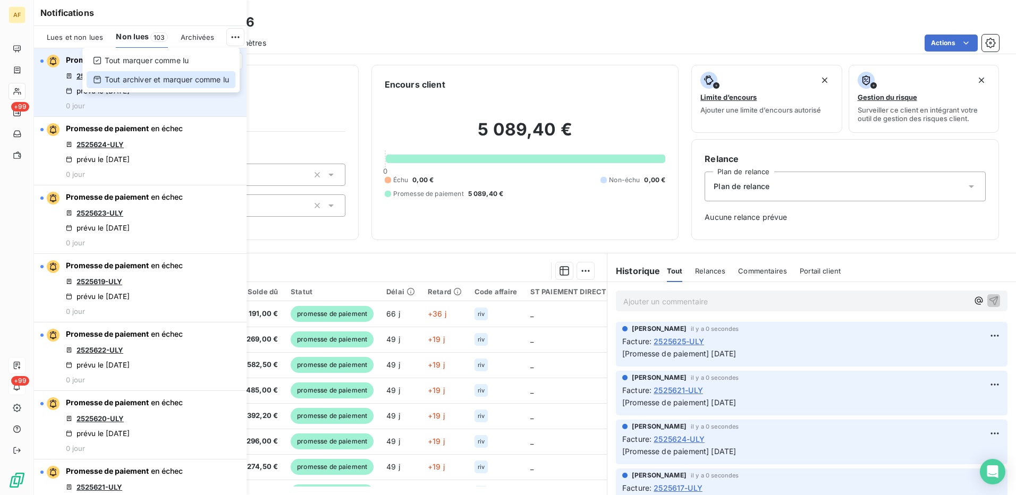
click at [178, 82] on div "Tout archiver et marquer comme lu" at bounding box center [161, 79] width 149 height 17
click at [129, 36] on span "Non lues" at bounding box center [132, 36] width 33 height 11
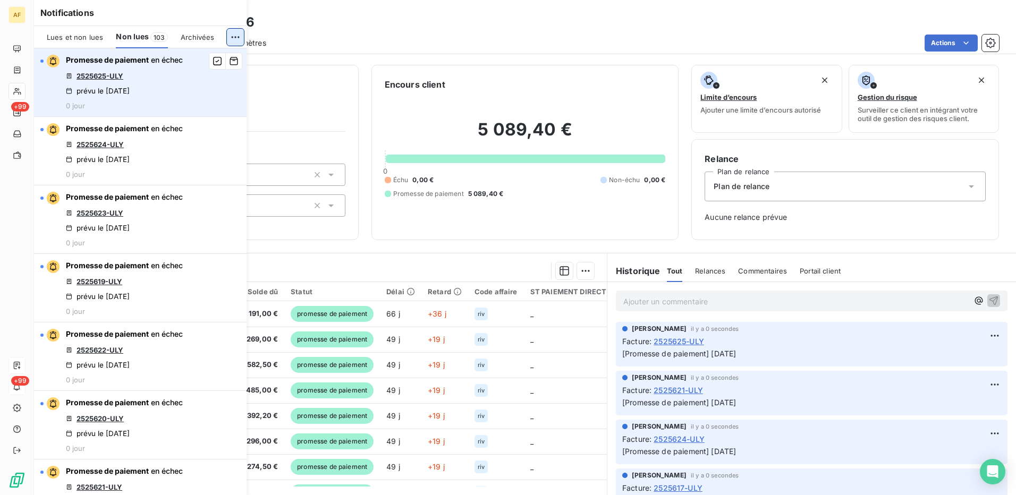
click at [233, 33] on html "AF +99 +99 Clients ORTEC SPS - ORT081856 Situation Analyse Contacts & Adresses …" at bounding box center [508, 247] width 1016 height 495
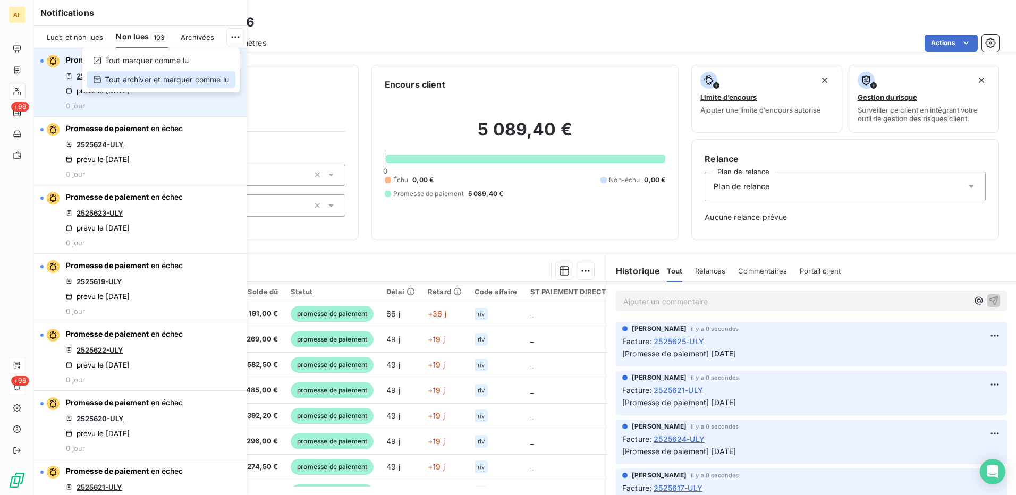
click at [213, 78] on div "Tout archiver et marquer comme lu" at bounding box center [161, 79] width 149 height 17
click at [134, 39] on span "Non lues" at bounding box center [132, 36] width 33 height 11
click at [234, 36] on html "AF +99 +99 Clients ORTEC SPS - ORT081856 Situation Analyse Contacts & Adresses …" at bounding box center [508, 247] width 1016 height 495
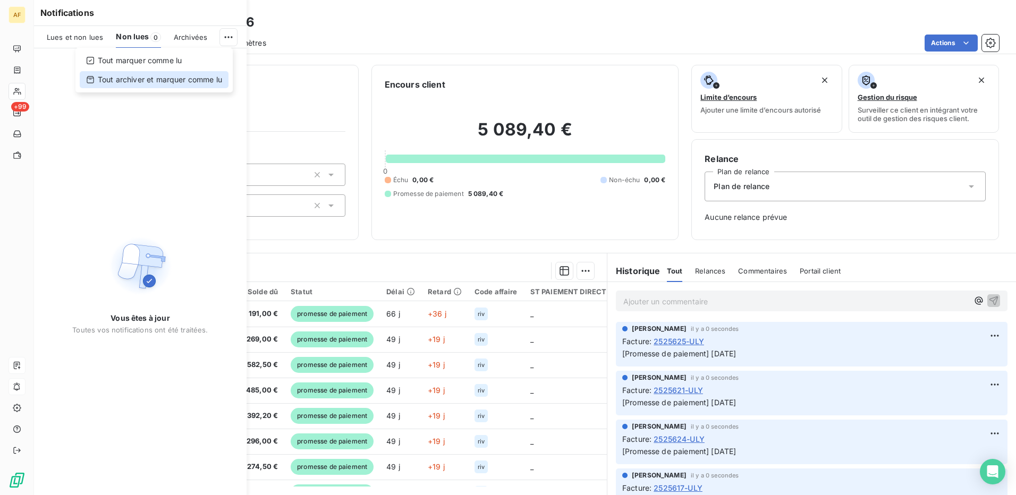
click at [208, 79] on div "Tout archiver et marquer comme lu" at bounding box center [154, 79] width 149 height 17
click at [65, 41] on span "Lues et non lues" at bounding box center [75, 37] width 56 height 9
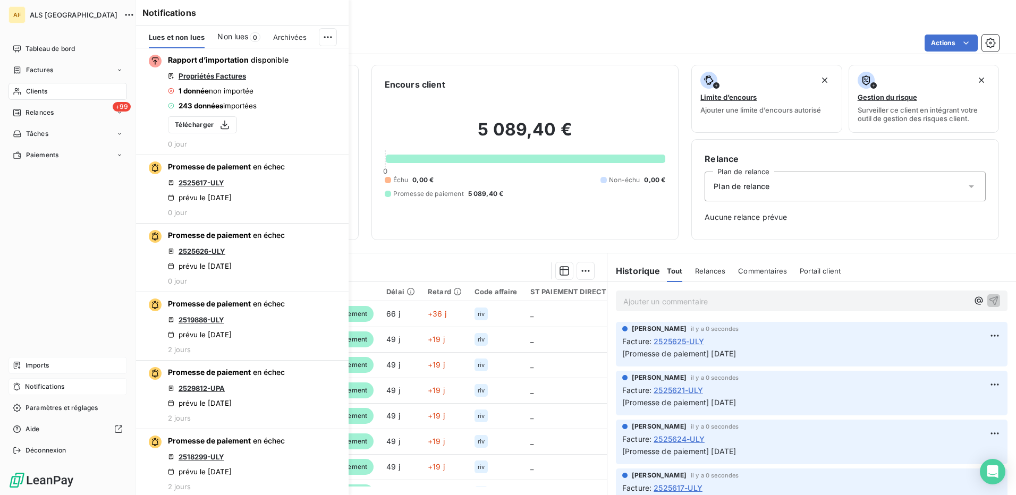
click at [33, 385] on span "Notifications" at bounding box center [44, 387] width 39 height 10
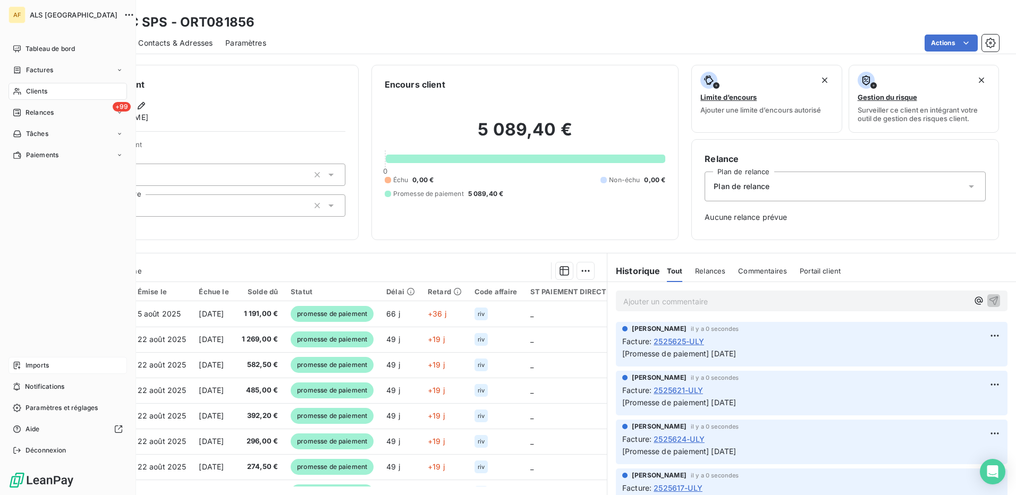
click at [53, 184] on div "Tableau de bord Factures Clients +99 Relances Tâches Paiements Imports Notifica…" at bounding box center [68, 249] width 118 height 419
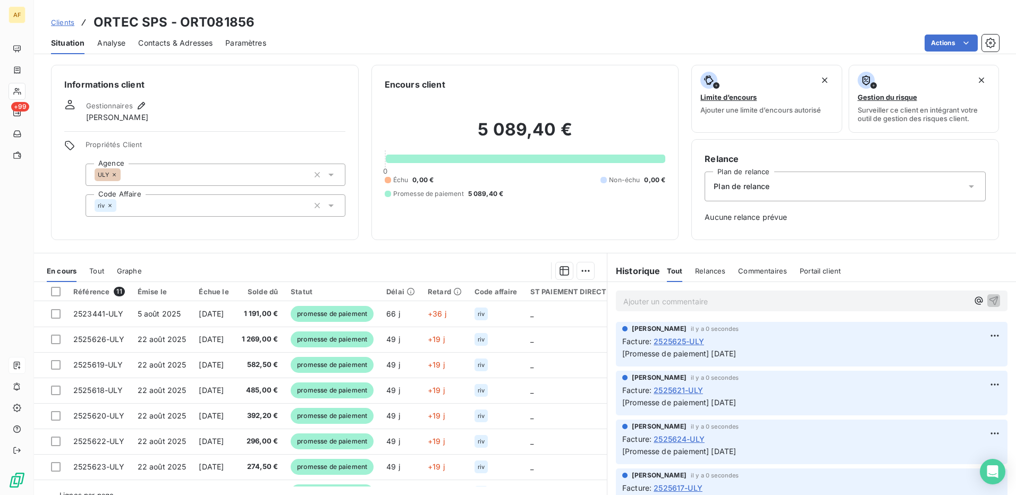
click at [495, 233] on div "Encours client 5 089,40 € 0 Échu 0,00 € Non-échu 0,00 € Promesse de paiement 5 …" at bounding box center [525, 152] width 308 height 175
click at [201, 91] on div "Informations client Gestionnaires [PERSON_NAME] Propriétés Client Agence ULY Co…" at bounding box center [205, 152] width 308 height 175
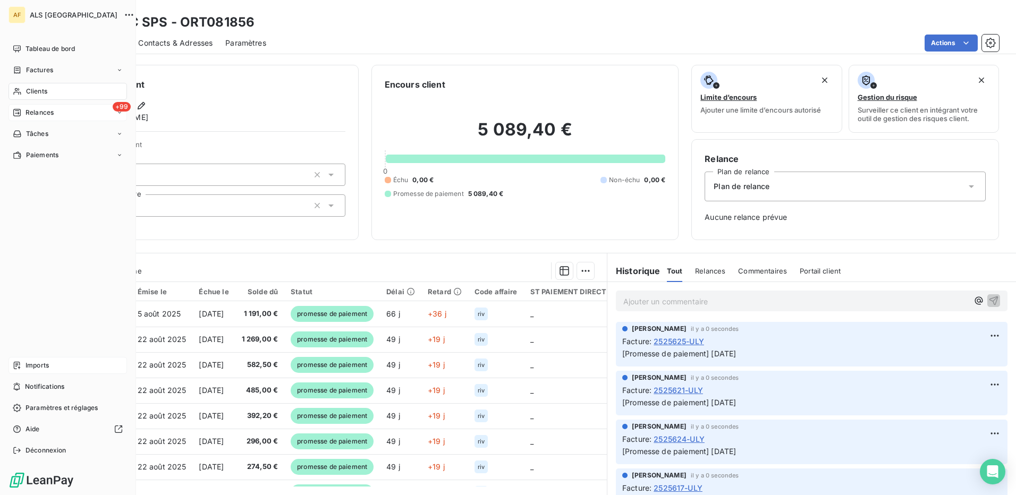
click at [38, 113] on span "Relances" at bounding box center [40, 113] width 28 height 10
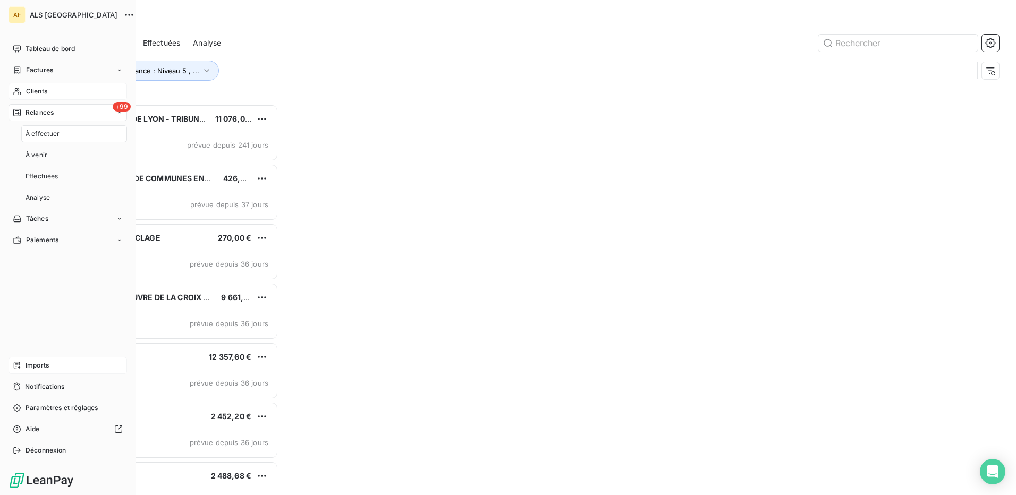
scroll to position [383, 219]
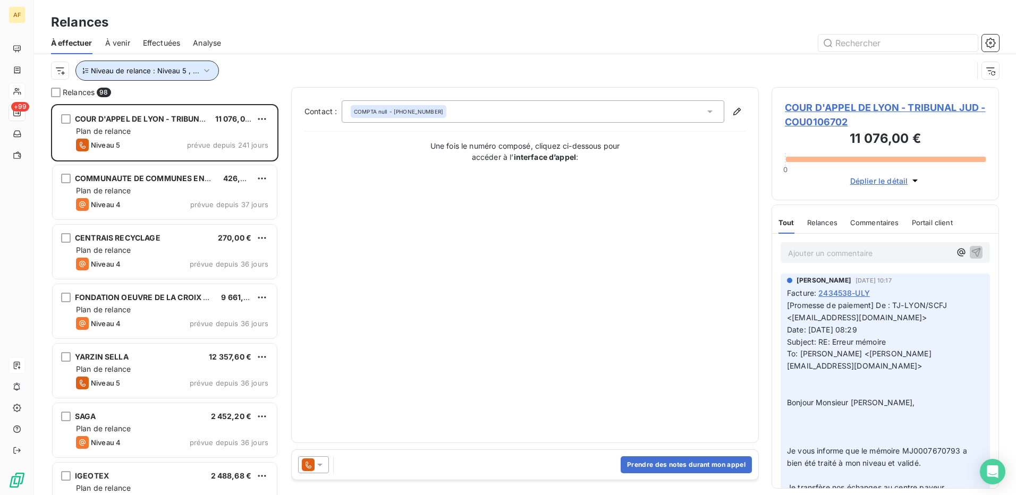
click at [167, 72] on span "Niveau de relance : Niveau 5 , ..." at bounding box center [145, 70] width 108 height 9
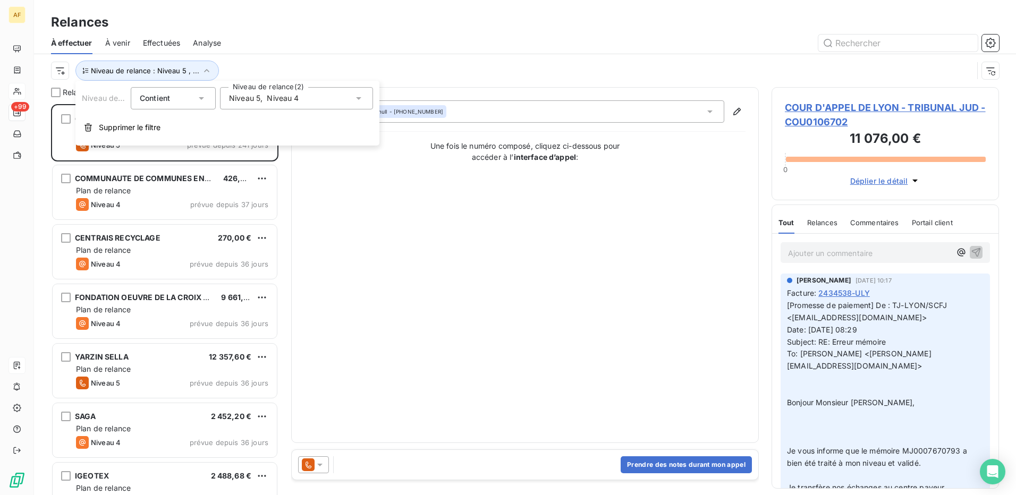
click at [275, 100] on span "Niveau 4" at bounding box center [283, 98] width 32 height 11
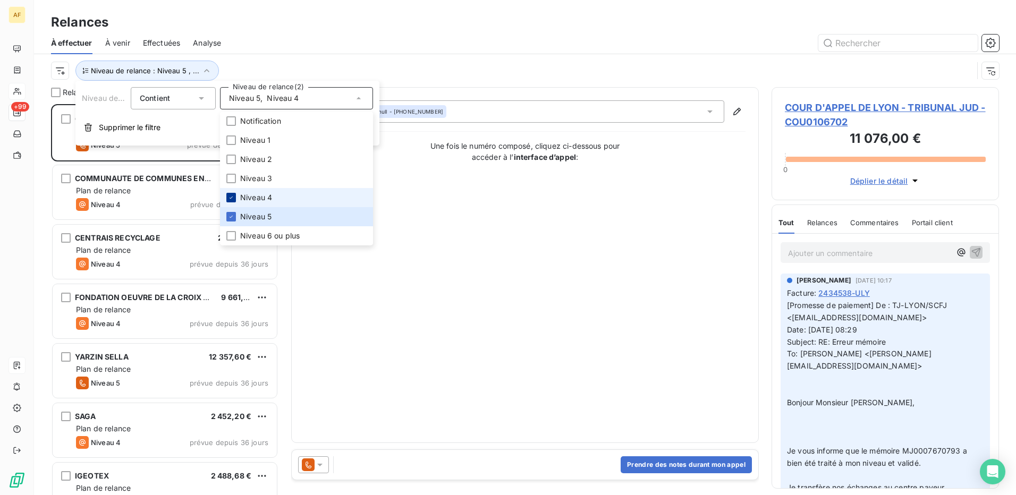
click at [229, 199] on icon at bounding box center [231, 197] width 6 height 6
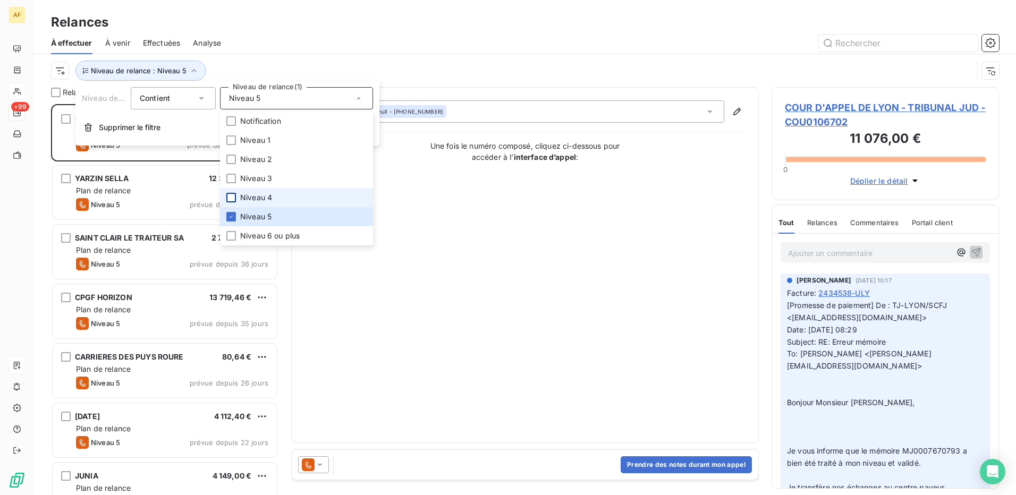
click at [235, 62] on div "Niveau de relance : Niveau 5" at bounding box center [512, 71] width 922 height 20
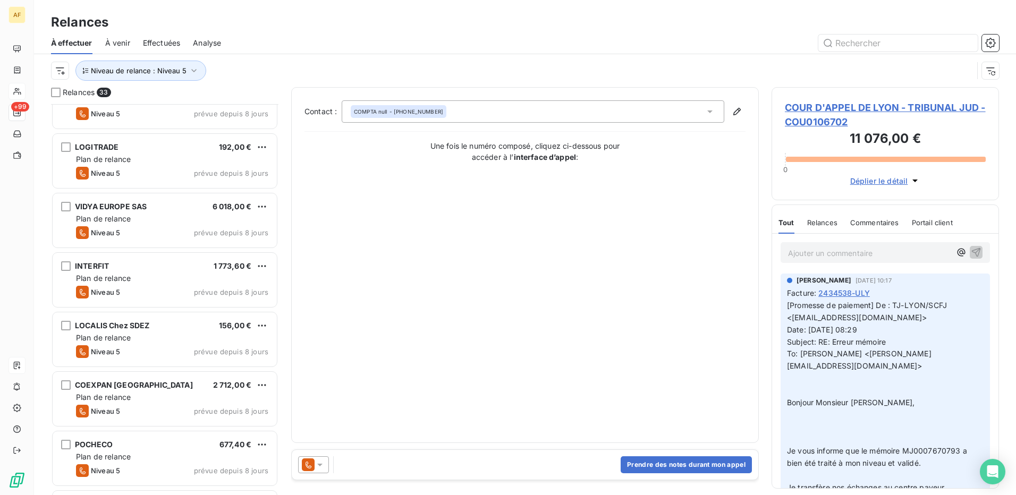
scroll to position [1573, 0]
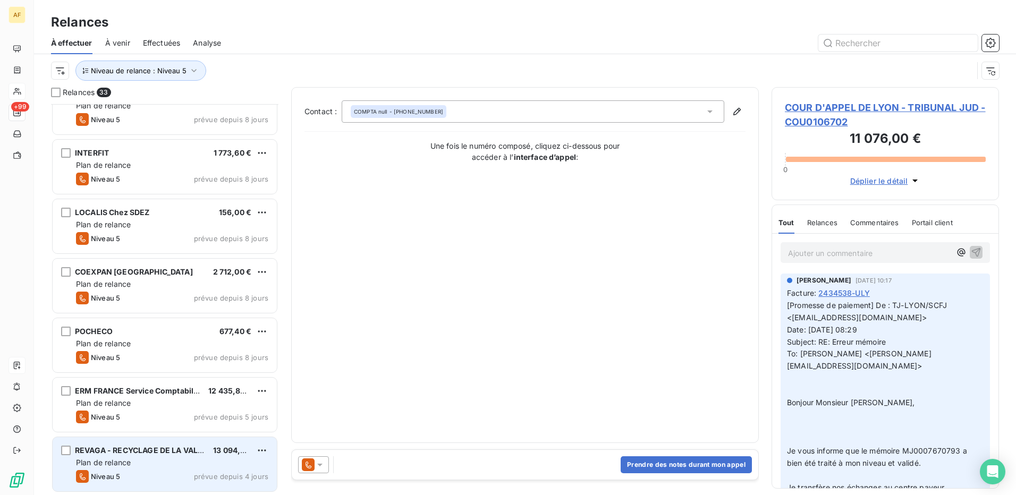
click at [151, 448] on span "REVAGA - RECYCLAGE DE LA VALLEE DU" at bounding box center [149, 450] width 149 height 9
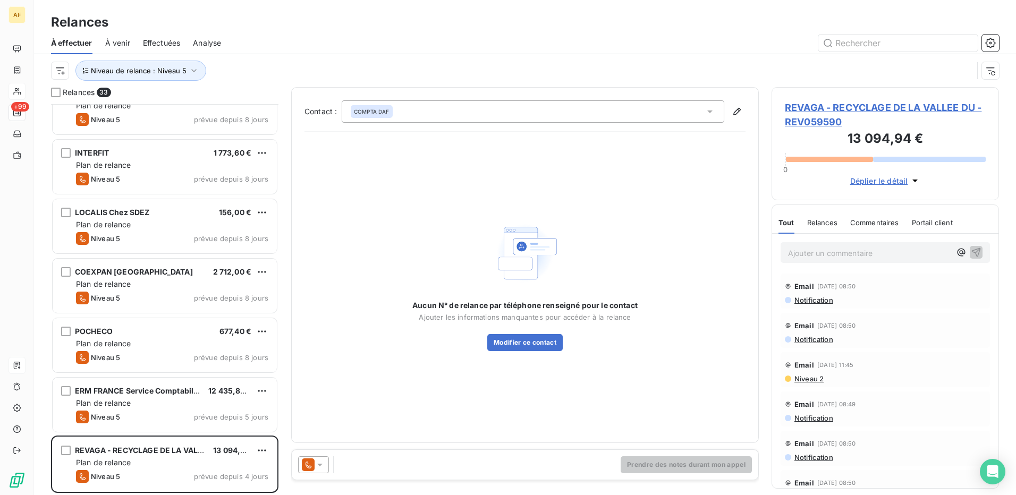
click at [828, 109] on span "REVAGA - RECYCLAGE DE LA VALLEE DU - REV059590" at bounding box center [885, 114] width 201 height 29
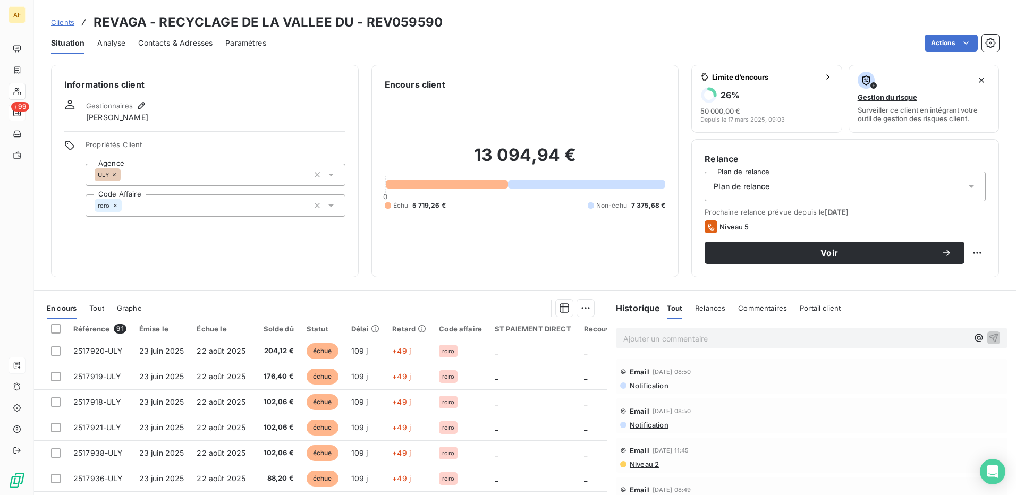
click at [182, 100] on div "Gestionnaires [PERSON_NAME]" at bounding box center [204, 110] width 281 height 23
click at [177, 43] on span "Contacts & Adresses" at bounding box center [175, 43] width 74 height 11
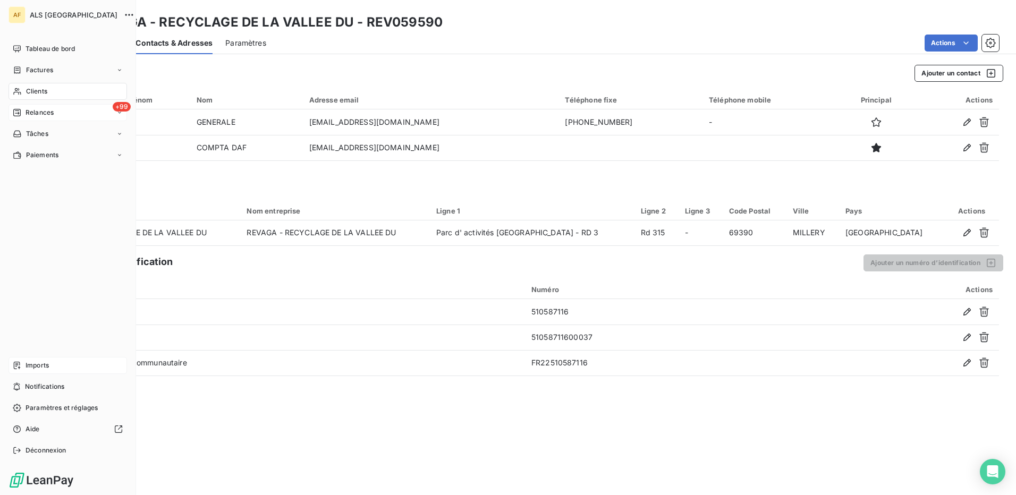
click at [41, 90] on span "Clients" at bounding box center [36, 92] width 21 height 10
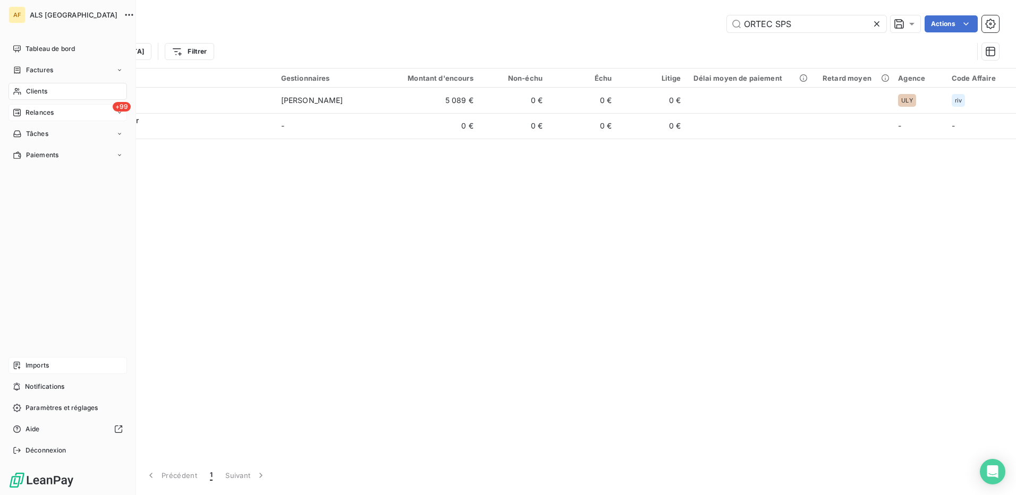
click at [32, 113] on span "Relances" at bounding box center [40, 113] width 28 height 10
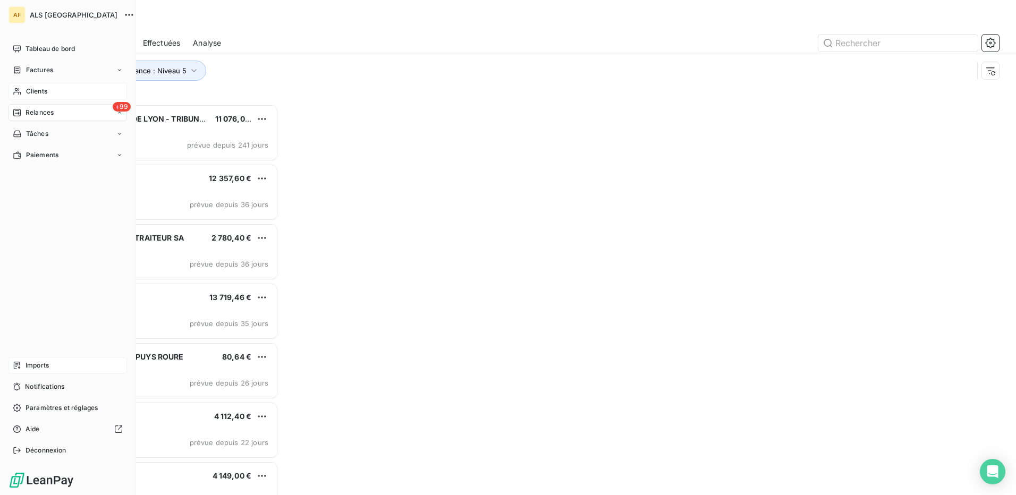
scroll to position [383, 219]
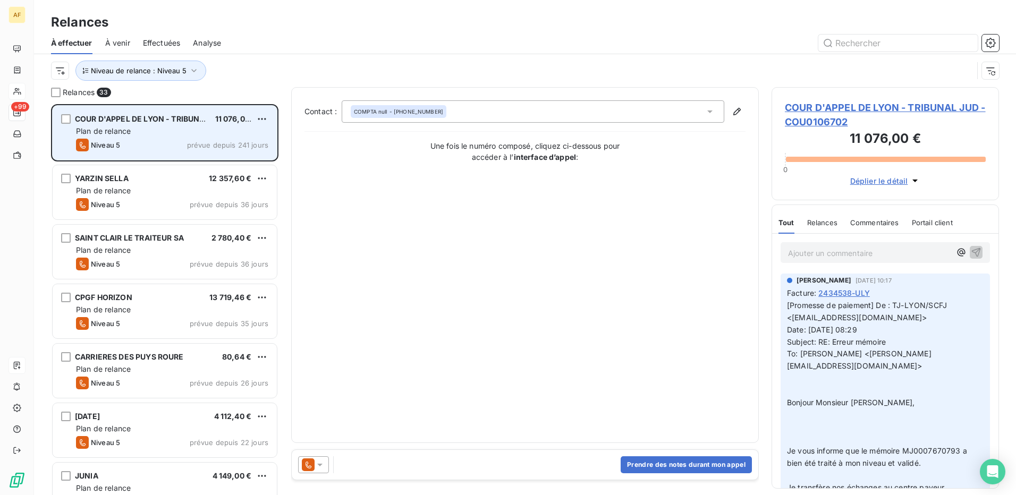
click at [156, 137] on div "COUR D'APPEL DE LYON - TRIBUNAL JUD 11 076,00 € Plan de relance Niveau 5 prévue…" at bounding box center [165, 133] width 224 height 54
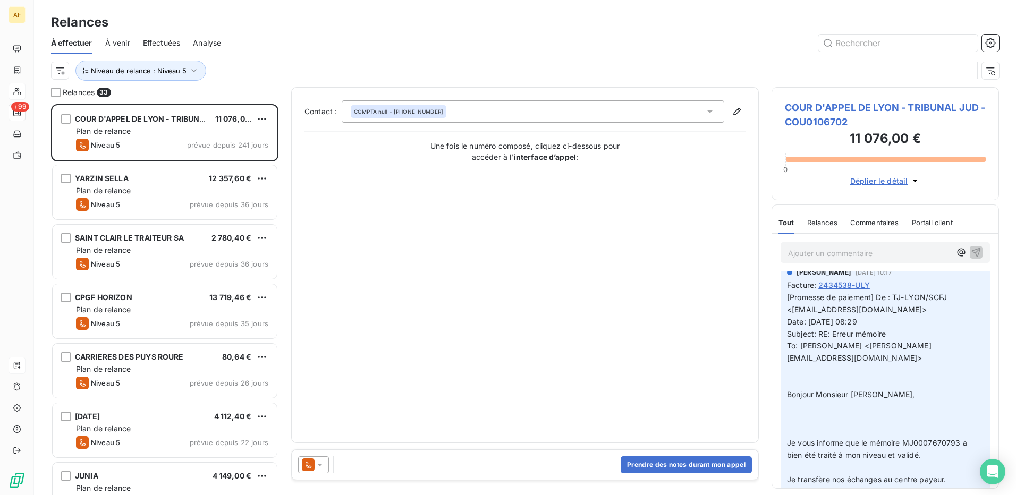
scroll to position [0, 0]
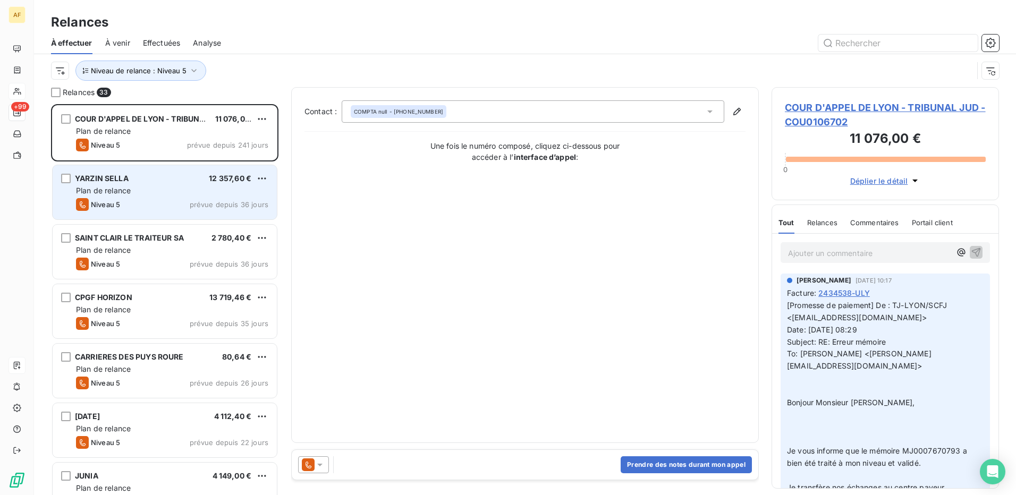
click at [119, 196] on div "Plan de relance" at bounding box center [172, 190] width 192 height 11
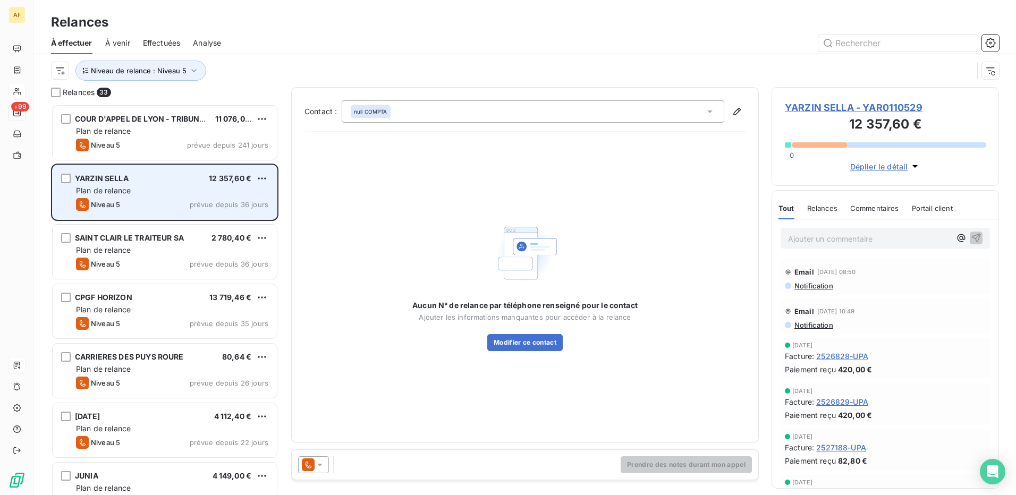
click at [224, 185] on div "Plan de relance" at bounding box center [172, 190] width 192 height 11
click at [191, 188] on div "Plan de relance" at bounding box center [172, 190] width 192 height 11
click at [144, 184] on div "YARZIN SELLA 12 357,60 € Plan de relance Niveau 5 prévue depuis 36 jours" at bounding box center [165, 192] width 224 height 54
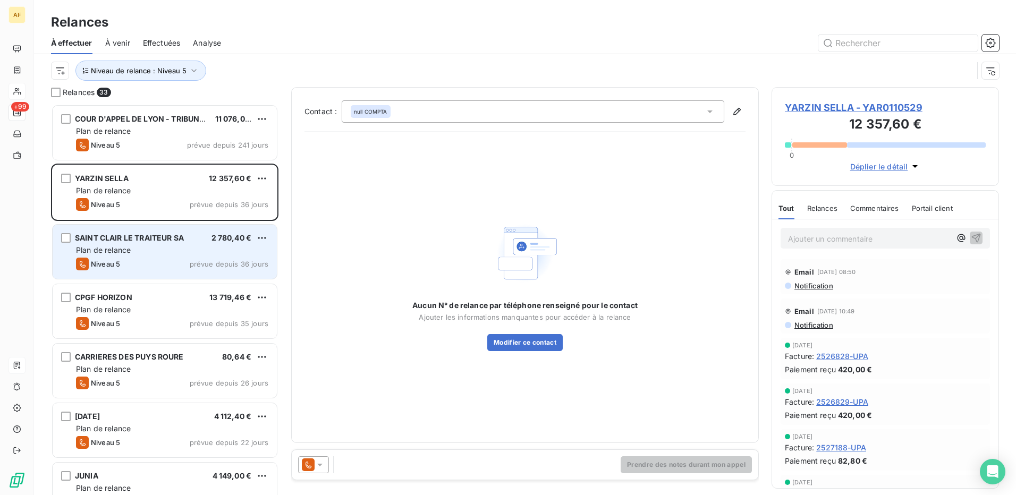
click at [138, 254] on div "Plan de relance" at bounding box center [172, 250] width 192 height 11
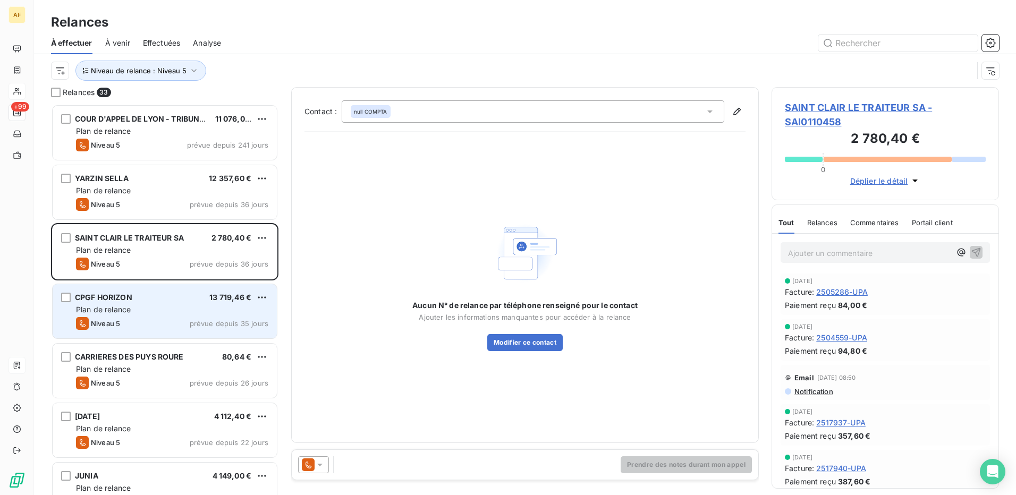
click at [156, 309] on div "Plan de relance" at bounding box center [172, 309] width 192 height 11
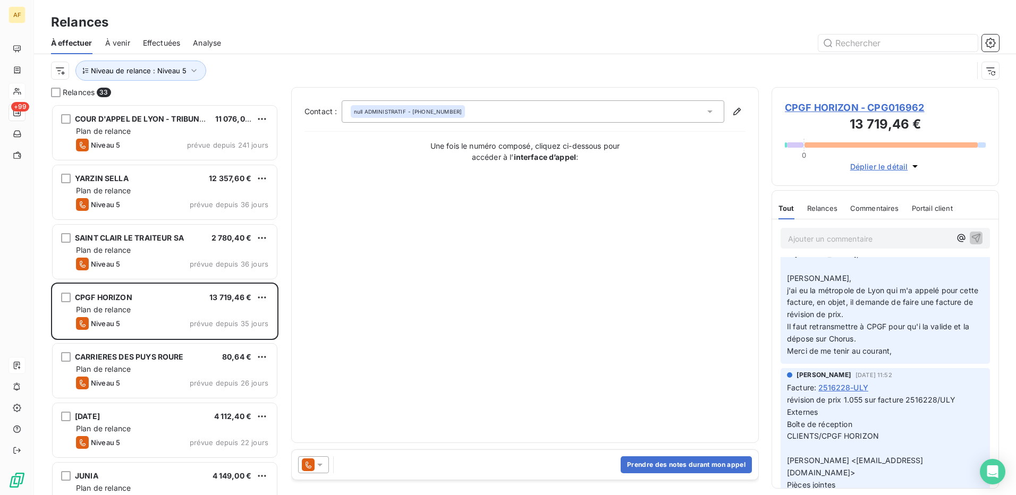
scroll to position [266, 0]
click at [324, 463] on icon at bounding box center [320, 465] width 11 height 11
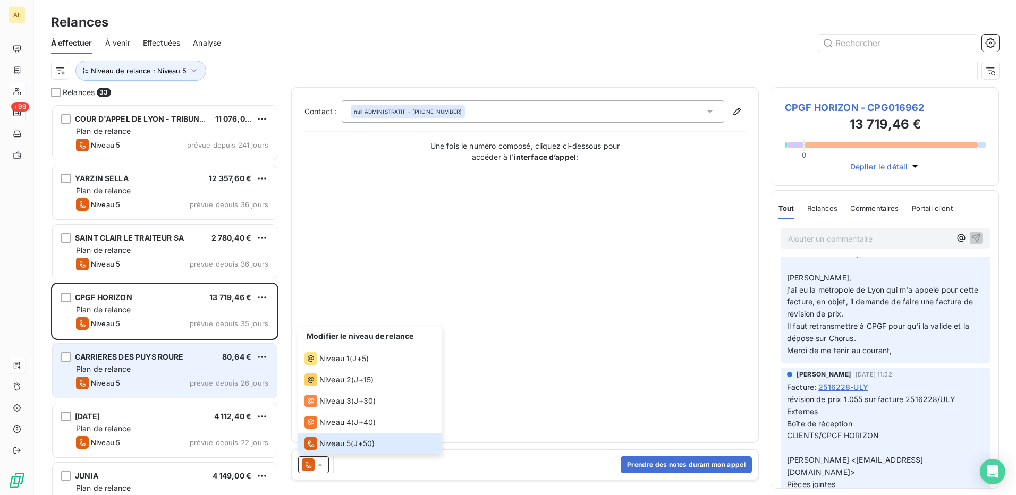
click at [160, 378] on div "Niveau 5 prévue depuis 26 jours" at bounding box center [172, 383] width 192 height 13
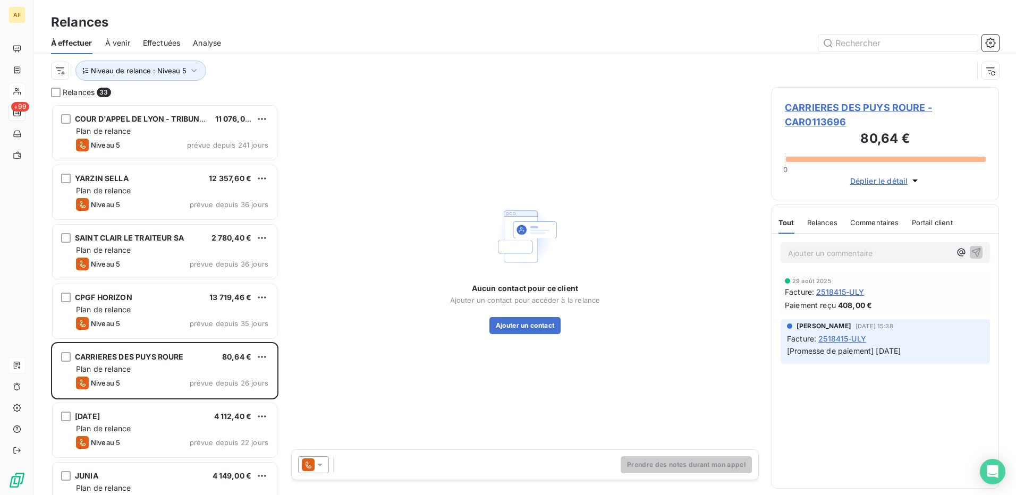
click at [324, 466] on icon at bounding box center [320, 465] width 11 height 11
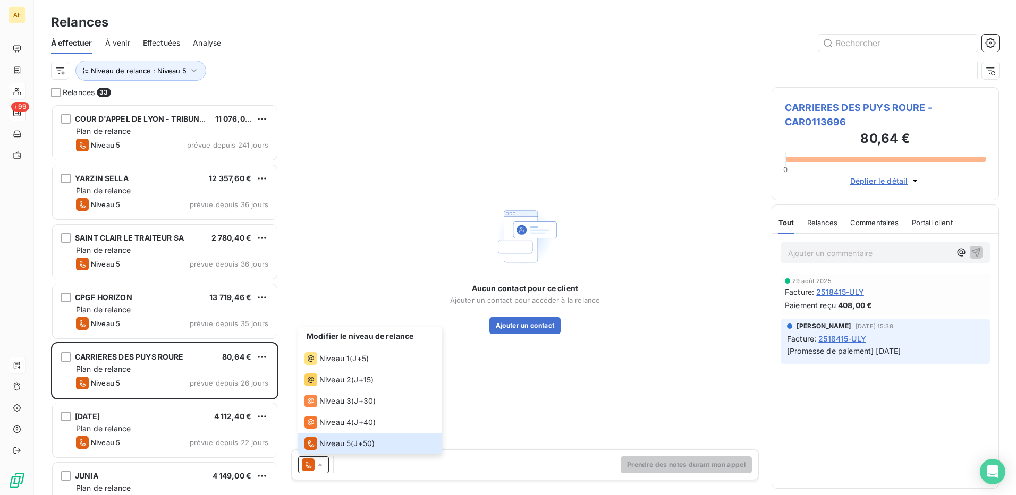
click at [849, 107] on span "CARRIERES DES PUYS ROURE - CAR0113696" at bounding box center [885, 114] width 201 height 29
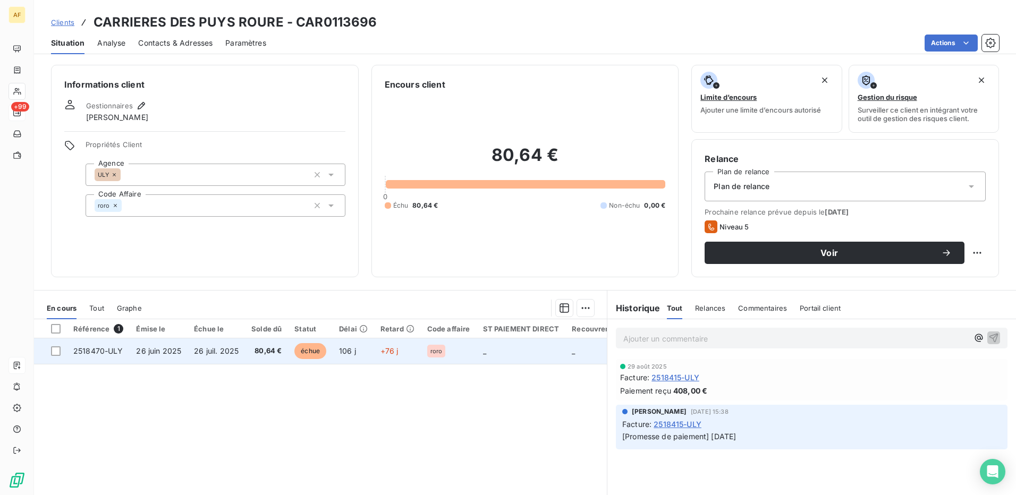
click at [204, 351] on span "26 juil. 2025" at bounding box center [216, 350] width 45 height 9
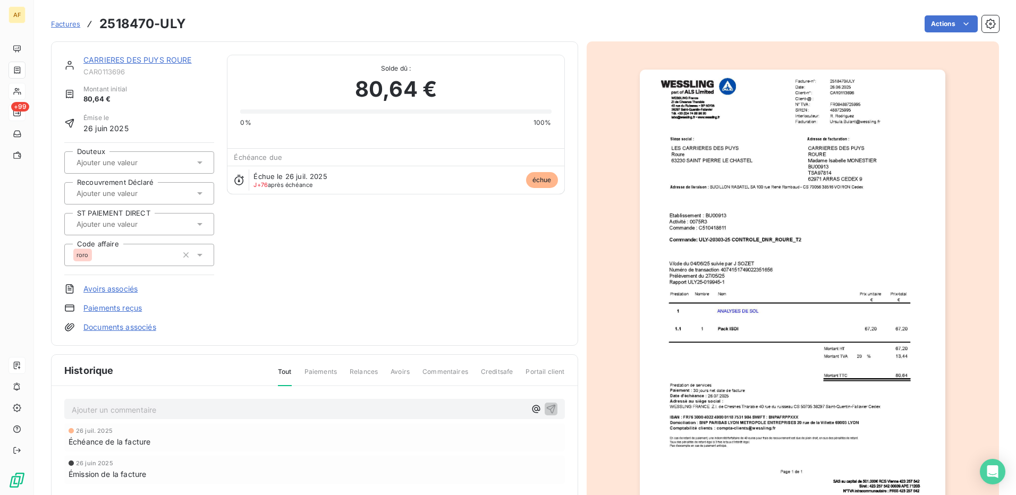
click at [352, 266] on div "CARRIERES DES PUYS ROURE CAR0113696 Montant initial 80,64 € Émise le [DATE] Dou…" at bounding box center [314, 194] width 501 height 278
click at [360, 274] on div "CARRIERES DES PUYS ROURE CAR0113696 Montant initial 80,64 € Émise le [DATE] Dou…" at bounding box center [314, 194] width 501 height 278
click at [410, 263] on div "CARRIERES DES PUYS ROURE CAR0113696 Montant initial 80,64 € Émise le [DATE] Dou…" at bounding box center [314, 194] width 501 height 278
click at [346, 268] on div "CARRIERES DES PUYS ROURE CAR0113696 Montant initial 80,64 € Émise le [DATE] Dou…" at bounding box center [314, 194] width 501 height 278
click at [179, 294] on div "Avoirs associés" at bounding box center [139, 289] width 150 height 11
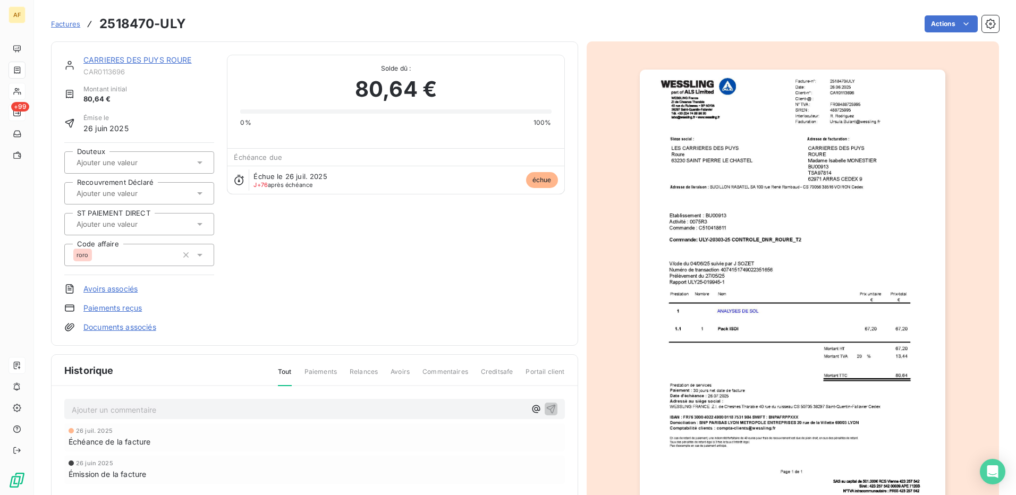
click at [123, 61] on link "CARRIERES DES PUYS ROURE" at bounding box center [137, 59] width 108 height 9
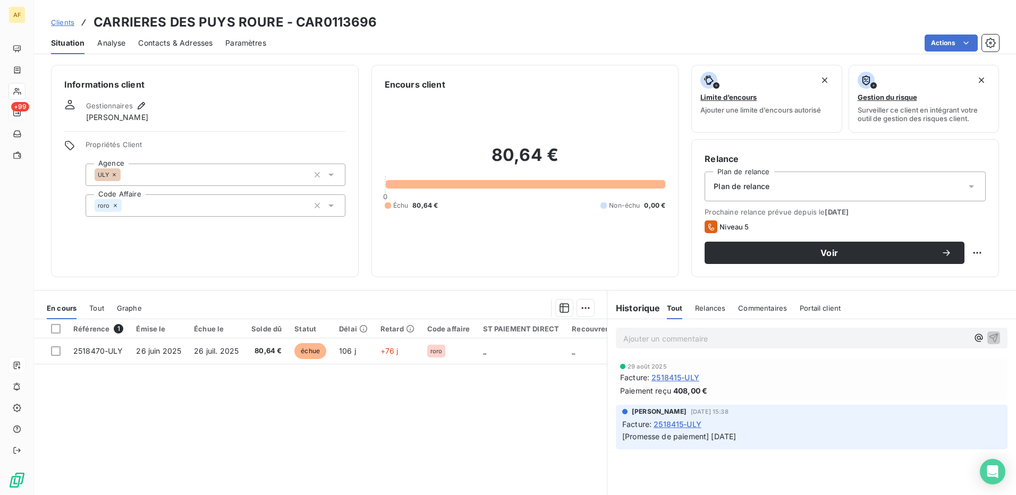
click at [155, 38] on span "Contacts & Adresses" at bounding box center [175, 43] width 74 height 11
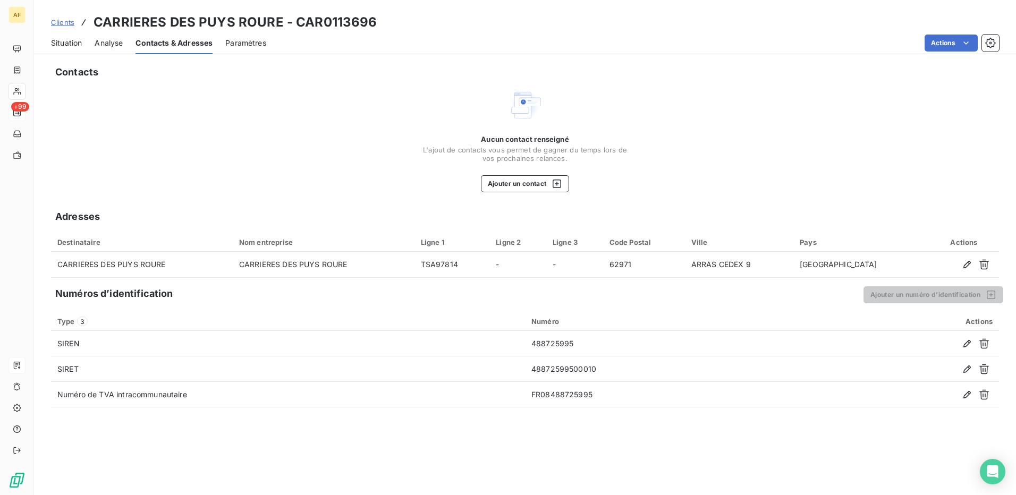
click at [69, 45] on span "Situation" at bounding box center [66, 43] width 31 height 11
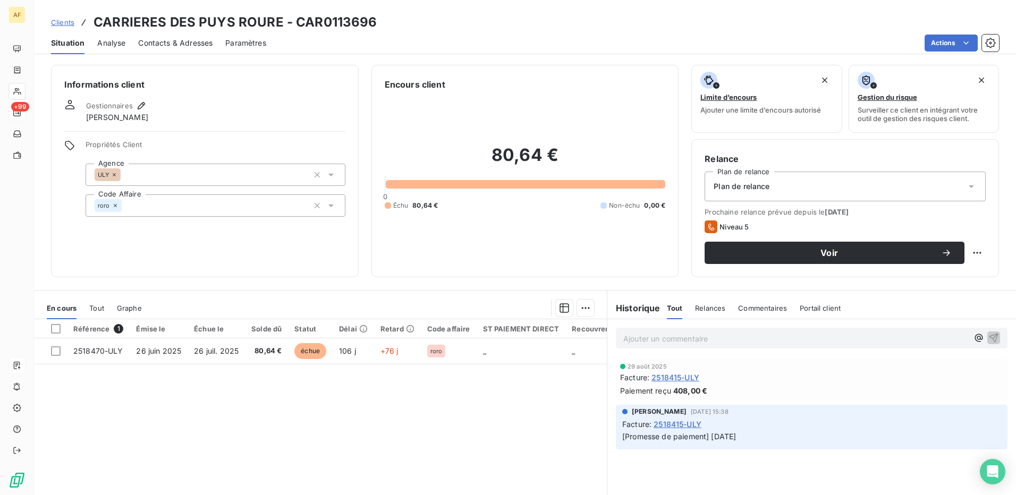
click at [416, 432] on div "Référence 1 Émise le Échue le Solde dû Statut Délai Retard Code affaire ST PAIE…" at bounding box center [320, 421] width 573 height 205
click at [548, 216] on div "80,64 € 0 Échu 80,64 € Non-échu 0,00 €" at bounding box center [525, 177] width 281 height 173
drag, startPoint x: 278, startPoint y: 24, endPoint x: 96, endPoint y: 23, distance: 182.3
click at [96, 23] on h3 "CARRIERES DES PUYS ROURE - CAR0113696" at bounding box center [236, 22] width 284 height 19
copy h3 "CARRIERES DES PUYS ROURE"
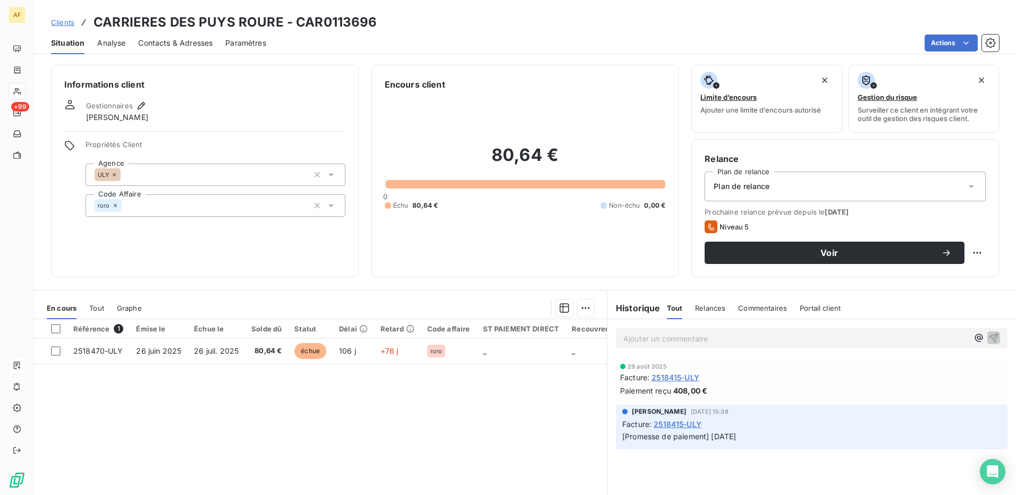
click at [478, 413] on div "Référence 1 Émise le Échue le Solde dû Statut Délai Retard Code affaire ST PAIE…" at bounding box center [320, 421] width 573 height 205
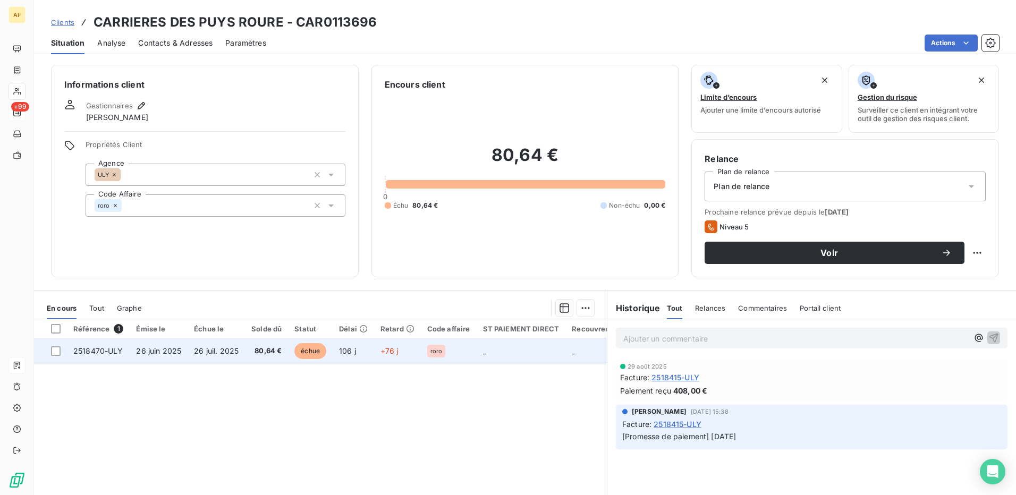
click at [256, 353] on span "80,64 €" at bounding box center [266, 351] width 30 height 11
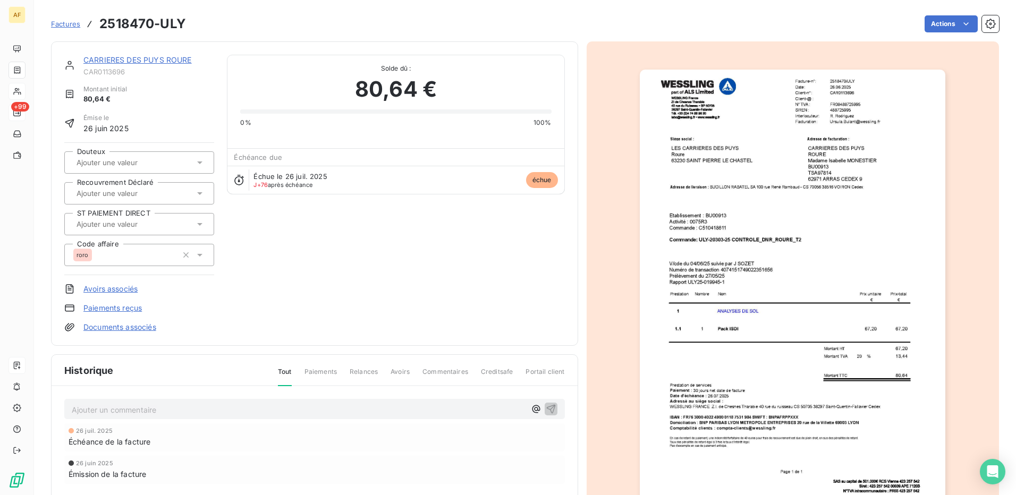
click at [706, 289] on img "button" at bounding box center [793, 286] width 306 height 433
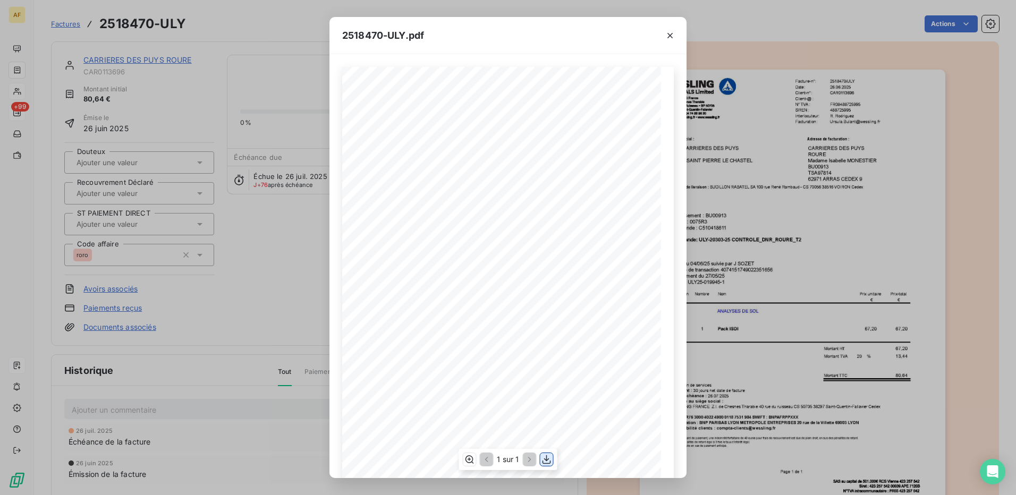
click at [550, 456] on icon "button" at bounding box center [546, 459] width 11 height 11
drag, startPoint x: 280, startPoint y: 455, endPoint x: 226, endPoint y: 450, distance: 53.9
click at [280, 455] on div "2518470-ULY.pdf 2518470/ULY Facture-n°: [DATE] Date: Client-n°: CAR0113696 Clie…" at bounding box center [508, 247] width 1016 height 495
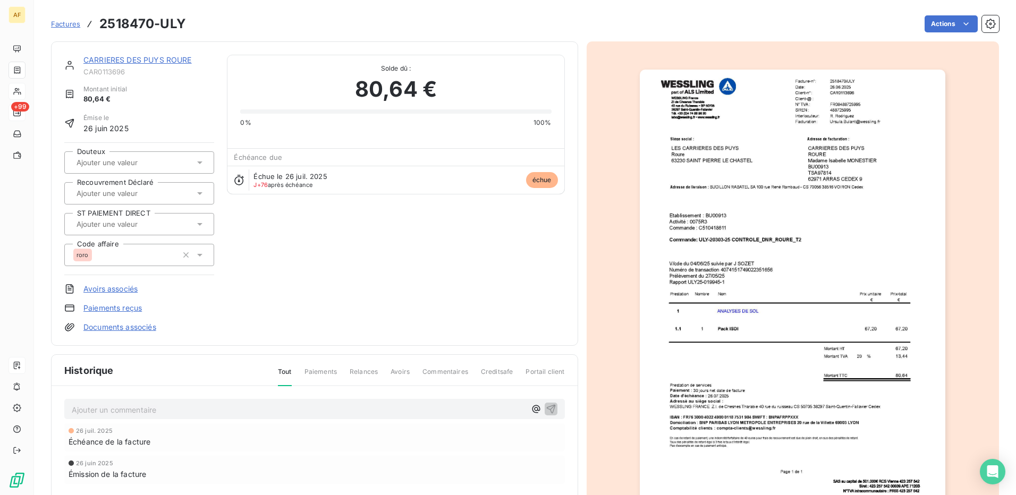
click at [81, 414] on p "Ajouter un commentaire ﻿" at bounding box center [299, 409] width 454 height 13
click at [547, 410] on icon "button" at bounding box center [551, 408] width 11 height 11
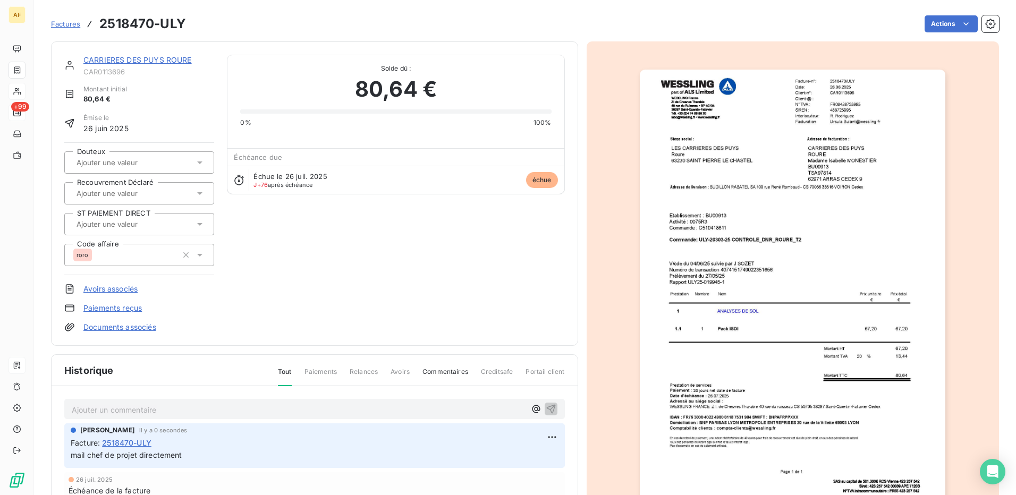
click at [111, 73] on span "CAR0113696" at bounding box center [148, 71] width 131 height 9
copy span "CAR0113696"
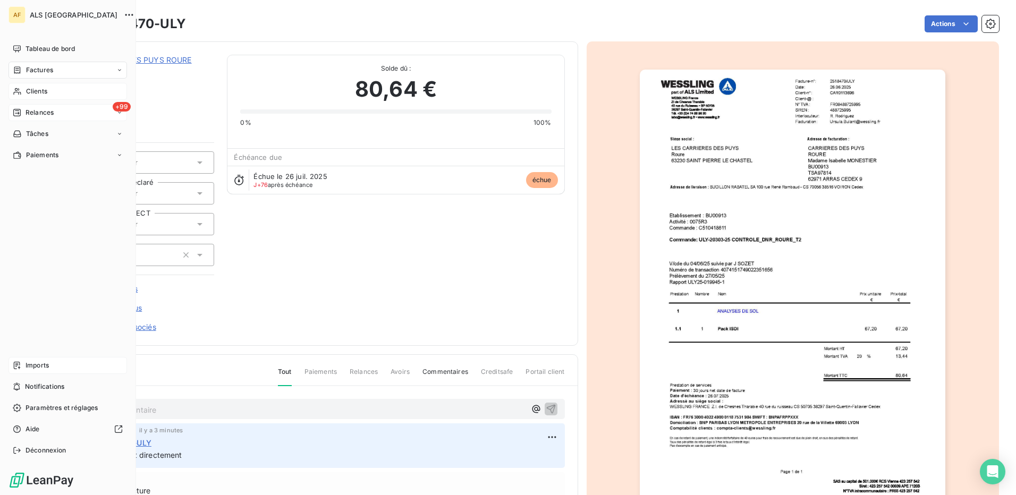
click at [35, 91] on span "Clients" at bounding box center [36, 92] width 21 height 10
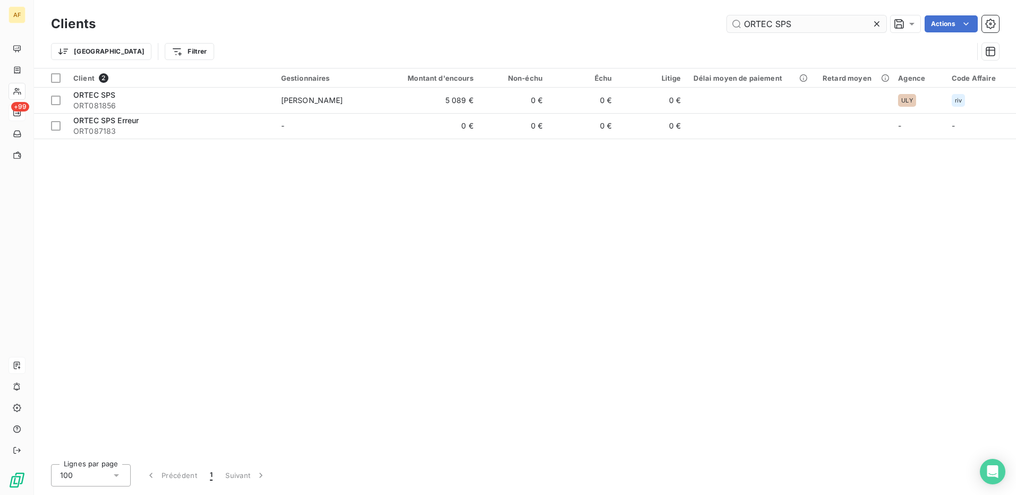
click at [772, 25] on input "ORTEC SPS" at bounding box center [806, 23] width 159 height 17
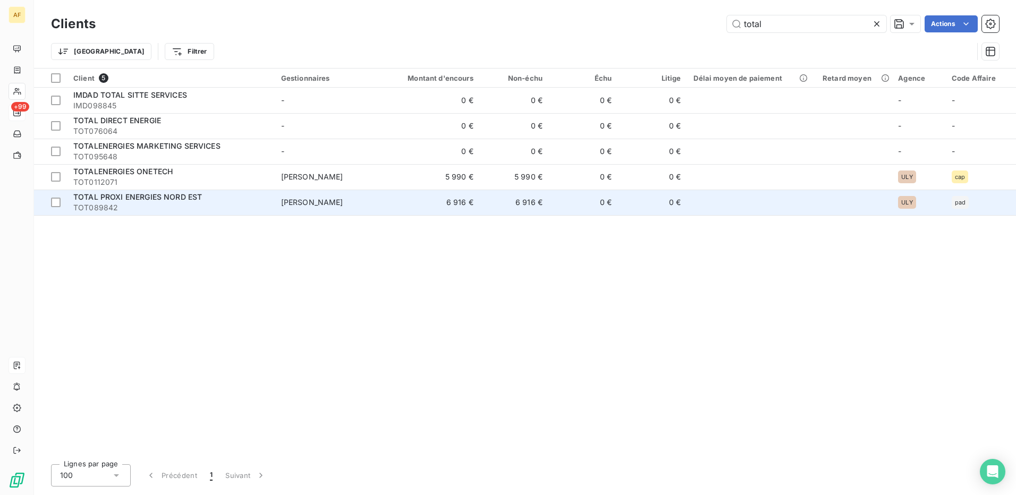
type input "total"
click at [170, 196] on span "TOTAL PROXI ENERGIES NORD EST" at bounding box center [137, 196] width 129 height 9
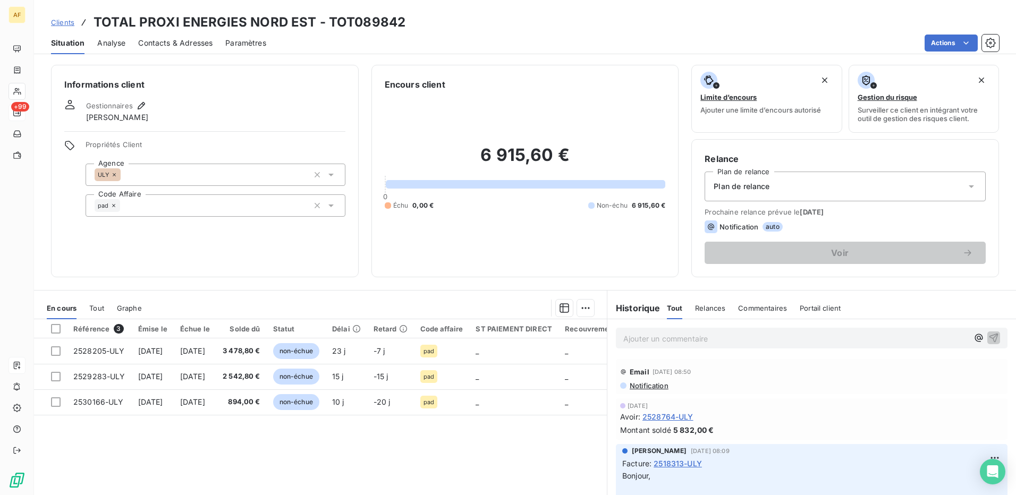
click at [170, 42] on span "Contacts & Adresses" at bounding box center [175, 43] width 74 height 11
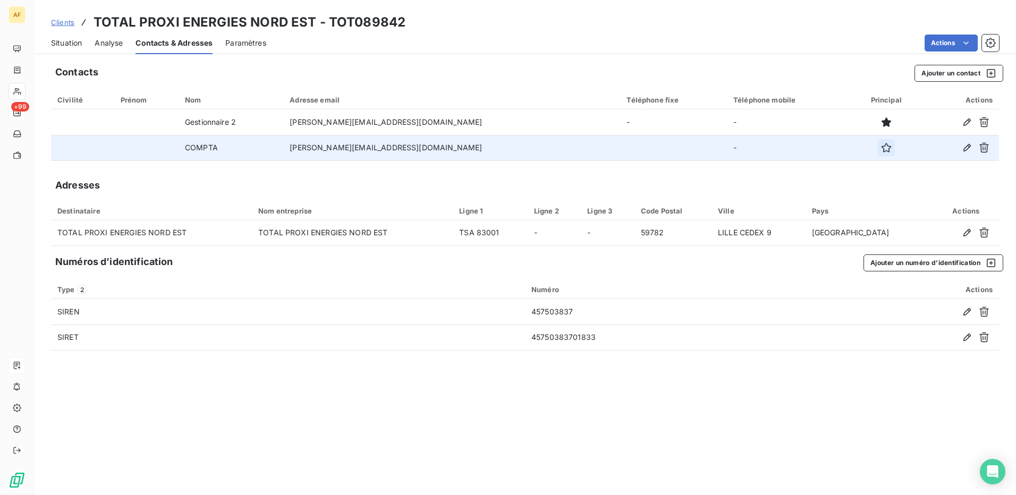
click at [881, 149] on icon "button" at bounding box center [886, 147] width 11 height 11
click at [969, 151] on icon "button" at bounding box center [967, 147] width 11 height 11
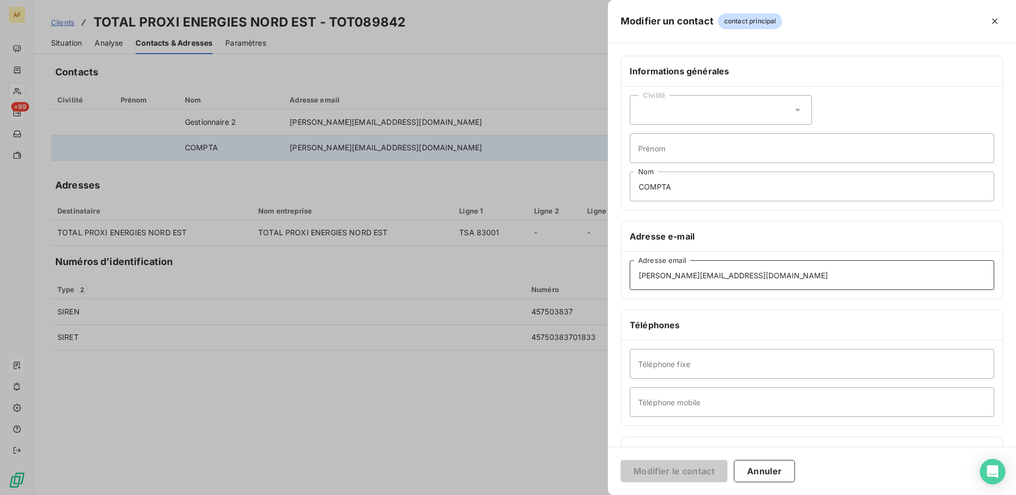
drag, startPoint x: 779, startPoint y: 279, endPoint x: 367, endPoint y: 315, distance: 413.9
click at [367, 495] on div "Modifier un contact contact principal Informations générales Civilité Prénom CO…" at bounding box center [508, 495] width 1016 height 0
paste input "compta-fournisseu"
type input "[EMAIL_ADDRESS][DOMAIN_NAME]"
click at [645, 481] on button "Modifier le contact" at bounding box center [674, 471] width 107 height 22
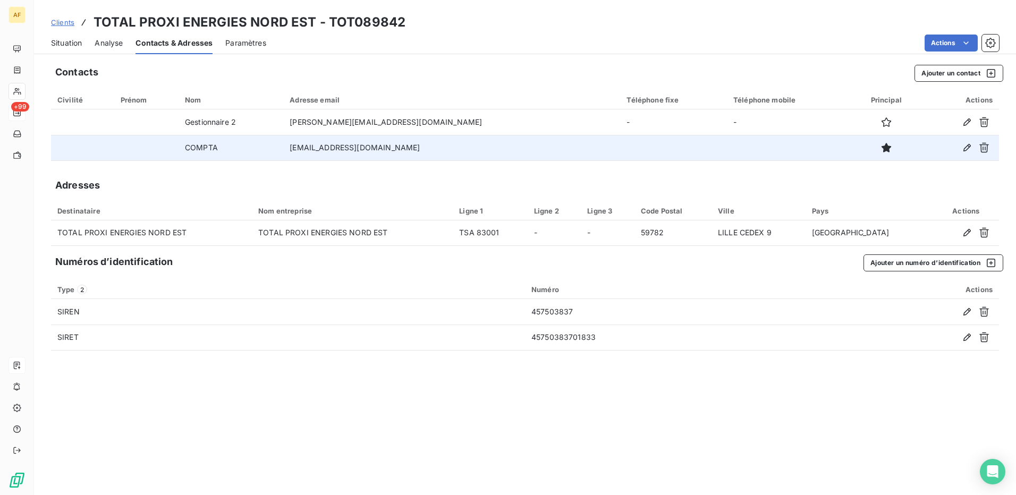
click at [52, 47] on span "Situation" at bounding box center [66, 43] width 31 height 11
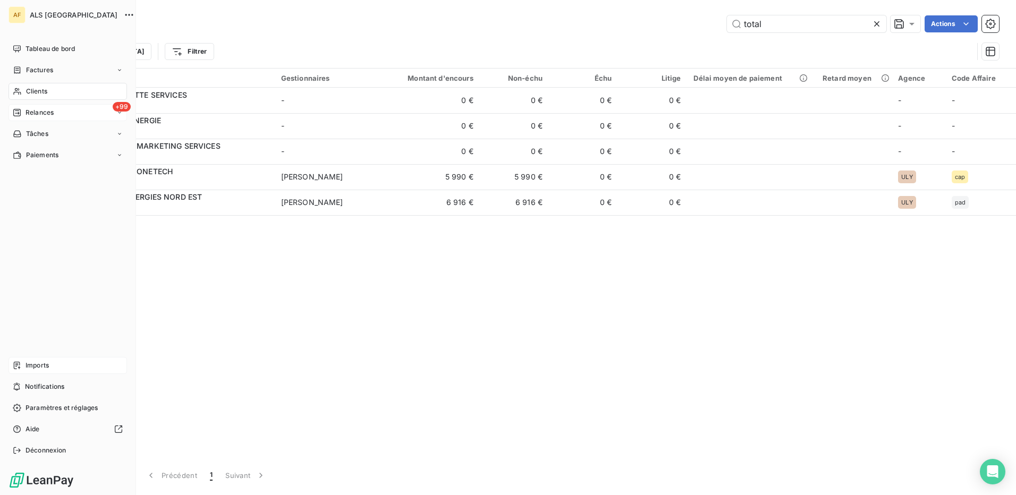
click at [27, 113] on span "Relances" at bounding box center [40, 113] width 28 height 10
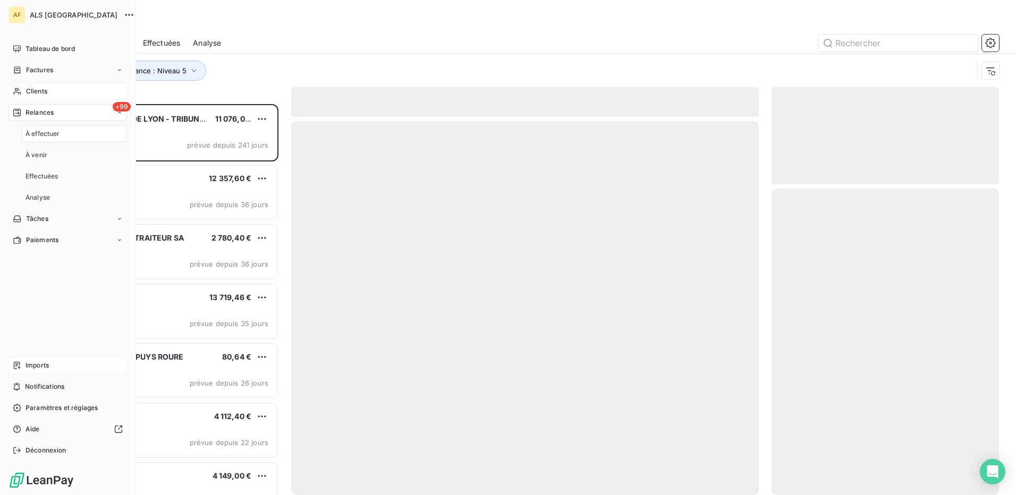
scroll to position [383, 219]
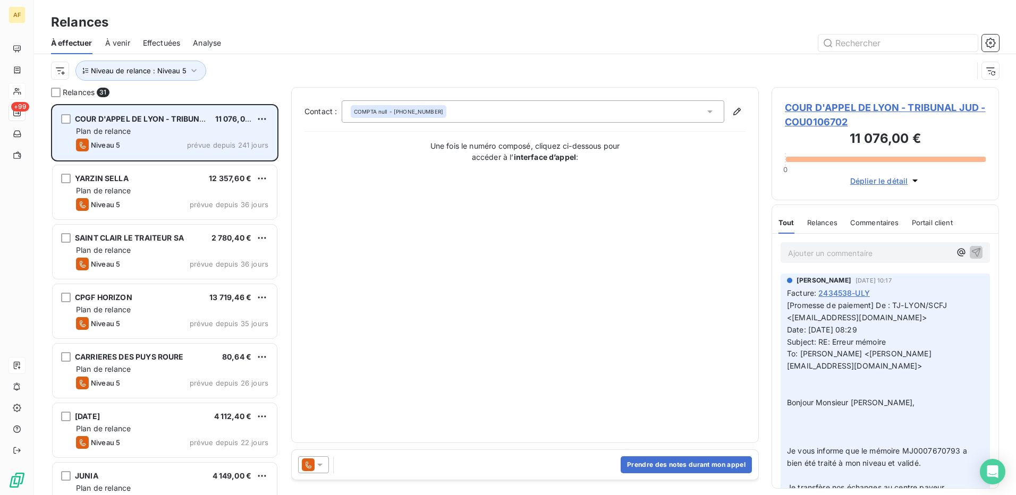
click at [143, 129] on div "Plan de relance" at bounding box center [172, 131] width 192 height 11
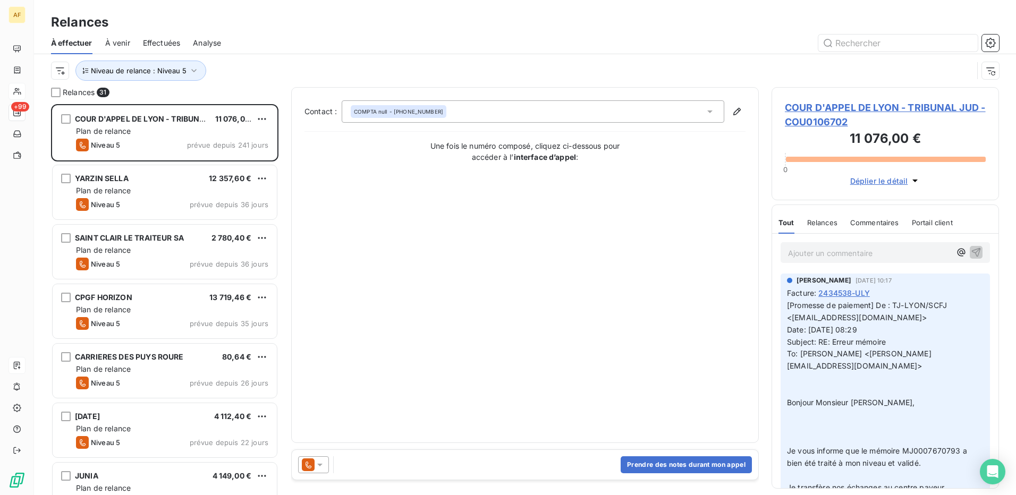
click at [369, 155] on div "Une fois le numéro composé, cliquez ci-dessous pour accéder à l’ interface d’ap…" at bounding box center [524, 151] width 441 height 22
click at [878, 342] on span "[Promesse de paiement] De : TJ-LYON/SCFJ <[EMAIL_ADDRESS][DOMAIN_NAME]> Date: […" at bounding box center [878, 396] width 182 height 191
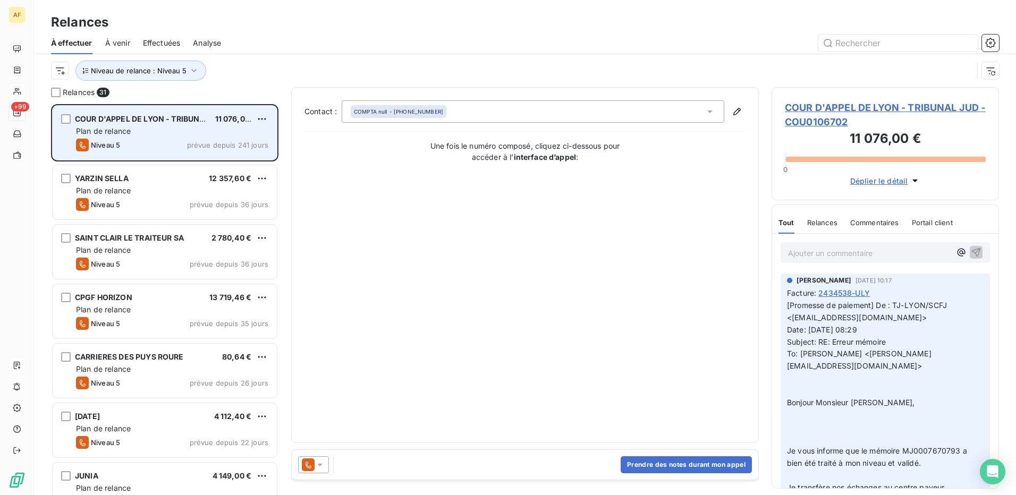
click at [124, 127] on span "Plan de relance" at bounding box center [103, 130] width 55 height 9
click at [152, 137] on div "COUR D'APPEL DE LYON - TRIBUNAL JUD 11 076,00 € Plan de relance Niveau 5 prévue…" at bounding box center [165, 133] width 224 height 54
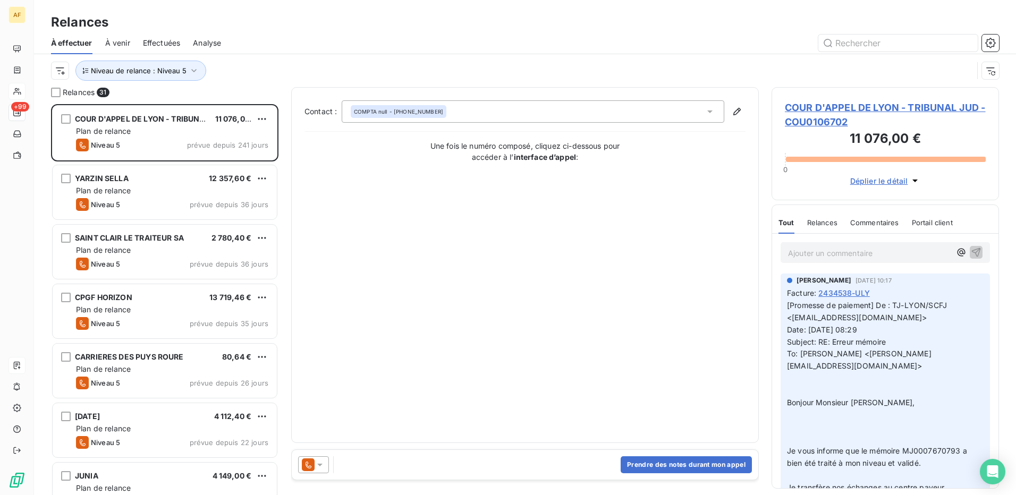
click at [817, 107] on span "COUR D'APPEL DE LYON - TRIBUNAL JUD - COU0106702" at bounding box center [885, 114] width 201 height 29
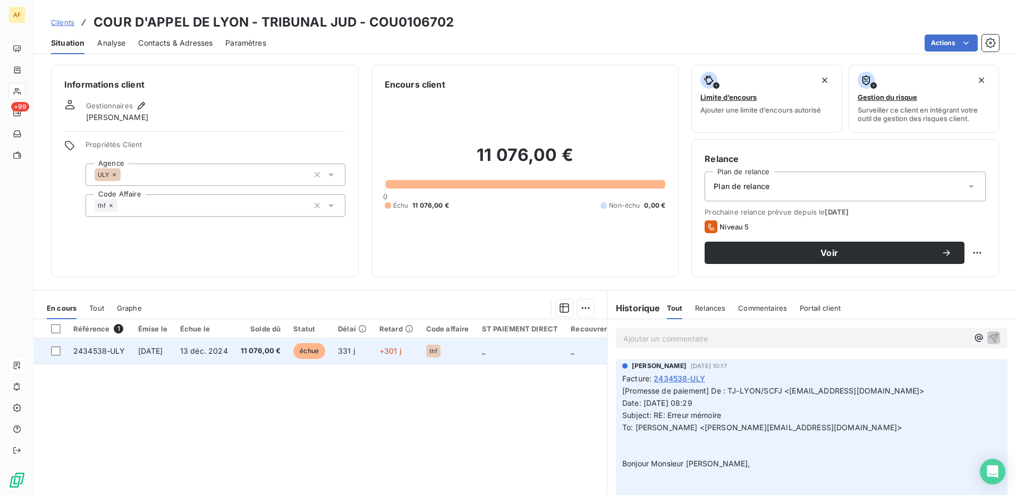
click at [161, 350] on span "[DATE]" at bounding box center [150, 350] width 25 height 9
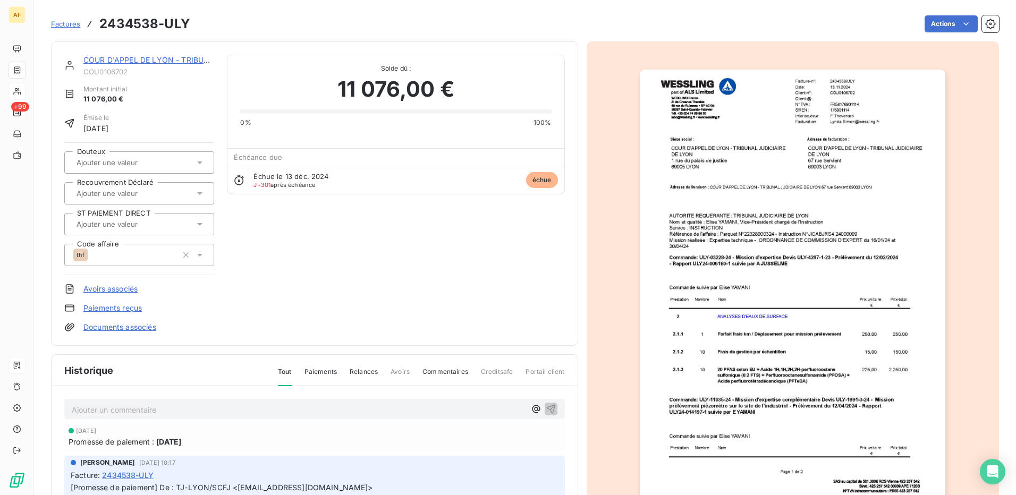
click at [105, 409] on p "Ajouter un commentaire ﻿" at bounding box center [299, 409] width 454 height 13
click at [208, 412] on p "Mail de relance suite promesse" at bounding box center [299, 409] width 454 height 12
click at [546, 412] on icon "button" at bounding box center [550, 408] width 9 height 9
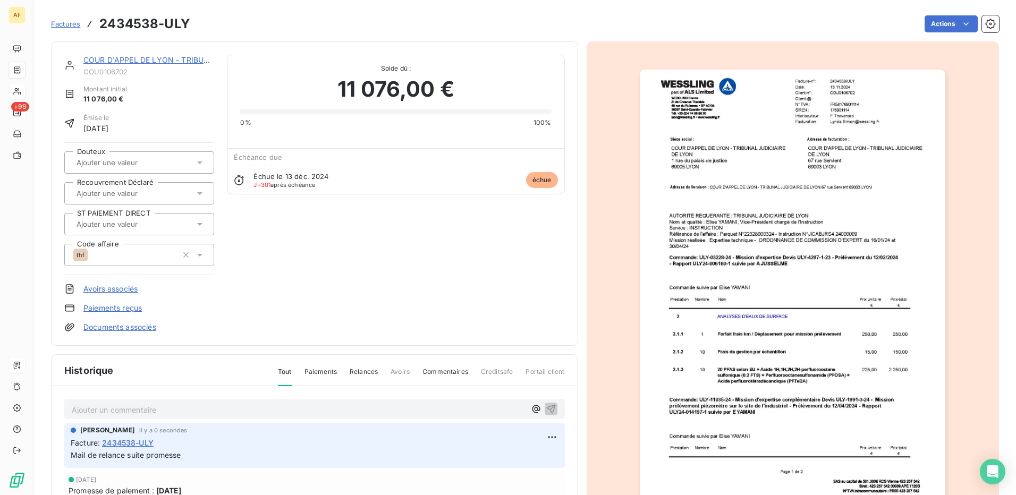
click at [262, 263] on div "COUR D'APPEL DE LYON - TRIBUNAL JUD COU0106702 Montant initial 11 076,00 € Émis…" at bounding box center [314, 194] width 501 height 278
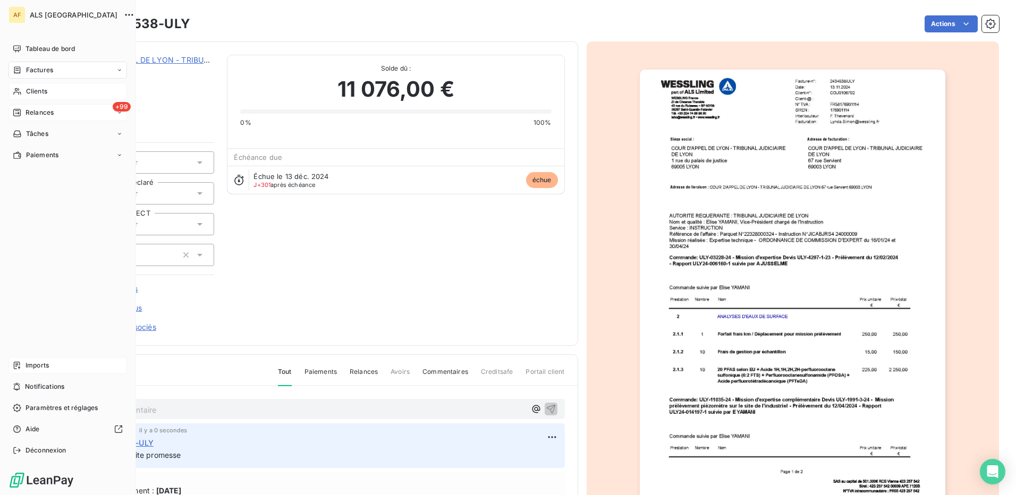
click at [30, 114] on span "Relances" at bounding box center [40, 113] width 28 height 10
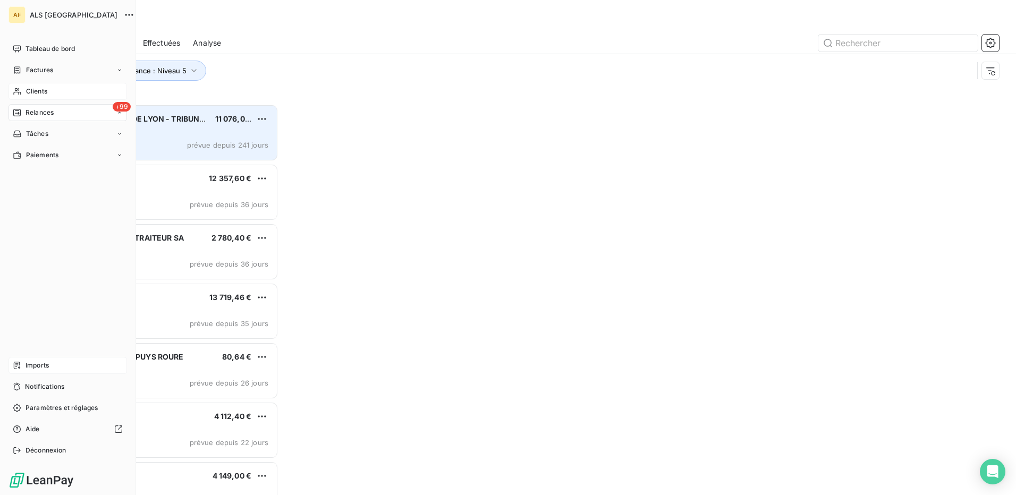
scroll to position [383, 219]
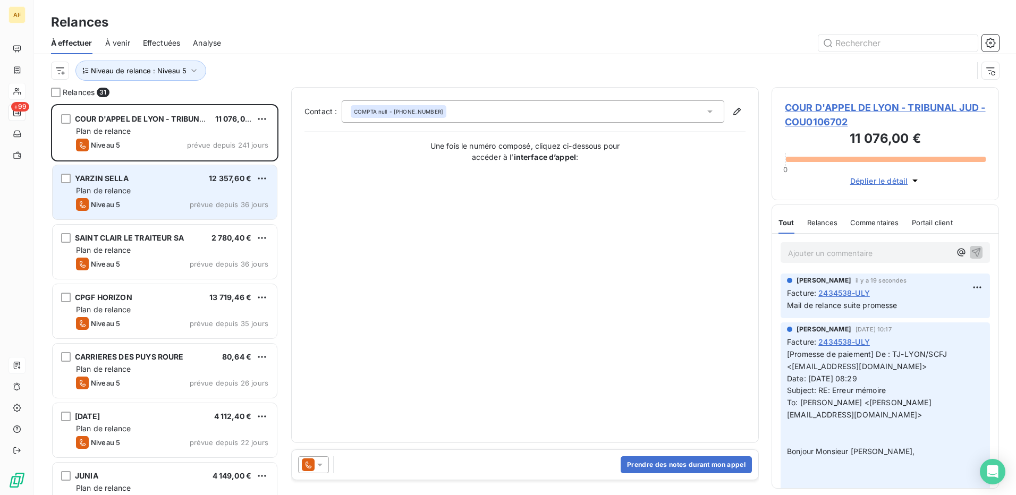
click at [142, 196] on div "Plan de relance" at bounding box center [172, 190] width 192 height 11
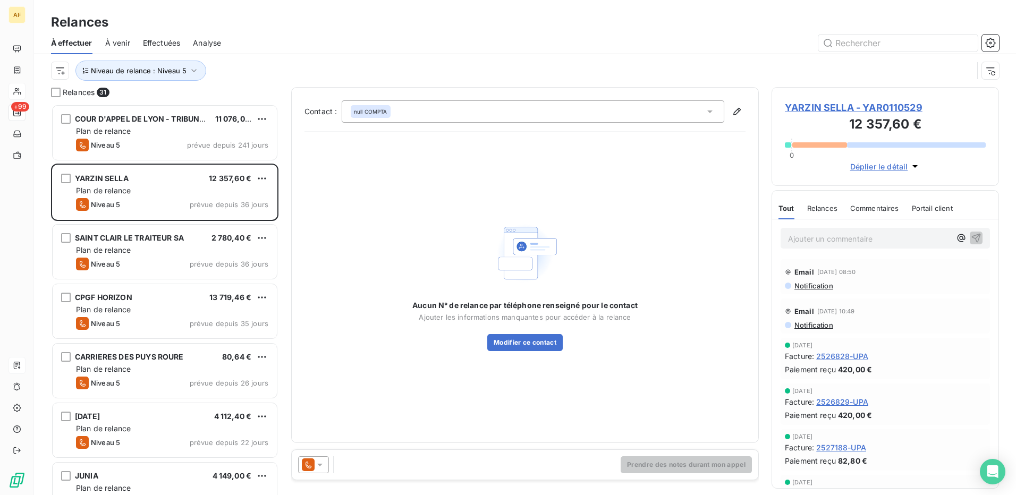
click at [472, 177] on div "Aucun N° de relance par téléphone renseigné pour le contact Ajouter les informa…" at bounding box center [524, 285] width 441 height 290
click at [898, 107] on span "YARZIN SELLA - YAR0110529" at bounding box center [885, 107] width 201 height 14
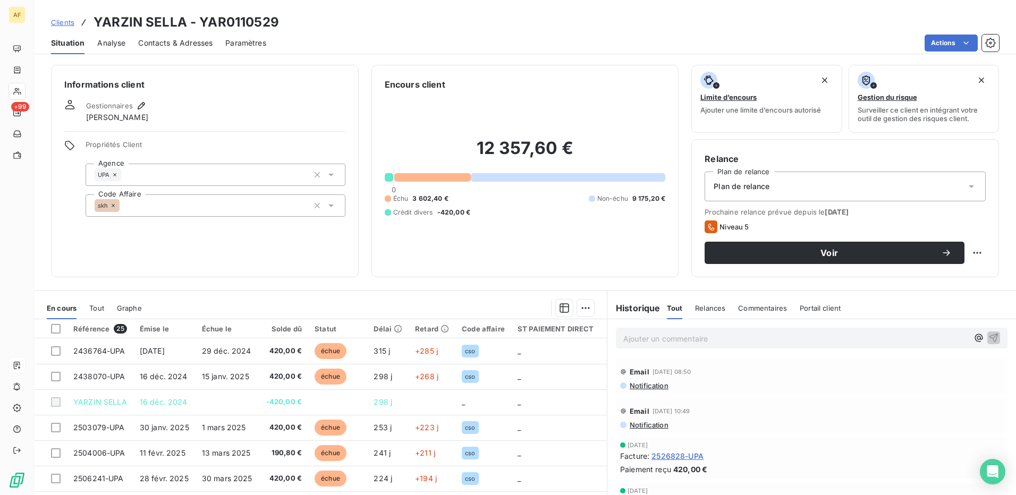
click at [230, 95] on div "Informations client Gestionnaires Léna Soukharevskoff Propriétés Client Agence …" at bounding box center [205, 171] width 308 height 213
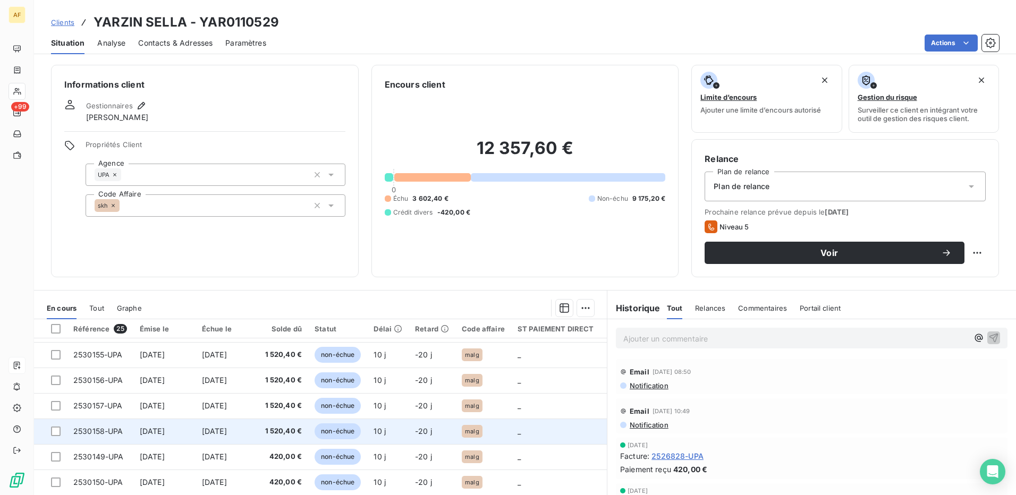
scroll to position [425, 0]
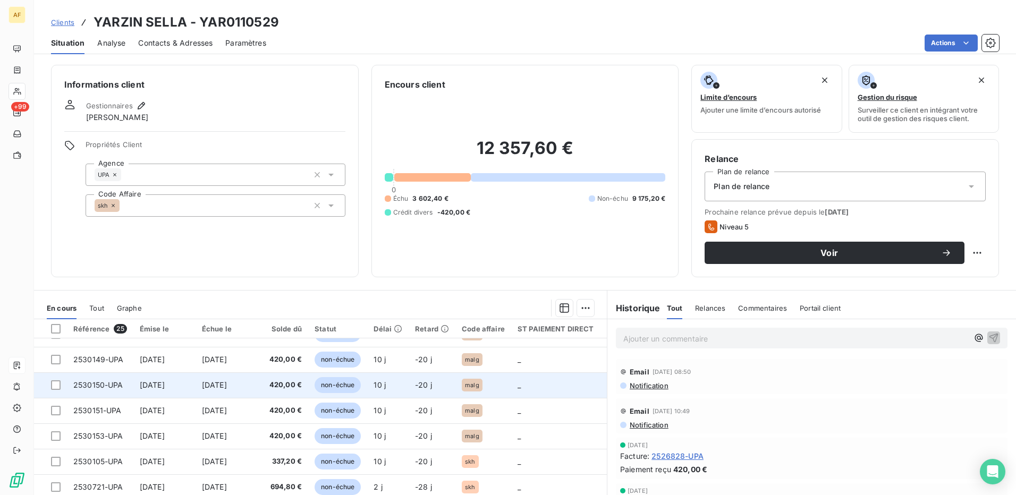
click at [471, 387] on span "malg" at bounding box center [472, 385] width 14 height 6
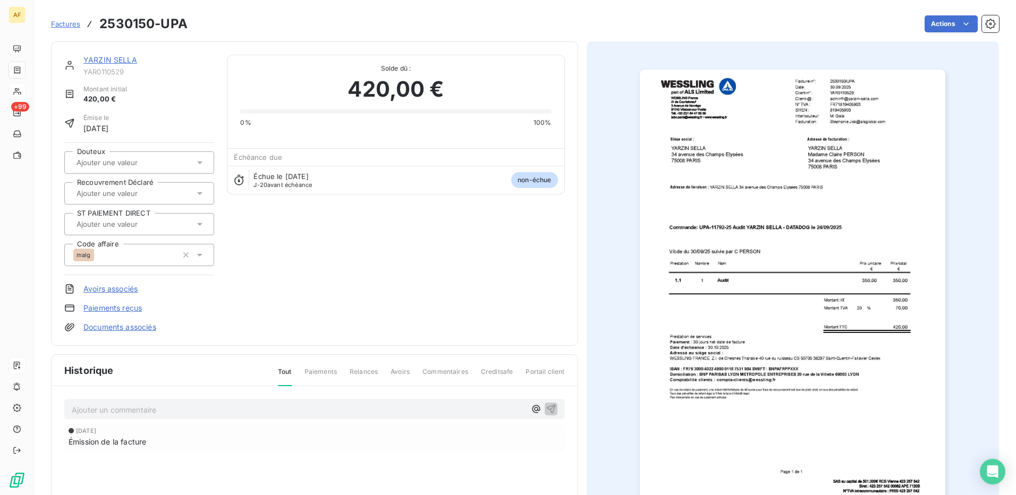
click at [156, 376] on div "Historique Tout Paiements Relances Avoirs Commentaires Creditsafe Portail client" at bounding box center [315, 370] width 526 height 31
click at [837, 137] on img "button" at bounding box center [793, 286] width 306 height 433
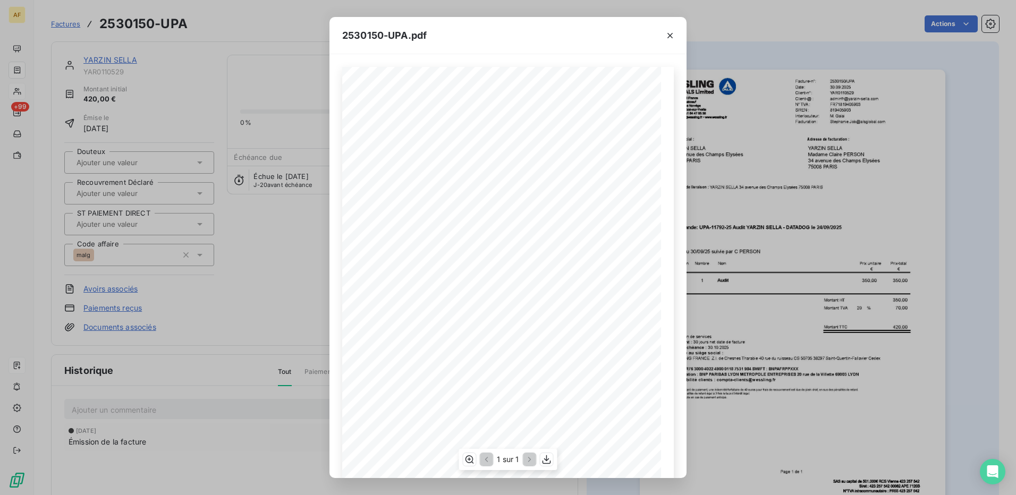
click at [558, 117] on span "[PERSON_NAME]" at bounding box center [563, 115] width 32 height 4
click at [668, 37] on icon "button" at bounding box center [670, 35] width 11 height 11
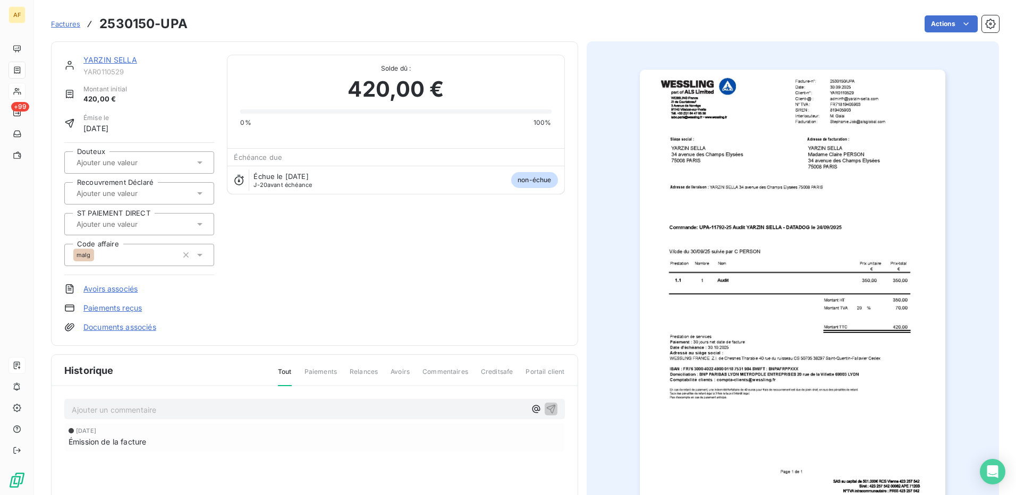
click at [97, 62] on link "YARZIN SELLA" at bounding box center [110, 59] width 54 height 9
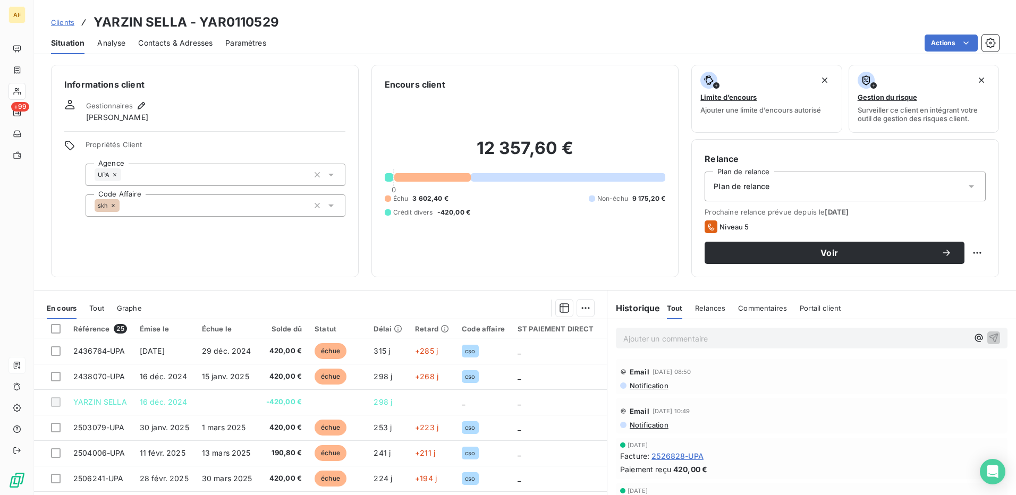
click at [291, 279] on div "Informations client Gestionnaires Léna Soukharevskoff Propriétés Client Agence …" at bounding box center [525, 276] width 982 height 437
click at [649, 337] on p "Ajouter un commentaire ﻿" at bounding box center [795, 338] width 345 height 13
click at [784, 335] on p "de nouveau mail pour les plus ancienne" at bounding box center [795, 338] width 345 height 12
click at [988, 337] on icon "button" at bounding box center [993, 337] width 11 height 11
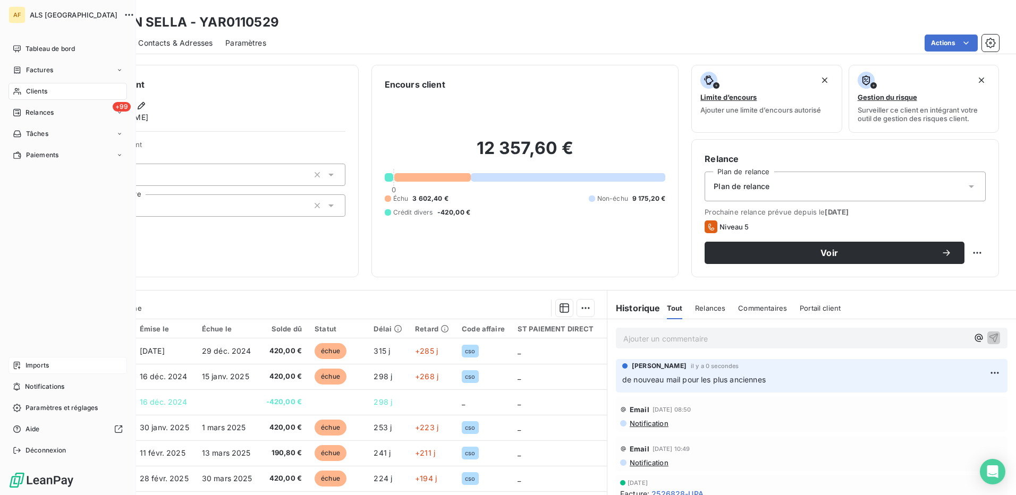
drag, startPoint x: 31, startPoint y: 89, endPoint x: 56, endPoint y: 90, distance: 25.0
click at [31, 89] on span "Clients" at bounding box center [36, 92] width 21 height 10
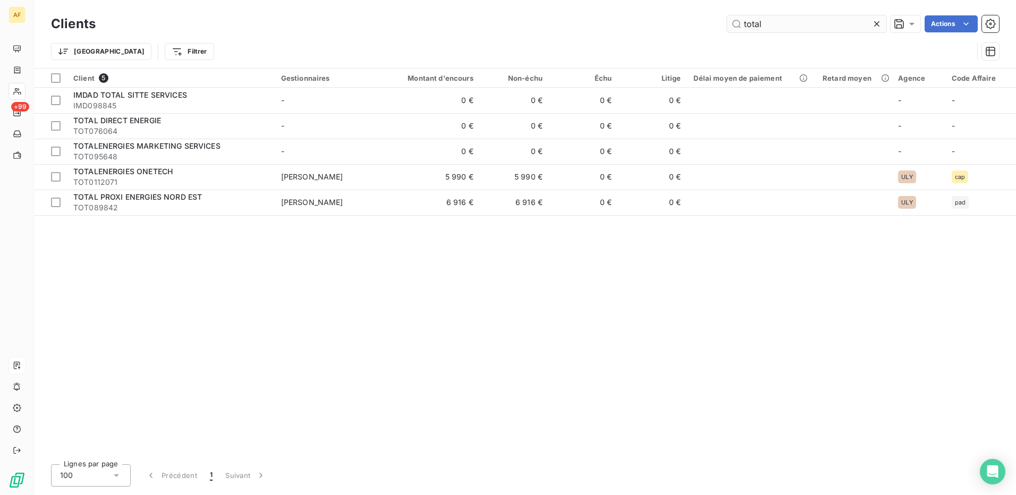
click at [774, 27] on input "total" at bounding box center [806, 23] width 159 height 17
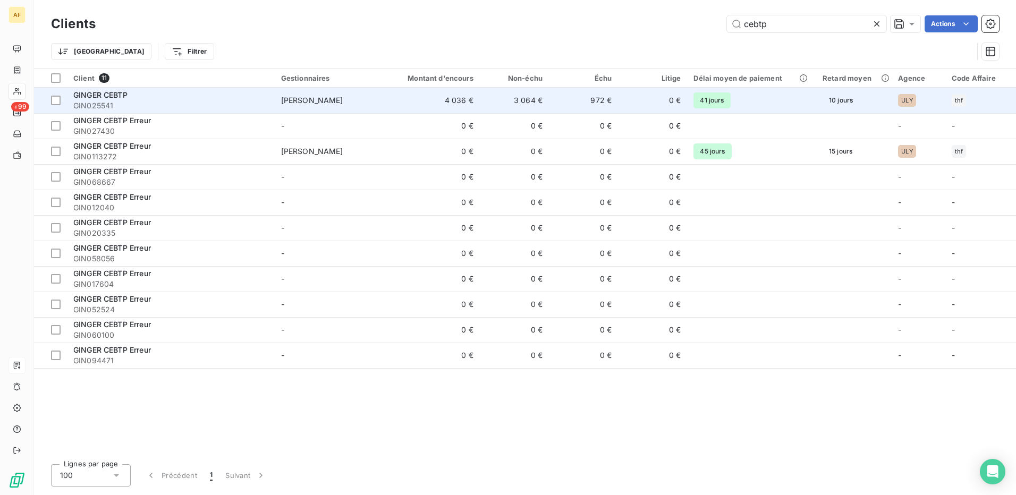
type input "cebtp"
click at [407, 99] on td "4 036 €" at bounding box center [433, 101] width 93 height 26
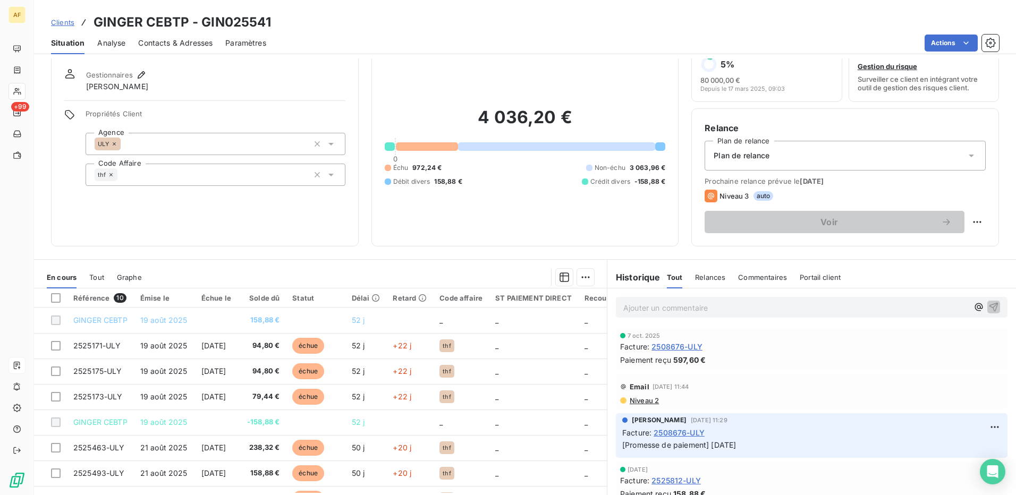
scroll to position [61, 0]
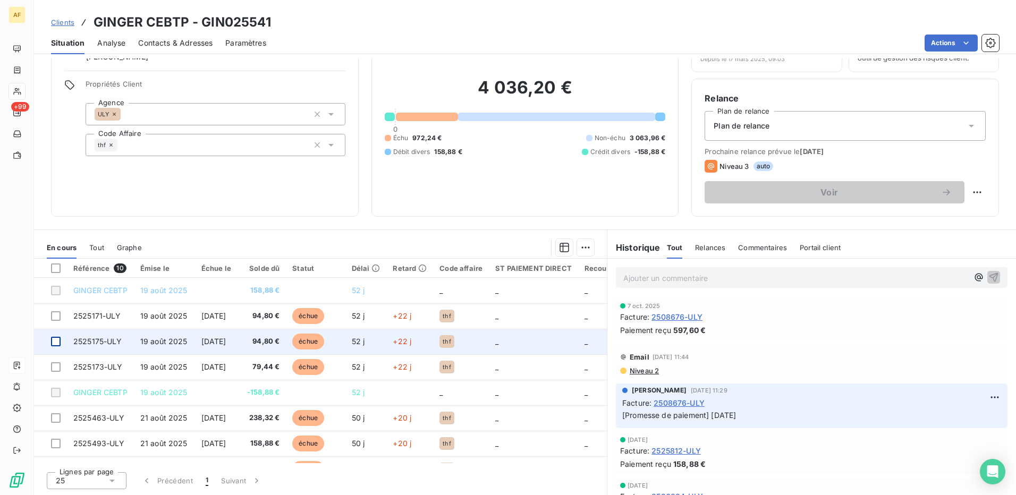
click at [57, 342] on div at bounding box center [56, 342] width 10 height 10
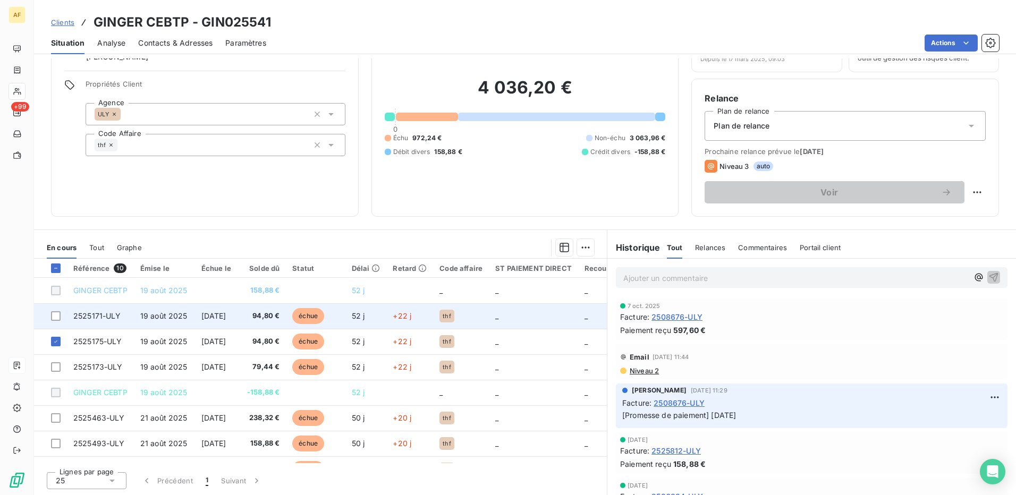
click at [61, 316] on td at bounding box center [50, 316] width 33 height 26
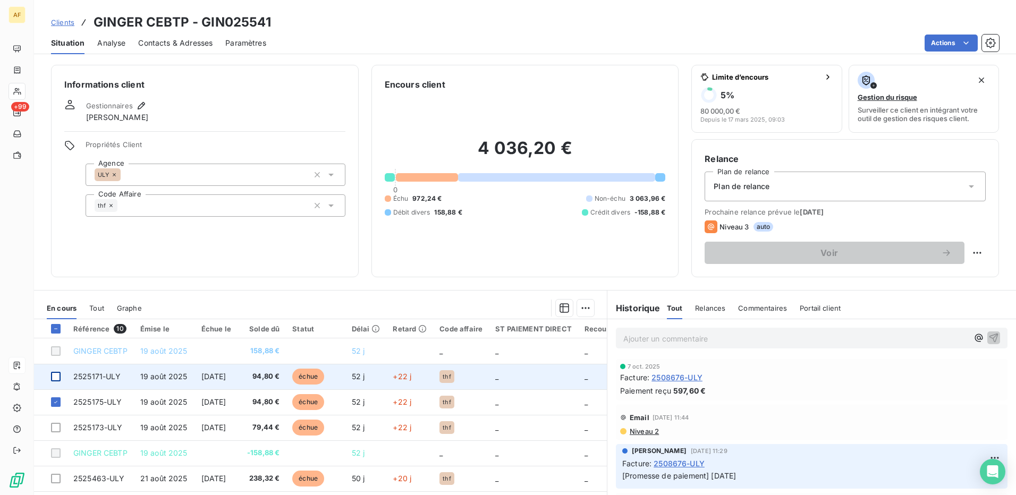
click at [54, 376] on div at bounding box center [56, 377] width 10 height 10
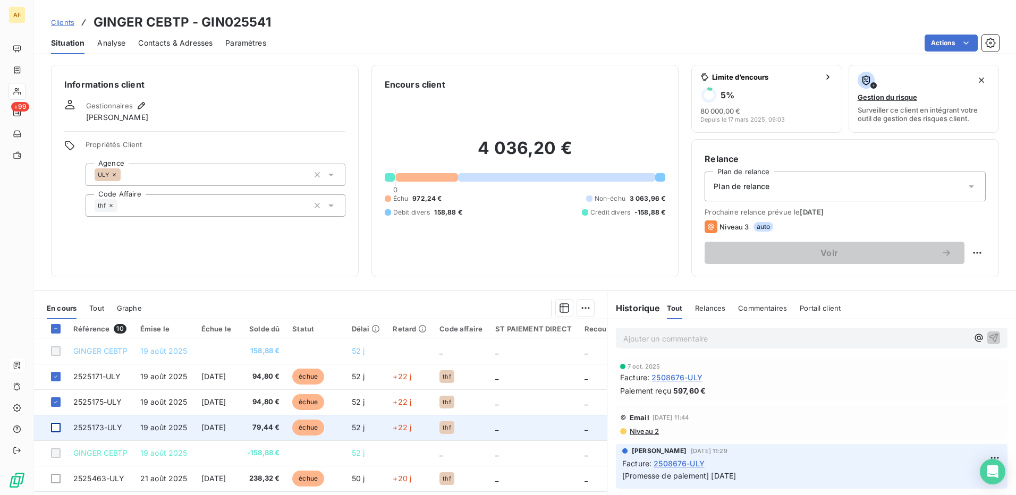
click at [53, 428] on div at bounding box center [56, 428] width 10 height 10
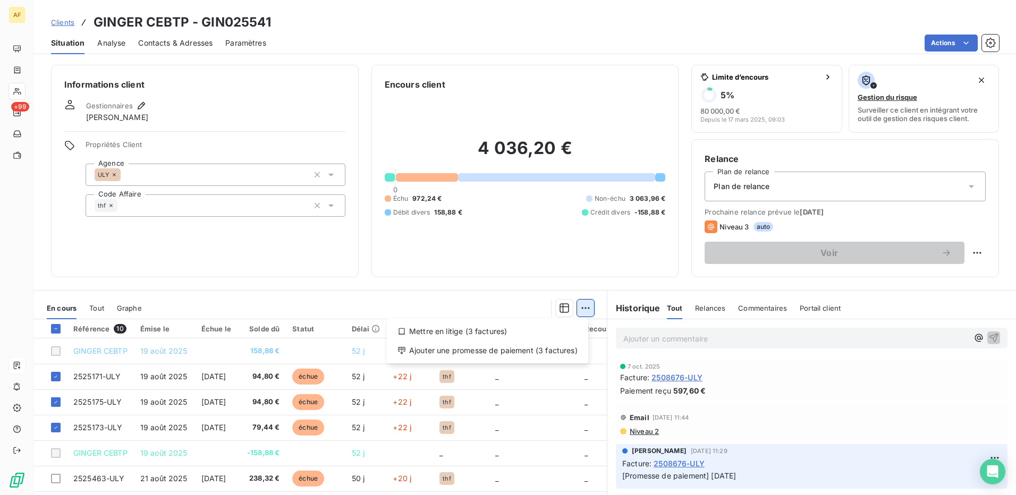
click at [580, 312] on html "AF +99 Clients GINGER CEBTP - GIN025541 Situation Analyse Contacts & Adresses P…" at bounding box center [508, 247] width 1016 height 495
click at [564, 350] on div "Ajouter une promesse de paiement (3 factures)" at bounding box center [487, 350] width 193 height 17
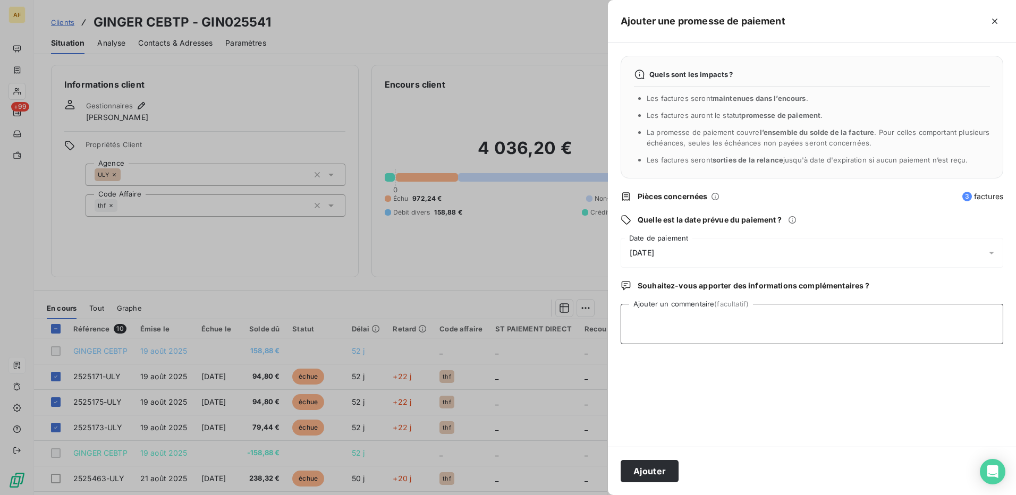
click at [650, 336] on textarea "Ajouter un commentaire (facultatif)" at bounding box center [812, 324] width 383 height 40
type textarea "[DATE]"
click at [654, 251] on span "[DATE]" at bounding box center [642, 253] width 24 height 9
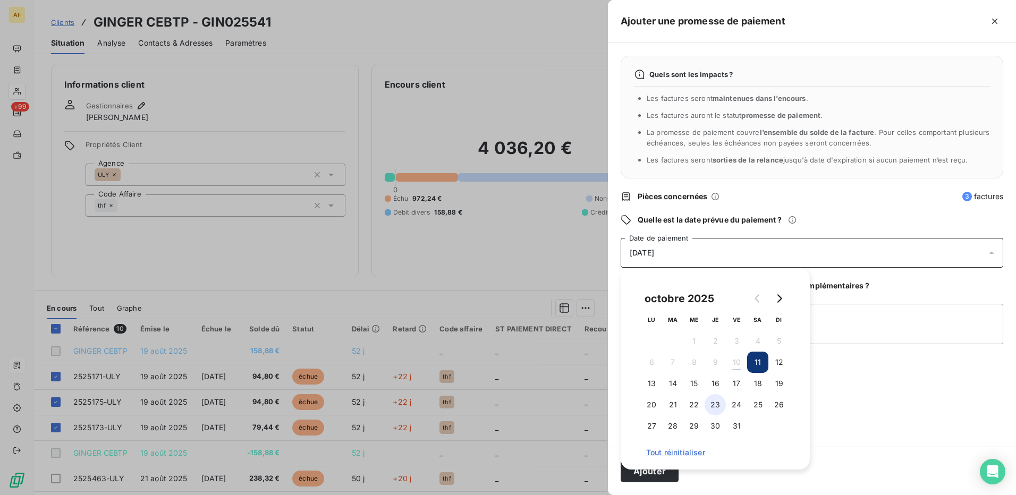
drag, startPoint x: 652, startPoint y: 408, endPoint x: 709, endPoint y: 403, distance: 56.5
click at [654, 408] on button "20" at bounding box center [651, 404] width 21 height 21
click at [849, 339] on textarea "[DATE]" at bounding box center [812, 324] width 383 height 40
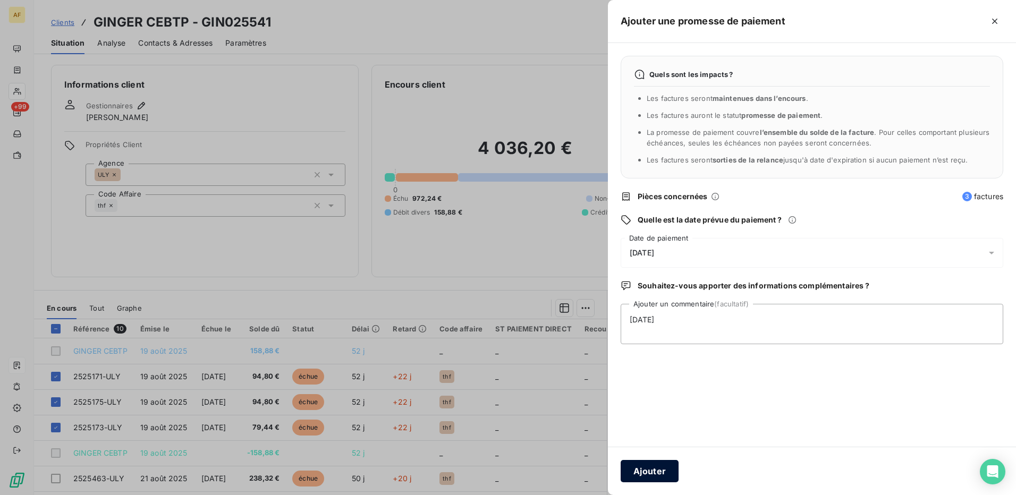
click at [667, 470] on button "Ajouter" at bounding box center [650, 471] width 58 height 22
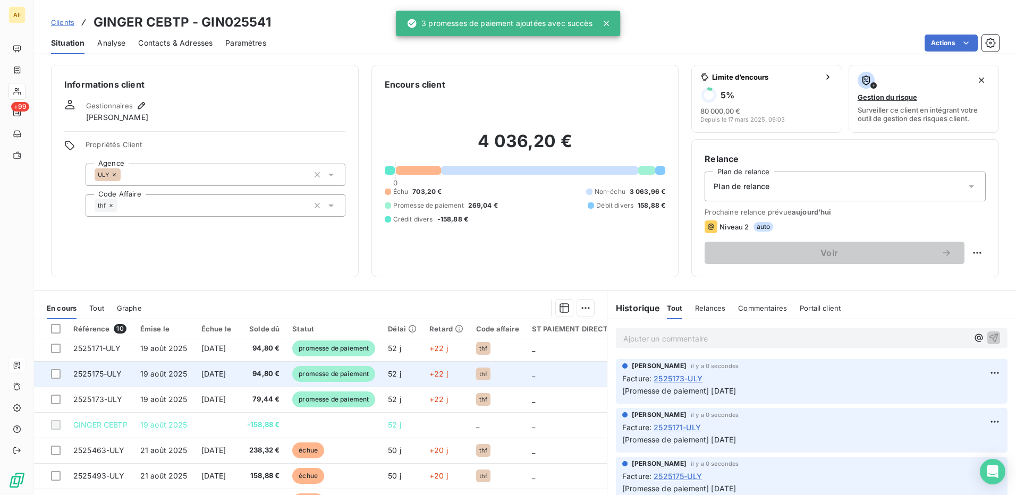
scroll to position [74, 0]
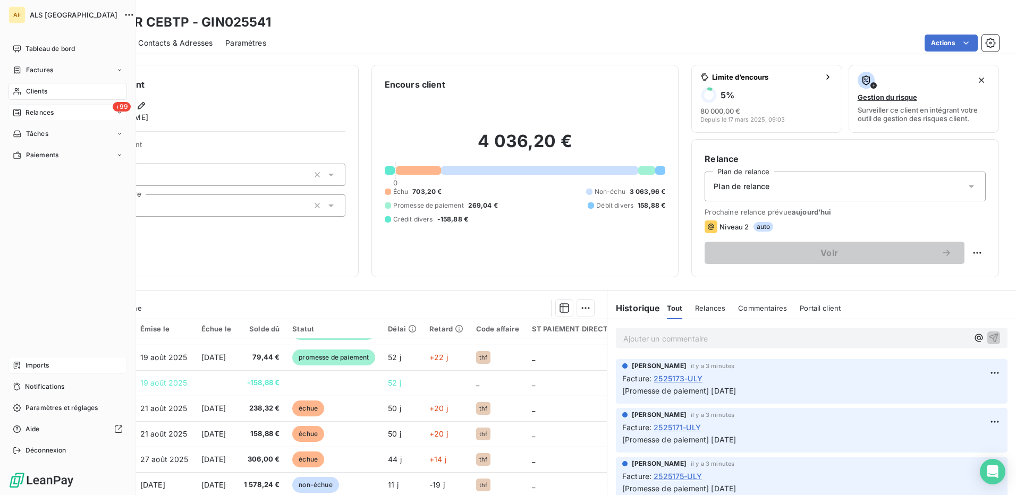
click at [27, 109] on span "Relances" at bounding box center [40, 113] width 28 height 10
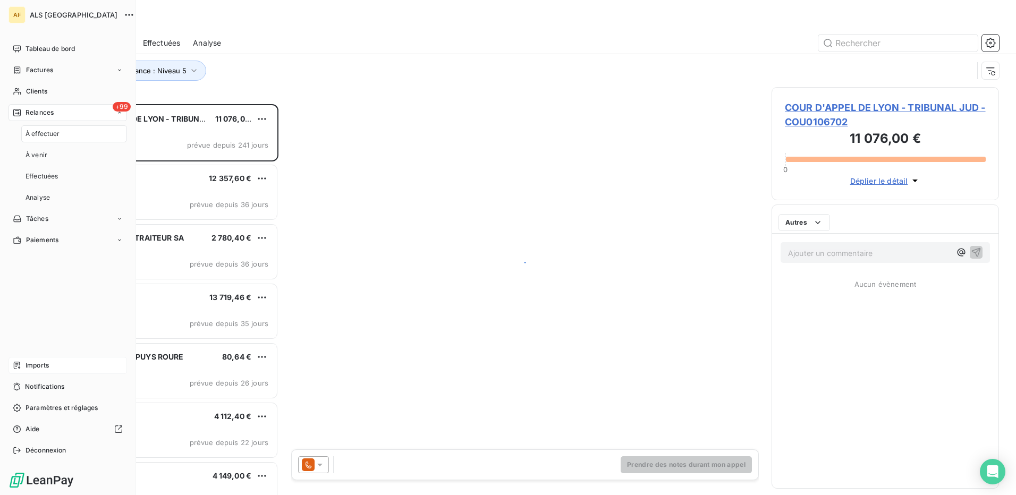
scroll to position [383, 219]
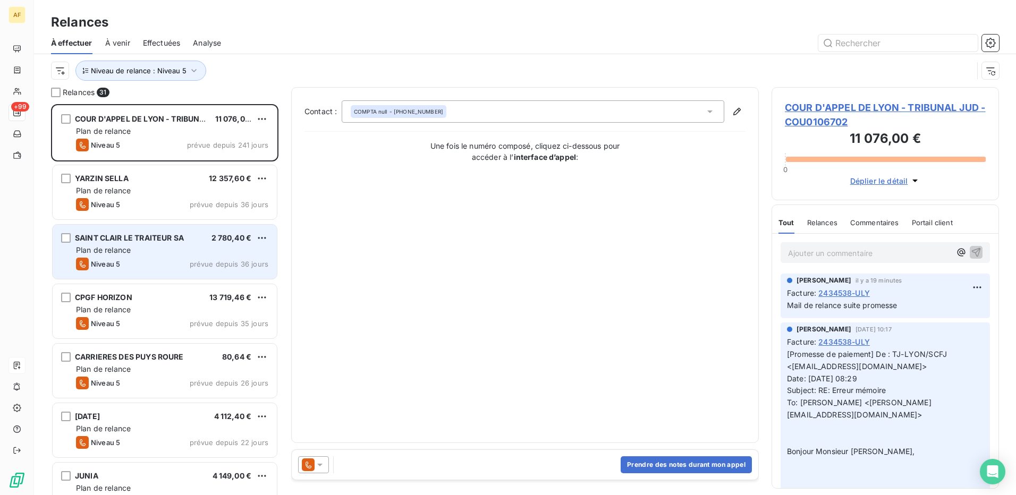
click at [155, 256] on div "SAINT CLAIR LE TRAITEUR SA 2 780,40 € Plan de relance Niveau 5 prévue depuis 36…" at bounding box center [165, 252] width 224 height 54
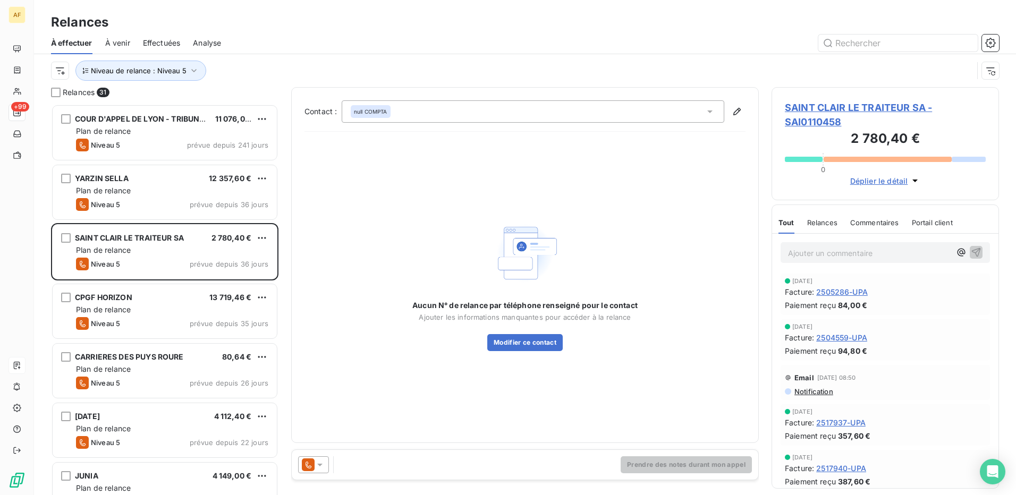
click at [816, 107] on span "SAINT CLAIR LE TRAITEUR SA - SAI0110458" at bounding box center [885, 114] width 201 height 29
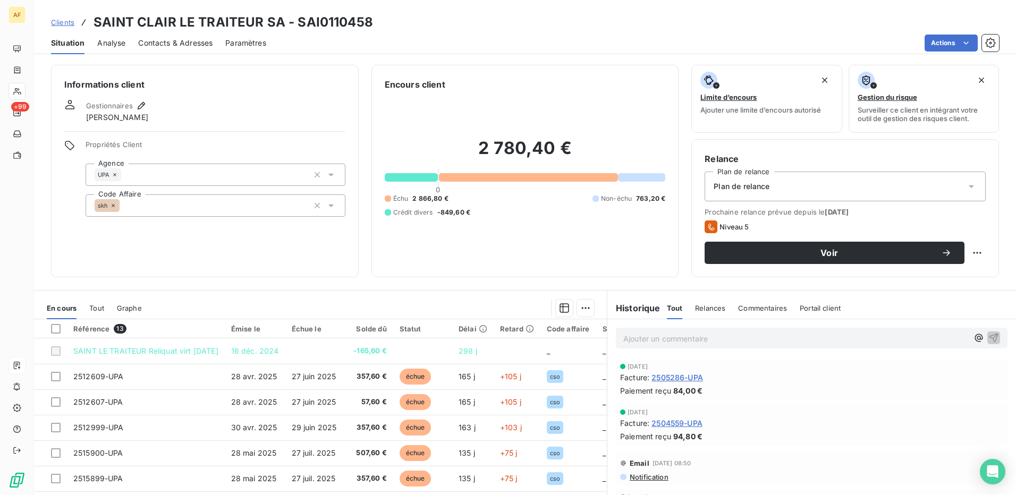
click at [315, 23] on h3 "SAINT CLAIR LE TRAITEUR SA - SAI0110458" at bounding box center [233, 22] width 279 height 19
copy h3 "SAI0110458"
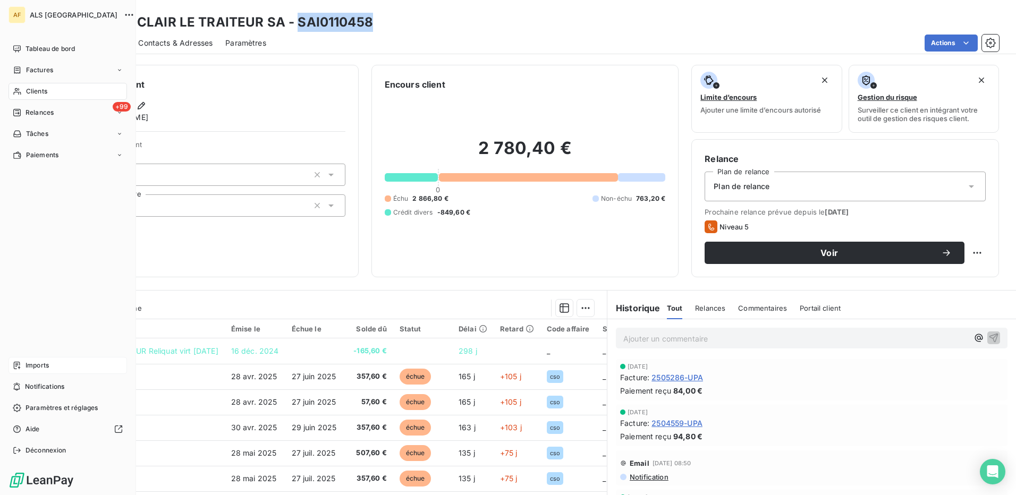
click at [35, 86] on div "Clients" at bounding box center [68, 91] width 118 height 17
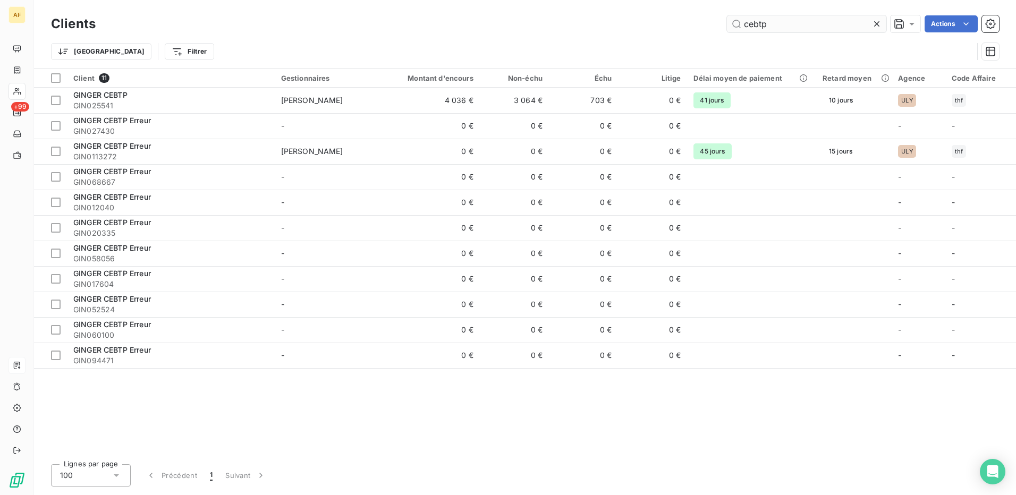
click at [754, 22] on input "cebtp" at bounding box center [806, 23] width 159 height 17
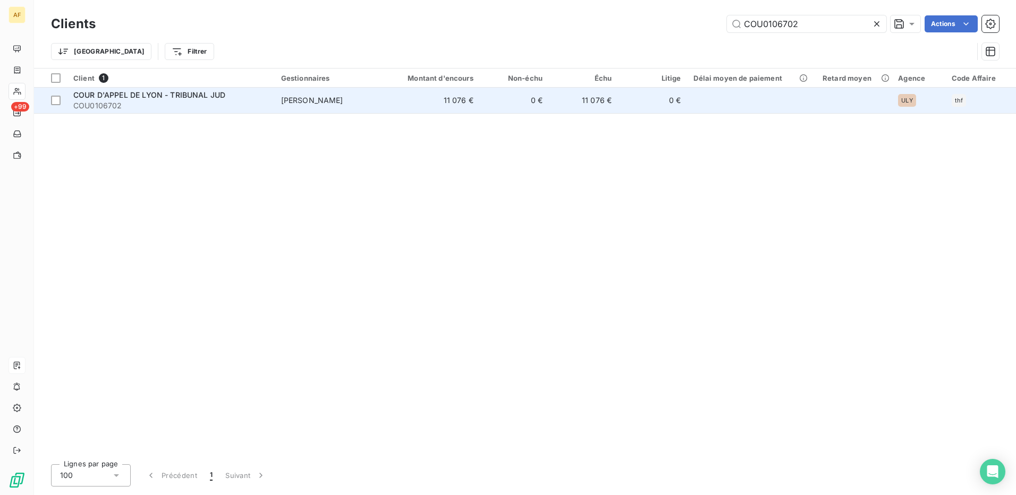
type input "COU0106702"
click at [231, 102] on span "COU0106702" at bounding box center [170, 105] width 195 height 11
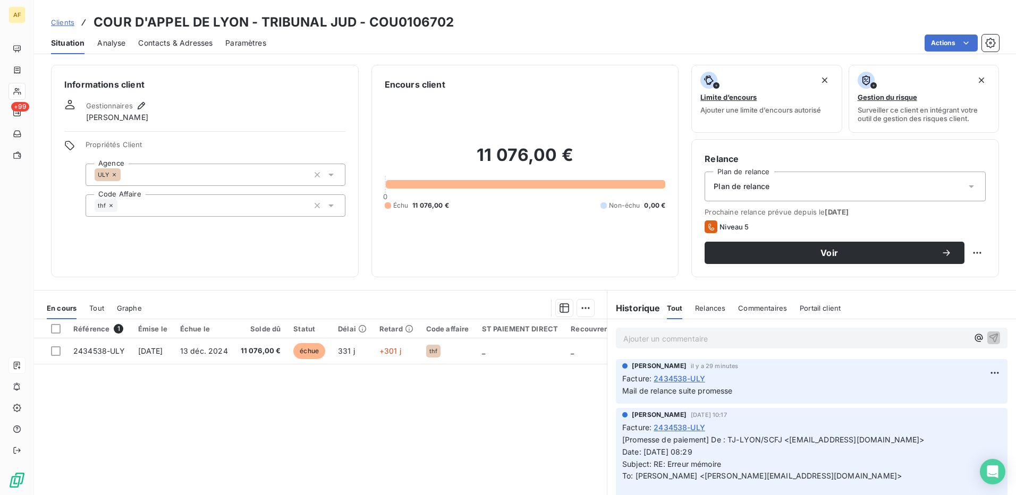
click at [710, 343] on p "Ajouter un commentaire ﻿" at bounding box center [795, 338] width 345 height 13
click at [657, 342] on p "Ajouter un commentaire ﻿" at bounding box center [795, 338] width 345 height 13
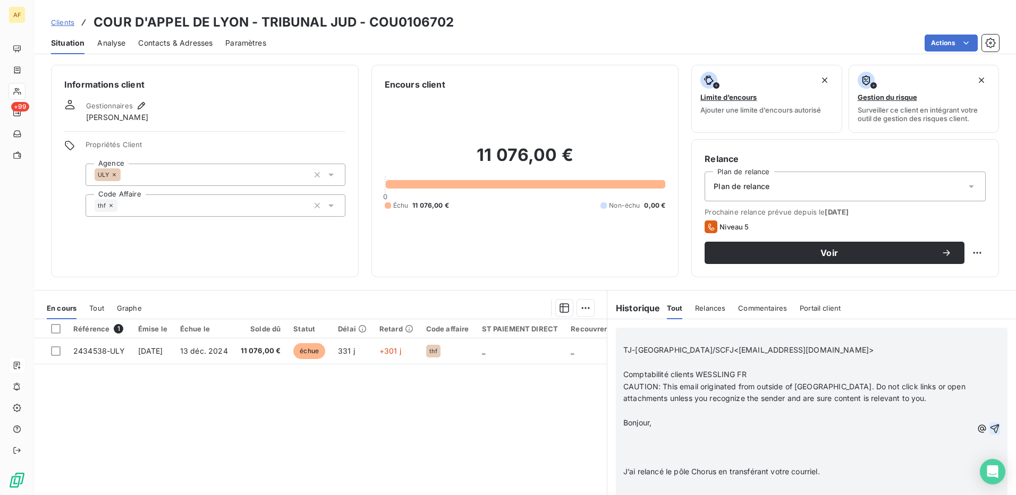
click at [990, 429] on icon "button" at bounding box center [994, 429] width 9 height 9
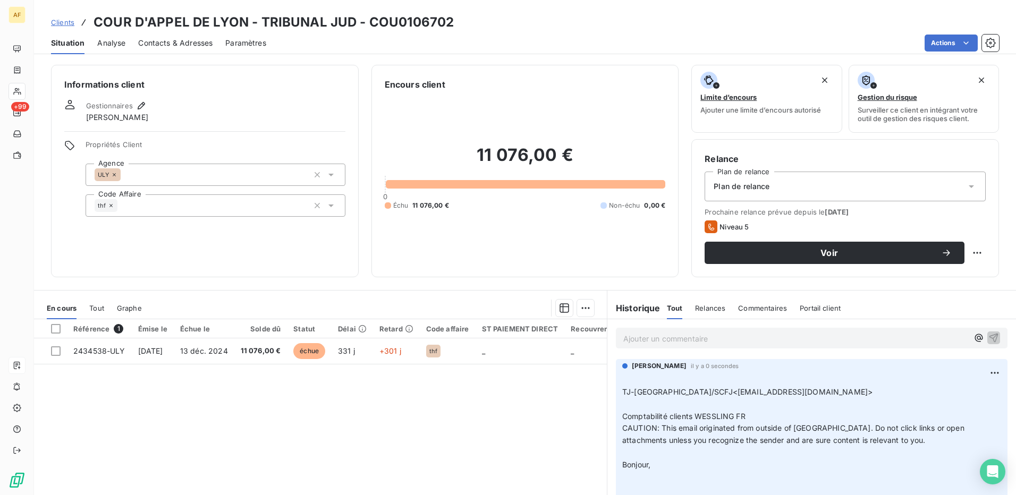
click at [360, 421] on div "Référence 1 Émise le Échue le Solde dû Statut Délai Retard Code affaire ST PAIE…" at bounding box center [320, 421] width 573 height 205
click at [197, 80] on h6 "Informations client" at bounding box center [204, 84] width 281 height 13
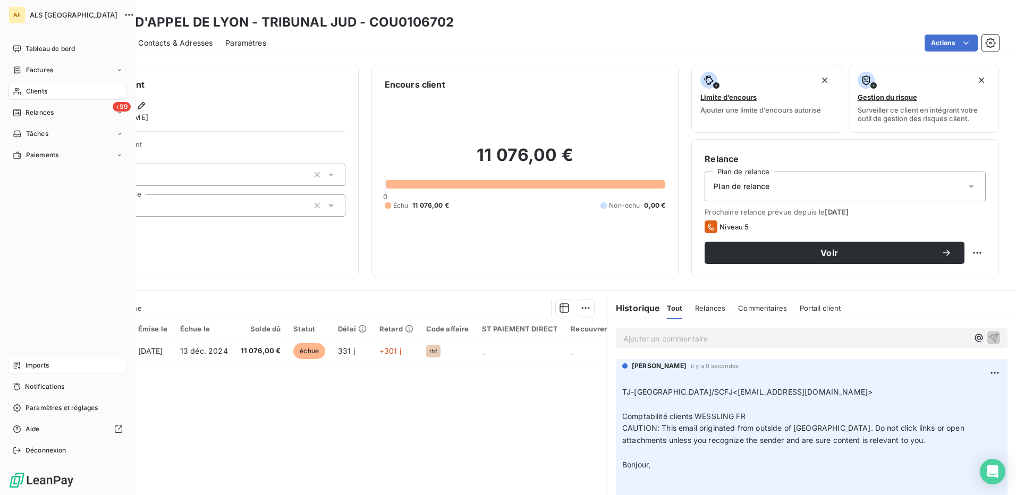
click at [44, 91] on span "Clients" at bounding box center [36, 92] width 21 height 10
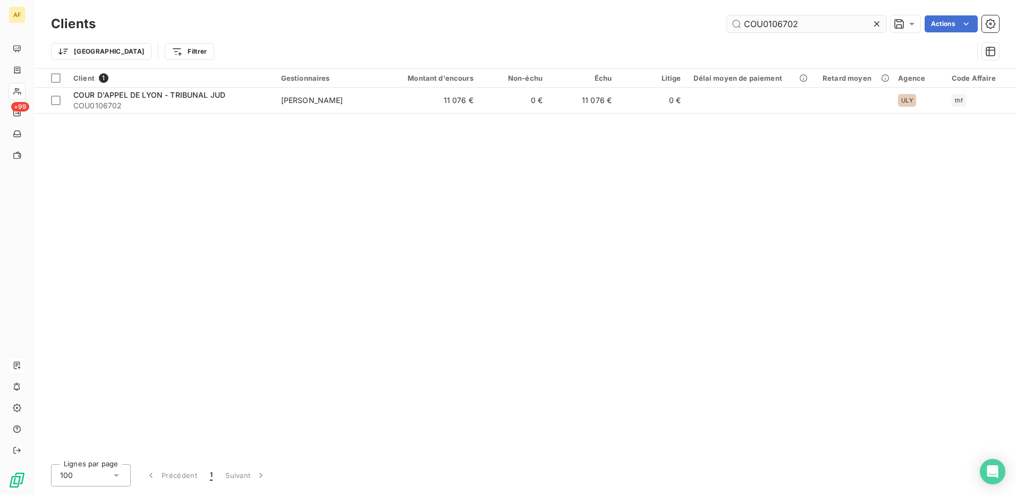
click at [741, 26] on input "COU0106702" at bounding box center [806, 23] width 159 height 17
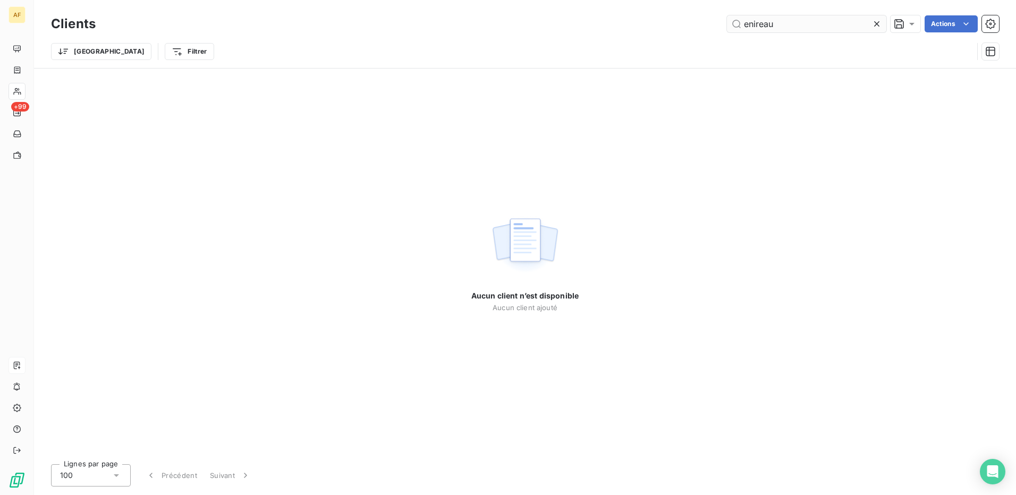
click at [752, 27] on input "enireau" at bounding box center [806, 23] width 159 height 17
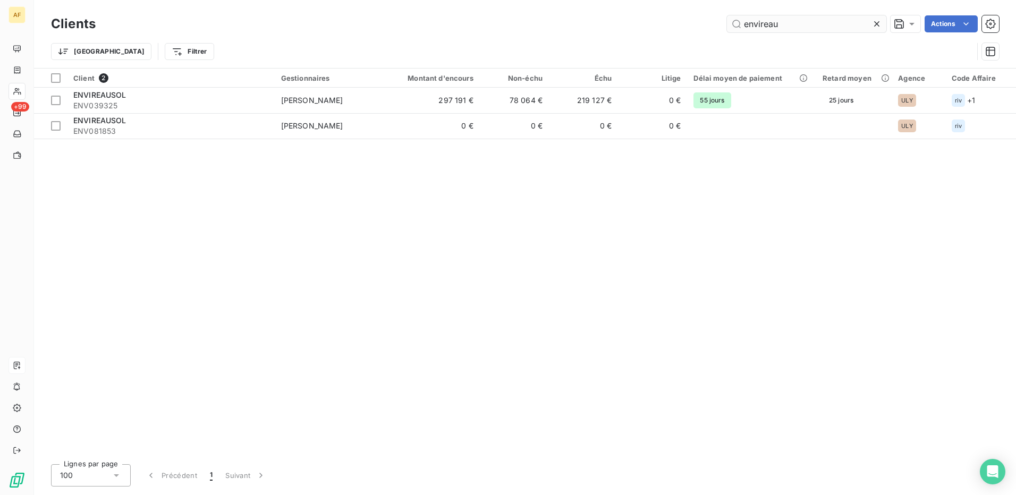
click at [792, 23] on input "envireau" at bounding box center [806, 23] width 159 height 17
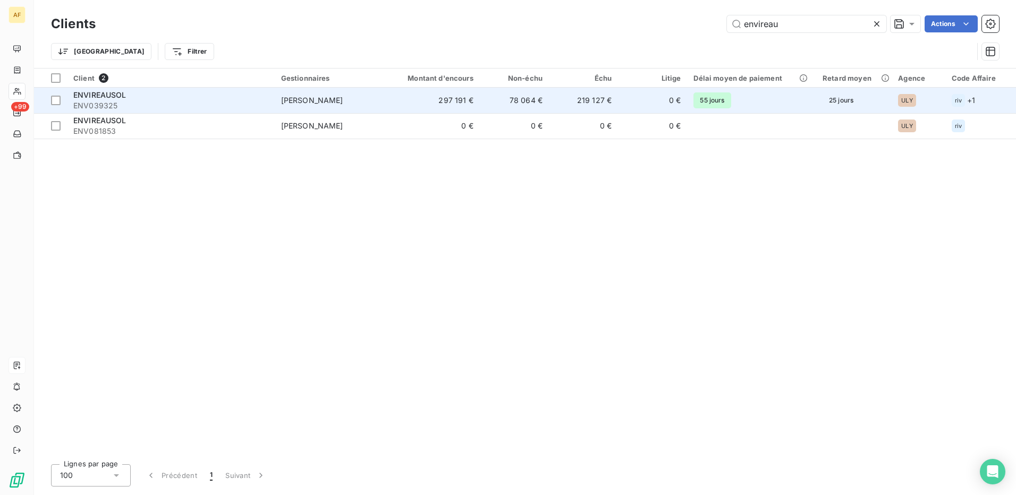
type input "envireau"
click at [464, 99] on td "297 191 €" at bounding box center [433, 101] width 93 height 26
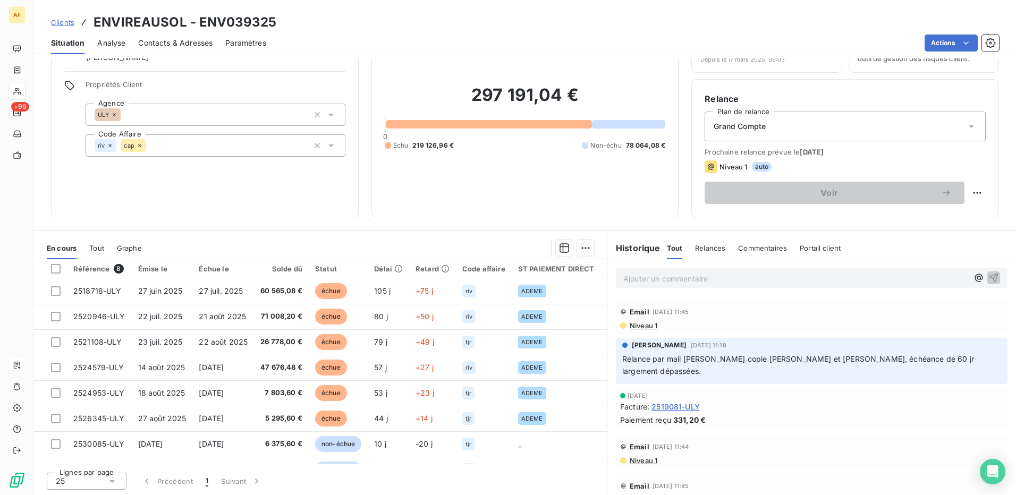
scroll to position [61, 0]
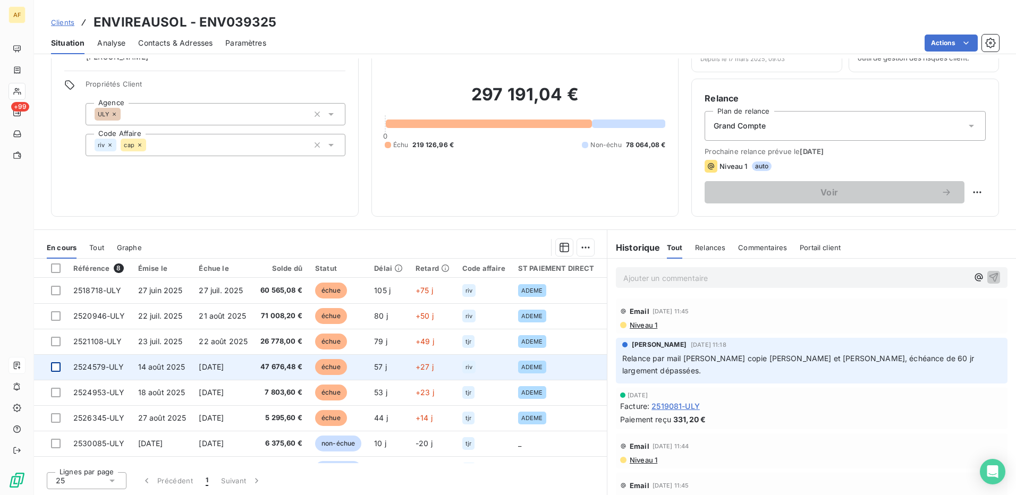
click at [54, 367] on div at bounding box center [56, 367] width 10 height 10
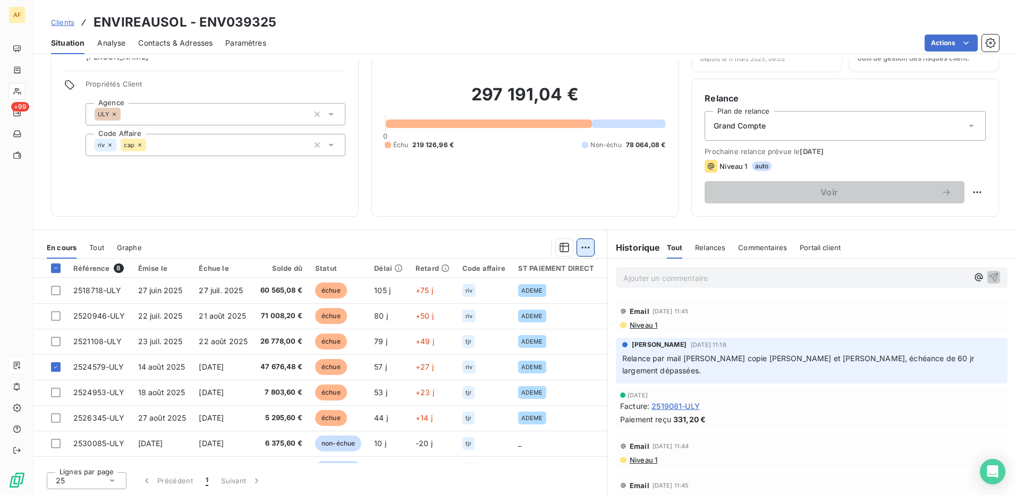
click at [581, 251] on html "AF +99 Clients ENVIREAUSOL - ENV039325 Situation Analyse Contacts & Adresses Pa…" at bounding box center [508, 247] width 1016 height 495
click at [566, 296] on div "Ajouter une promesse de paiement (1 facture)" at bounding box center [491, 290] width 188 height 17
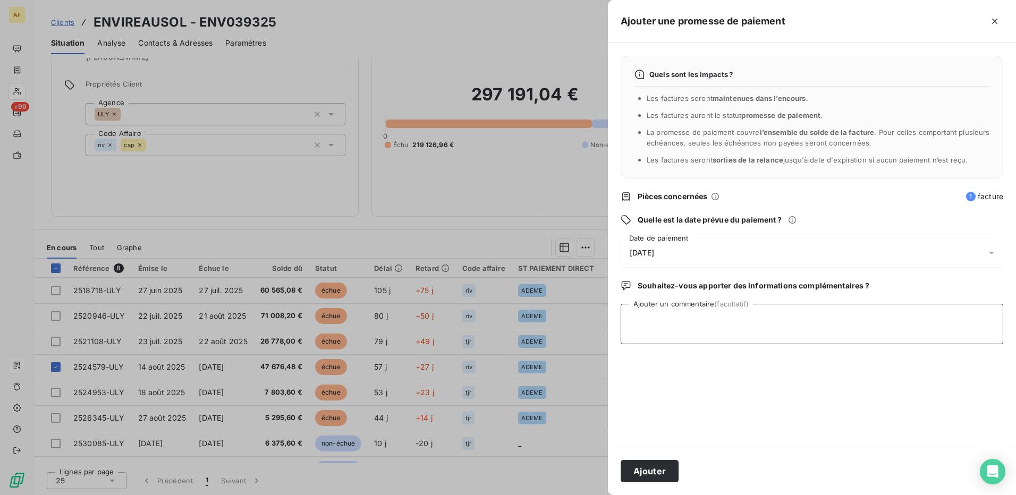
click at [672, 316] on textarea "Ajouter un commentaire (facultatif)" at bounding box center [812, 324] width 383 height 40
drag, startPoint x: 666, startPoint y: 255, endPoint x: 677, endPoint y: 262, distance: 13.0
click at [654, 255] on span "[DATE]" at bounding box center [642, 253] width 24 height 9
click at [828, 336] on textarea "Ajouter un commentaire (facultatif)" at bounding box center [812, 324] width 383 height 40
click at [745, 317] on textarea "Ajouter un commentaire (facultatif)" at bounding box center [812, 324] width 383 height 40
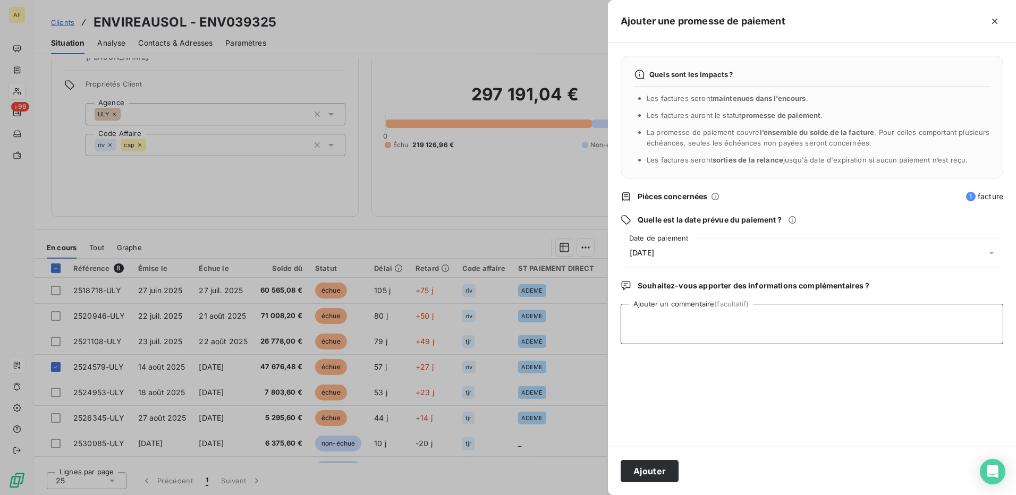
paste textarea "Lo : Ipsumdolors AmetcOnsEct <adipiscinge@seddoeiusmo.te> Incidi : utlabore 14 …"
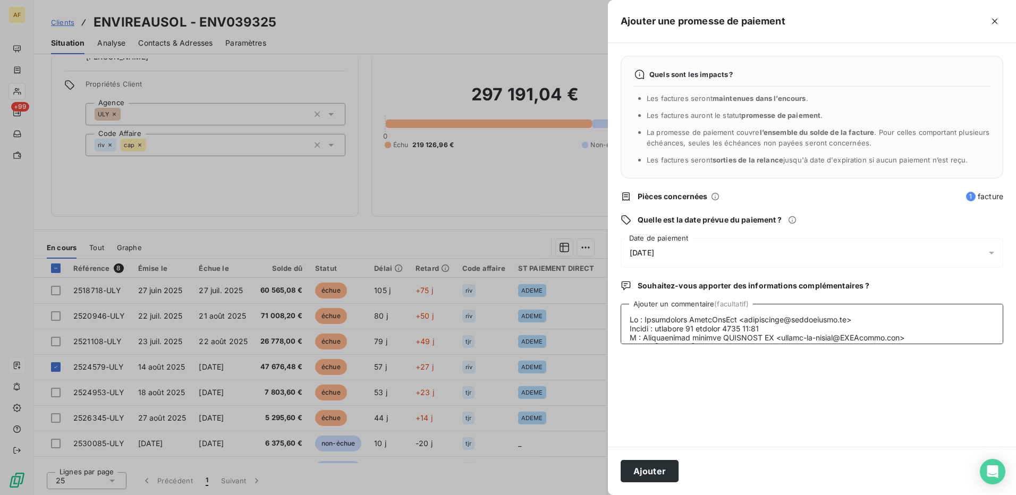
scroll to position [2259, 0]
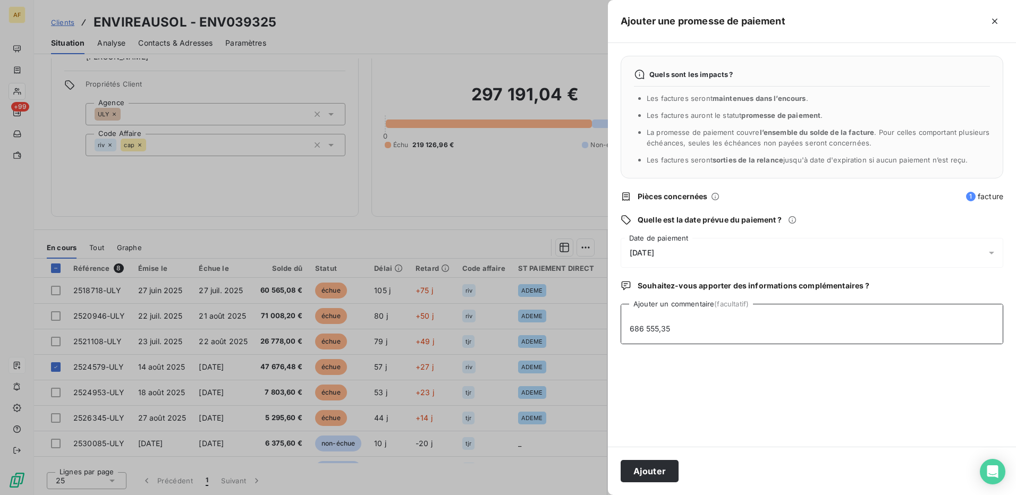
click at [726, 326] on textarea "Ajouter un commentaire (facultatif)" at bounding box center [812, 324] width 383 height 40
click at [665, 344] on textarea "Ajouter un commentaire (facultatif)" at bounding box center [812, 324] width 383 height 40
click at [630, 338] on textarea "Ajouter un commentaire (facultatif)" at bounding box center [812, 324] width 383 height 40
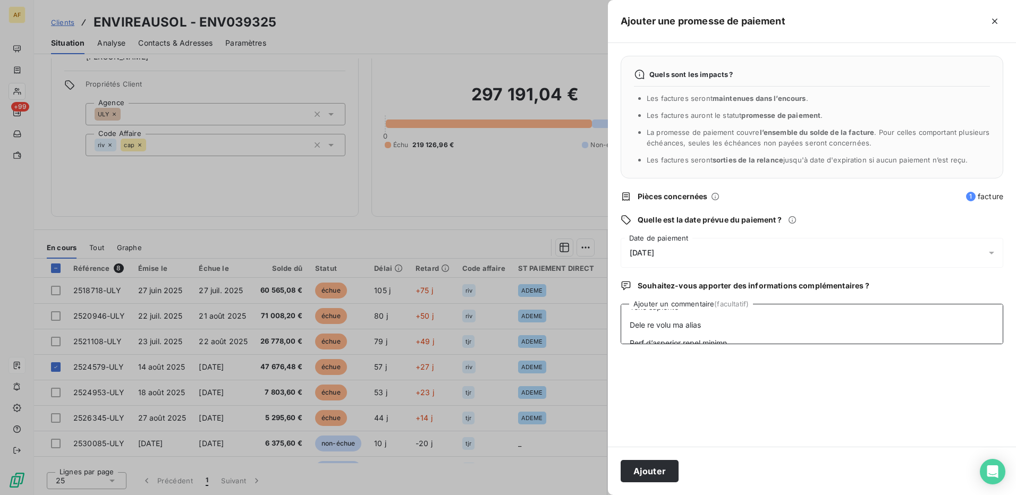
click at [652, 344] on textarea "Ajouter un commentaire (facultatif)" at bounding box center [812, 324] width 383 height 40
click at [672, 344] on textarea "Ajouter un commentaire (facultatif)" at bounding box center [812, 324] width 383 height 40
drag, startPoint x: 675, startPoint y: 348, endPoint x: 625, endPoint y: 315, distance: 59.4
click at [625, 315] on textarea "Ajouter un commentaire (facultatif)" at bounding box center [812, 324] width 383 height 40
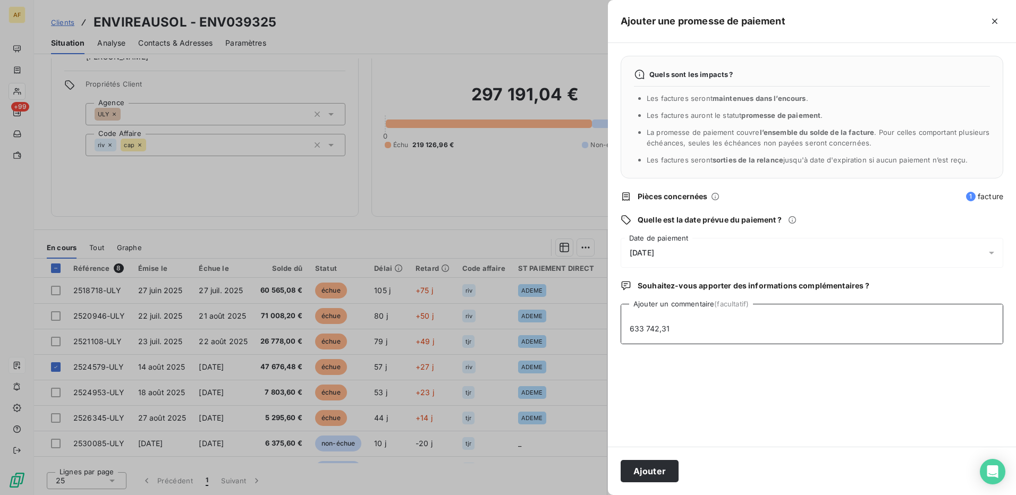
drag, startPoint x: 628, startPoint y: 350, endPoint x: 782, endPoint y: 333, distance: 154.4
click at [782, 333] on textarea "Ajouter un commentaire (facultatif)" at bounding box center [812, 324] width 383 height 40
click at [649, 342] on textarea "De : Secrétariat EnvirEauSol <[EMAIL_ADDRESS][DOMAIN_NAME]> Envoyé : [DATE] 10:…" at bounding box center [812, 324] width 383 height 40
click at [677, 342] on textarea "De : Secrétariat EnvirEauSol <[EMAIL_ADDRESS][DOMAIN_NAME]> Envoyé : [DATE] 10:…" at bounding box center [812, 324] width 383 height 40
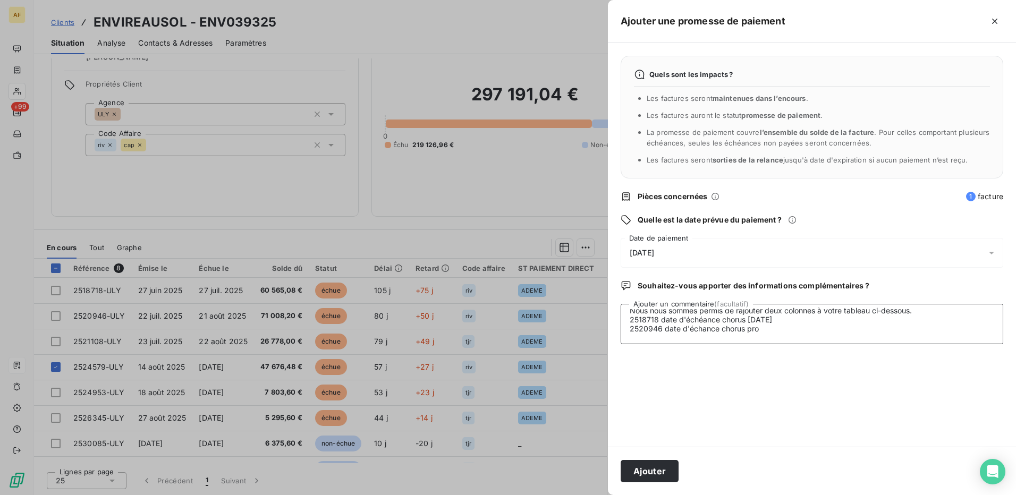
drag, startPoint x: 759, startPoint y: 339, endPoint x: 745, endPoint y: 339, distance: 13.3
click at [745, 339] on textarea "De : Secrétariat EnvirEauSol <[EMAIL_ADDRESS][DOMAIN_NAME]> Envoyé : [DATE] 10:…" at bounding box center [812, 324] width 383 height 40
click at [732, 344] on textarea "De : Secrétariat EnvirEauSol <[EMAIL_ADDRESS][DOMAIN_NAME]> Envoyé : [DATE] 10:…" at bounding box center [812, 324] width 383 height 40
drag, startPoint x: 744, startPoint y: 341, endPoint x: 686, endPoint y: 344, distance: 58.6
click at [686, 344] on textarea "De : Secrétariat EnvirEauSol <[EMAIL_ADDRESS][DOMAIN_NAME]> Envoyé : [DATE] 10:…" at bounding box center [812, 324] width 383 height 40
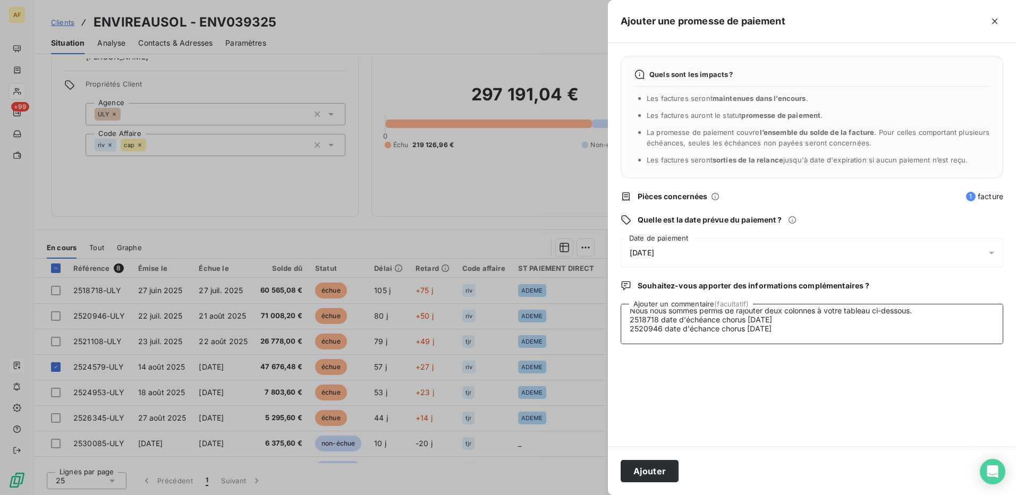
click at [700, 341] on textarea "De : Secrétariat EnvirEauSol <[EMAIL_ADDRESS][DOMAIN_NAME]> Envoyé : [DATE] 10:…" at bounding box center [812, 324] width 383 height 40
drag, startPoint x: 748, startPoint y: 341, endPoint x: 665, endPoint y: 340, distance: 82.9
click at [665, 340] on textarea "De : Secrétariat EnvirEauSol <[EMAIL_ADDRESS][DOMAIN_NAME]> Envoyé : [DATE] 10:…" at bounding box center [812, 324] width 383 height 40
click at [792, 340] on textarea "De : Secrétariat EnvirEauSol <[EMAIL_ADDRESS][DOMAIN_NAME]> Envoyé : [DATE] 10:…" at bounding box center [812, 324] width 383 height 40
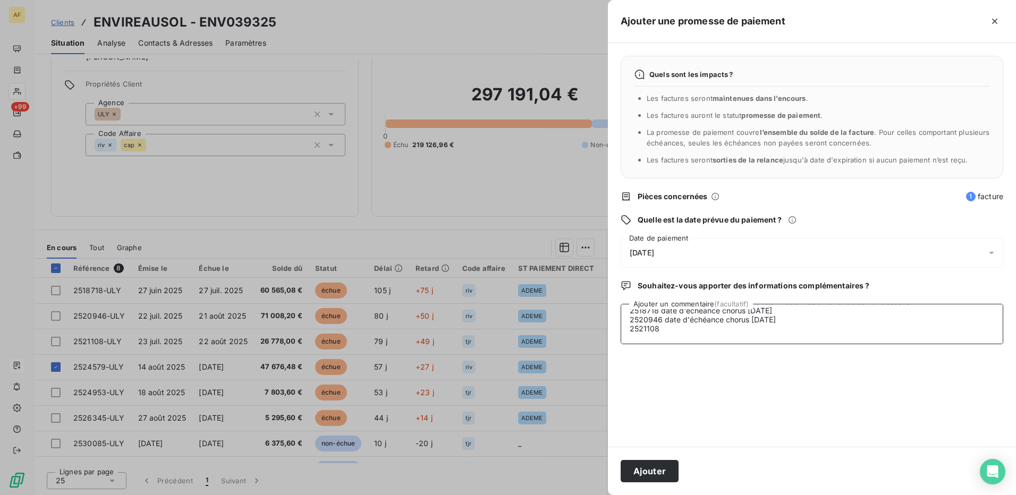
paste textarea "date d'échéance chorus"
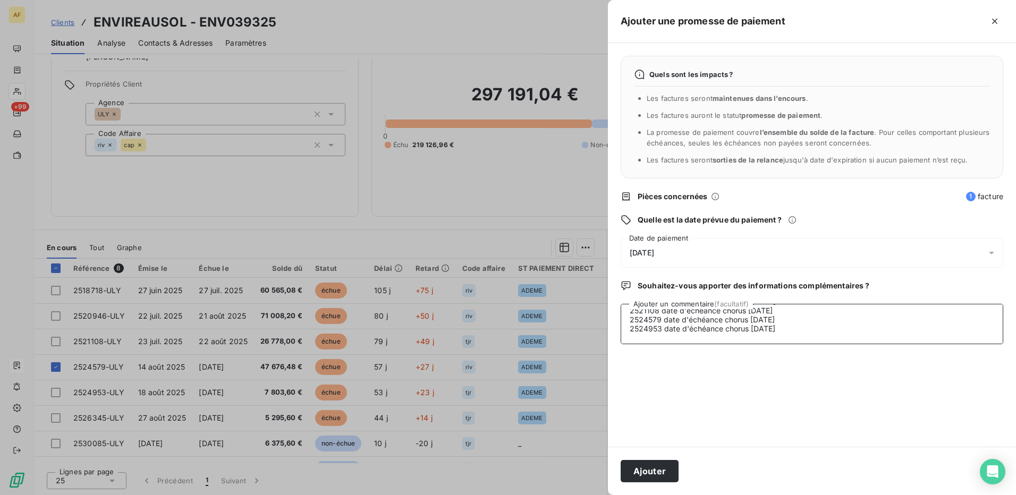
scroll to position [247, 0]
paste textarea "date d'échéance chorus"
type textarea "De : Secrétariat EnvirEauSol <[EMAIL_ADDRESS][DOMAIN_NAME]> Envoyé : [DATE] 10:…"
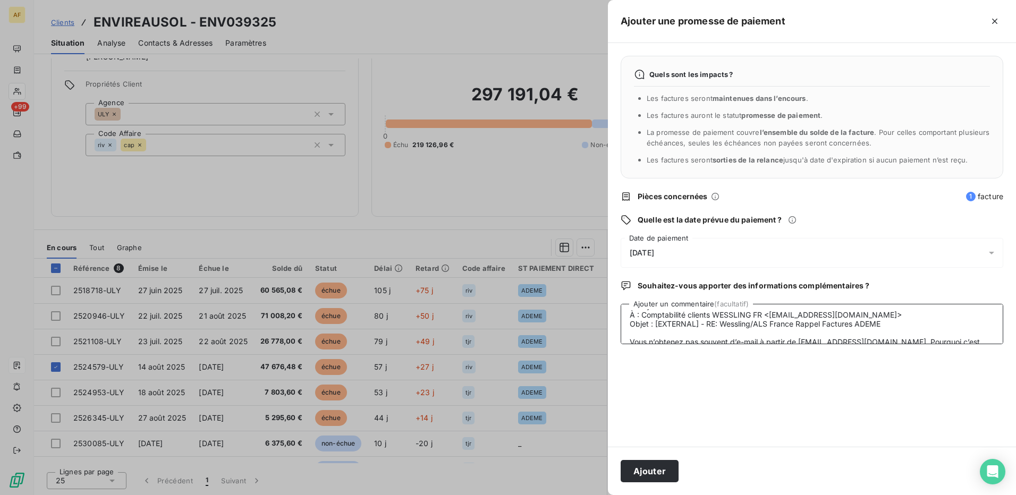
scroll to position [0, 0]
drag, startPoint x: 793, startPoint y: 340, endPoint x: 630, endPoint y: 312, distance: 166.0
click at [630, 312] on textarea "De : Secrétariat EnvirEauSol <[EMAIL_ADDRESS][DOMAIN_NAME]> Envoyé : [DATE] 10:…" at bounding box center [812, 324] width 383 height 40
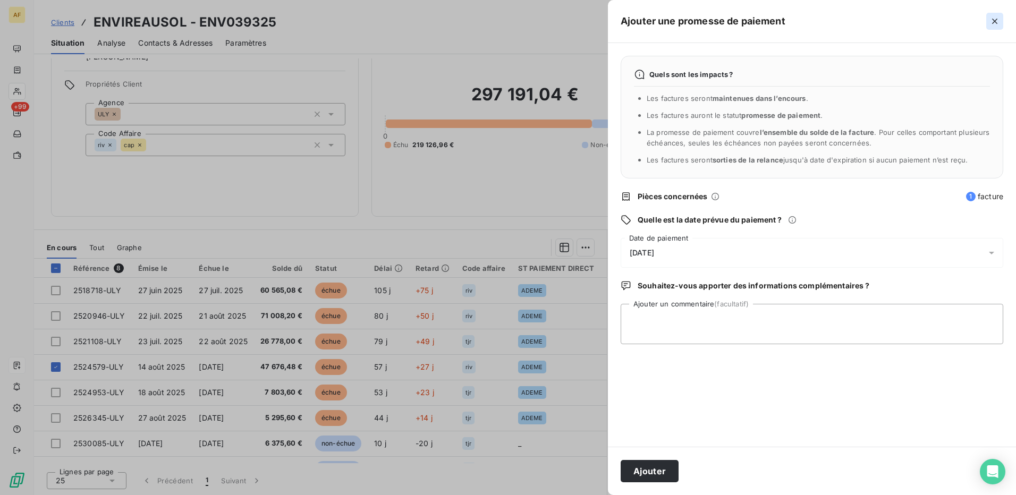
click at [996, 21] on icon "button" at bounding box center [994, 21] width 11 height 11
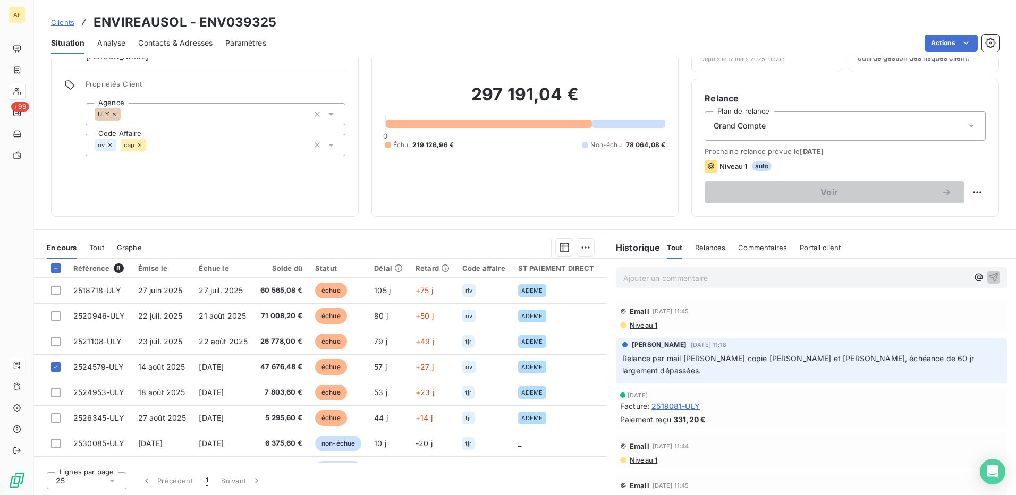
click at [654, 279] on p "Ajouter un commentaire ﻿" at bounding box center [795, 278] width 345 height 13
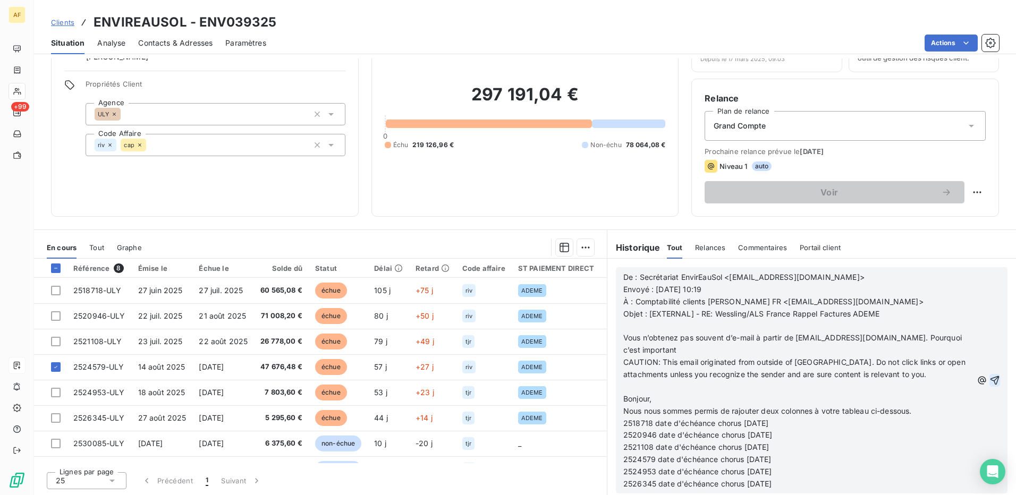
click at [990, 382] on icon "button" at bounding box center [994, 380] width 9 height 9
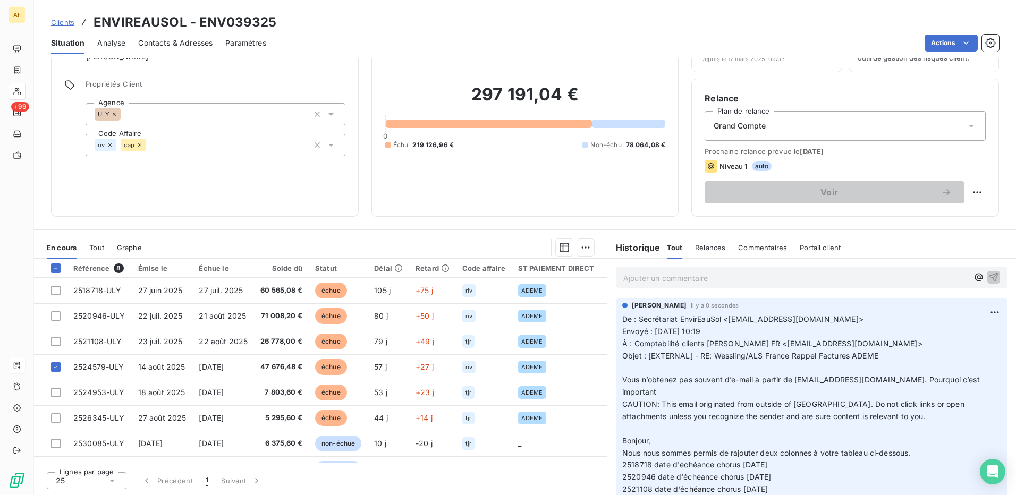
click at [648, 278] on p "Ajouter un commentaire ﻿" at bounding box center [795, 278] width 345 height 13
click at [630, 279] on p "Ajouter un commentaire ﻿" at bounding box center [795, 278] width 345 height 13
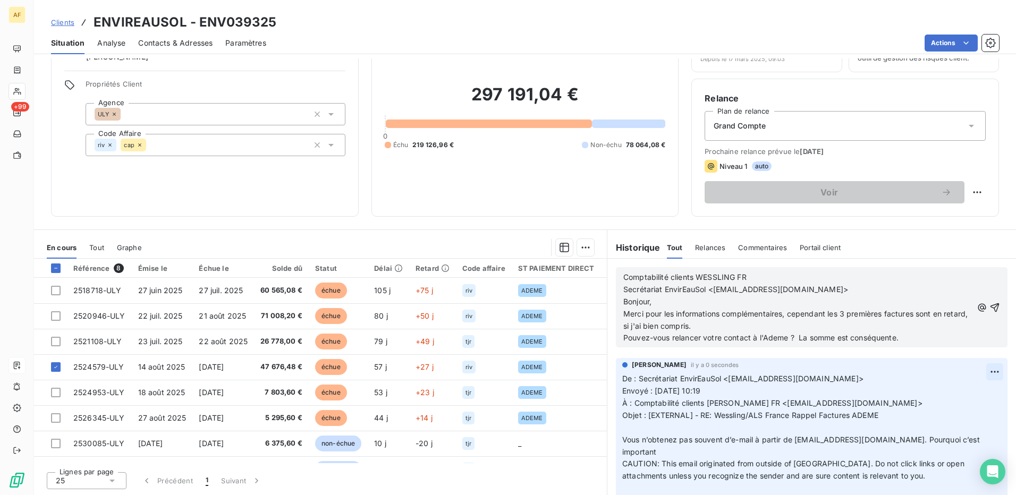
click at [989, 310] on icon "button" at bounding box center [994, 307] width 11 height 11
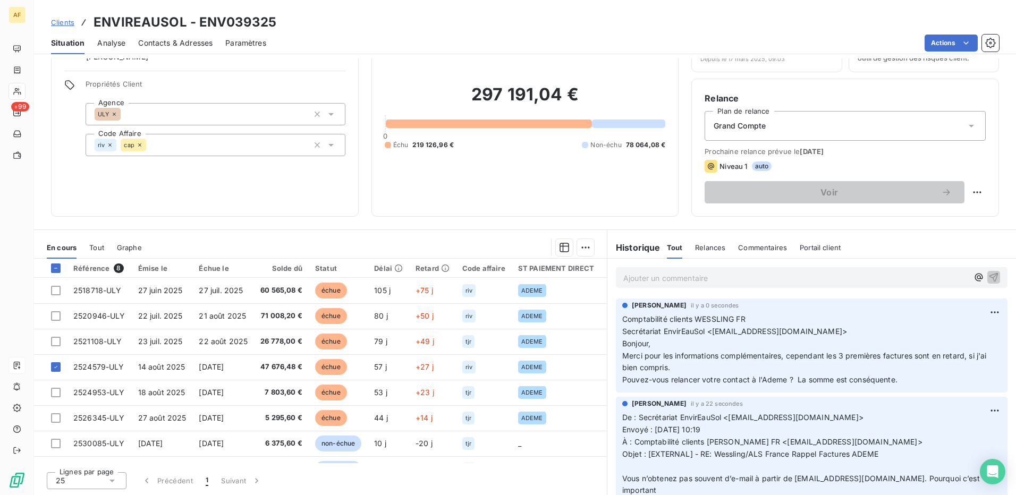
click at [199, 188] on div "Informations client Gestionnaires [PERSON_NAME] Propriétés Client Agence ULY Co…" at bounding box center [205, 110] width 308 height 213
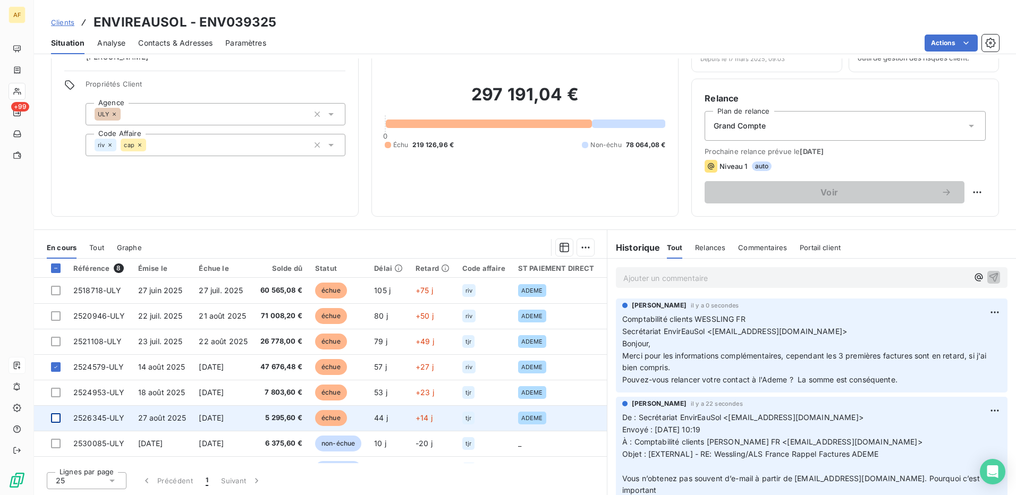
click at [56, 422] on div at bounding box center [56, 418] width 10 height 10
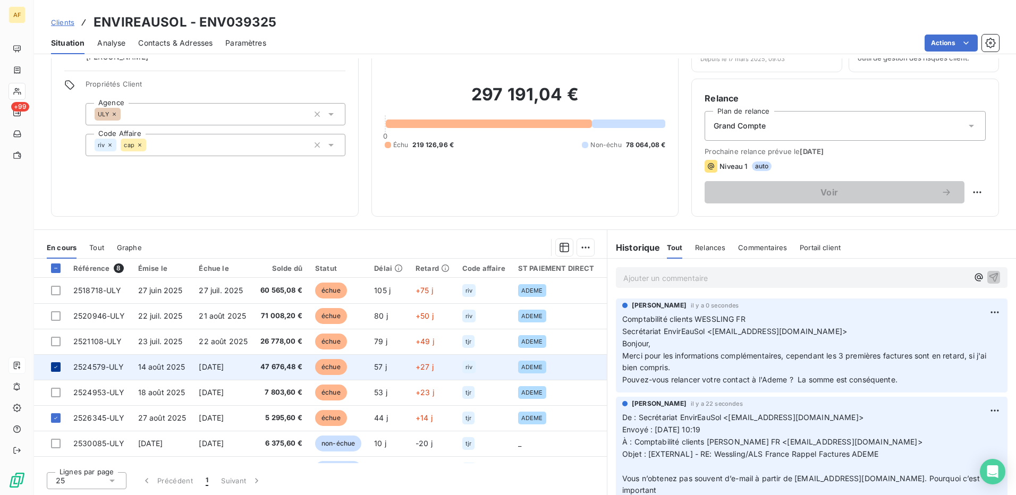
click at [59, 367] on div at bounding box center [56, 367] width 10 height 10
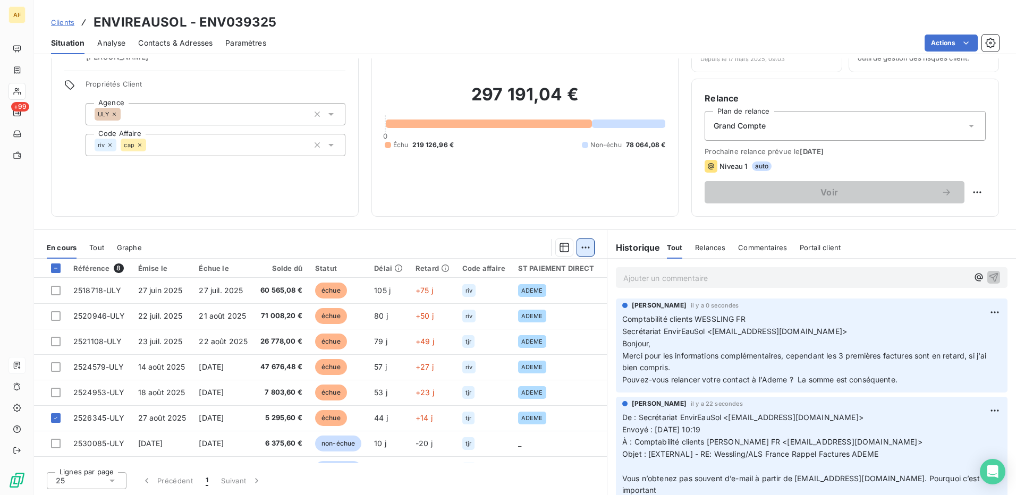
click at [587, 249] on html "AF +99 Clients ENVIREAUSOL - ENV039325 Situation Analyse Contacts & Adresses Pa…" at bounding box center [508, 247] width 1016 height 495
click at [560, 299] on div "Mettre en litige (1 facture) Ajouter une promesse de paiement (1 facture)" at bounding box center [491, 280] width 196 height 45
click at [558, 294] on div "Ajouter une promesse de paiement (1 facture)" at bounding box center [491, 290] width 188 height 17
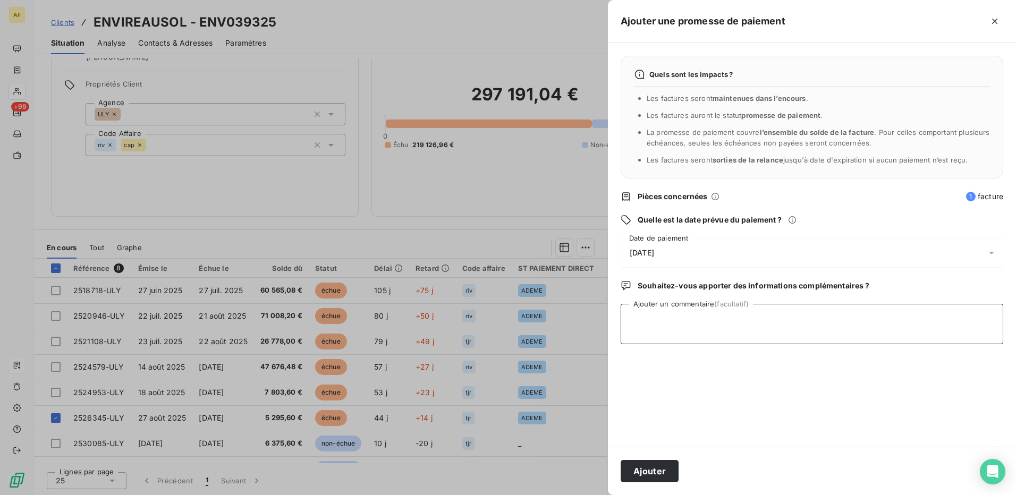
click at [647, 322] on textarea "Ajouter un commentaire (facultatif)" at bounding box center [812, 324] width 383 height 40
type textarea "[DATE]"
click at [673, 259] on div "[DATE]" at bounding box center [812, 253] width 383 height 30
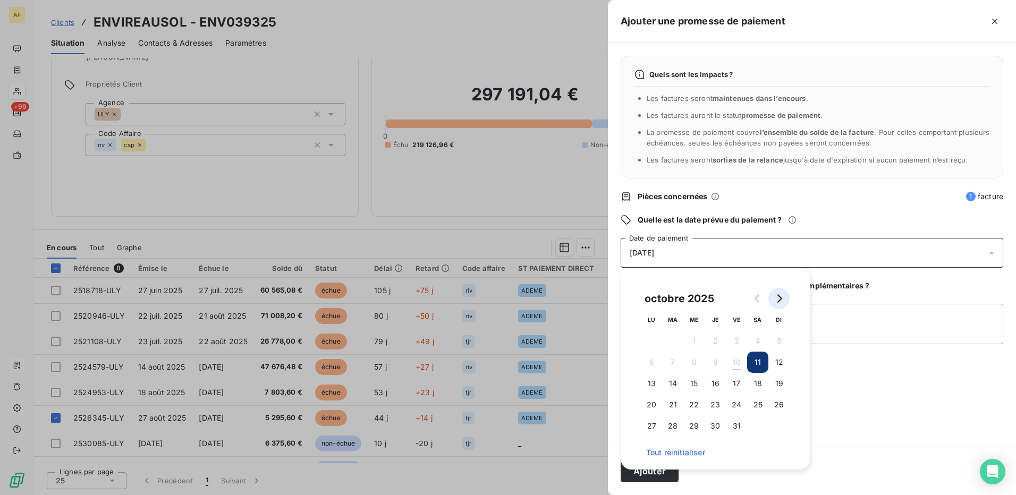
click at [781, 298] on icon "Go to next month" at bounding box center [779, 298] width 5 height 9
click at [674, 365] on button "4" at bounding box center [672, 362] width 21 height 21
click at [854, 330] on textarea "[DATE]" at bounding box center [812, 324] width 383 height 40
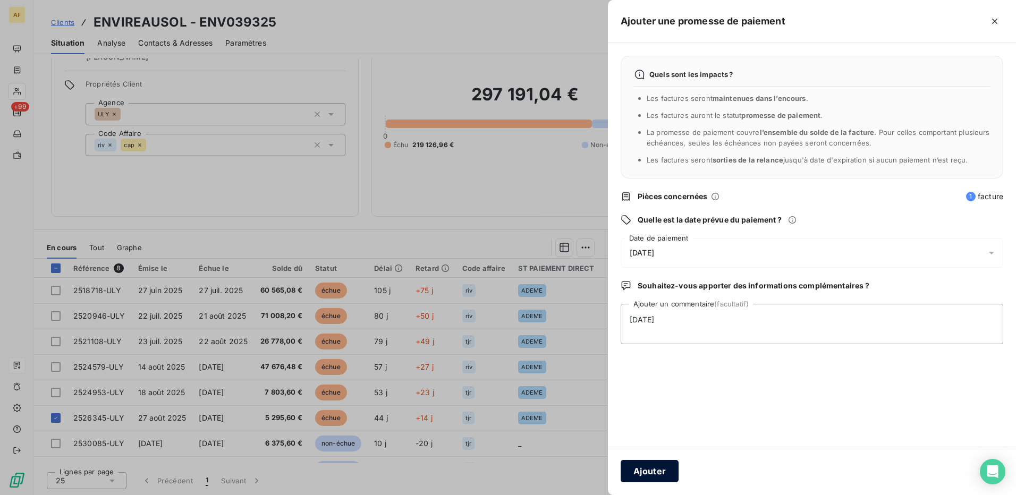
click at [639, 468] on button "Ajouter" at bounding box center [650, 471] width 58 height 22
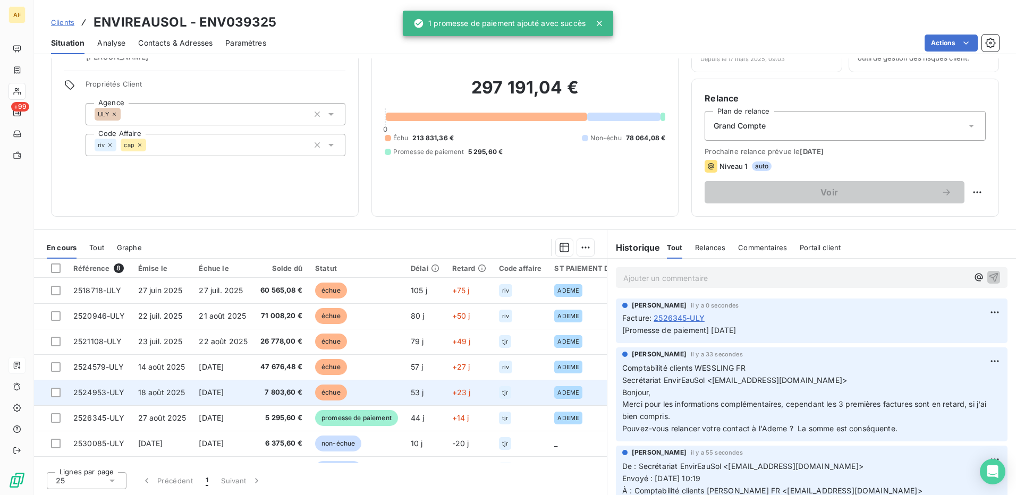
click at [96, 394] on span "2524953-ULY" at bounding box center [99, 392] width 52 height 9
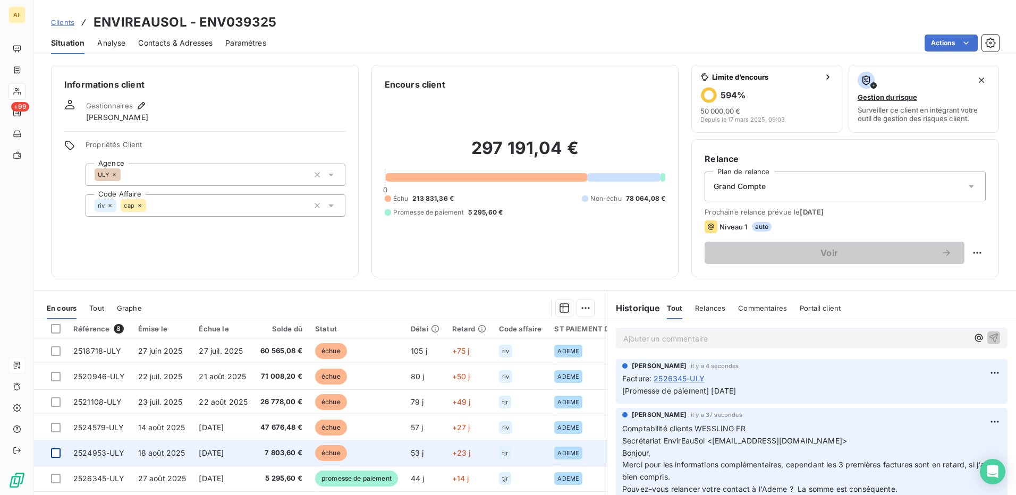
click at [56, 454] on div at bounding box center [56, 453] width 10 height 10
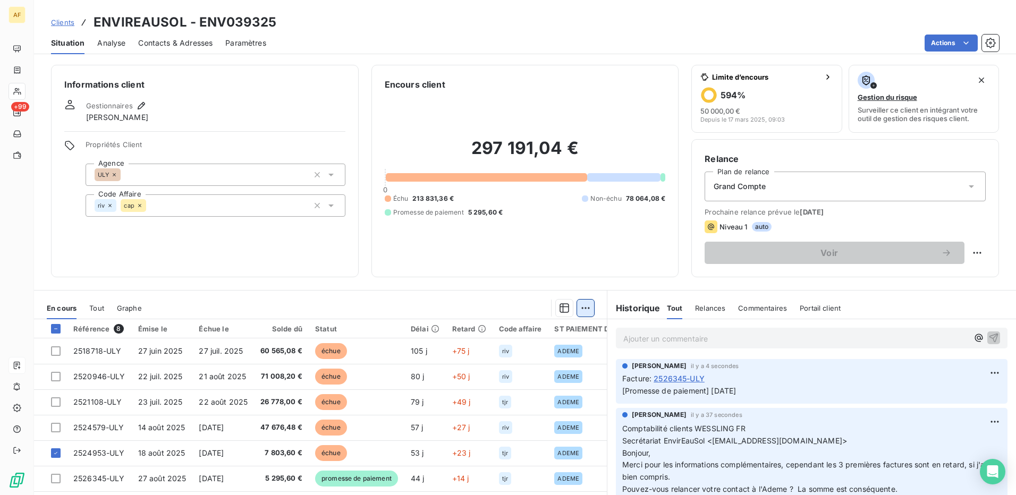
click at [581, 308] on html "AF +99 Clients ENVIREAUSOL - ENV039325 Situation Analyse Contacts & Adresses Pa…" at bounding box center [508, 247] width 1016 height 495
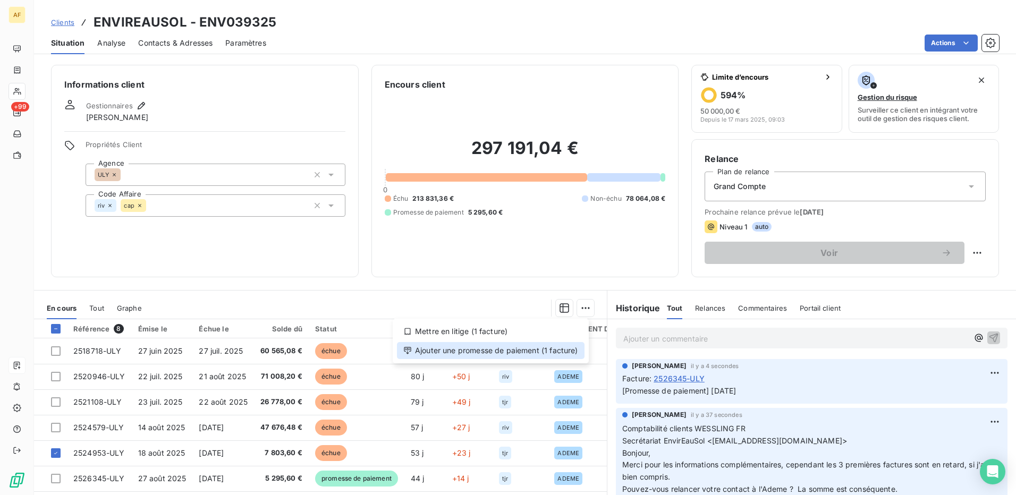
click at [575, 353] on div "Ajouter une promesse de paiement (1 facture)" at bounding box center [491, 350] width 188 height 17
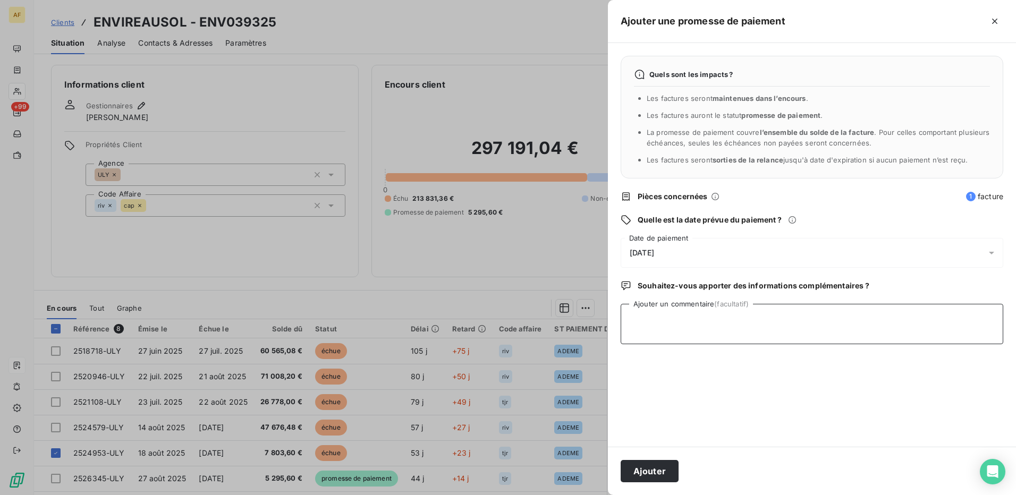
click at [703, 330] on textarea "Ajouter un commentaire (facultatif)" at bounding box center [812, 324] width 383 height 40
type textarea "[DATE]"
click at [675, 248] on div "[DATE]" at bounding box center [812, 253] width 383 height 30
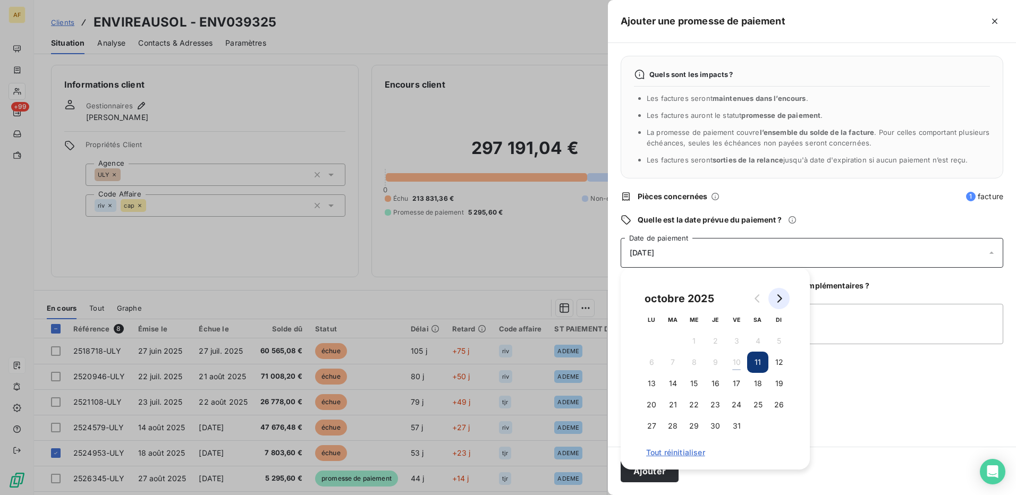
click at [783, 297] on button "Go to next month" at bounding box center [778, 298] width 21 height 21
drag, startPoint x: 760, startPoint y: 340, endPoint x: 780, endPoint y: 353, distance: 24.5
click at [761, 340] on button "1" at bounding box center [757, 340] width 21 height 21
click at [836, 344] on textarea "[DATE]" at bounding box center [812, 324] width 383 height 40
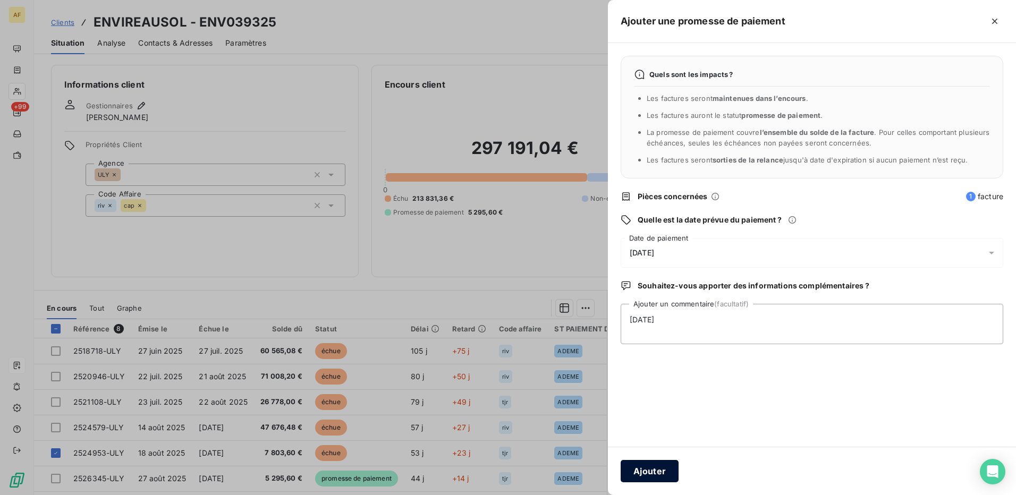
click at [658, 475] on button "Ajouter" at bounding box center [650, 471] width 58 height 22
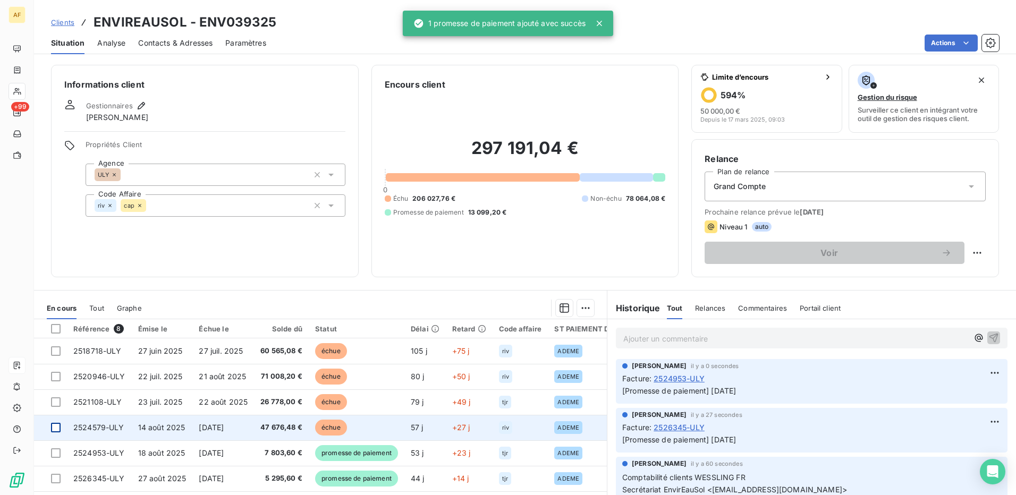
click at [58, 429] on div at bounding box center [56, 428] width 10 height 10
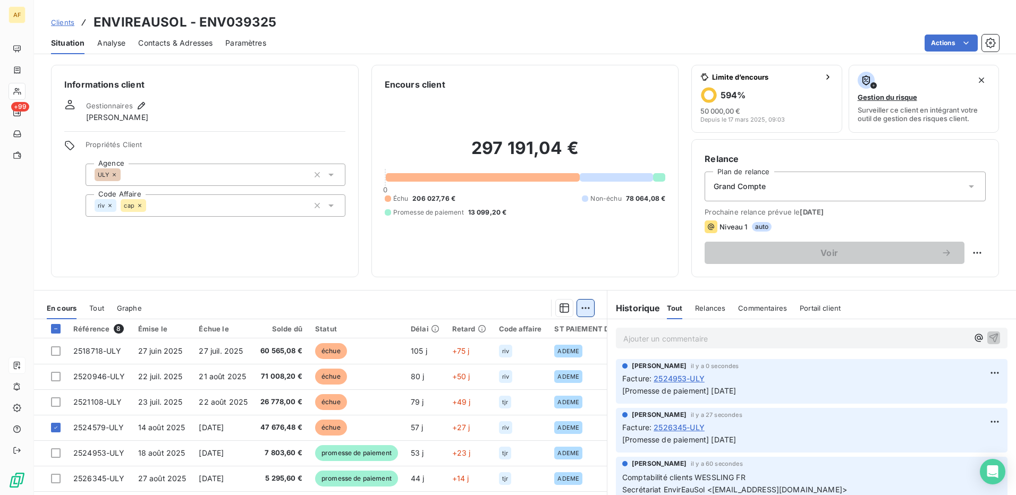
click at [583, 313] on html "AF +99 Clients ENVIREAUSOL - ENV039325 Situation Analyse Contacts & Adresses Pa…" at bounding box center [508, 247] width 1016 height 495
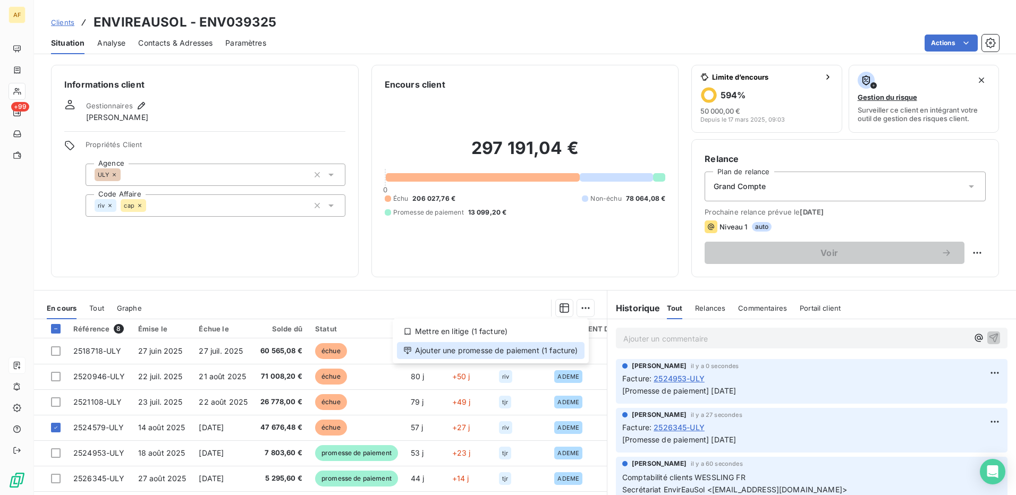
click at [559, 350] on div "Ajouter une promesse de paiement (1 facture)" at bounding box center [491, 350] width 188 height 17
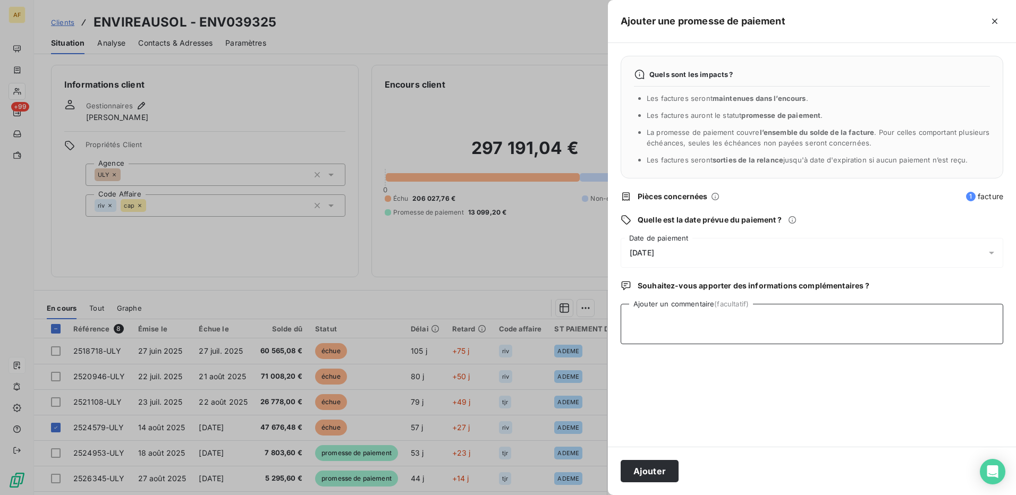
click at [707, 340] on textarea "Ajouter un commentaire (facultatif)" at bounding box center [812, 324] width 383 height 40
type textarea "[DATE]"
click at [683, 249] on div "[DATE]" at bounding box center [812, 253] width 383 height 30
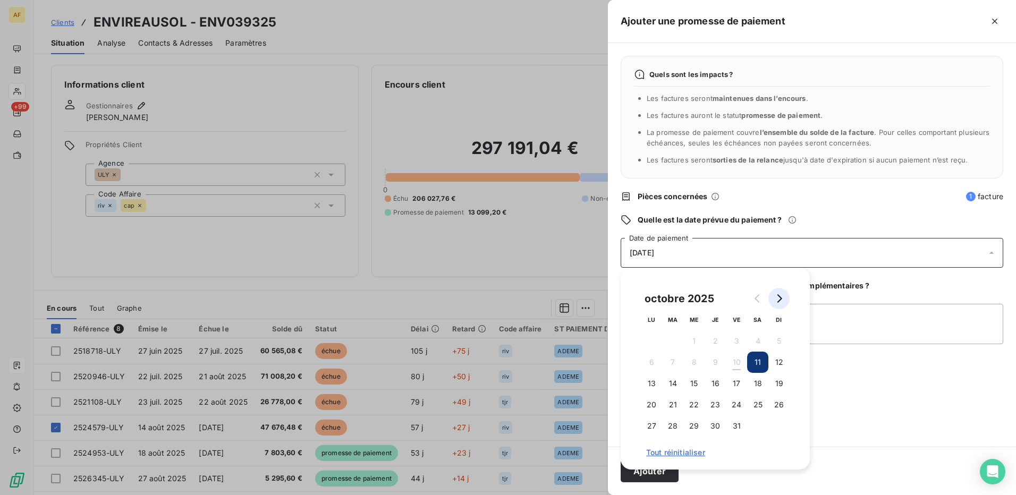
click at [782, 300] on icon "Go to next month" at bounding box center [779, 298] width 9 height 9
click at [760, 343] on button "1" at bounding box center [757, 340] width 21 height 21
click at [833, 337] on textarea "[DATE]" at bounding box center [812, 324] width 383 height 40
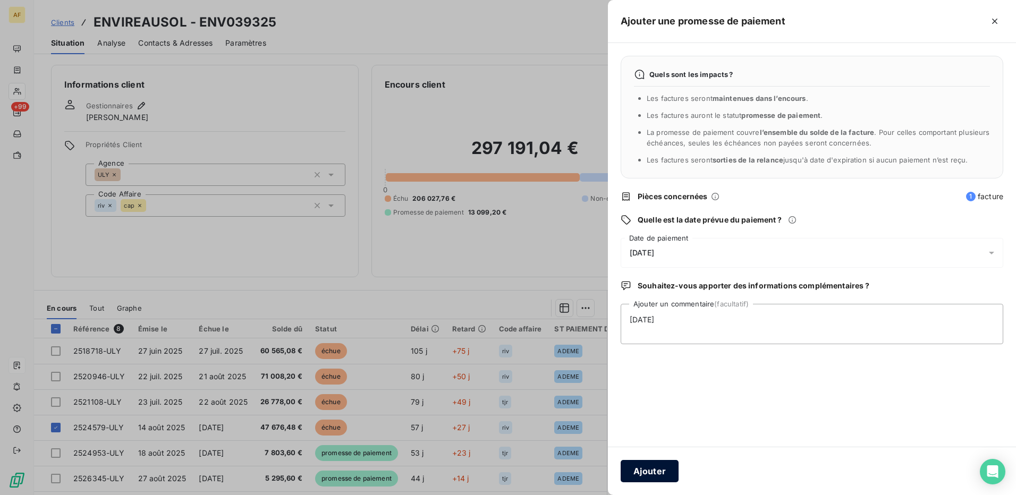
click at [655, 474] on button "Ajouter" at bounding box center [650, 471] width 58 height 22
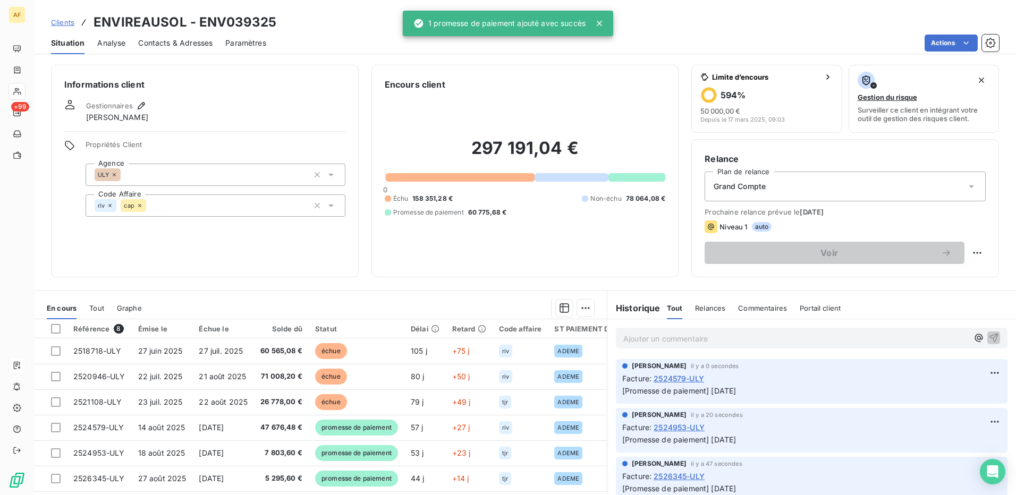
click at [204, 255] on div "Informations client Gestionnaires [PERSON_NAME] Propriétés Client Agence ULY Co…" at bounding box center [205, 171] width 308 height 213
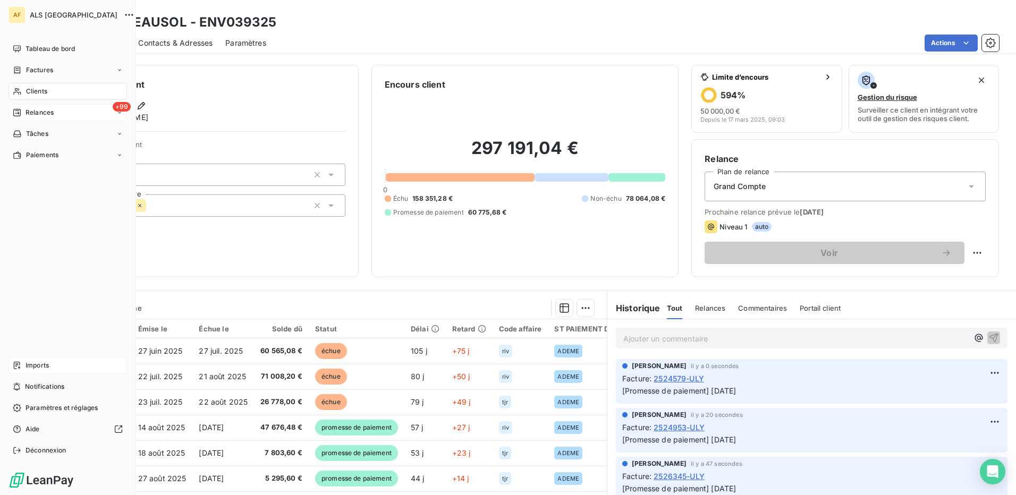
drag, startPoint x: 43, startPoint y: 113, endPoint x: 49, endPoint y: 112, distance: 5.9
click at [43, 113] on span "Relances" at bounding box center [40, 113] width 28 height 10
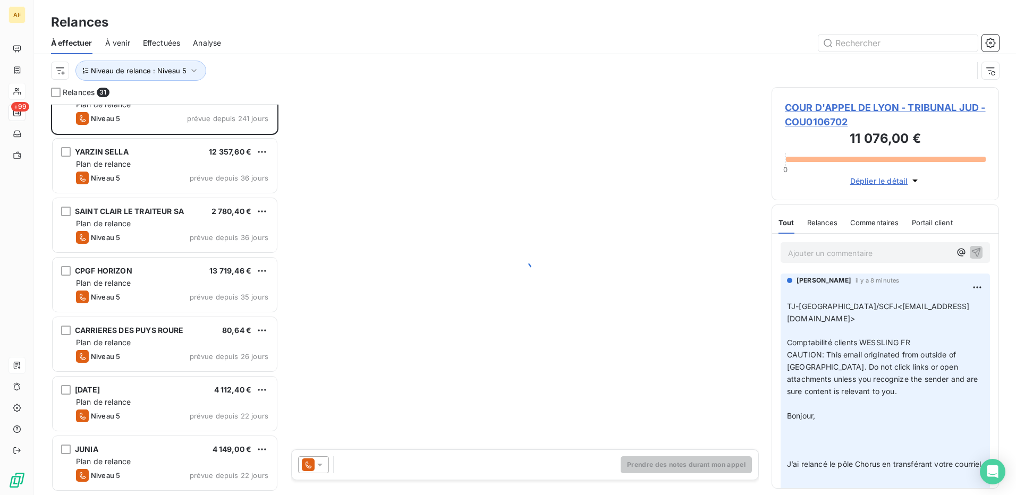
scroll to position [107, 0]
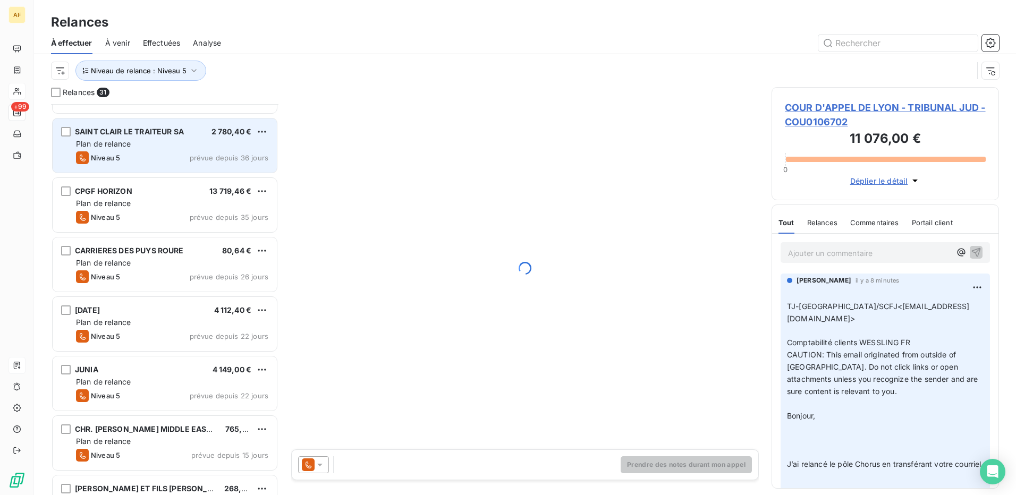
click at [150, 152] on div "Niveau 5 prévue depuis 36 jours" at bounding box center [172, 157] width 192 height 13
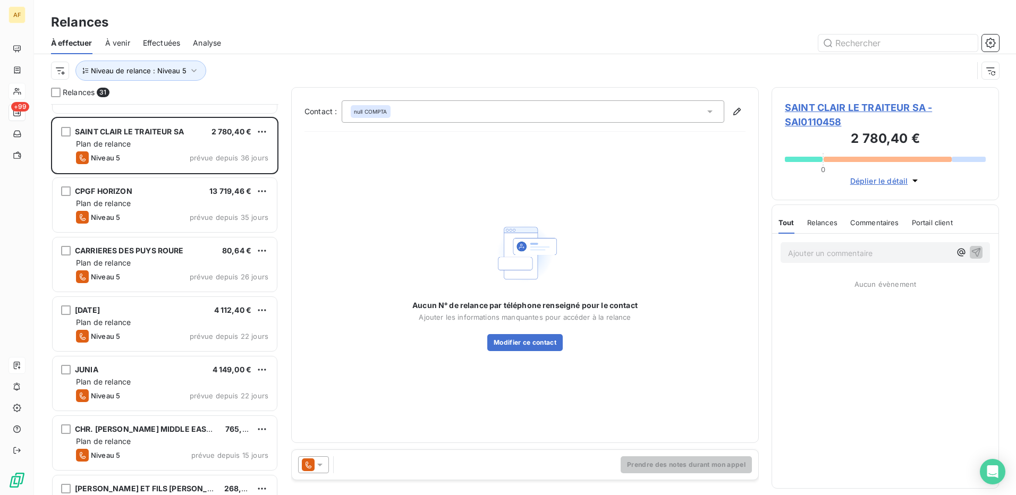
click at [378, 191] on div "Aucun N° de relance par téléphone renseigné pour le contact Ajouter les informa…" at bounding box center [524, 285] width 441 height 290
click at [831, 107] on span "SAINT CLAIR LE TRAITEUR SA - SAI0110458" at bounding box center [885, 114] width 201 height 29
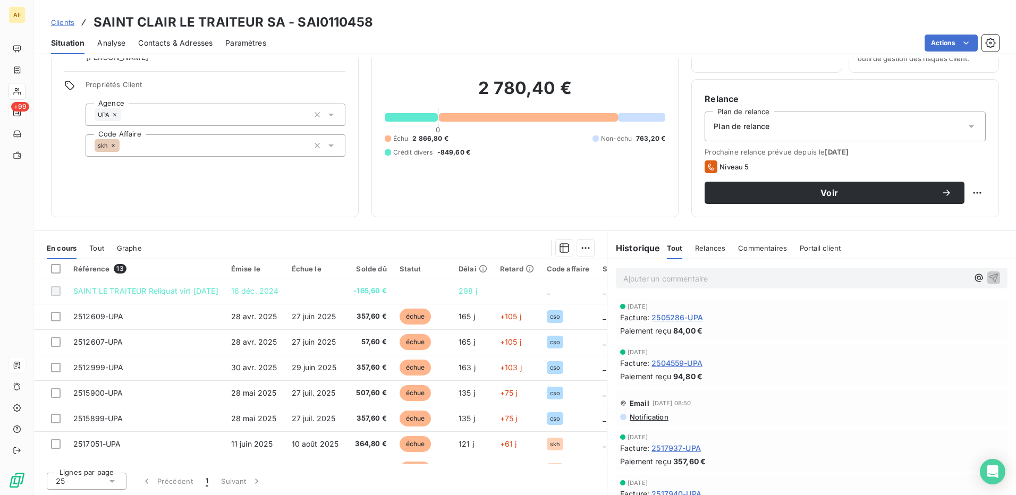
scroll to position [61, 0]
click at [679, 279] on p "Ajouter un commentaire ﻿" at bounding box center [795, 278] width 345 height 13
click at [989, 277] on icon "button" at bounding box center [993, 277] width 9 height 9
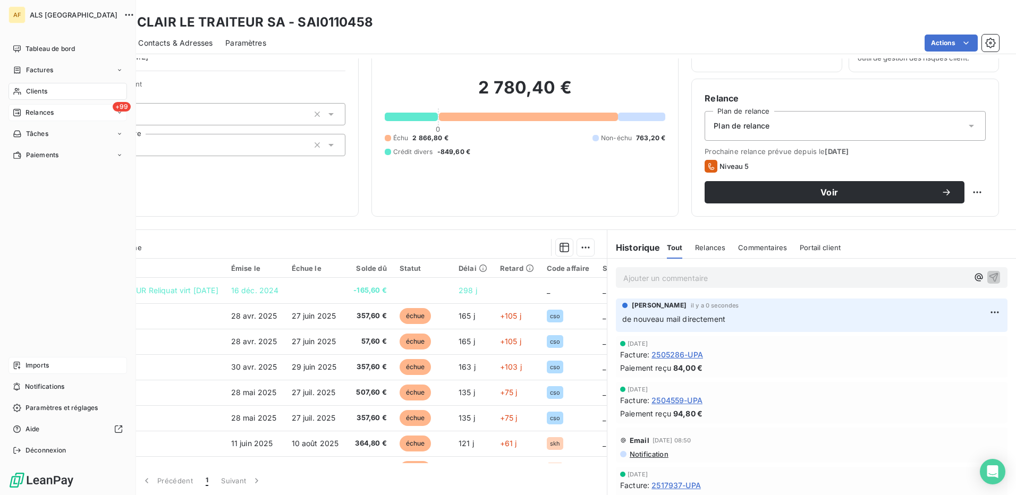
click at [32, 89] on span "Clients" at bounding box center [36, 92] width 21 height 10
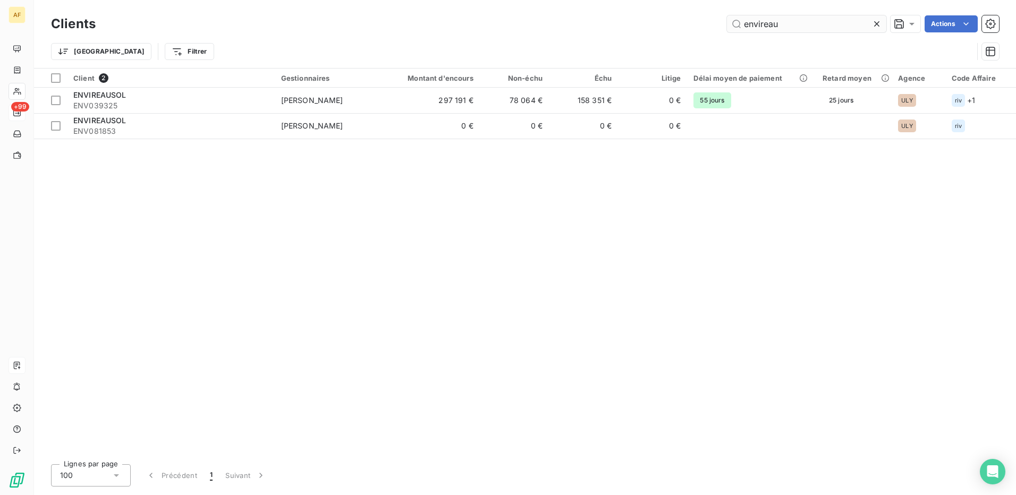
click at [753, 22] on input "envireau" at bounding box center [806, 23] width 159 height 17
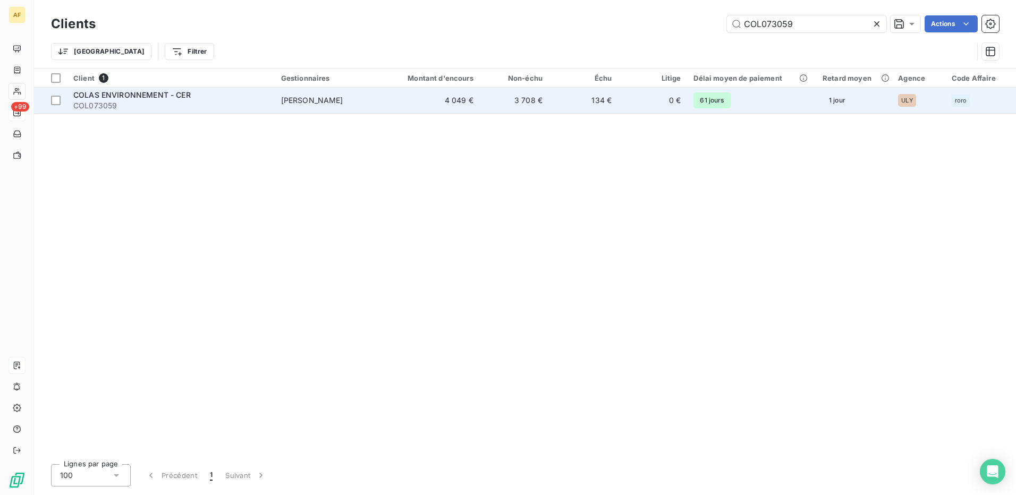
type input "COL073059"
click at [136, 107] on span "COL073059" at bounding box center [170, 105] width 195 height 11
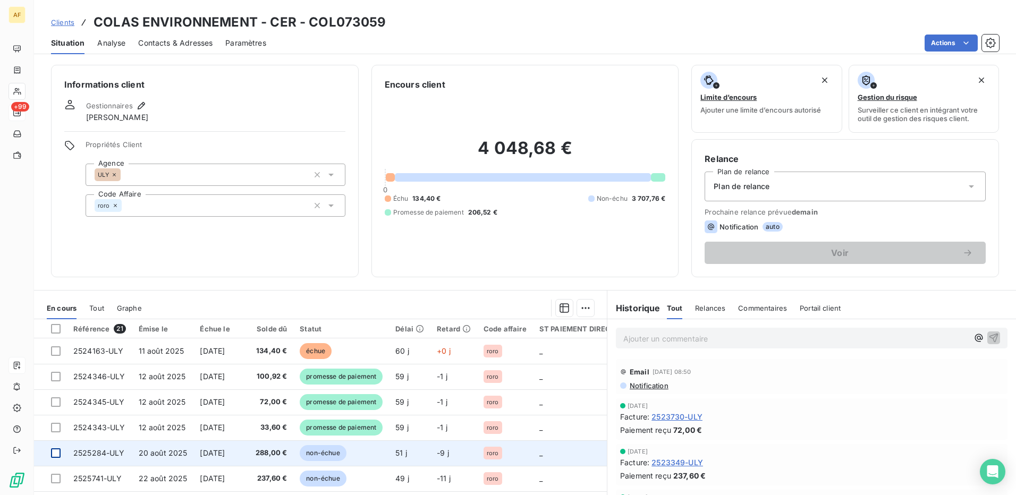
click at [57, 455] on div at bounding box center [56, 453] width 10 height 10
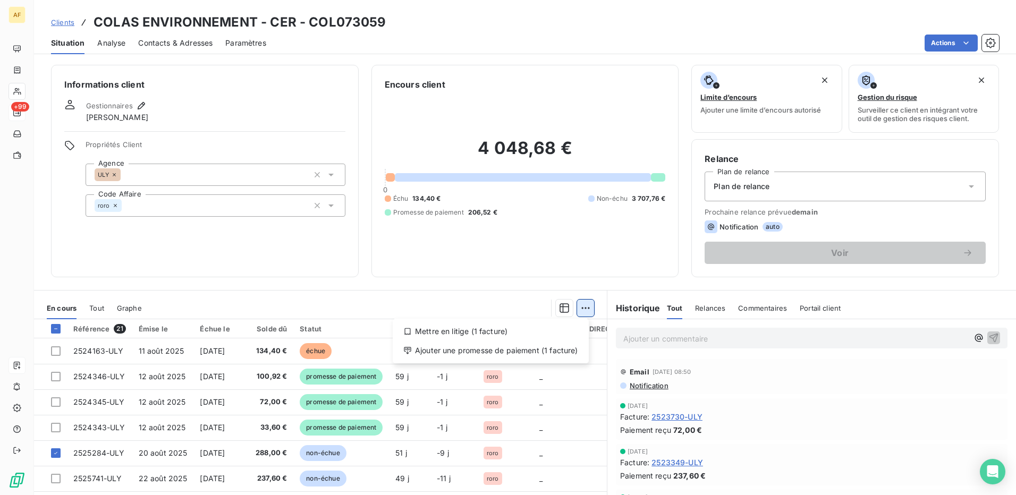
click at [584, 307] on html "AF +99 Clients COLAS ENVIRONNEMENT - CER - COL073059 Situation Analyse Contacts…" at bounding box center [508, 247] width 1016 height 495
click at [549, 353] on div "Ajouter une promesse de paiement (1 facture)" at bounding box center [491, 350] width 188 height 17
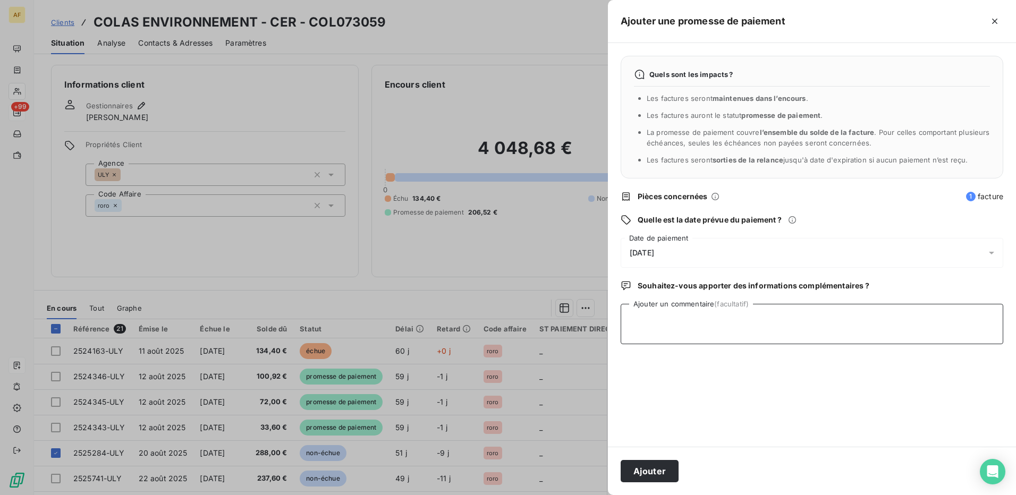
click at [670, 325] on textarea "Ajouter un commentaire (facultatif)" at bounding box center [812, 324] width 383 height 40
click at [651, 324] on textarea "Ajouter un commentaire (facultatif)" at bounding box center [812, 324] width 383 height 40
type textarea "[DATE]"
click at [718, 247] on div "[DATE]" at bounding box center [812, 253] width 383 height 30
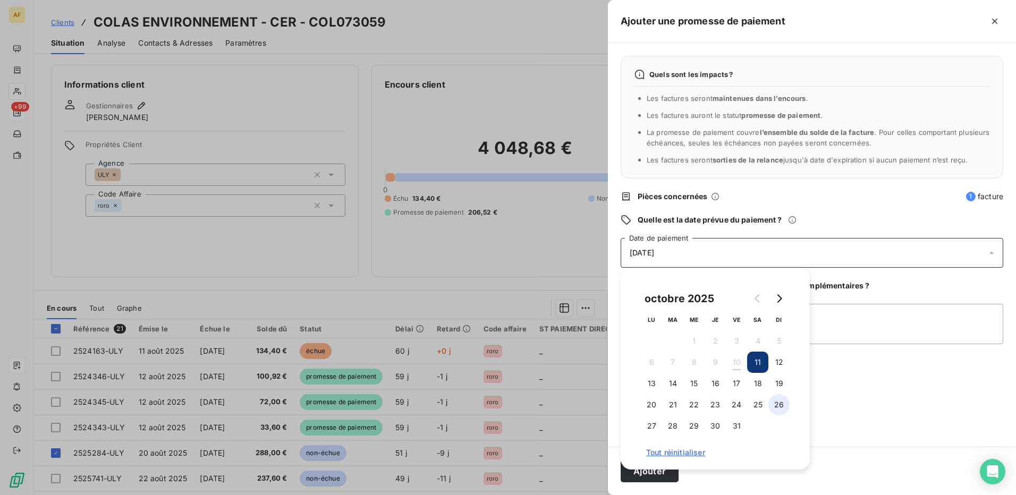
click at [782, 402] on button "26" at bounding box center [778, 404] width 21 height 21
click at [864, 332] on textarea "[DATE]" at bounding box center [812, 324] width 383 height 40
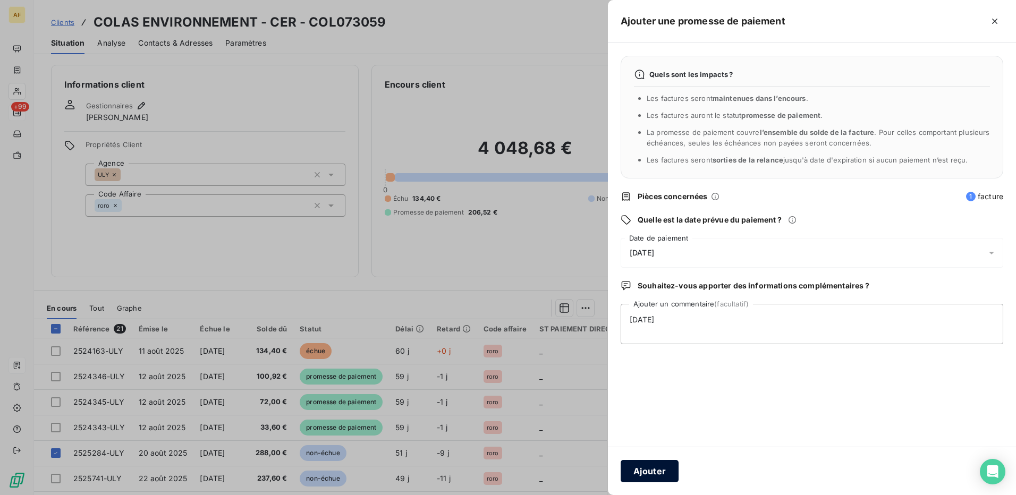
click at [662, 476] on button "Ajouter" at bounding box center [650, 471] width 58 height 22
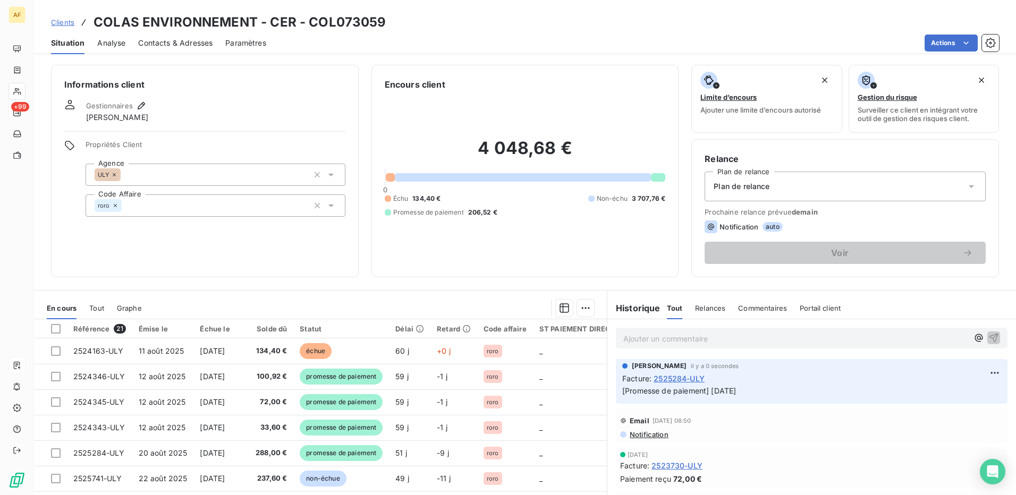
click at [69, 329] on th "Référence 21" at bounding box center [99, 328] width 65 height 19
click at [416, 328] on div "Délai" at bounding box center [409, 329] width 29 height 9
drag, startPoint x: 416, startPoint y: 328, endPoint x: 400, endPoint y: 328, distance: 16.5
click at [401, 328] on th "Délai" at bounding box center [409, 328] width 41 height 19
click at [69, 328] on th "Référence 21" at bounding box center [99, 328] width 65 height 19
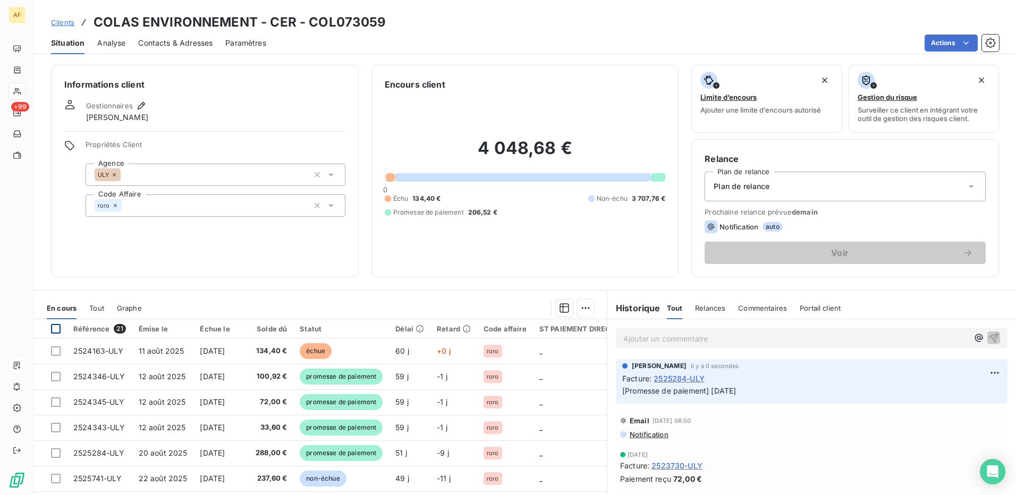
click at [54, 333] on div at bounding box center [56, 329] width 10 height 10
click at [89, 328] on div "Référence 21" at bounding box center [99, 329] width 53 height 10
click at [153, 327] on div "Émise le" at bounding box center [163, 329] width 49 height 9
click at [312, 333] on div "Statut" at bounding box center [341, 329] width 83 height 9
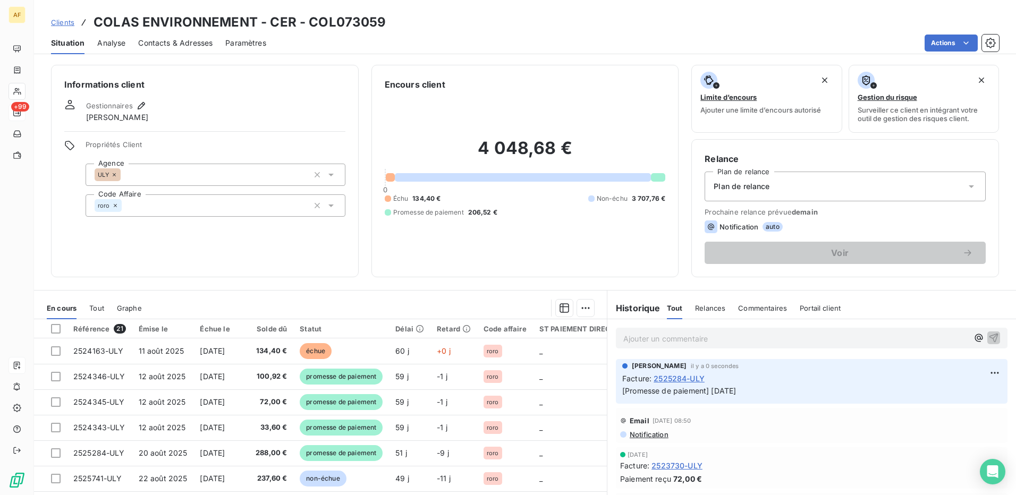
click at [417, 332] on div "Délai" at bounding box center [409, 329] width 29 height 9
click at [423, 329] on icon at bounding box center [419, 328] width 7 height 7
click at [270, 250] on div "Informations client Gestionnaires [PERSON_NAME] Propriétés Client Agence ULY Co…" at bounding box center [205, 171] width 308 height 213
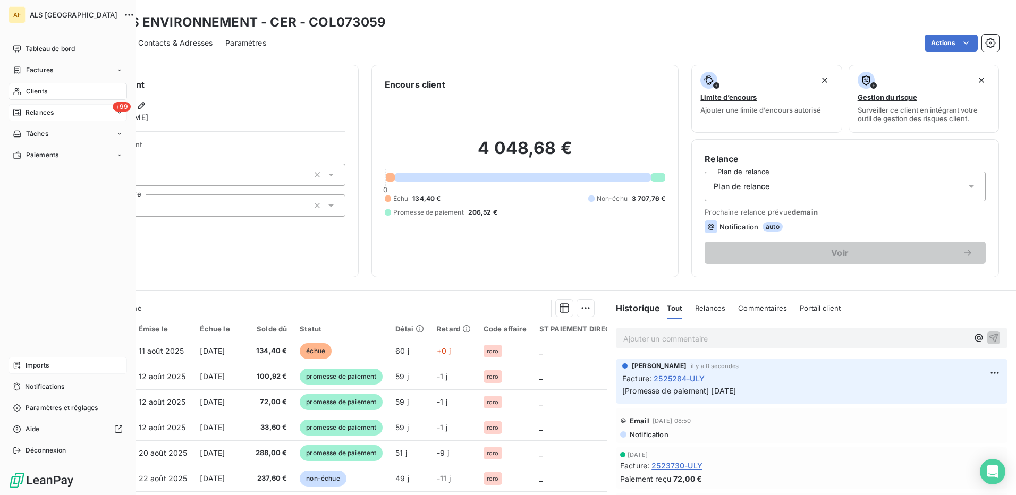
click at [32, 114] on span "Relances" at bounding box center [40, 113] width 28 height 10
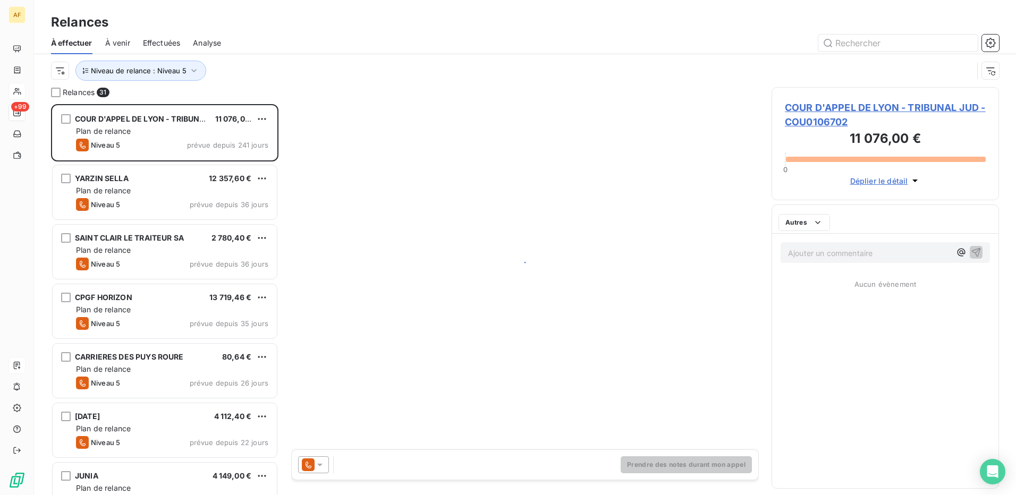
scroll to position [383, 219]
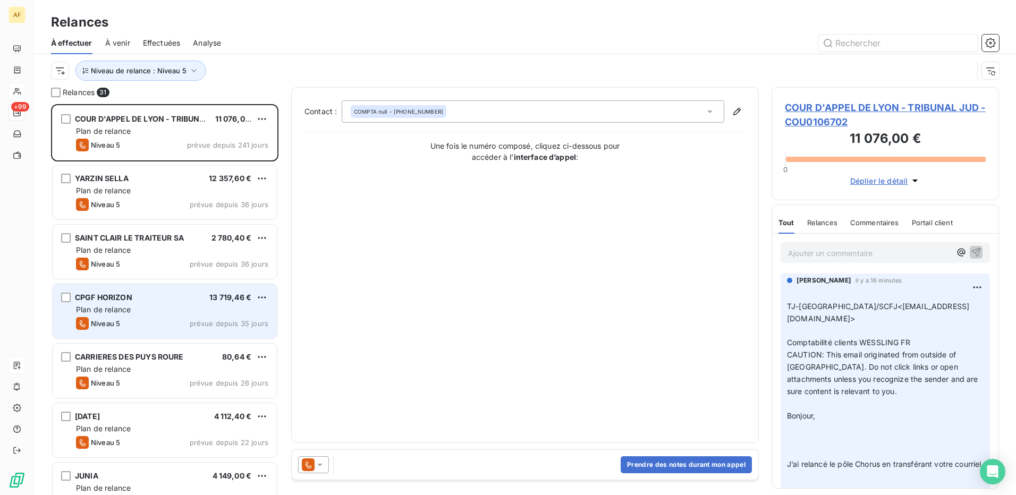
click at [157, 313] on div "Plan de relance" at bounding box center [172, 309] width 192 height 11
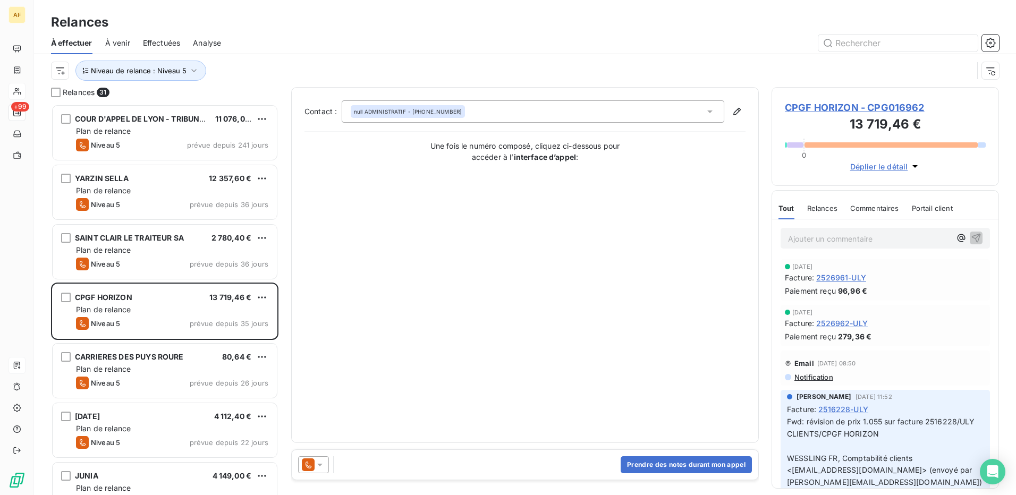
click at [835, 107] on span "CPGF HORIZON - CPG016962" at bounding box center [885, 107] width 201 height 14
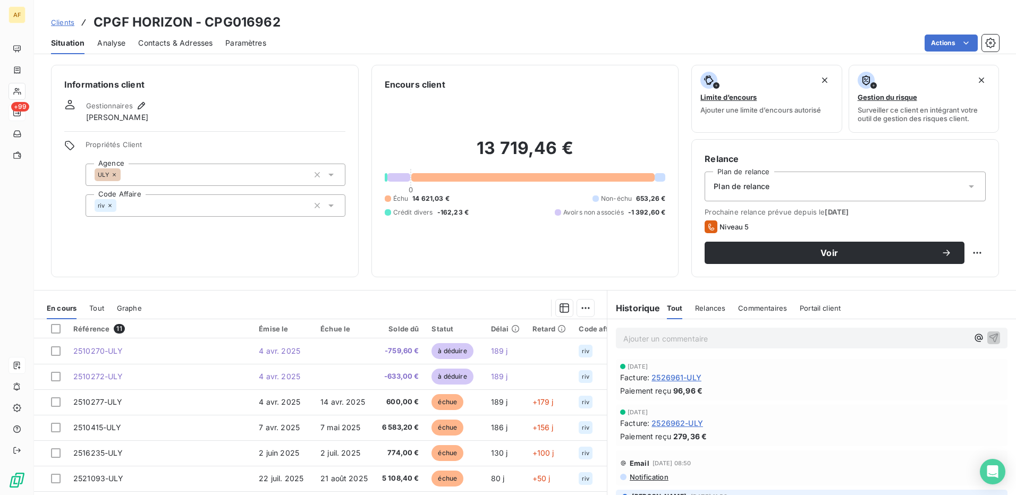
click at [711, 337] on p "Ajouter un commentaire ﻿" at bounding box center [795, 338] width 345 height 13
click at [560, 308] on icon "button" at bounding box center [564, 308] width 11 height 11
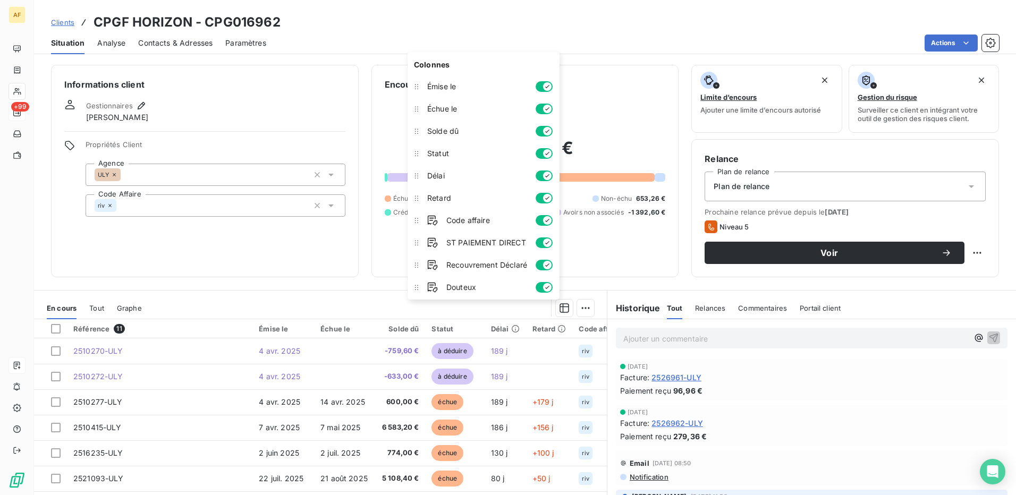
click at [547, 176] on icon "button" at bounding box center [547, 175] width 4 height 3
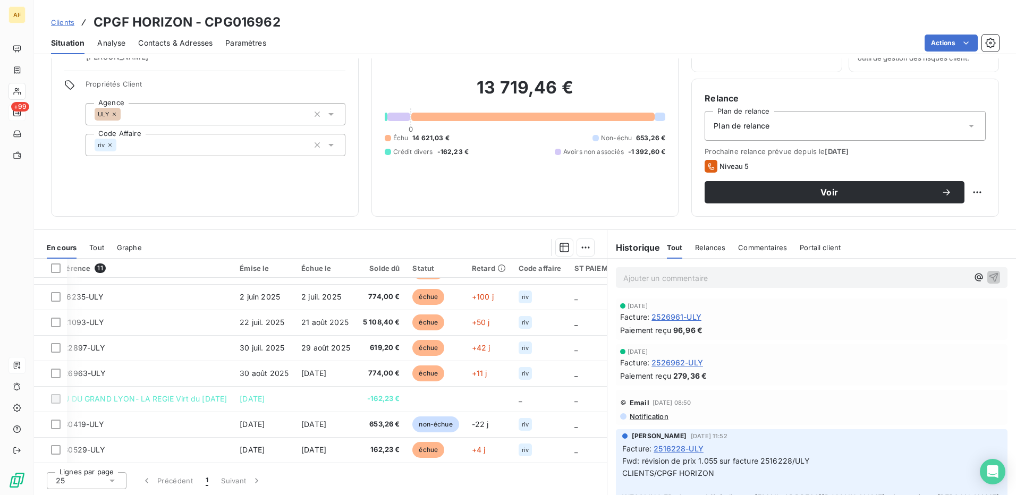
scroll to position [100, 0]
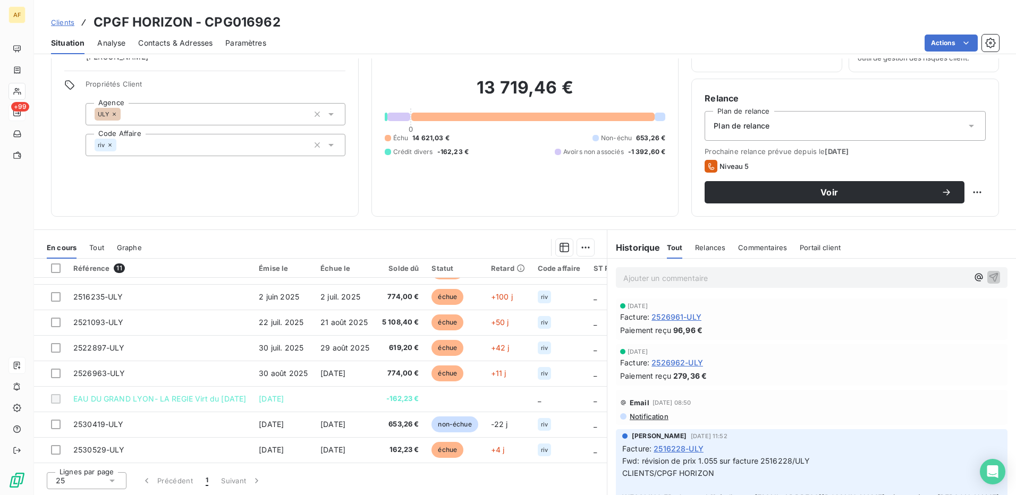
click at [233, 189] on div "Informations client Gestionnaires [PERSON_NAME] Propriétés Client Agence ULY Co…" at bounding box center [205, 110] width 308 height 213
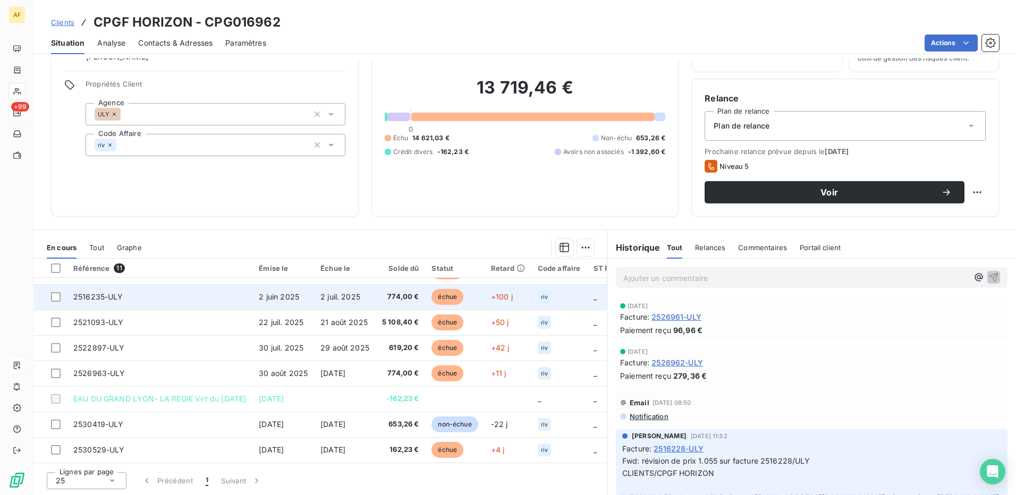
click at [246, 295] on td "2516235-ULY" at bounding box center [159, 297] width 185 height 26
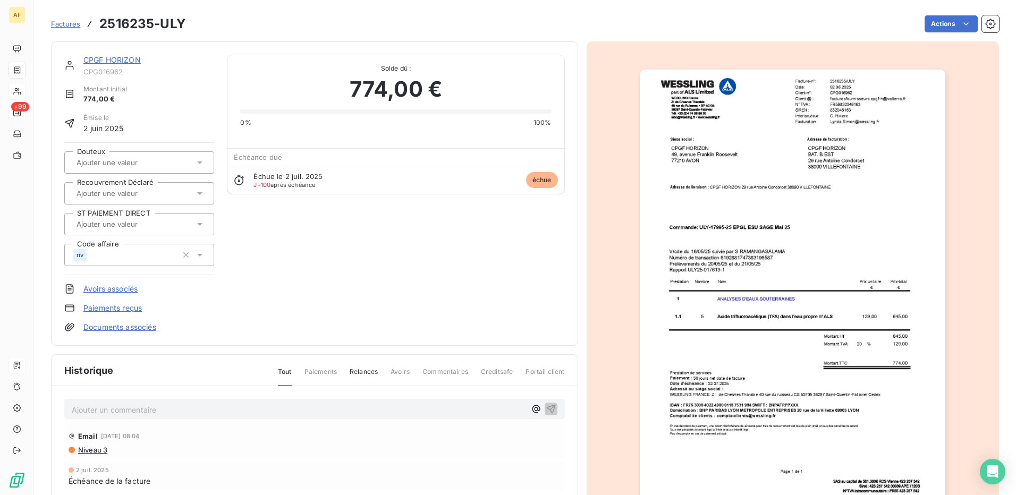
click at [136, 225] on input "text" at bounding box center [128, 224] width 107 height 10
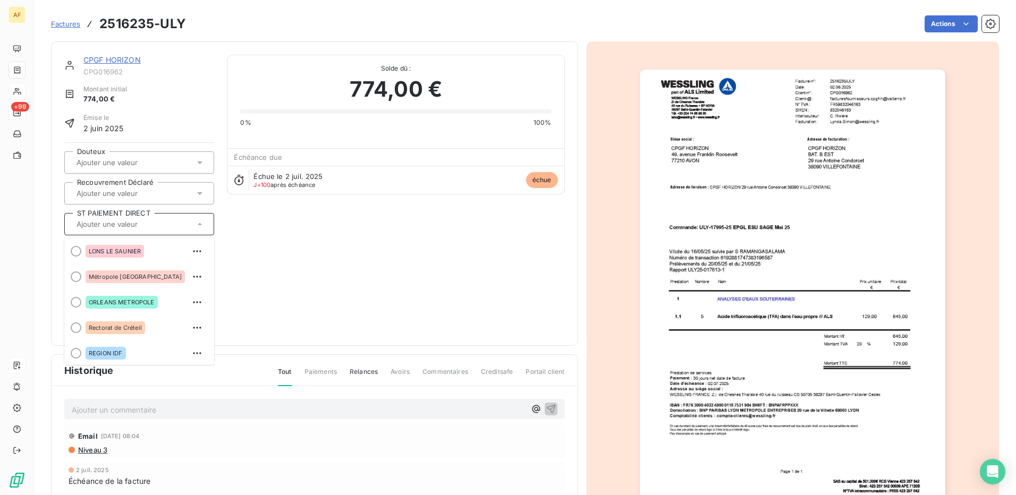
scroll to position [234, 0]
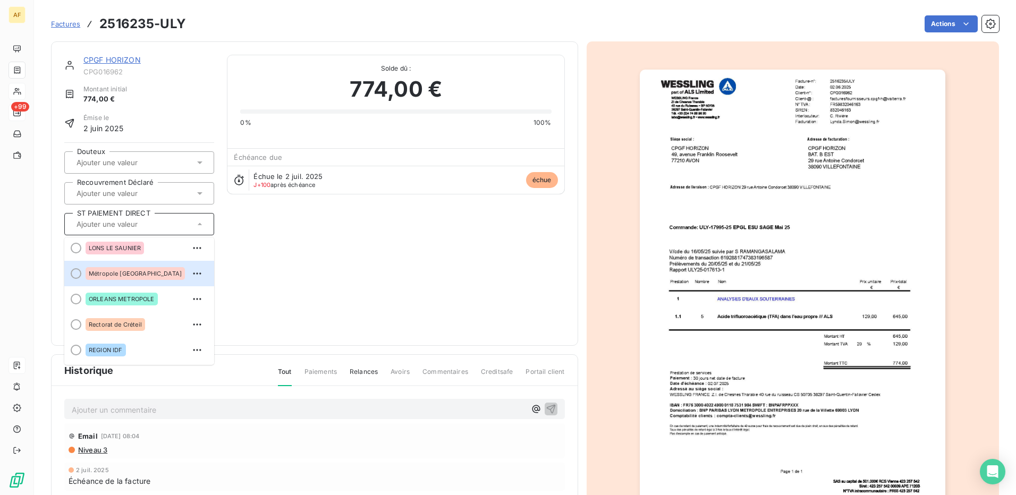
click at [105, 268] on div "Métropole [GEOGRAPHIC_DATA]" at bounding box center [135, 273] width 99 height 13
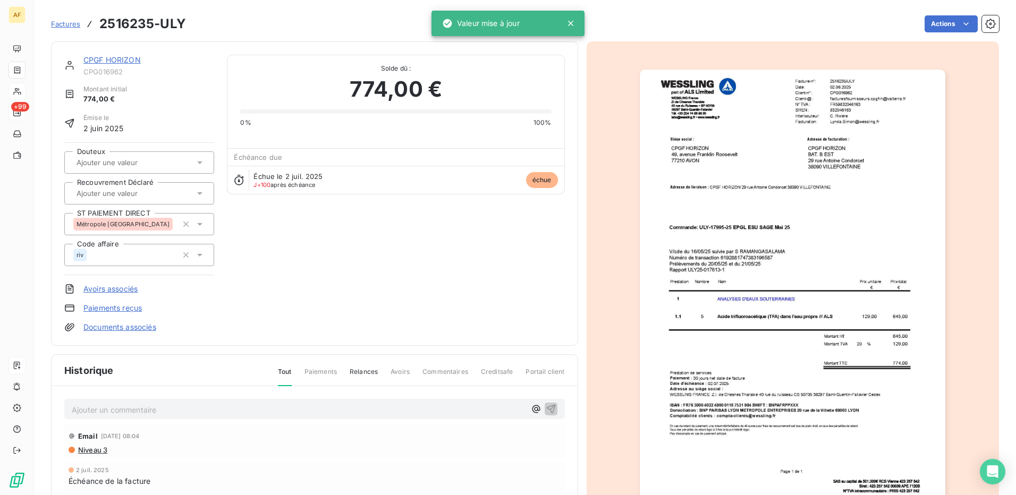
click at [357, 265] on div "CPGF HORIZON CPG016962 Montant initial 774,00 € Émise le [DATE] Douteux Recouvr…" at bounding box center [314, 194] width 501 height 278
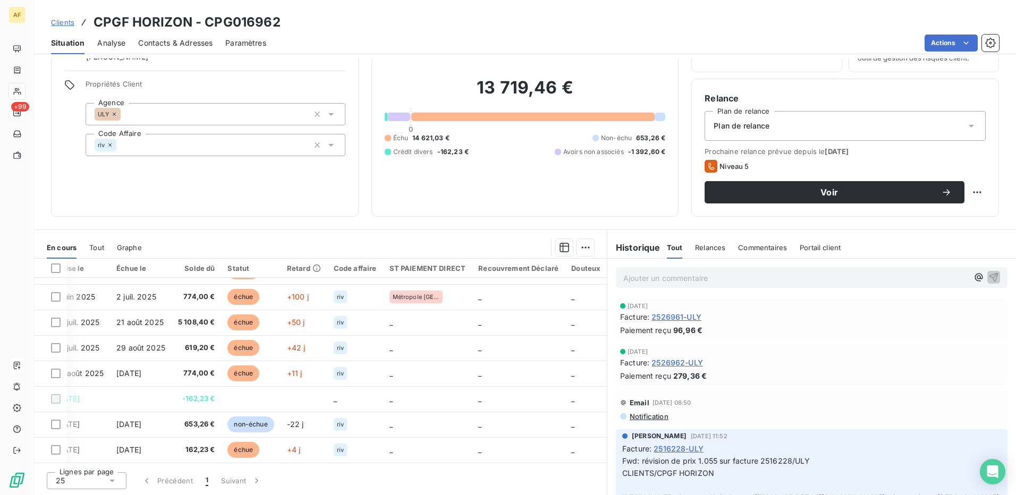
scroll to position [100, 216]
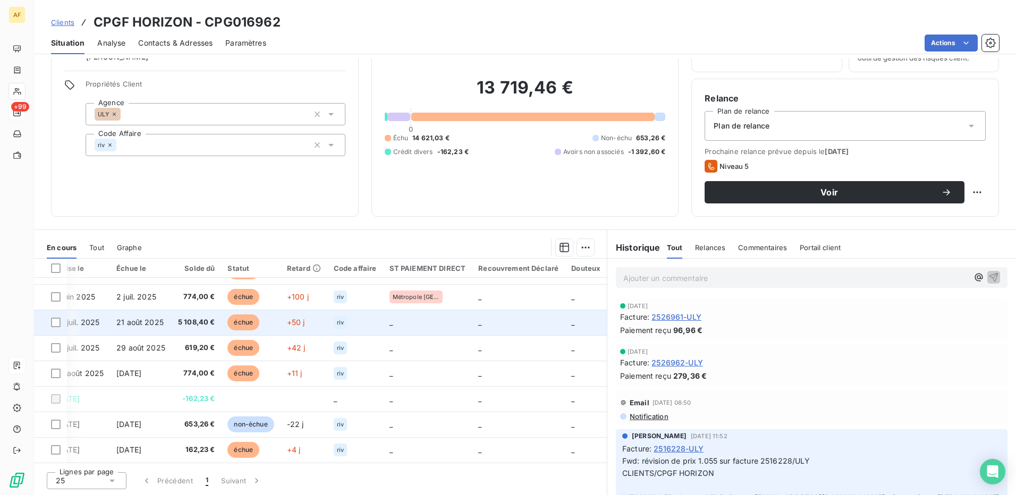
click at [257, 322] on td "échue" at bounding box center [250, 323] width 59 height 26
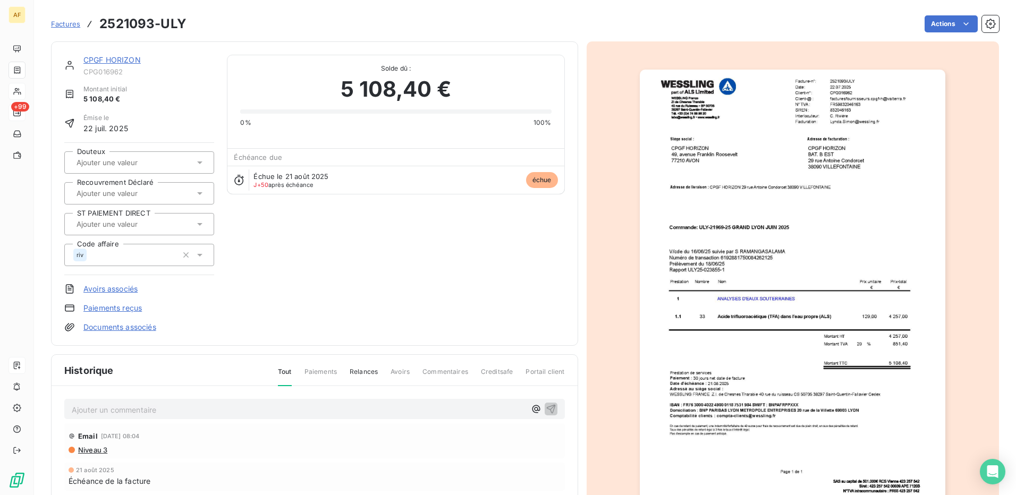
click at [129, 222] on input "text" at bounding box center [128, 224] width 107 height 10
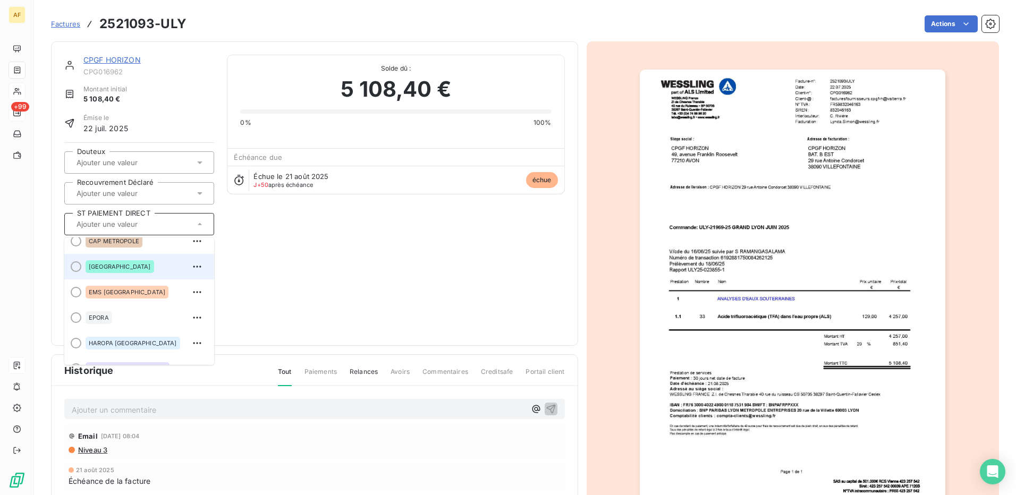
scroll to position [213, 0]
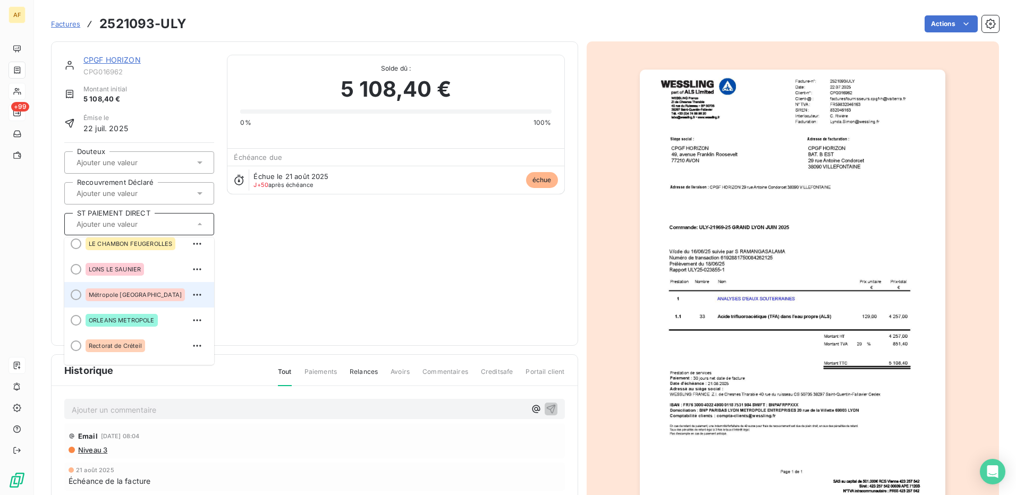
click at [125, 290] on div "Métropole [GEOGRAPHIC_DATA]" at bounding box center [135, 295] width 99 height 13
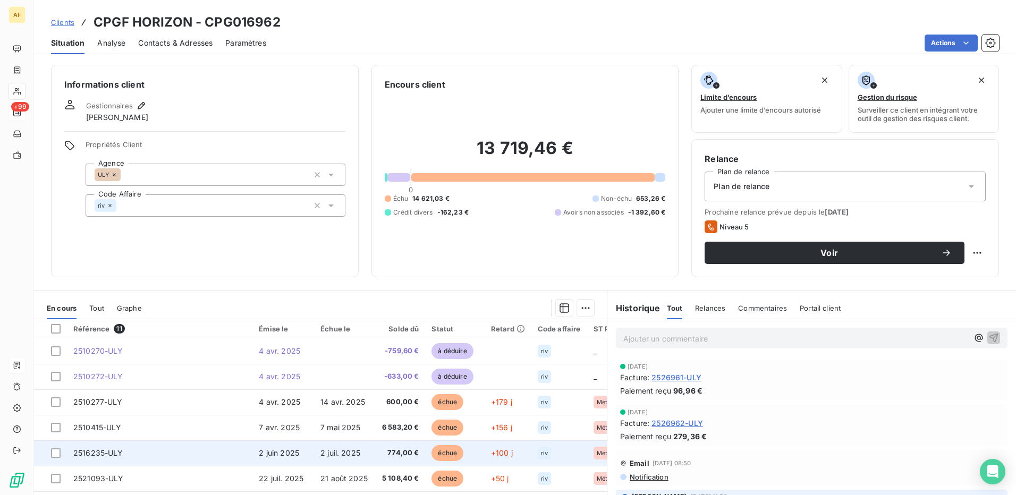
click at [388, 453] on span "774,00 €" at bounding box center [400, 453] width 37 height 11
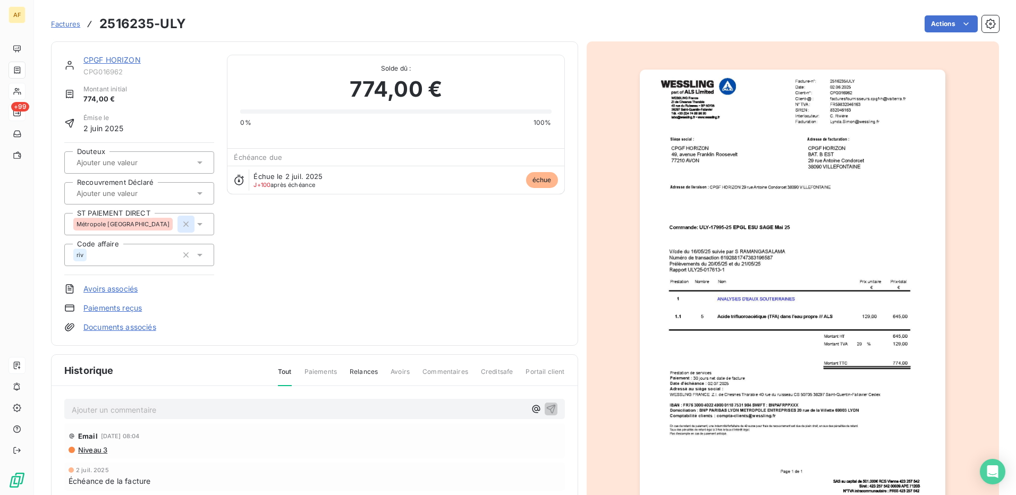
click at [185, 225] on icon "button" at bounding box center [186, 224] width 11 height 11
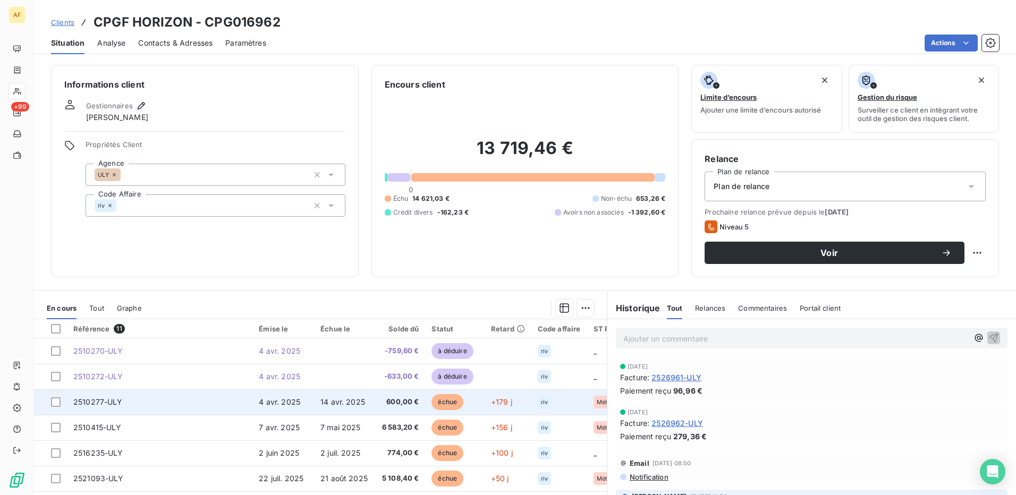
click at [376, 401] on td "14 avr. 2025" at bounding box center [345, 402] width 62 height 26
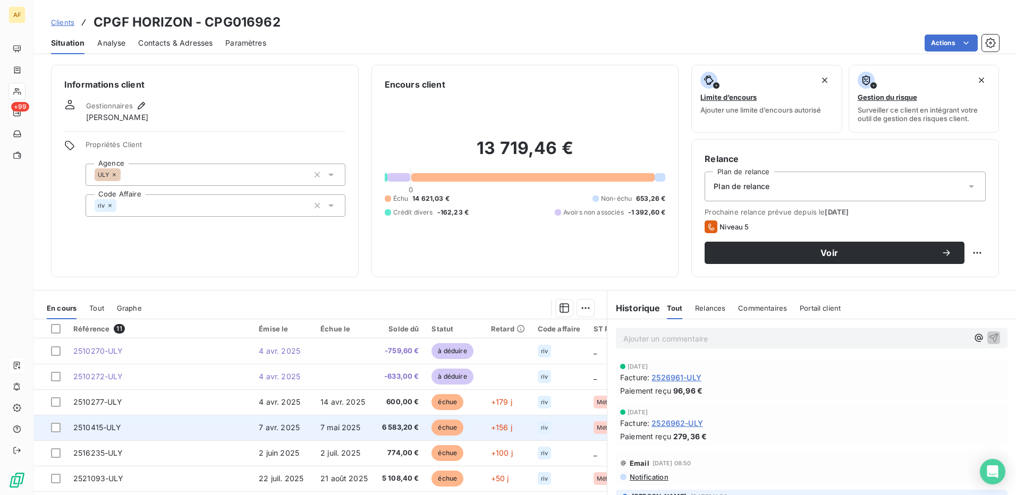
click at [193, 426] on td "2510415-ULY" at bounding box center [159, 428] width 185 height 26
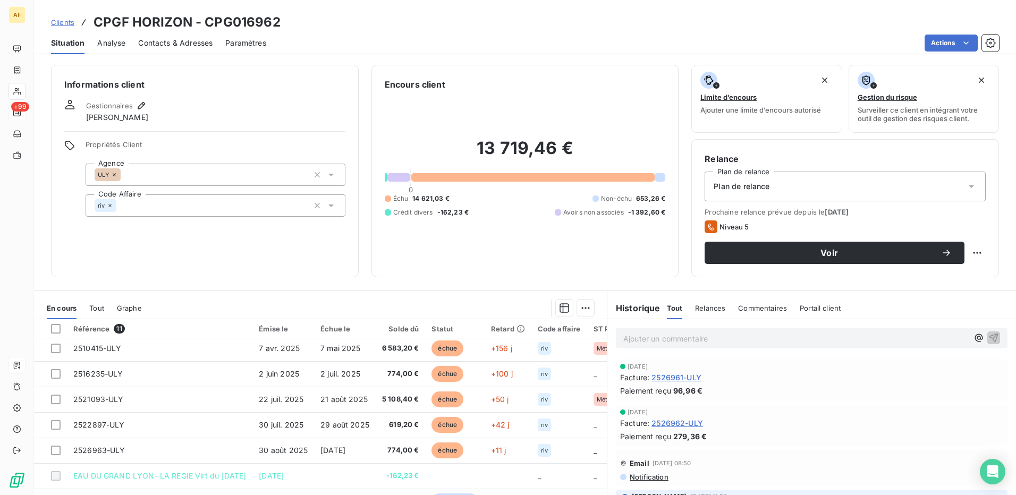
scroll to position [100, 0]
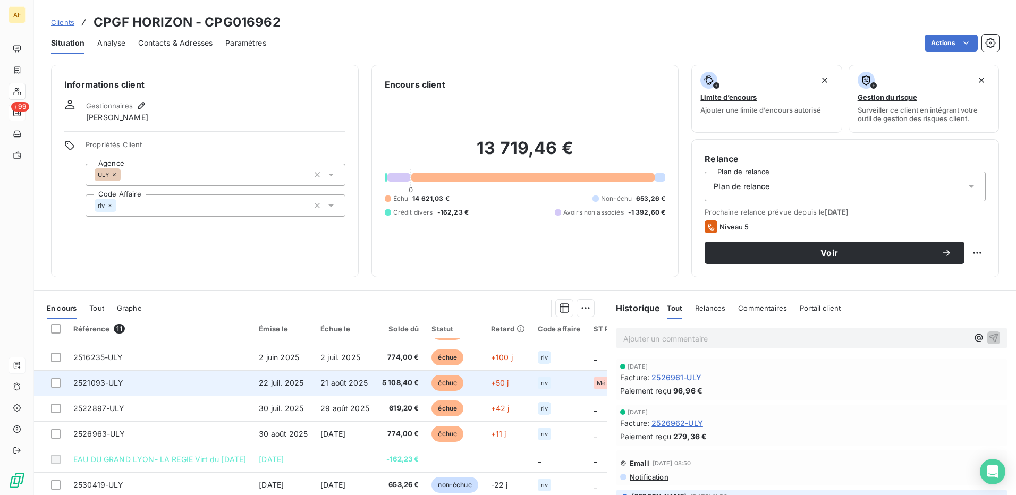
click at [176, 380] on td "2521093-ULY" at bounding box center [159, 383] width 185 height 26
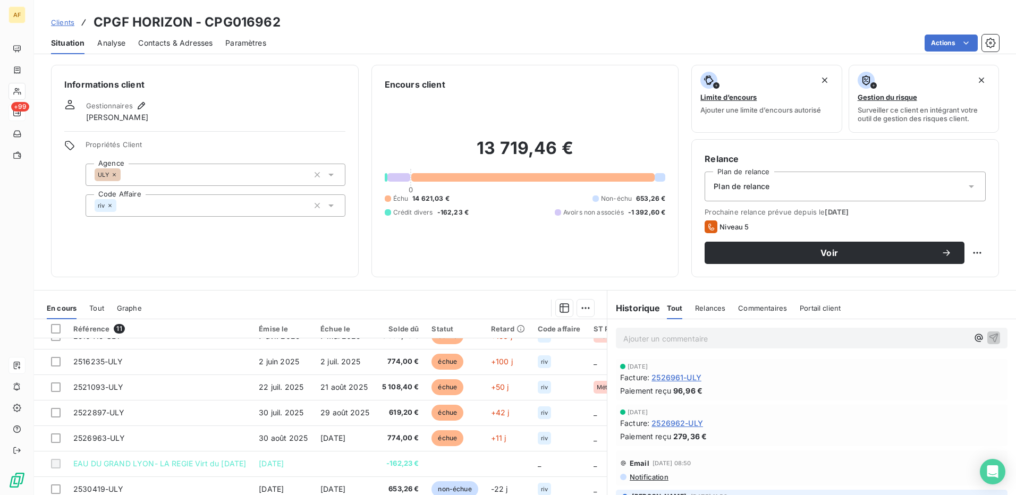
scroll to position [100, 0]
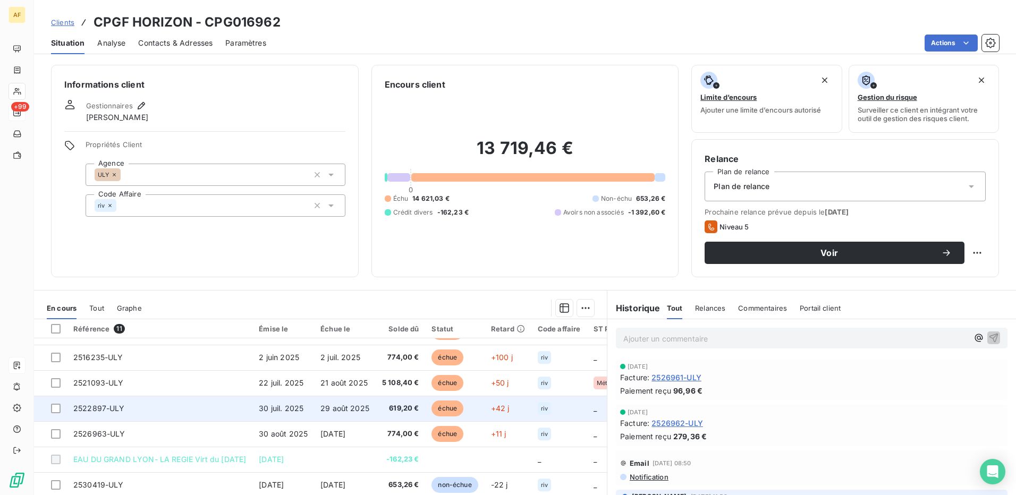
click at [151, 403] on td "2522897-ULY" at bounding box center [159, 409] width 185 height 26
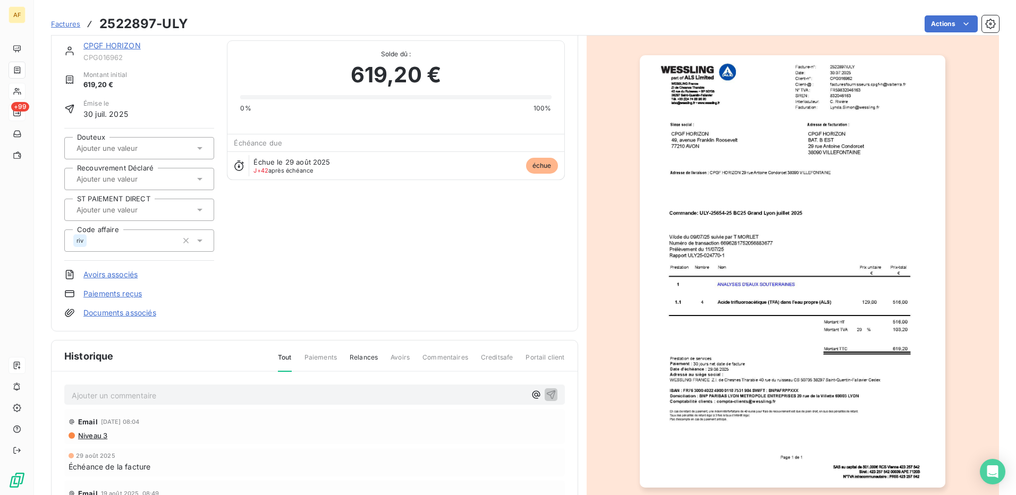
scroll to position [124, 0]
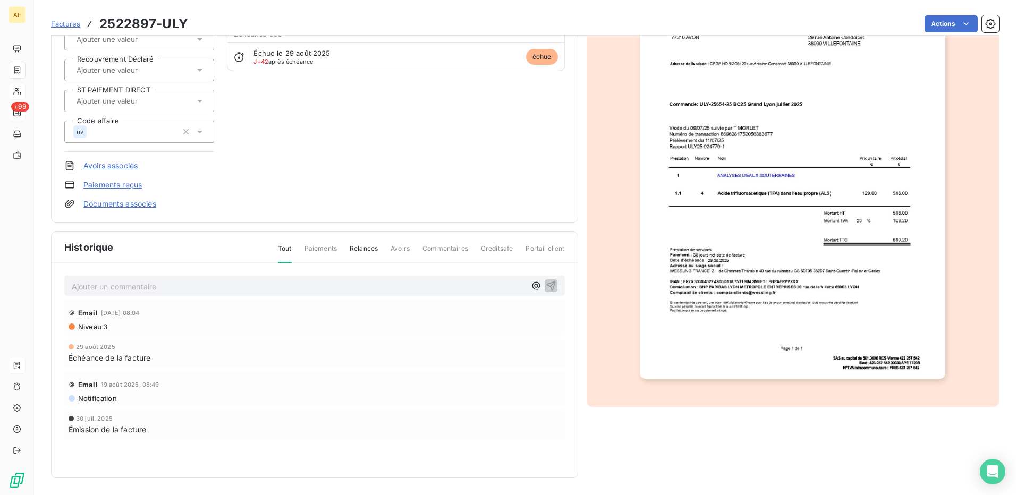
click at [116, 99] on input "text" at bounding box center [128, 101] width 107 height 10
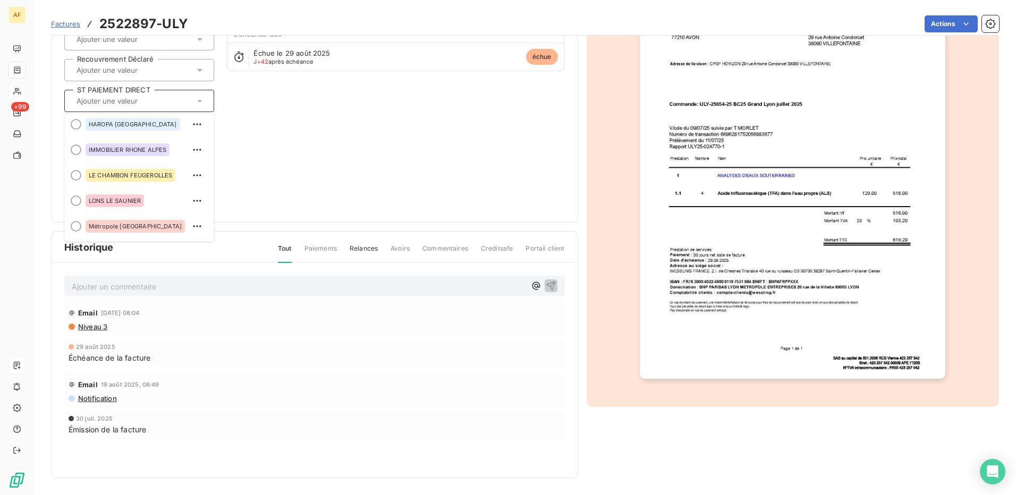
scroll to position [159, 0]
click at [129, 224] on span "Métropole [GEOGRAPHIC_DATA]" at bounding box center [135, 225] width 93 height 6
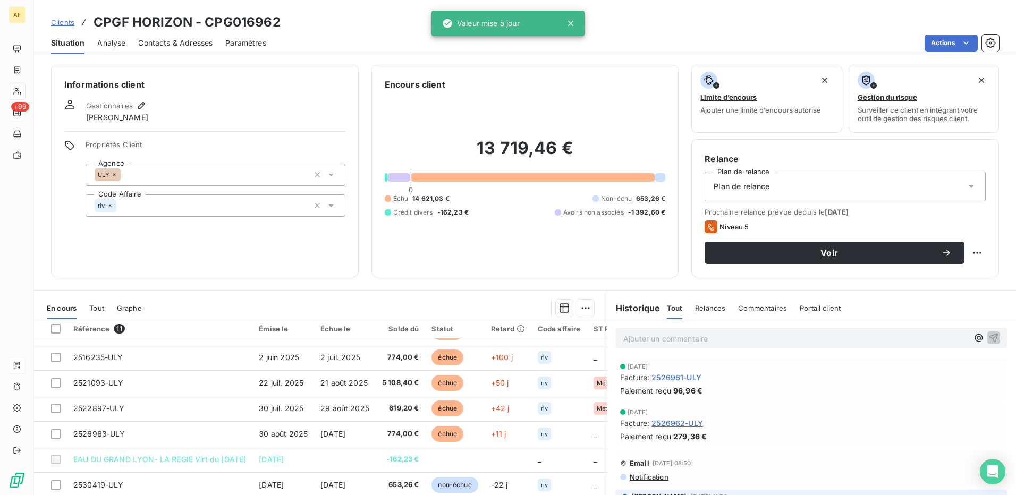
scroll to position [100, 0]
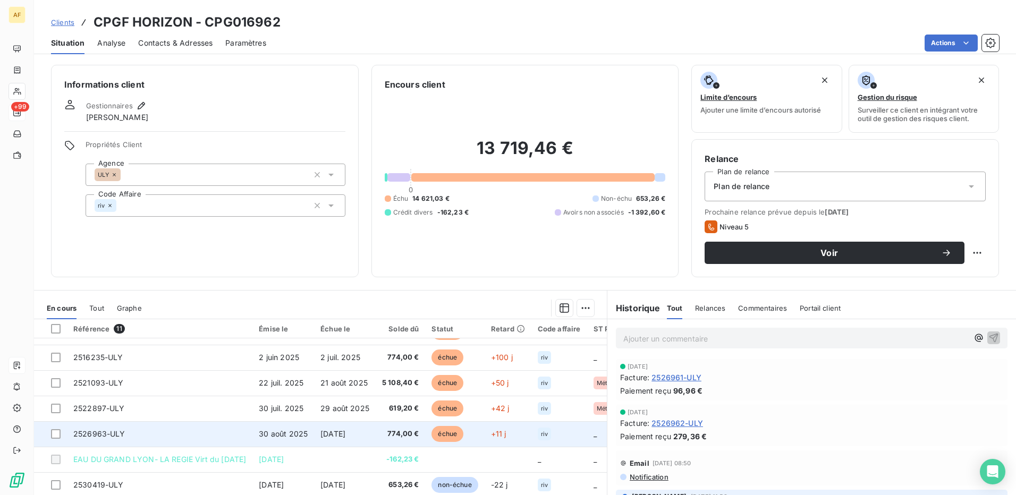
click at [128, 432] on td "2526963-ULY" at bounding box center [159, 434] width 185 height 26
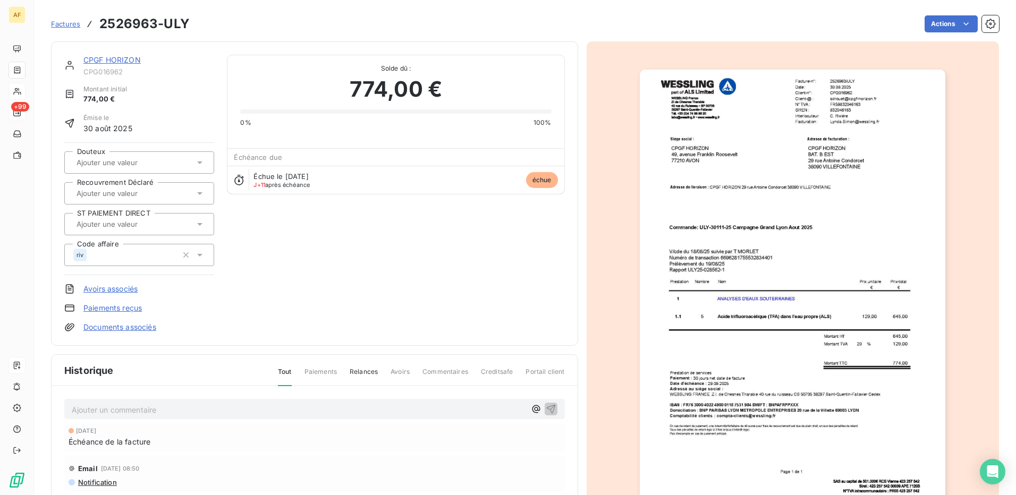
click at [134, 227] on input "text" at bounding box center [128, 224] width 107 height 10
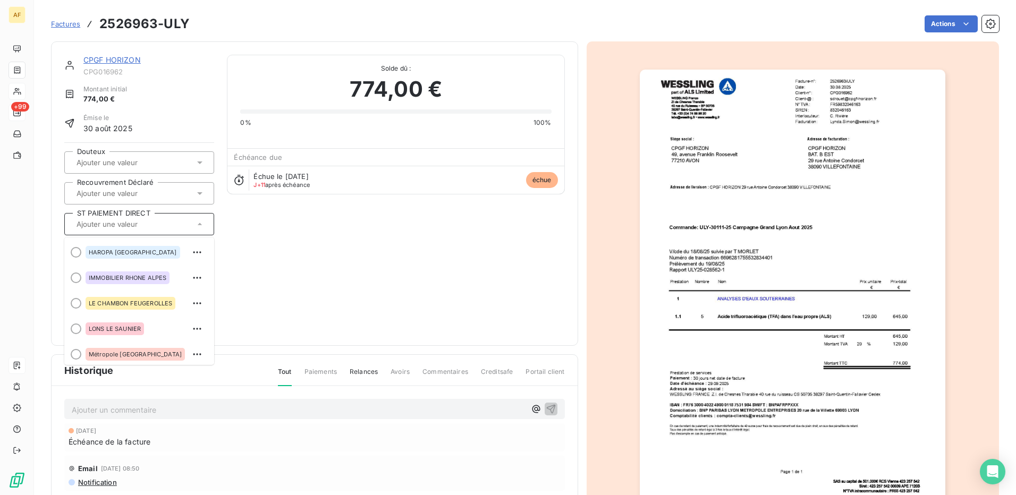
scroll to position [159, 0]
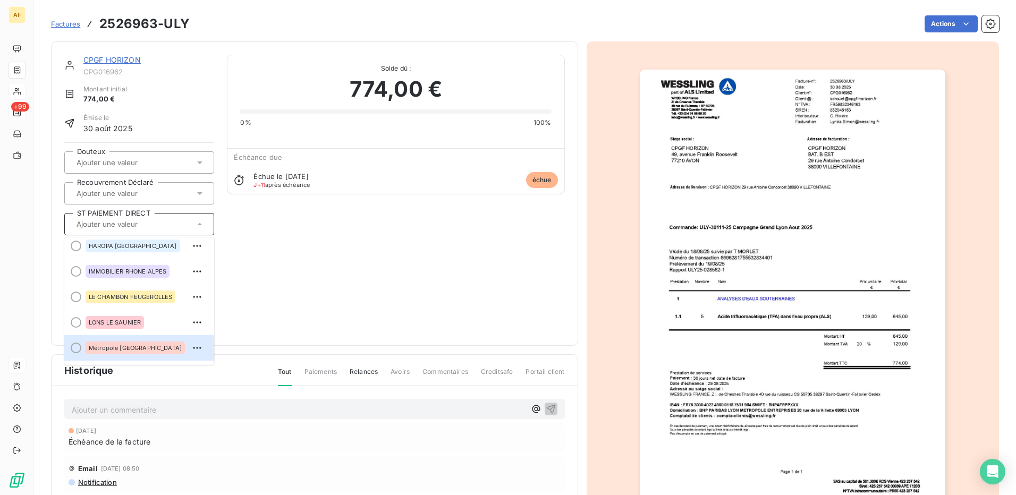
click at [121, 348] on span "Métropole [GEOGRAPHIC_DATA]" at bounding box center [135, 348] width 93 height 6
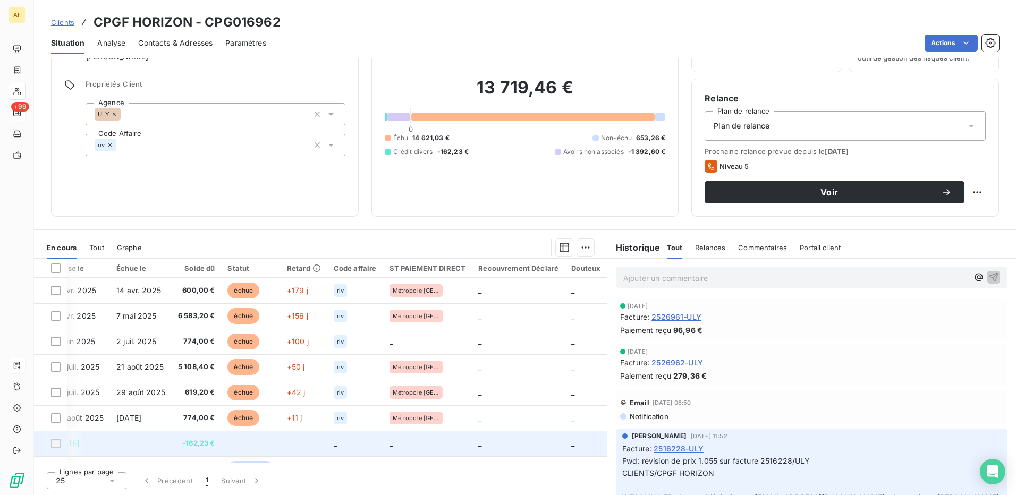
scroll to position [100, 216]
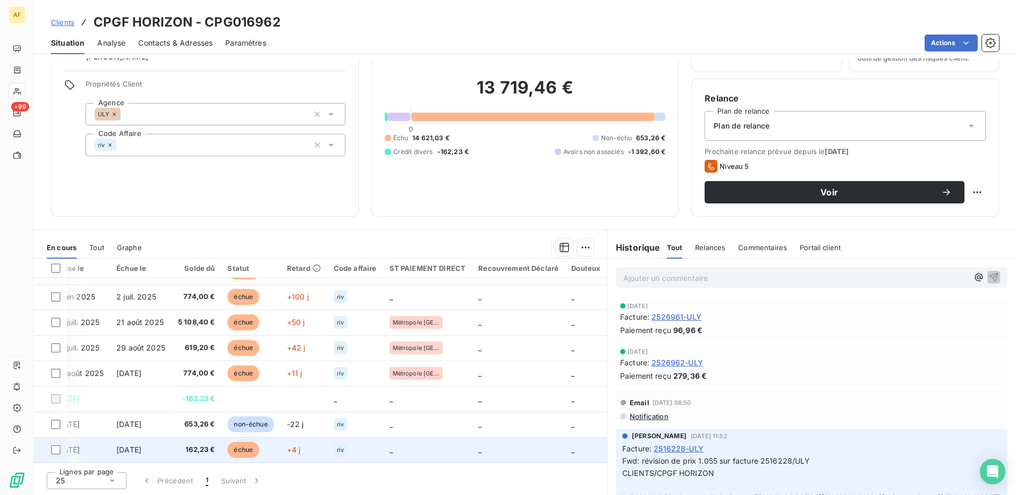
click at [243, 445] on span "échue" at bounding box center [243, 450] width 32 height 16
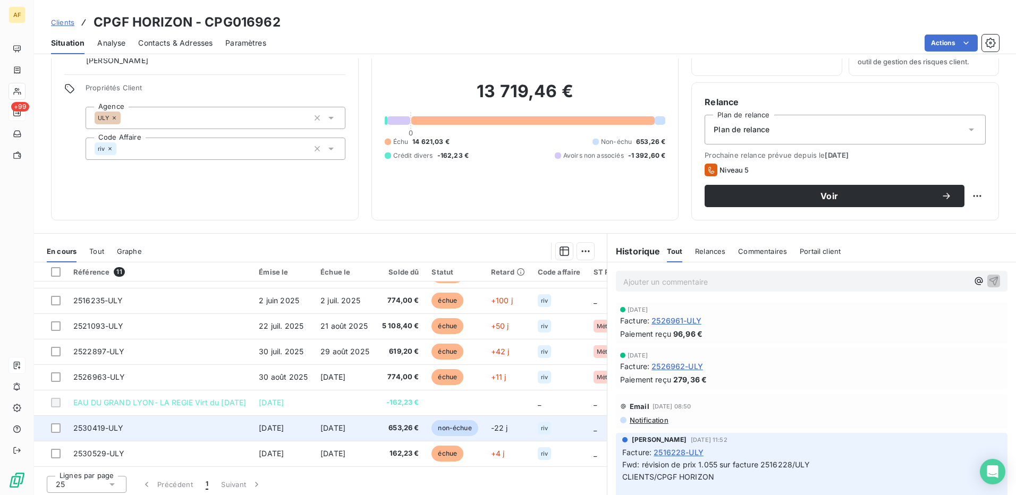
scroll to position [61, 0]
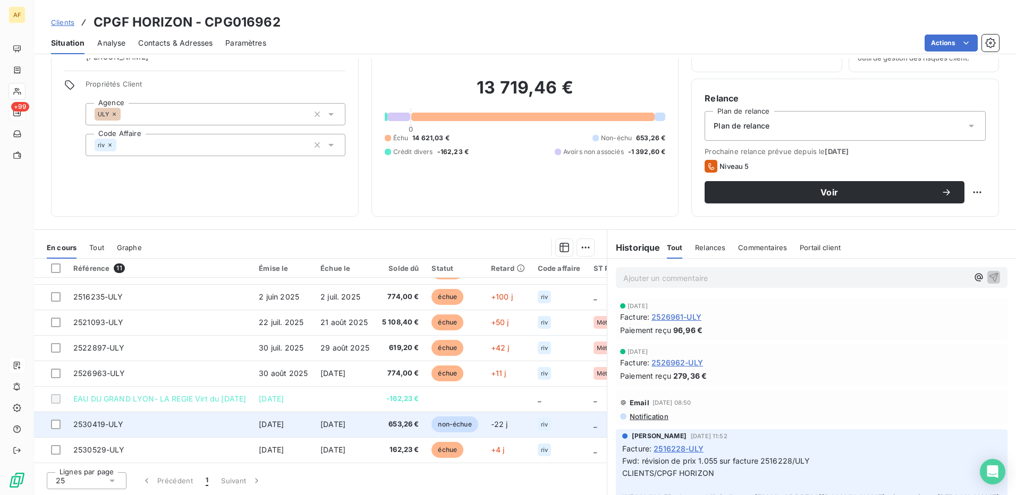
click at [345, 422] on span "[DATE]" at bounding box center [332, 424] width 25 height 9
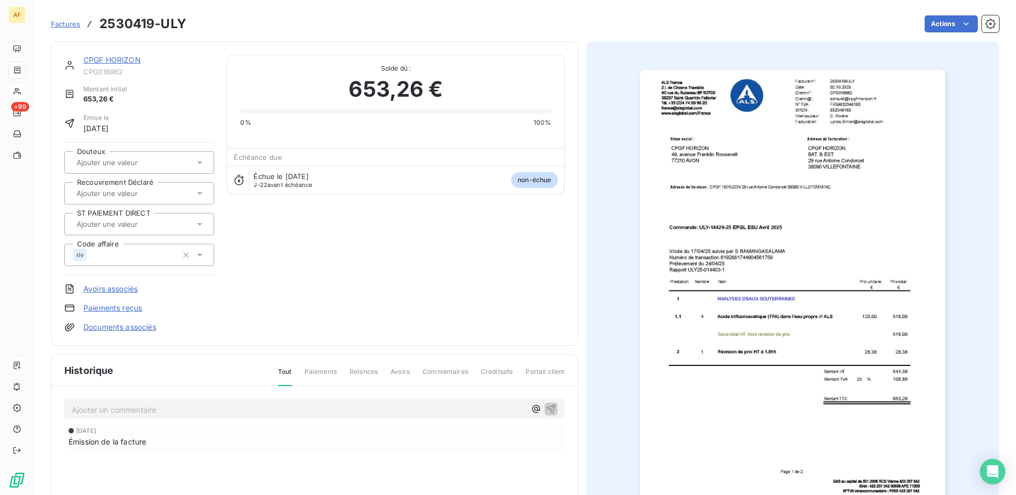
click at [123, 224] on input "text" at bounding box center [128, 224] width 107 height 10
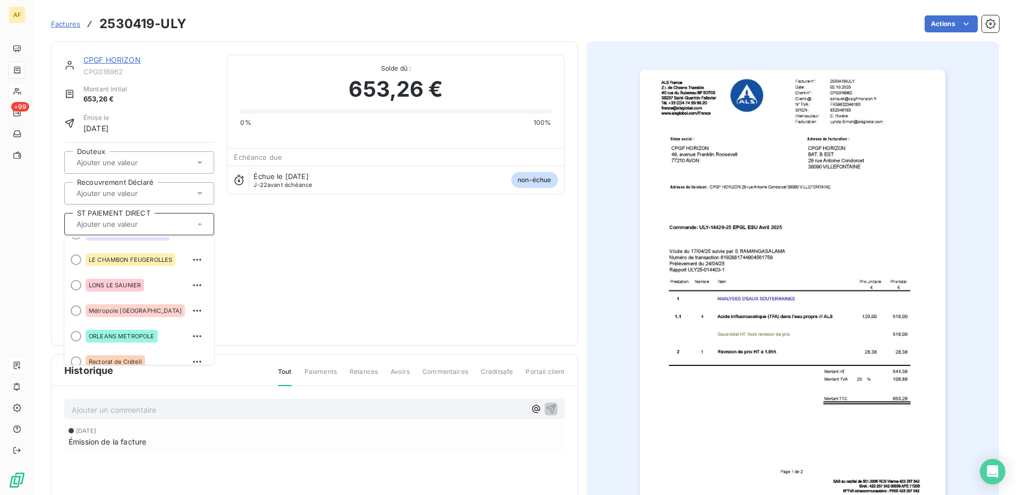
scroll to position [234, 0]
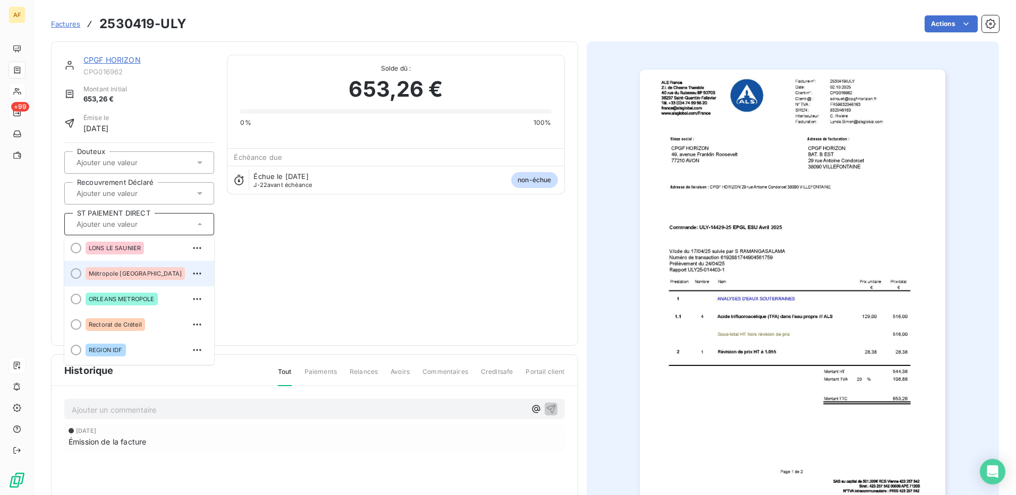
click at [109, 267] on div "Métropole [GEOGRAPHIC_DATA]" at bounding box center [135, 273] width 99 height 13
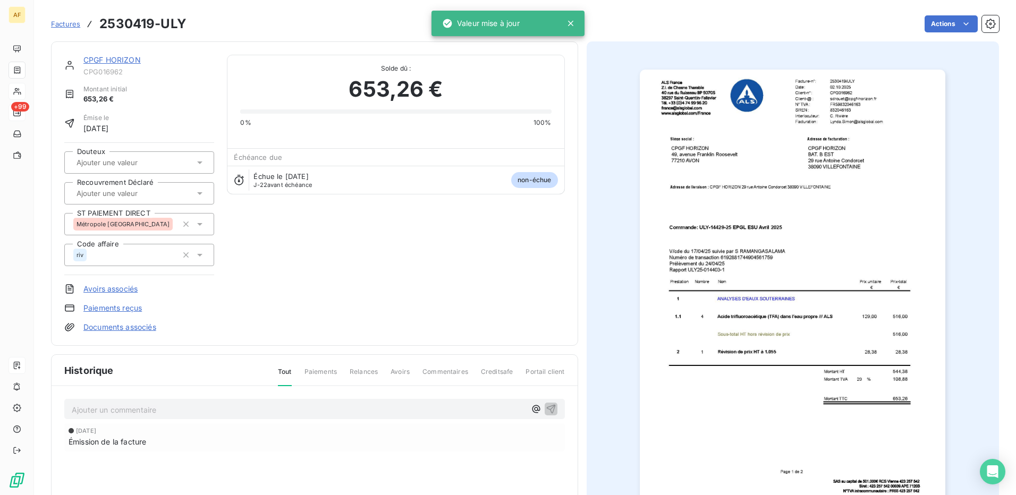
click at [329, 245] on div "CPGF HORIZON CPG016962 Montant initial 653,26 € Émise le [DATE] Douteux Recouvr…" at bounding box center [314, 194] width 501 height 278
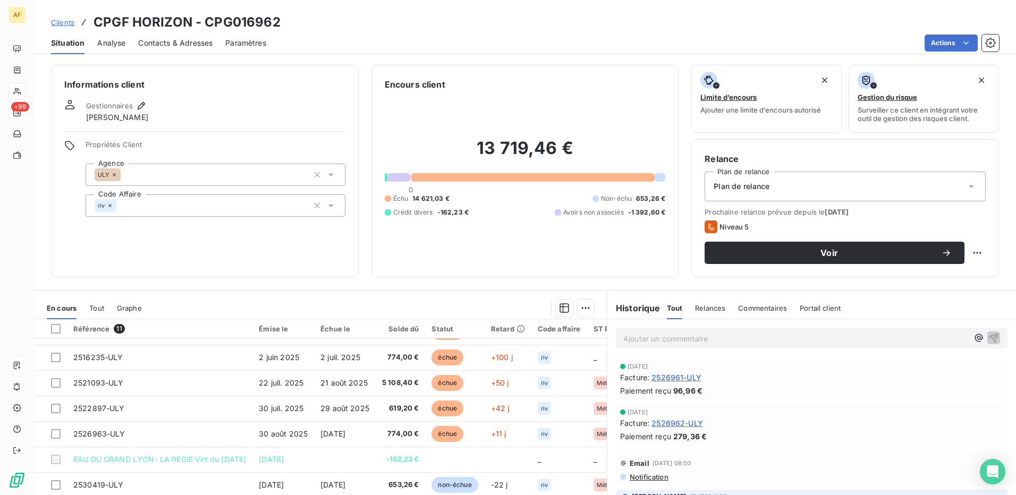
click at [197, 243] on div "Informations client Gestionnaires [PERSON_NAME] Propriétés Client Agence ULY Co…" at bounding box center [205, 171] width 308 height 213
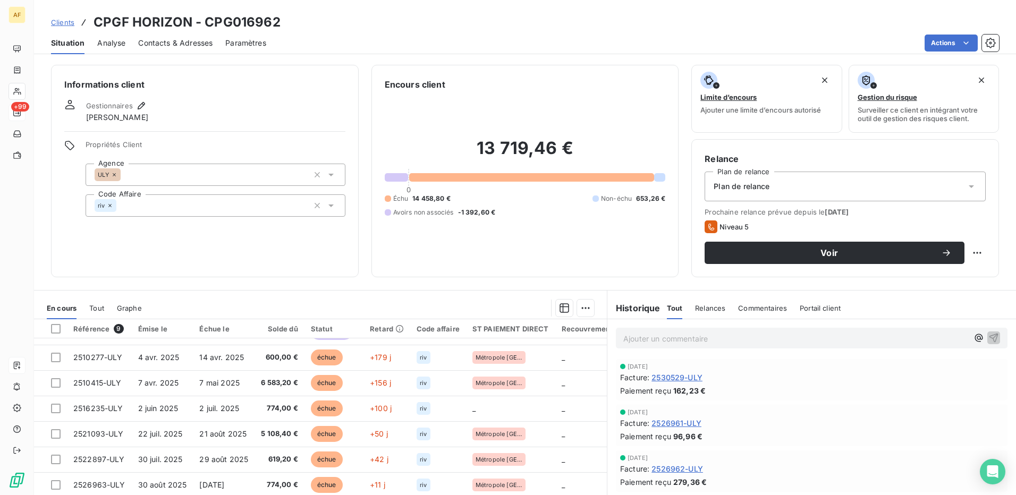
scroll to position [49, 0]
click at [228, 238] on div "Informations client Gestionnaires [PERSON_NAME] Propriétés Client Agence ULY Co…" at bounding box center [205, 171] width 308 height 213
click at [287, 248] on div "Informations client Gestionnaires [PERSON_NAME] Propriétés Client Agence ULY Co…" at bounding box center [205, 171] width 308 height 213
click at [192, 245] on div "Informations client Gestionnaires [PERSON_NAME] Propriétés Client Agence ULY Co…" at bounding box center [205, 171] width 308 height 213
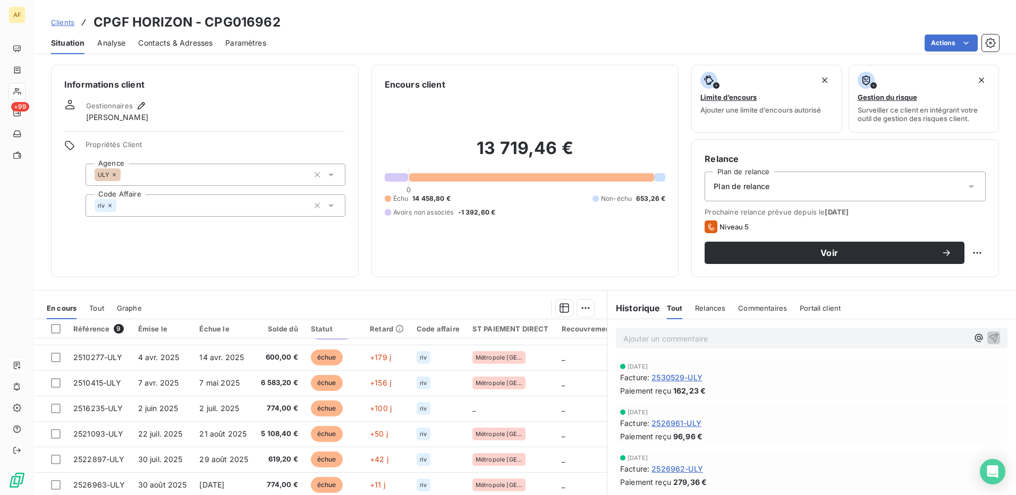
click at [247, 95] on div "Informations client Gestionnaires [PERSON_NAME] Propriétés Client Agence ULY Co…" at bounding box center [205, 171] width 308 height 213
click at [237, 87] on h6 "Informations client" at bounding box center [204, 84] width 281 height 13
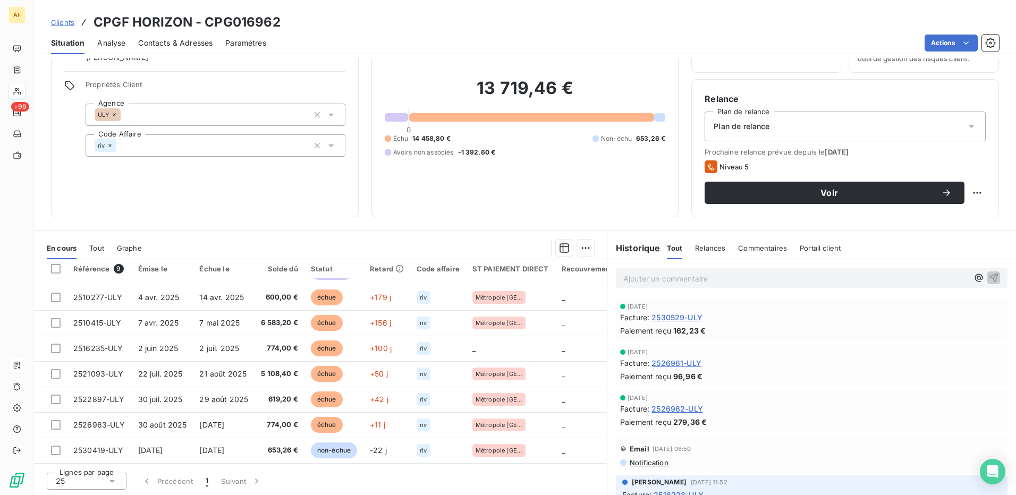
scroll to position [61, 0]
click at [161, 171] on div "Informations client Gestionnaires [PERSON_NAME] Propriétés Client Agence ULY Co…" at bounding box center [205, 110] width 308 height 213
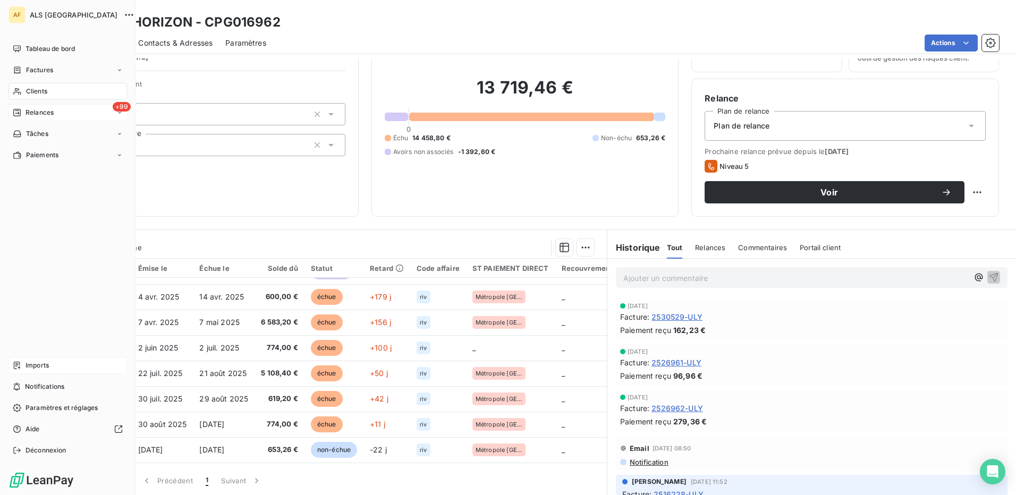
click at [36, 112] on span "Relances" at bounding box center [40, 113] width 28 height 10
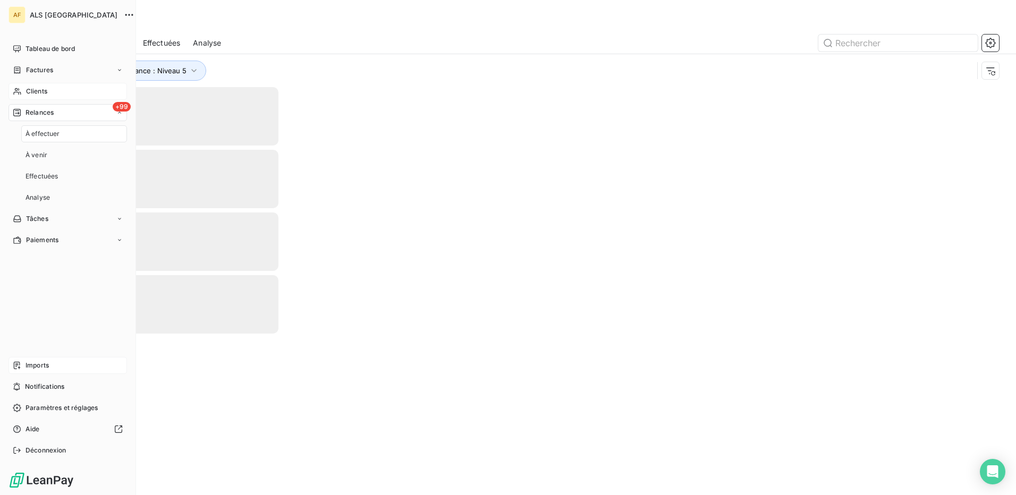
click at [37, 92] on span "Clients" at bounding box center [36, 92] width 21 height 10
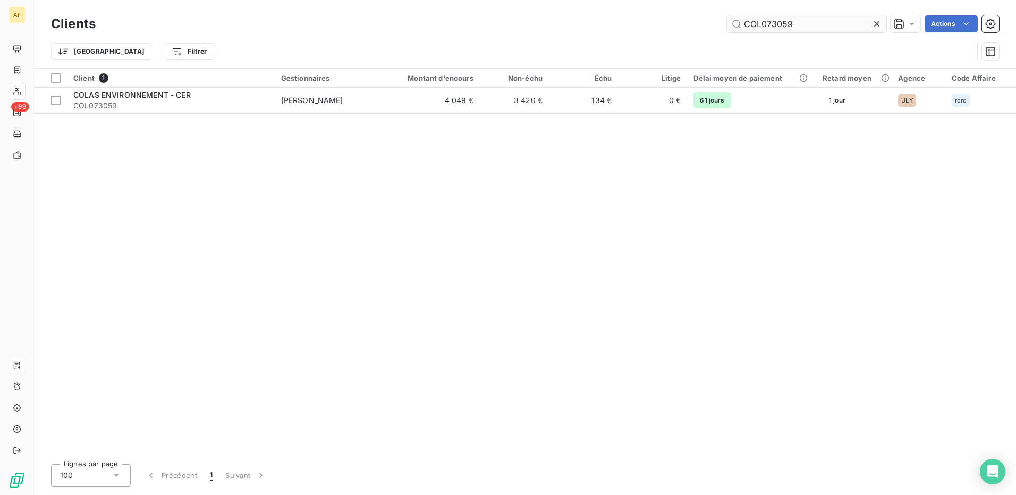
click at [762, 29] on input "COL073059" at bounding box center [806, 23] width 159 height 17
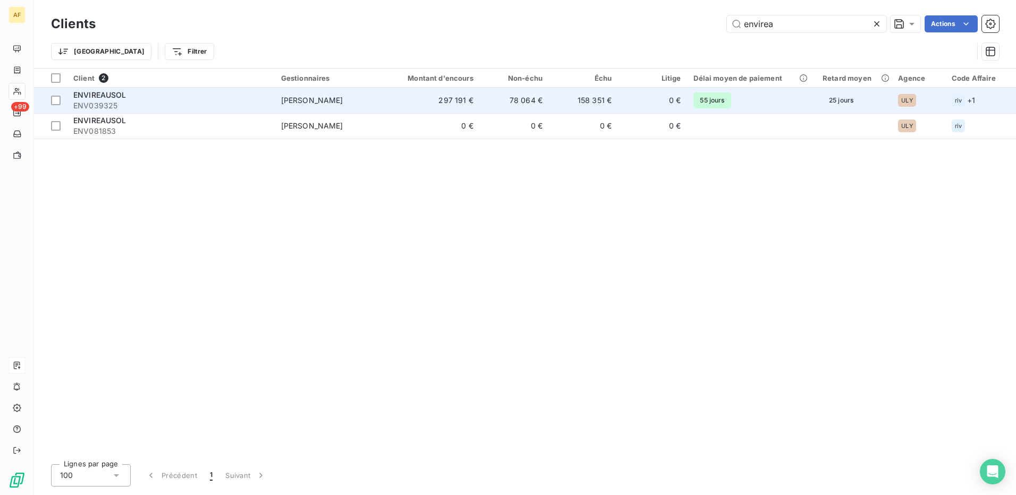
type input "envirea"
click at [307, 99] on span "[PERSON_NAME]" at bounding box center [312, 100] width 62 height 9
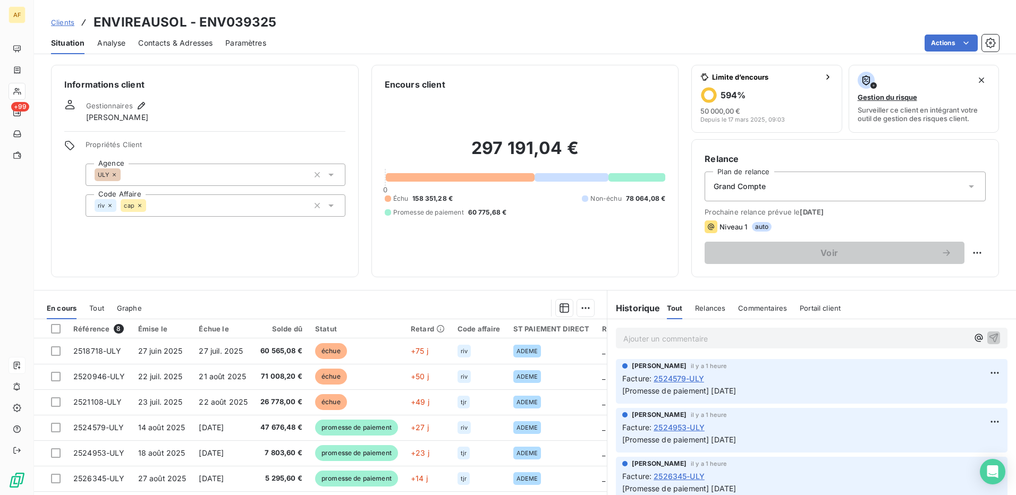
click at [641, 341] on p "Ajouter un commentaire ﻿" at bounding box center [795, 338] width 345 height 13
click at [663, 336] on p "Ajouter un commentaire ﻿" at bounding box center [795, 338] width 345 height 13
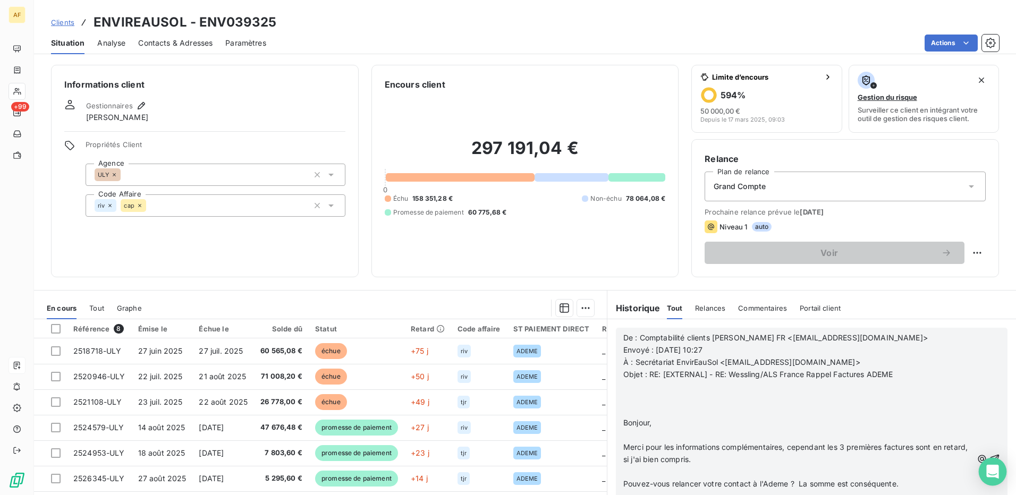
click at [979, 461] on body "AF +99 Clients ENVIREAUSOL - ENV039325 Situation Analyse Contacts & Adresses Pa…" at bounding box center [508, 247] width 1016 height 495
click at [990, 457] on icon "button" at bounding box center [994, 459] width 9 height 9
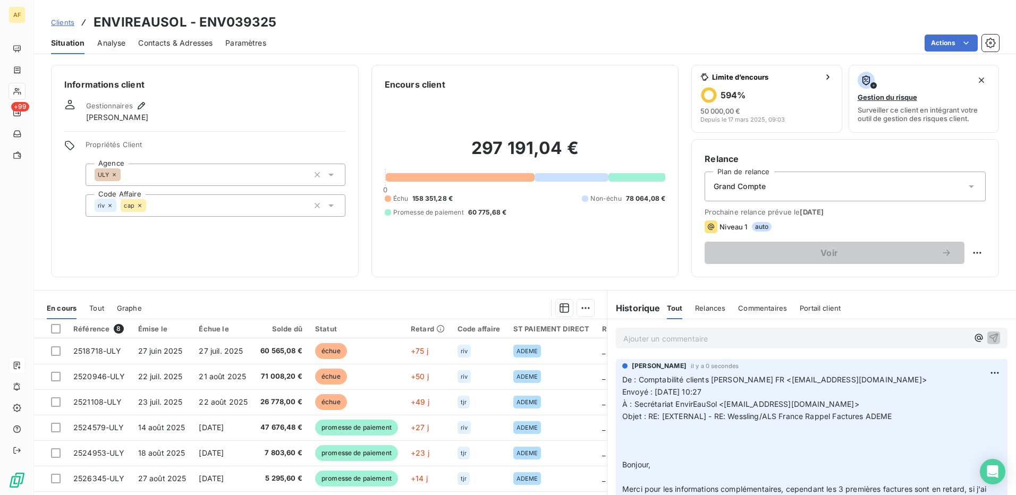
click at [645, 342] on p "Ajouter un commentaire ﻿" at bounding box center [795, 338] width 345 height 13
click at [641, 339] on p "Ajouter un commentaire ﻿" at bounding box center [795, 338] width 345 height 13
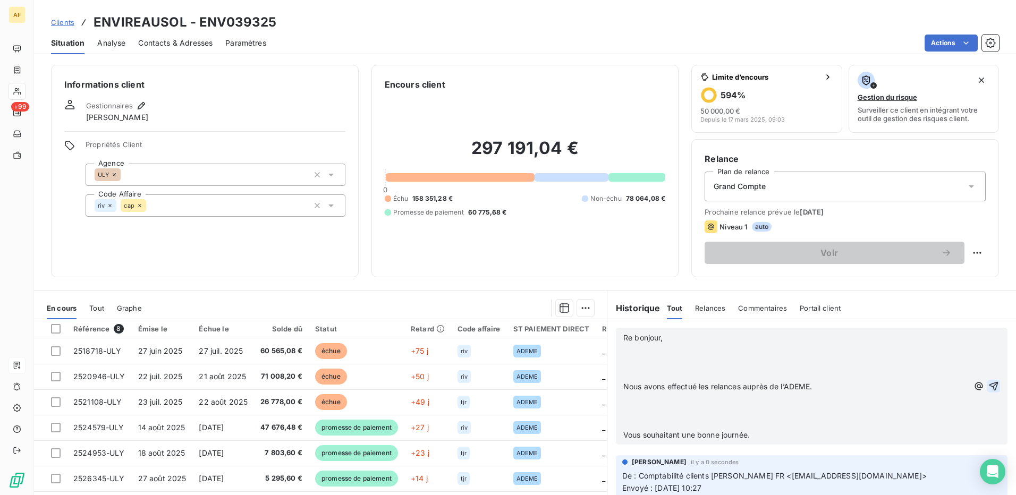
click at [988, 389] on icon "button" at bounding box center [993, 386] width 11 height 11
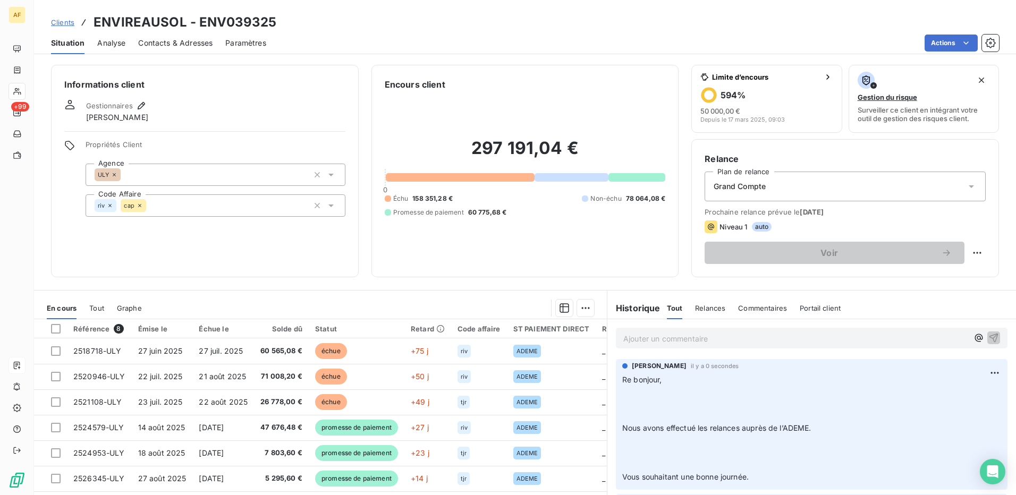
click at [686, 342] on p "Ajouter un commentaire ﻿" at bounding box center [795, 338] width 345 height 13
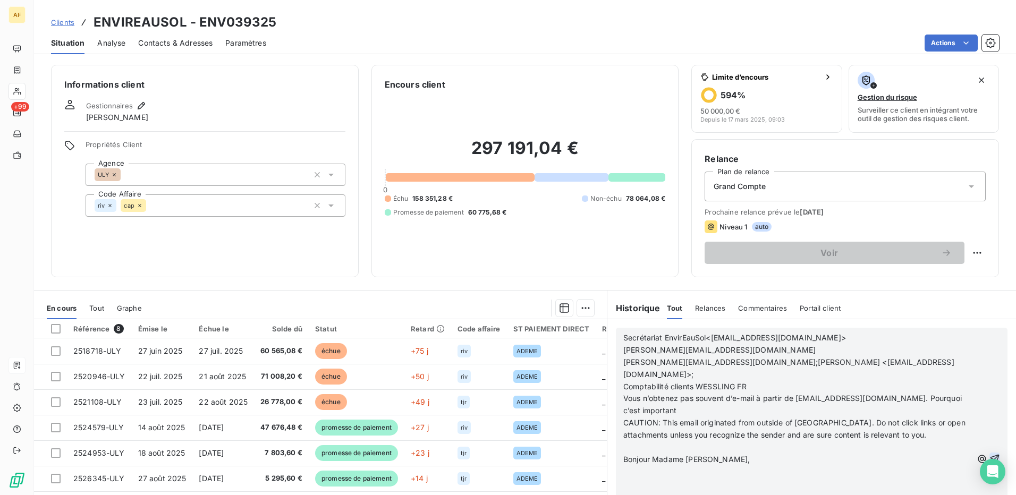
click at [989, 454] on icon "button" at bounding box center [994, 459] width 11 height 11
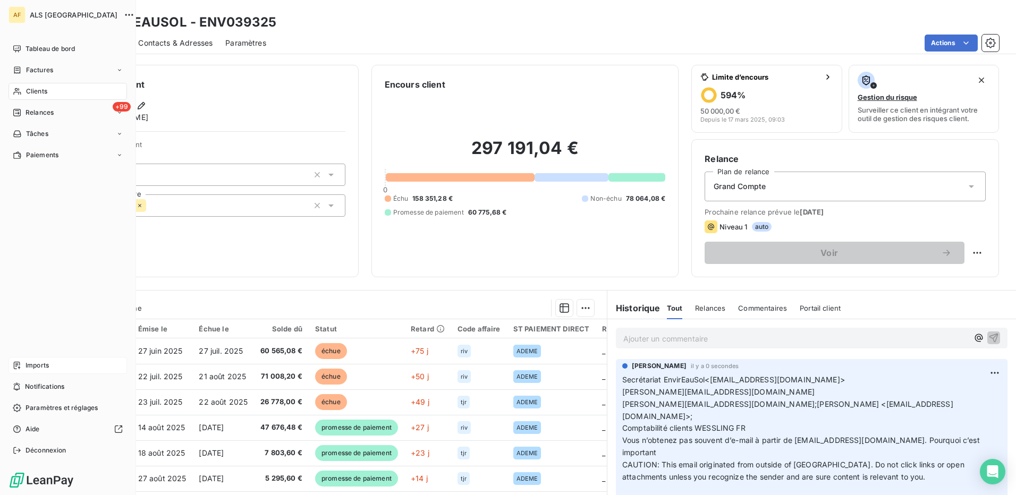
drag, startPoint x: 30, startPoint y: 92, endPoint x: 46, endPoint y: 94, distance: 15.6
click at [30, 91] on span "Clients" at bounding box center [36, 92] width 21 height 10
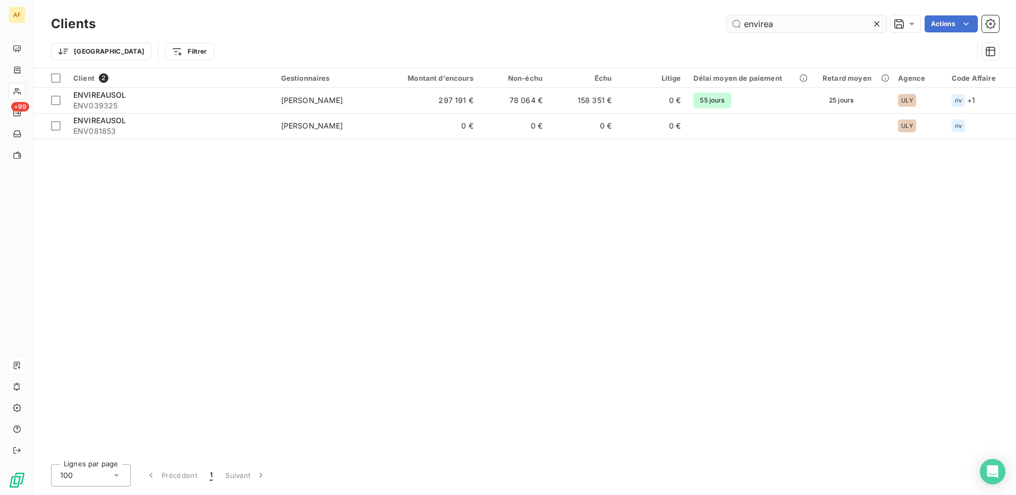
click at [763, 30] on input "envirea" at bounding box center [806, 23] width 159 height 17
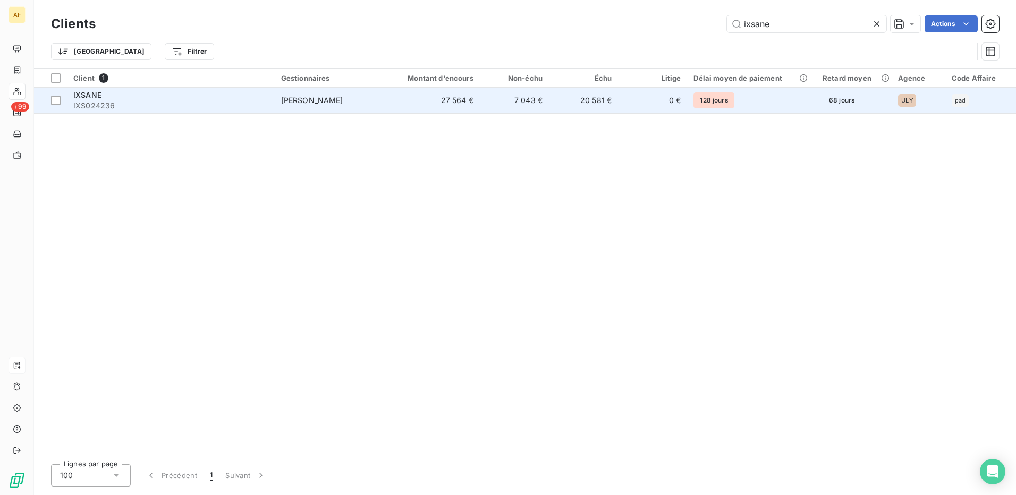
type input "ixsane"
click at [466, 95] on td "27 564 €" at bounding box center [433, 101] width 93 height 26
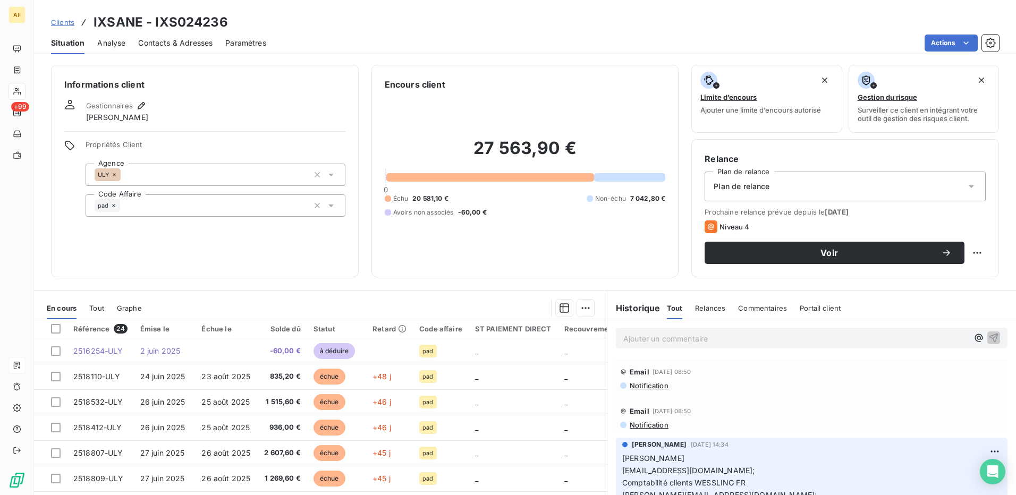
click at [626, 340] on p "Ajouter un commentaire ﻿" at bounding box center [795, 338] width 345 height 13
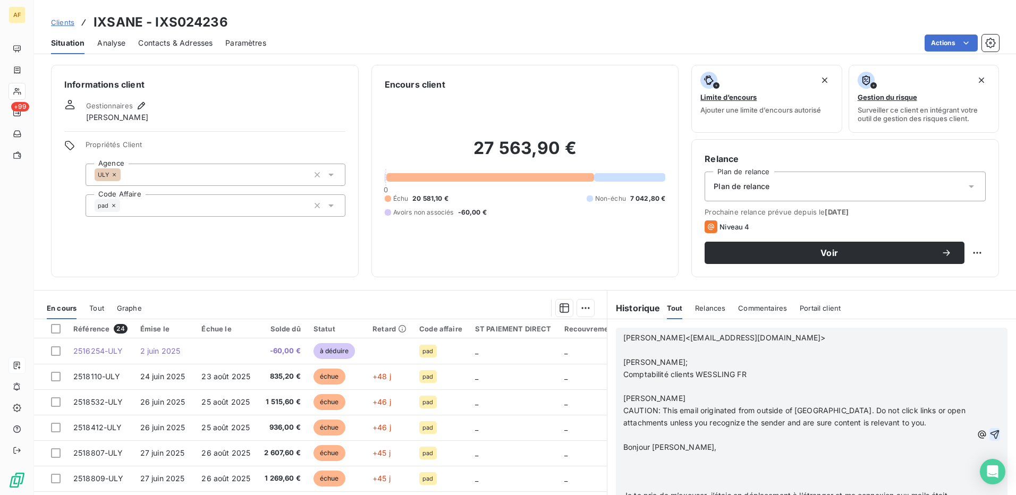
click at [989, 436] on icon "button" at bounding box center [994, 434] width 11 height 11
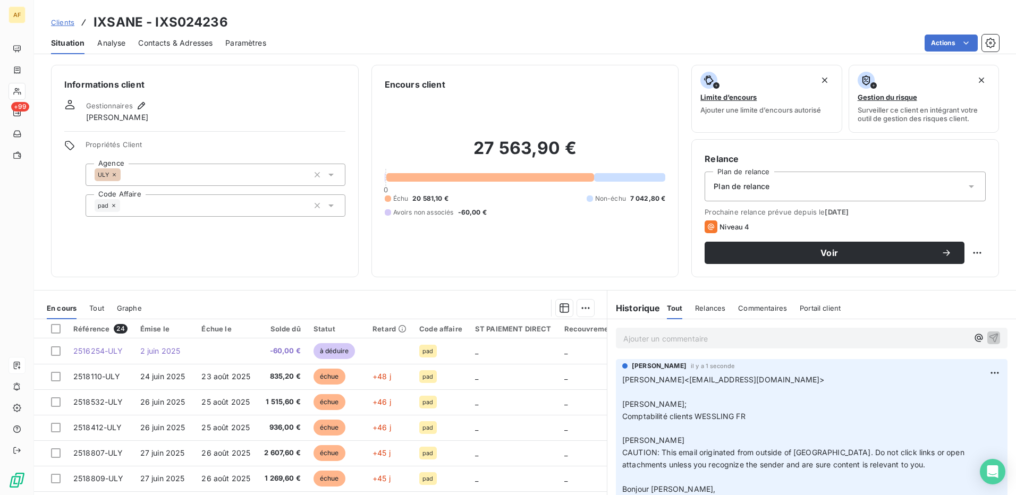
click at [699, 399] on p "[PERSON_NAME]<[EMAIL_ADDRESS][DOMAIN_NAME]> ​ [PERSON_NAME];​ Comptabilité clie…" at bounding box center [811, 471] width 379 height 194
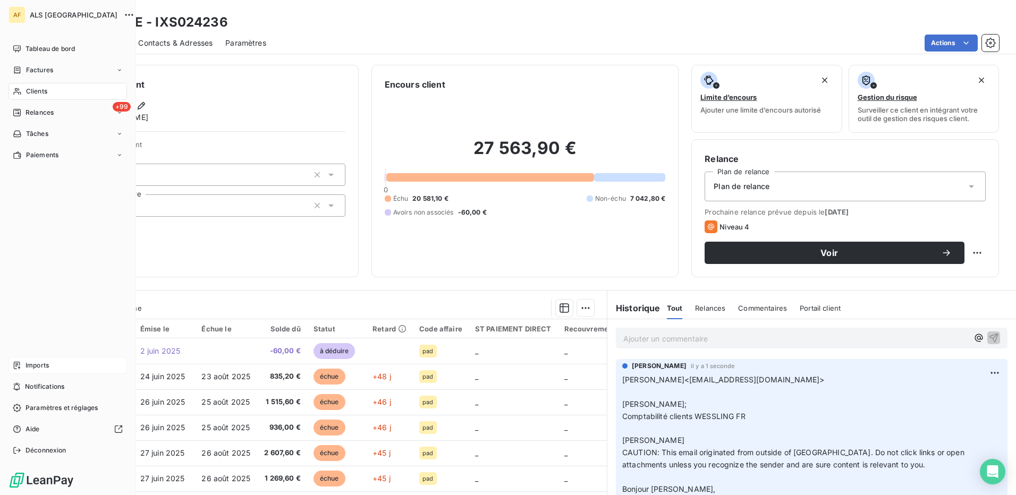
click at [30, 90] on span "Clients" at bounding box center [36, 92] width 21 height 10
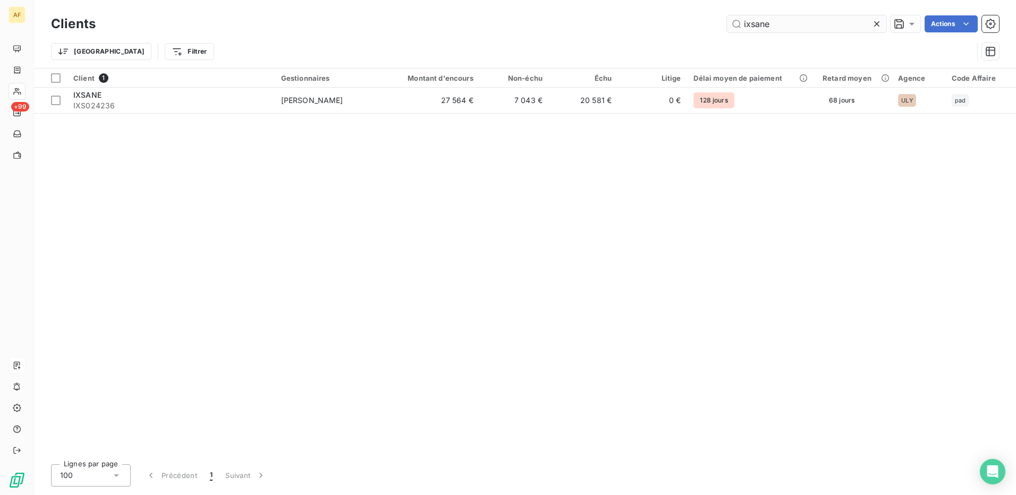
click at [766, 24] on input "ixsane" at bounding box center [806, 23] width 159 height 17
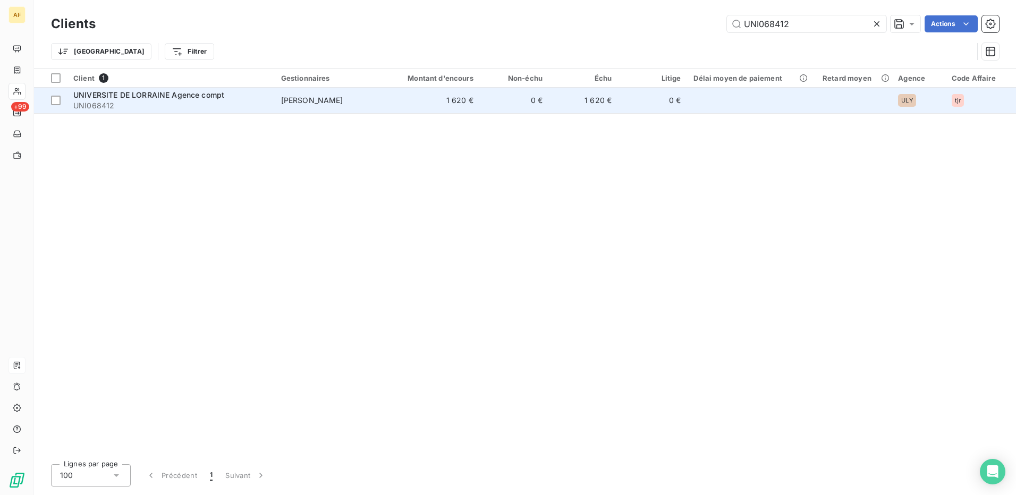
type input "UNI068412"
click at [154, 102] on span "UNI068412" at bounding box center [170, 105] width 195 height 11
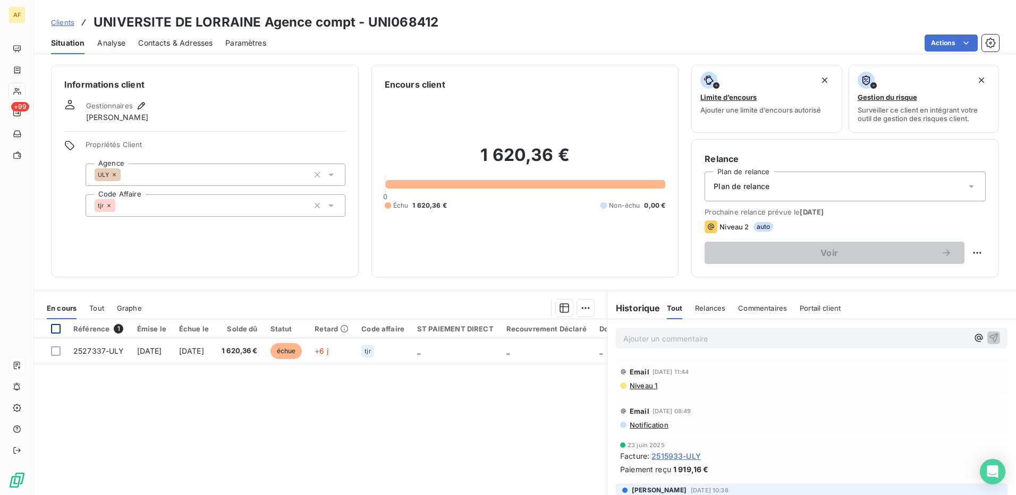
click at [55, 330] on div at bounding box center [56, 329] width 10 height 10
click at [581, 311] on html "AF +99 Clients UNIVERSITE DE LORRAINE Agence compt - UNI068412 Situation Analys…" at bounding box center [508, 247] width 1016 height 495
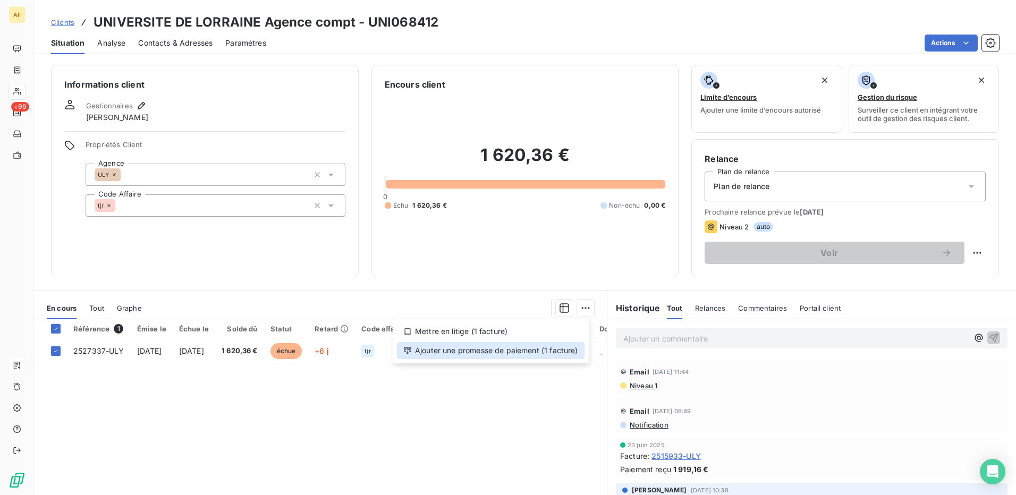
click at [557, 352] on div "Ajouter une promesse de paiement (1 facture)" at bounding box center [491, 350] width 188 height 17
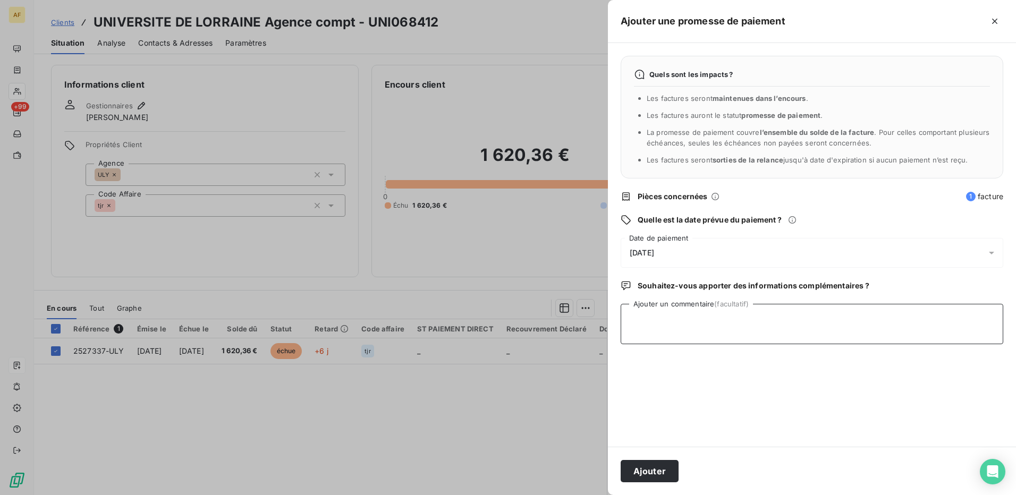
click at [721, 314] on textarea "Ajouter un commentaire (facultatif)" at bounding box center [812, 324] width 383 height 40
click at [693, 322] on textarea "Ajouter un commentaire (facultatif)" at bounding box center [812, 324] width 383 height 40
paste textarea "[PERSON_NAME] ​ Comptabilité clients [PERSON_NAME] FR​ ​ac-facturier <[EMAIL_AD…"
click at [671, 317] on textarea "[PERSON_NAME] ​ Comptabilité clients [PERSON_NAME] FR​ ​ac-facturier <[EMAIL_AD…" at bounding box center [812, 324] width 383 height 40
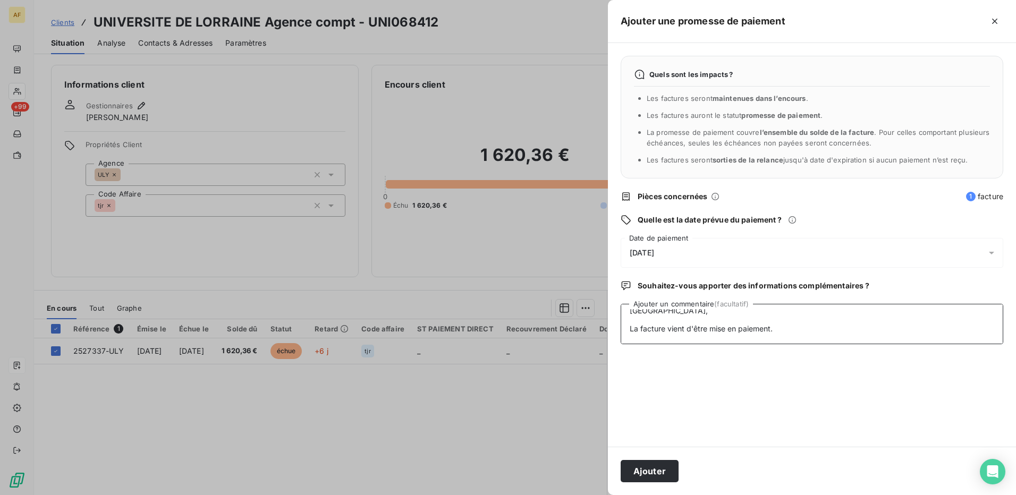
type textarea "[PERSON_NAME] ​ Comptabilité clients [PERSON_NAME] FR​ ​ac-facturier <[EMAIL_AD…"
click at [671, 255] on div "[DATE]" at bounding box center [812, 253] width 383 height 30
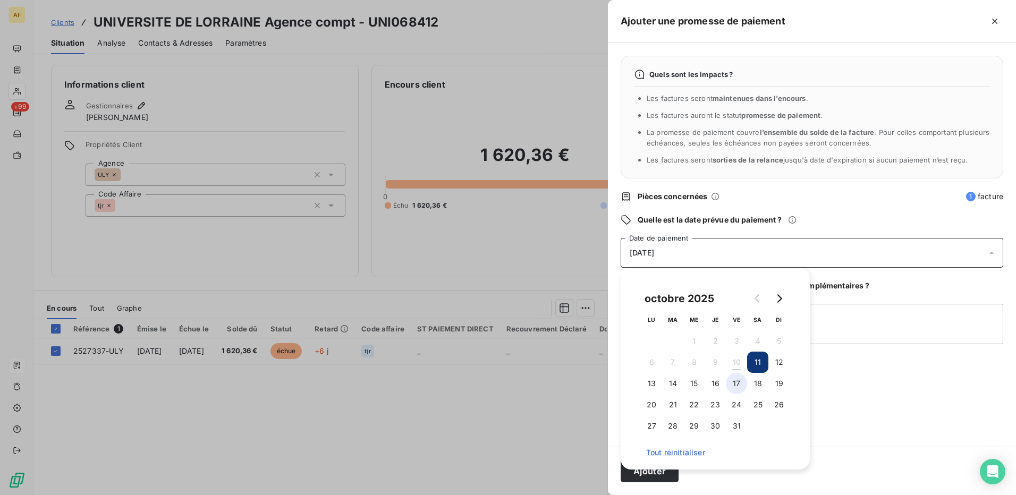
click at [743, 386] on button "17" at bounding box center [736, 383] width 21 height 21
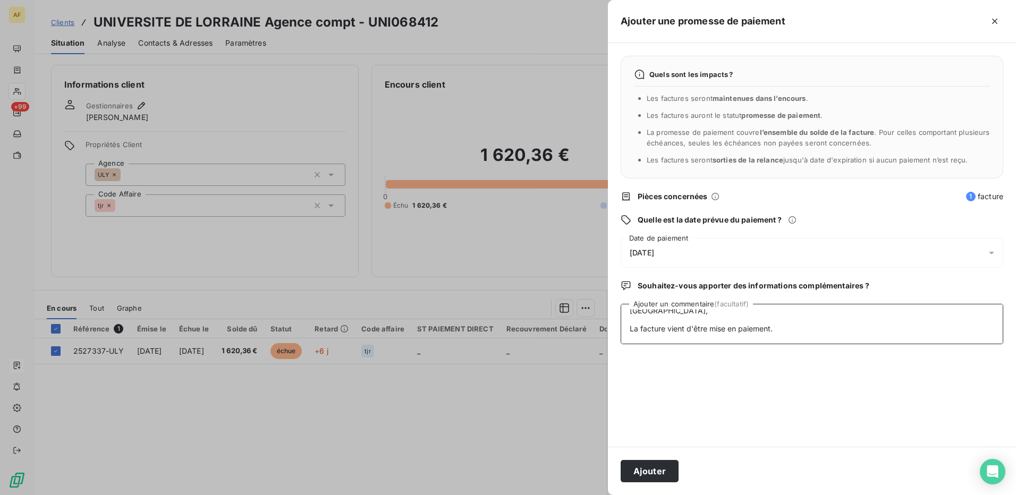
click at [843, 344] on textarea "[PERSON_NAME] ​ Comptabilité clients [PERSON_NAME] FR​ ​ac-facturier <[EMAIL_AD…" at bounding box center [812, 324] width 383 height 40
click at [652, 478] on button "Ajouter" at bounding box center [650, 471] width 58 height 22
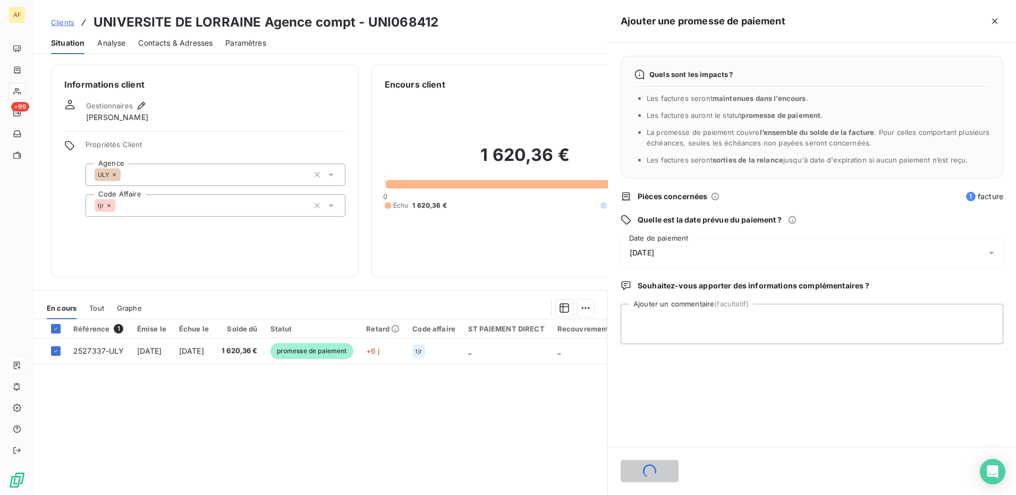
scroll to position [0, 0]
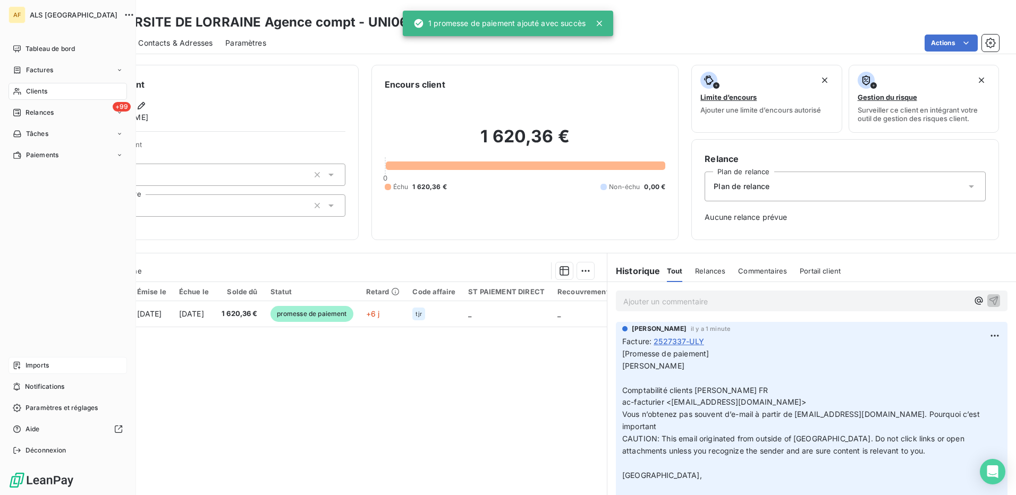
drag, startPoint x: 37, startPoint y: 91, endPoint x: 58, endPoint y: 95, distance: 21.7
click at [37, 91] on span "Clients" at bounding box center [36, 92] width 21 height 10
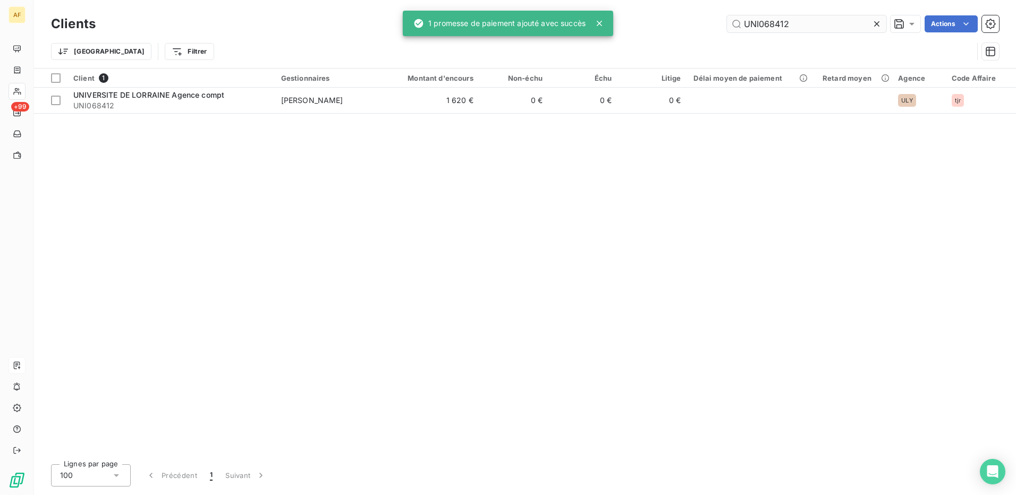
click at [747, 24] on input "UNI068412" at bounding box center [806, 23] width 159 height 17
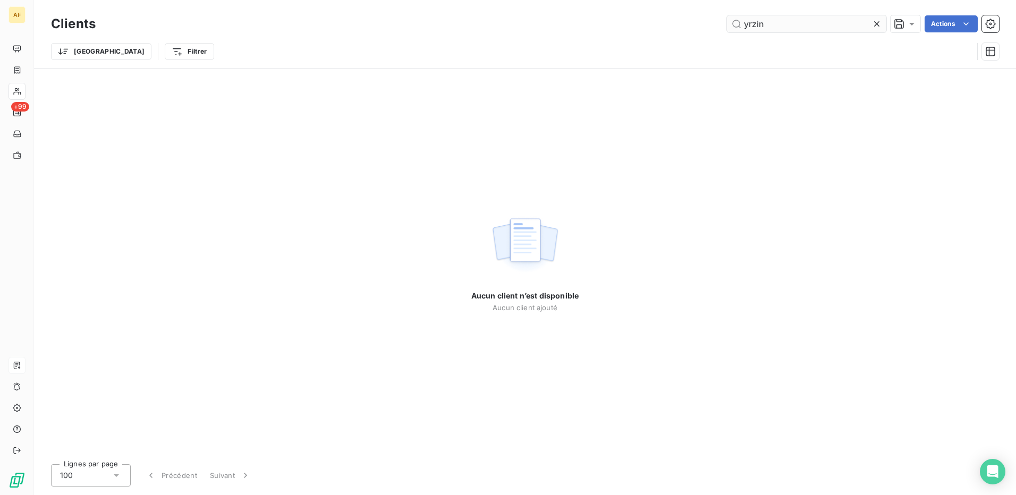
click at [747, 24] on input "yrzin" at bounding box center [806, 23] width 159 height 17
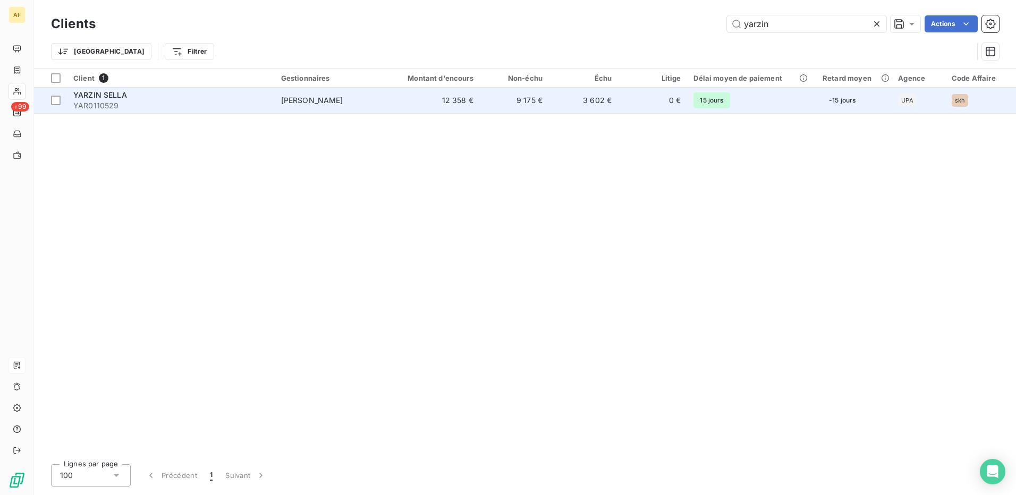
type input "yarzin"
click at [395, 101] on td "12 358 €" at bounding box center [433, 101] width 93 height 26
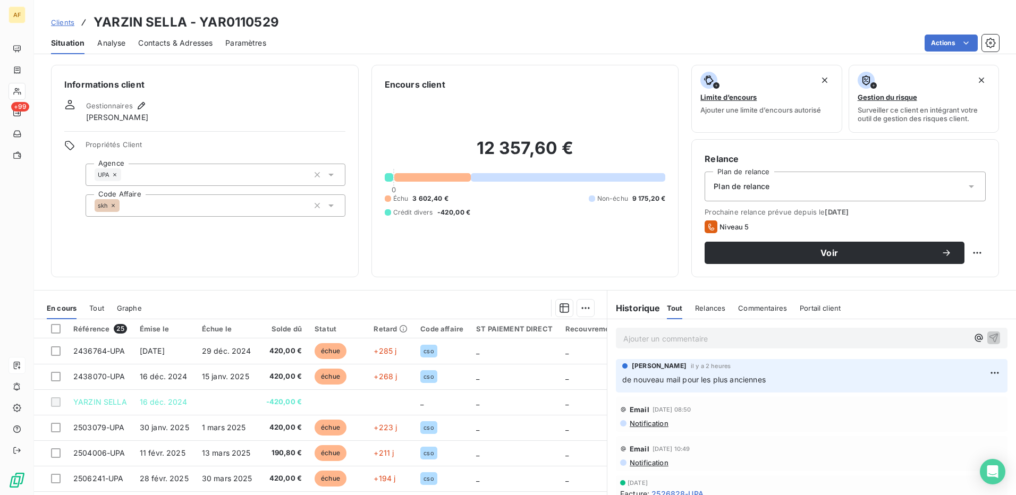
click at [649, 344] on p "Ajouter un commentaire ﻿" at bounding box center [795, 338] width 345 height 13
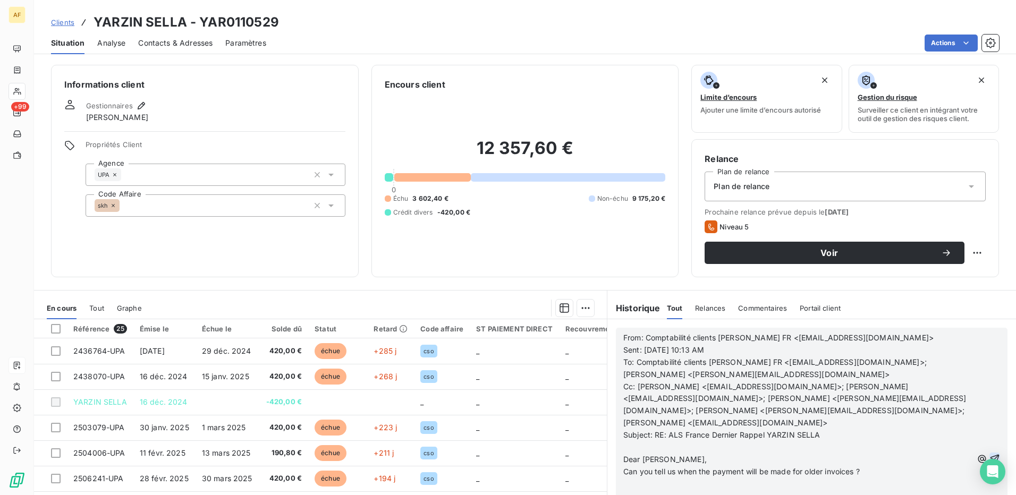
click at [989, 454] on icon "button" at bounding box center [994, 459] width 11 height 11
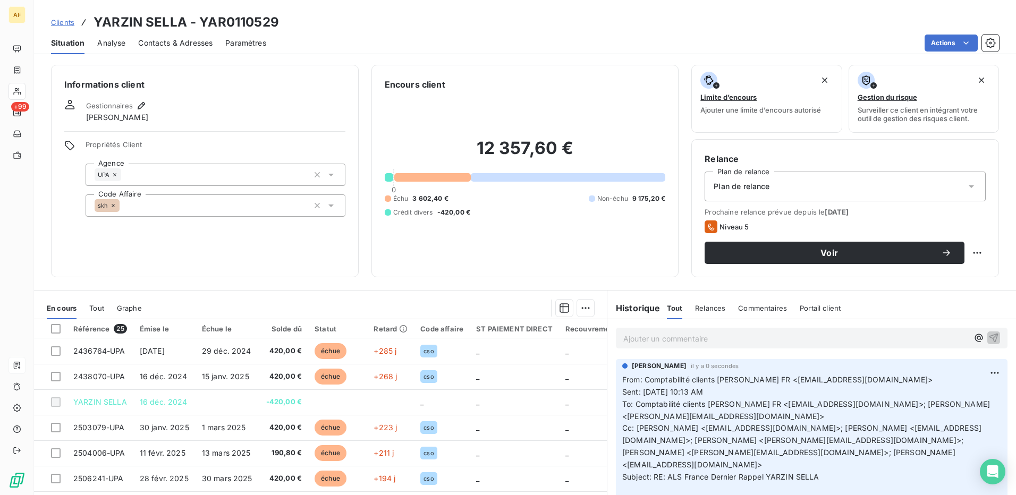
click at [631, 340] on p "Ajouter un commentaire ﻿" at bounding box center [795, 338] width 345 height 13
click at [645, 340] on p "Ajouter un commentaire ﻿" at bounding box center [795, 338] width 345 height 13
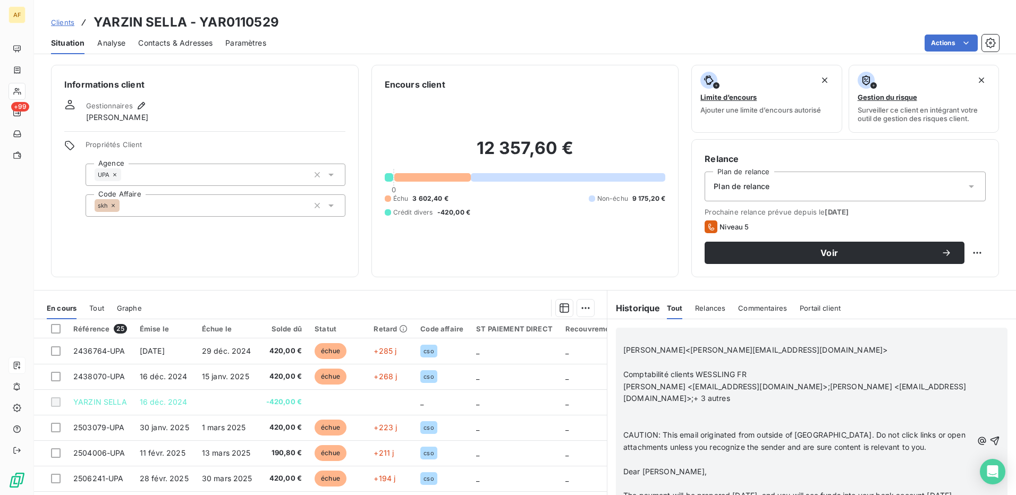
click at [989, 446] on icon "button" at bounding box center [994, 441] width 11 height 11
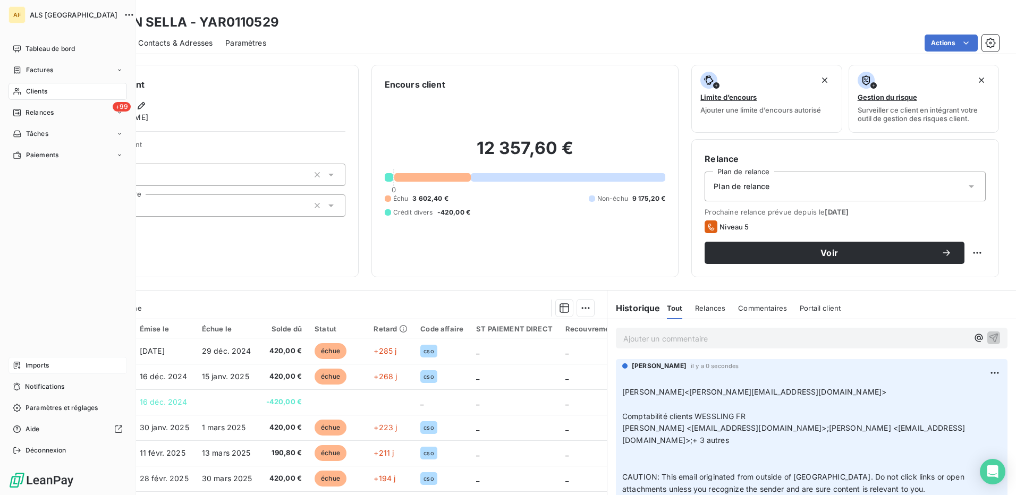
drag, startPoint x: 36, startPoint y: 91, endPoint x: 91, endPoint y: 99, distance: 55.3
click at [36, 91] on span "Clients" at bounding box center [36, 92] width 21 height 10
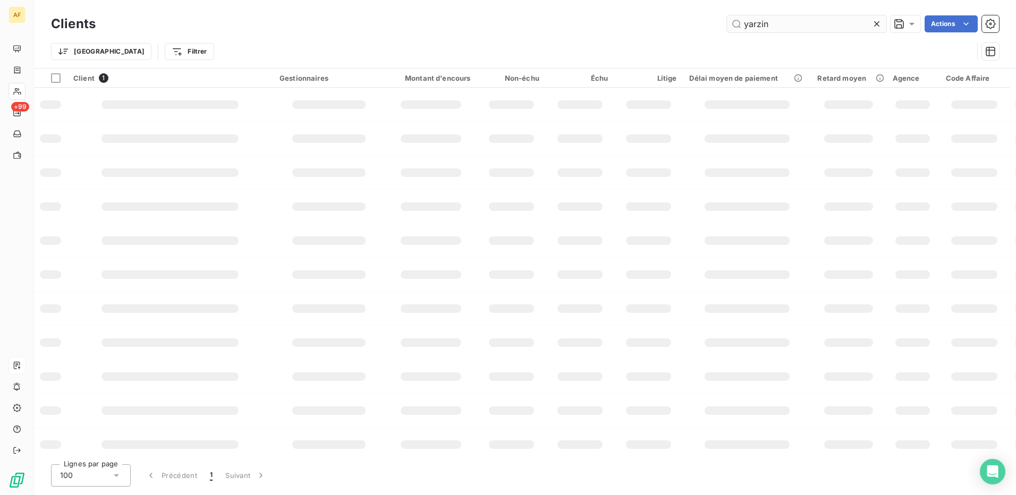
click at [748, 26] on input "yarzin" at bounding box center [806, 23] width 159 height 17
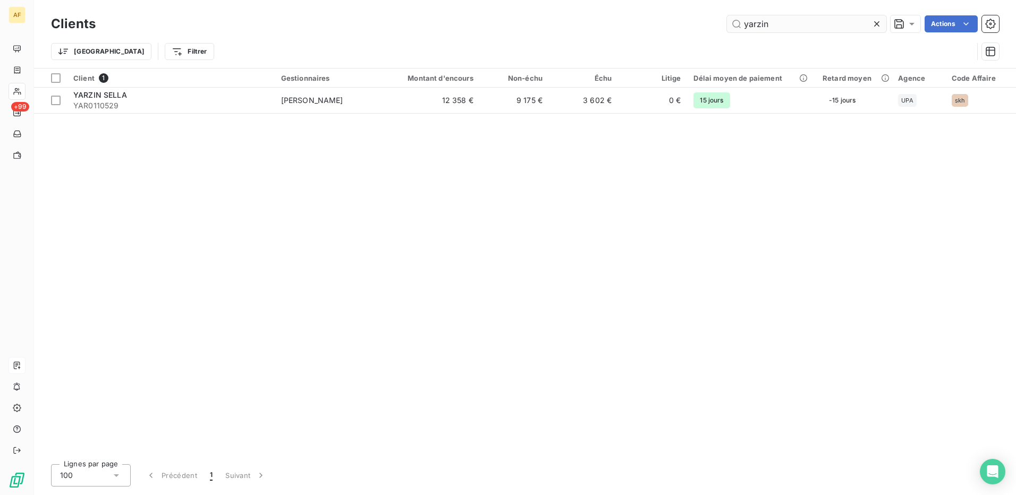
click at [748, 26] on input "yarzin" at bounding box center [806, 23] width 159 height 17
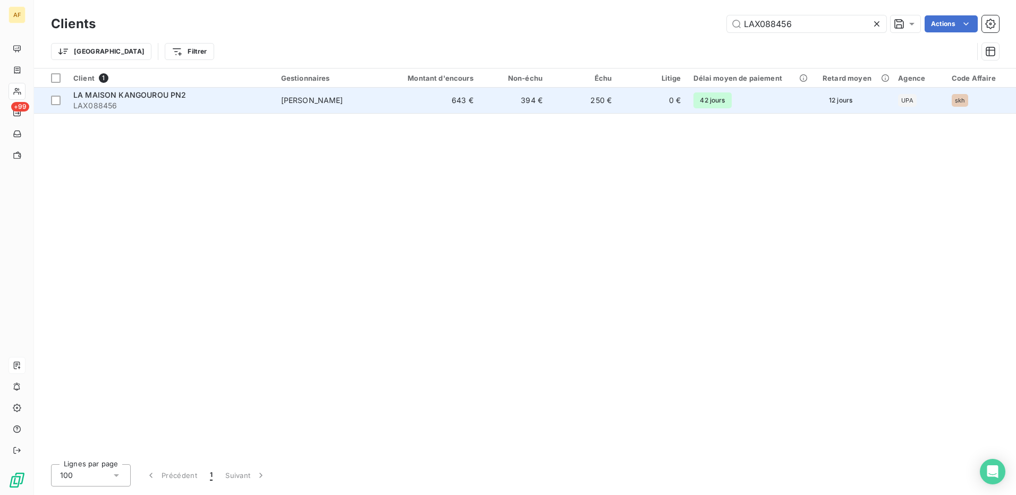
type input "LAX088456"
click at [140, 97] on span "LA MAISON KANGOUROU PN2" at bounding box center [129, 94] width 113 height 9
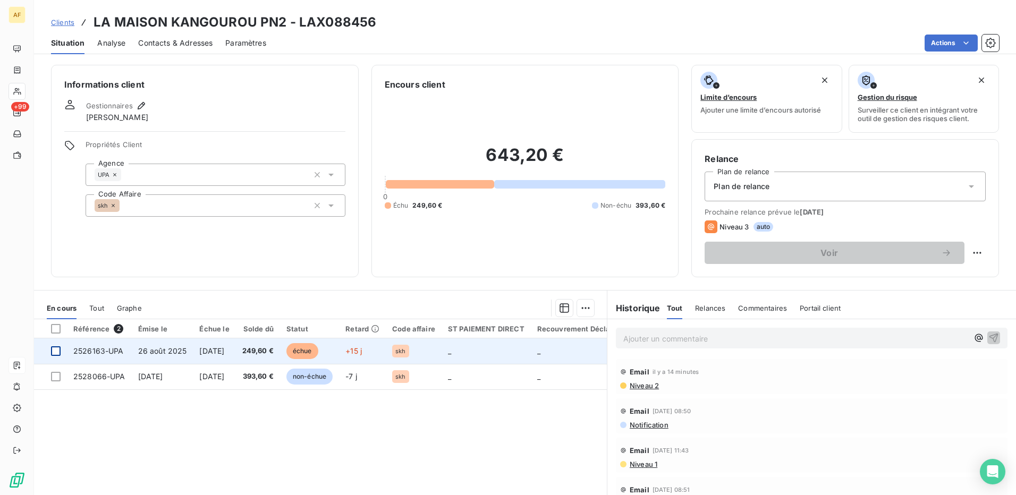
click at [57, 352] on div at bounding box center [56, 351] width 10 height 10
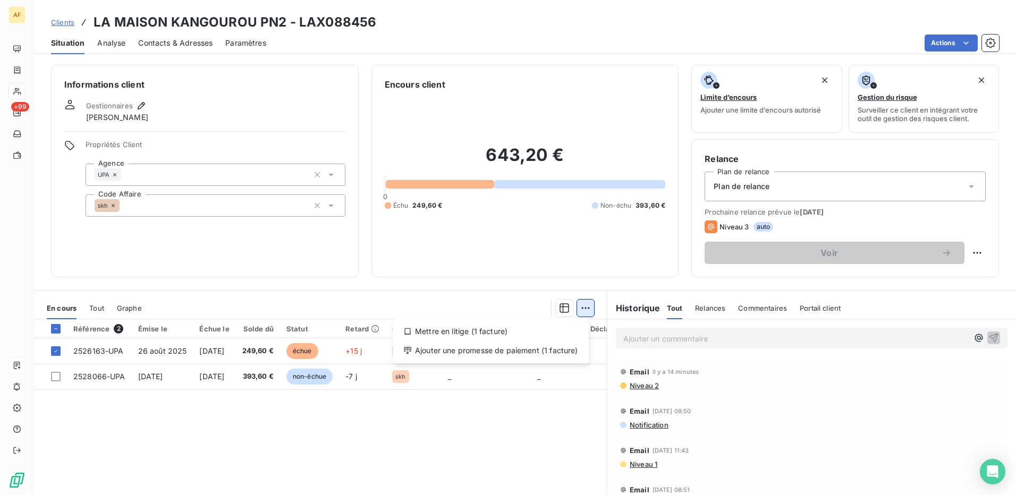
click at [584, 309] on html "AF +99 Clients LA MAISON KANGOUROU PN2 - LAX088456 Situation Analyse Contacts &…" at bounding box center [508, 247] width 1016 height 495
click at [566, 351] on div "Ajouter une promesse de paiement (1 facture)" at bounding box center [491, 350] width 188 height 17
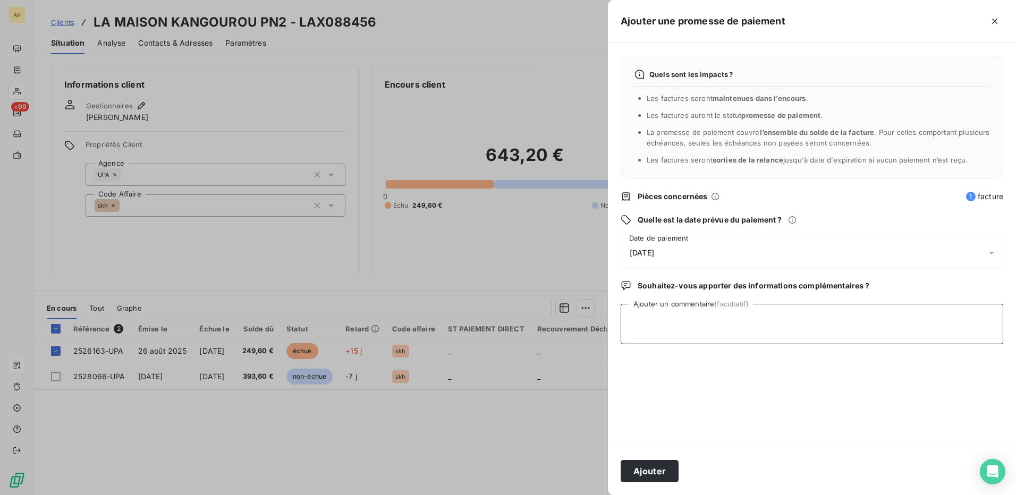
click at [655, 334] on textarea "Ajouter un commentaire (facultatif)" at bounding box center [812, 324] width 383 height 40
click at [701, 318] on textarea "Ajouter un commentaire (facultatif)" at bounding box center [812, 324] width 383 height 40
paste textarea "Comptabilite<[EMAIL_ADDRESS][DOMAIN_NAME]> ​ Comptabilité clients WESSLING FR​ …"
type textarea "Comptabilite<[EMAIL_ADDRESS][DOMAIN_NAME]> ​ Comptabilité clients WESSLING FR​ …"
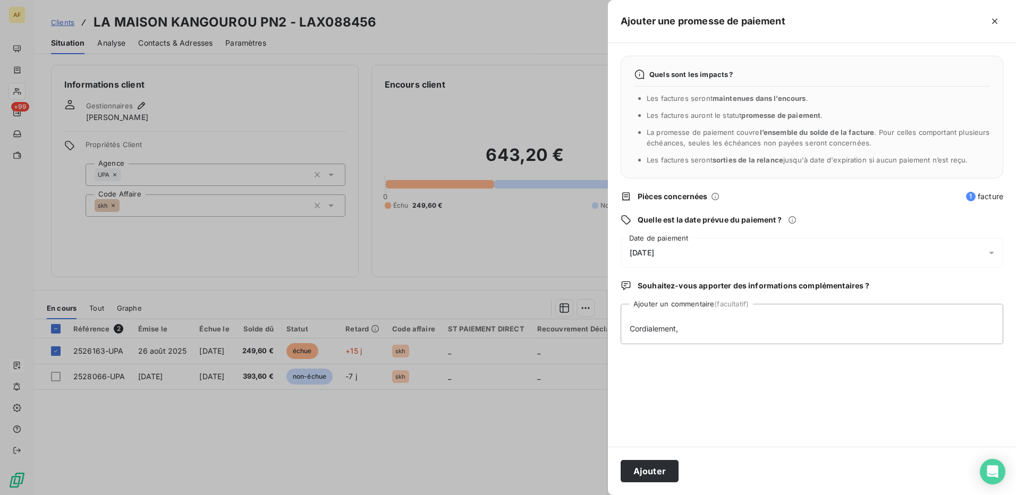
click at [677, 252] on div "[DATE]" at bounding box center [812, 253] width 383 height 30
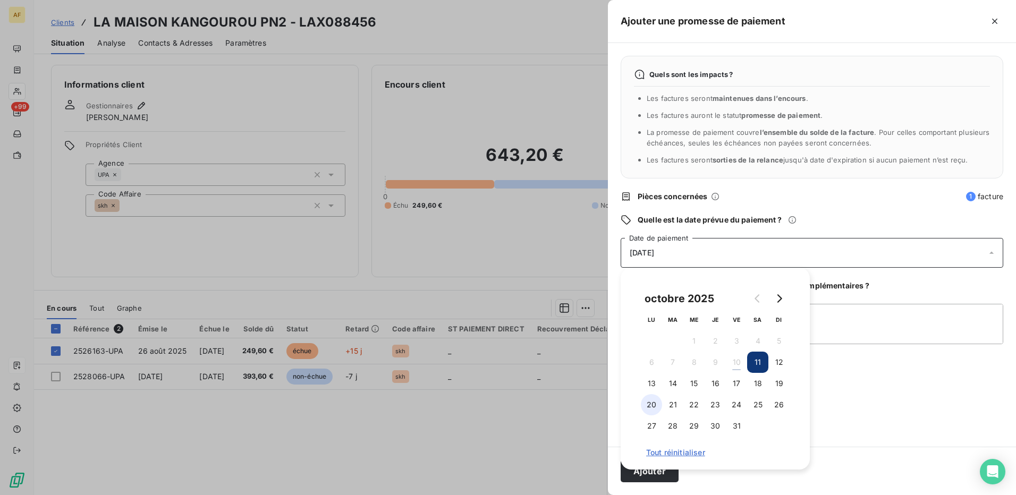
click at [656, 403] on button "20" at bounding box center [651, 404] width 21 height 21
click at [869, 330] on textarea "Comptabilite<[EMAIL_ADDRESS][DOMAIN_NAME]> ​ Comptabilité clients WESSLING FR​ …" at bounding box center [812, 324] width 383 height 40
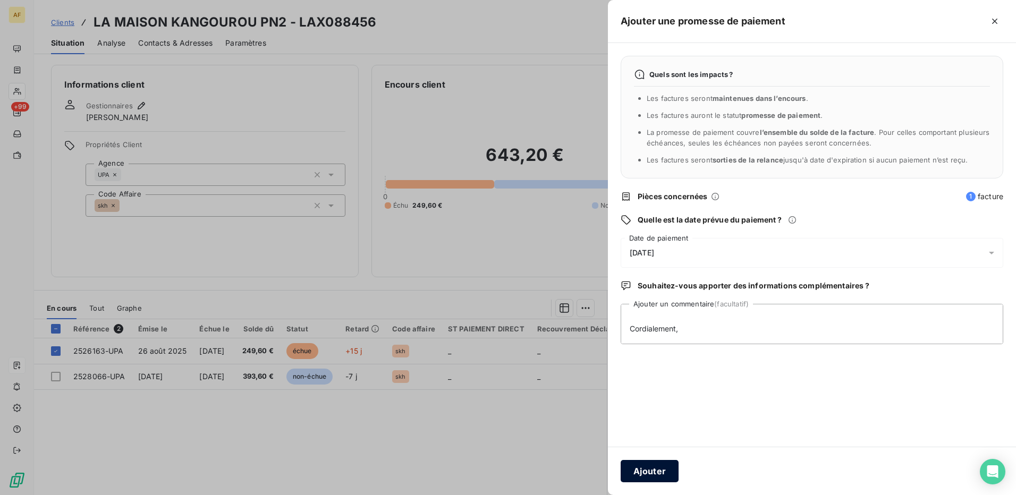
click at [654, 474] on button "Ajouter" at bounding box center [650, 471] width 58 height 22
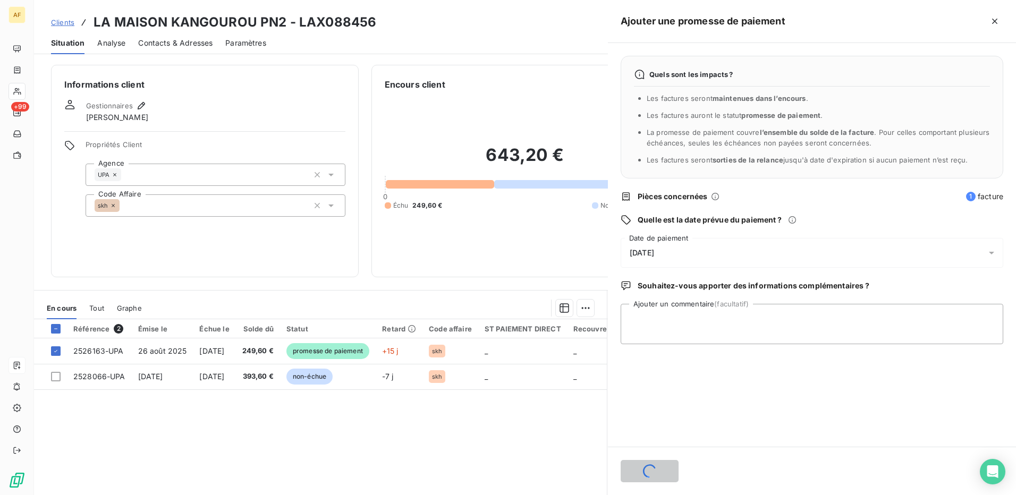
scroll to position [0, 0]
